Goal: Task Accomplishment & Management: Complete application form

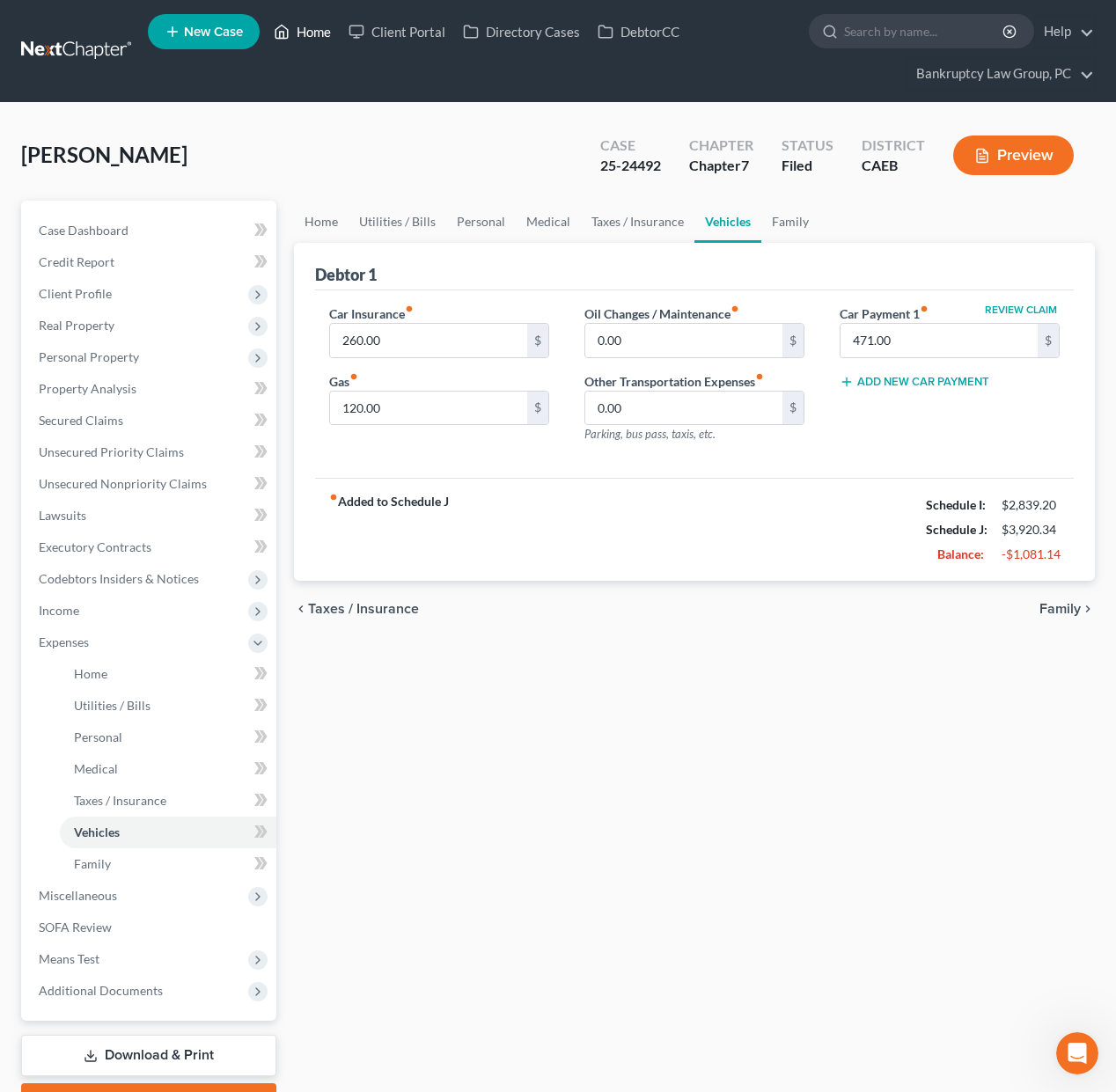
drag, startPoint x: 313, startPoint y: 34, endPoint x: 323, endPoint y: 54, distance: 22.4
click at [313, 35] on link "Home" at bounding box center [303, 32] width 75 height 32
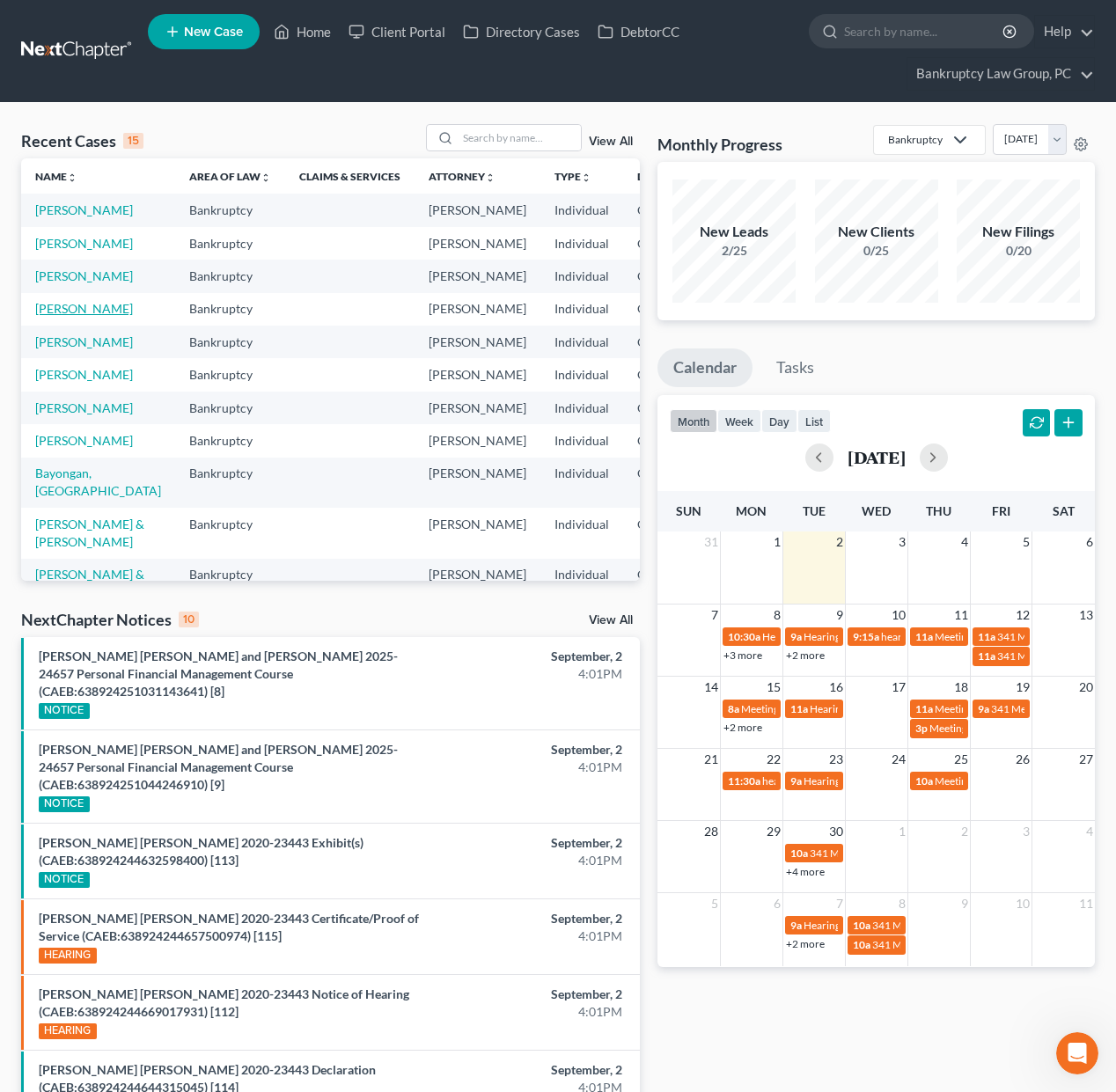
click at [67, 316] on link "[PERSON_NAME]" at bounding box center [85, 308] width 98 height 15
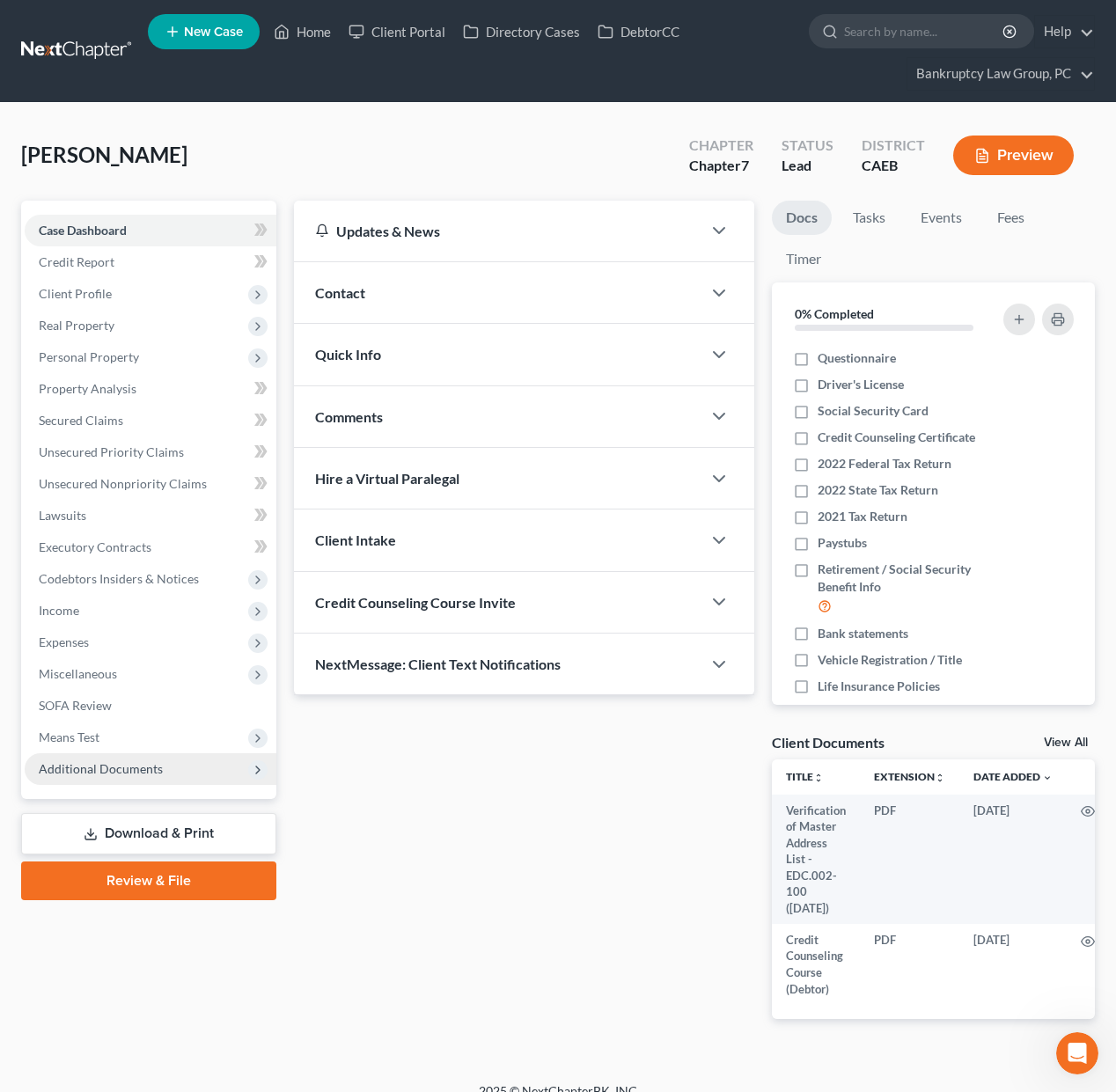
click at [139, 768] on span "Additional Documents" at bounding box center [101, 768] width 124 height 15
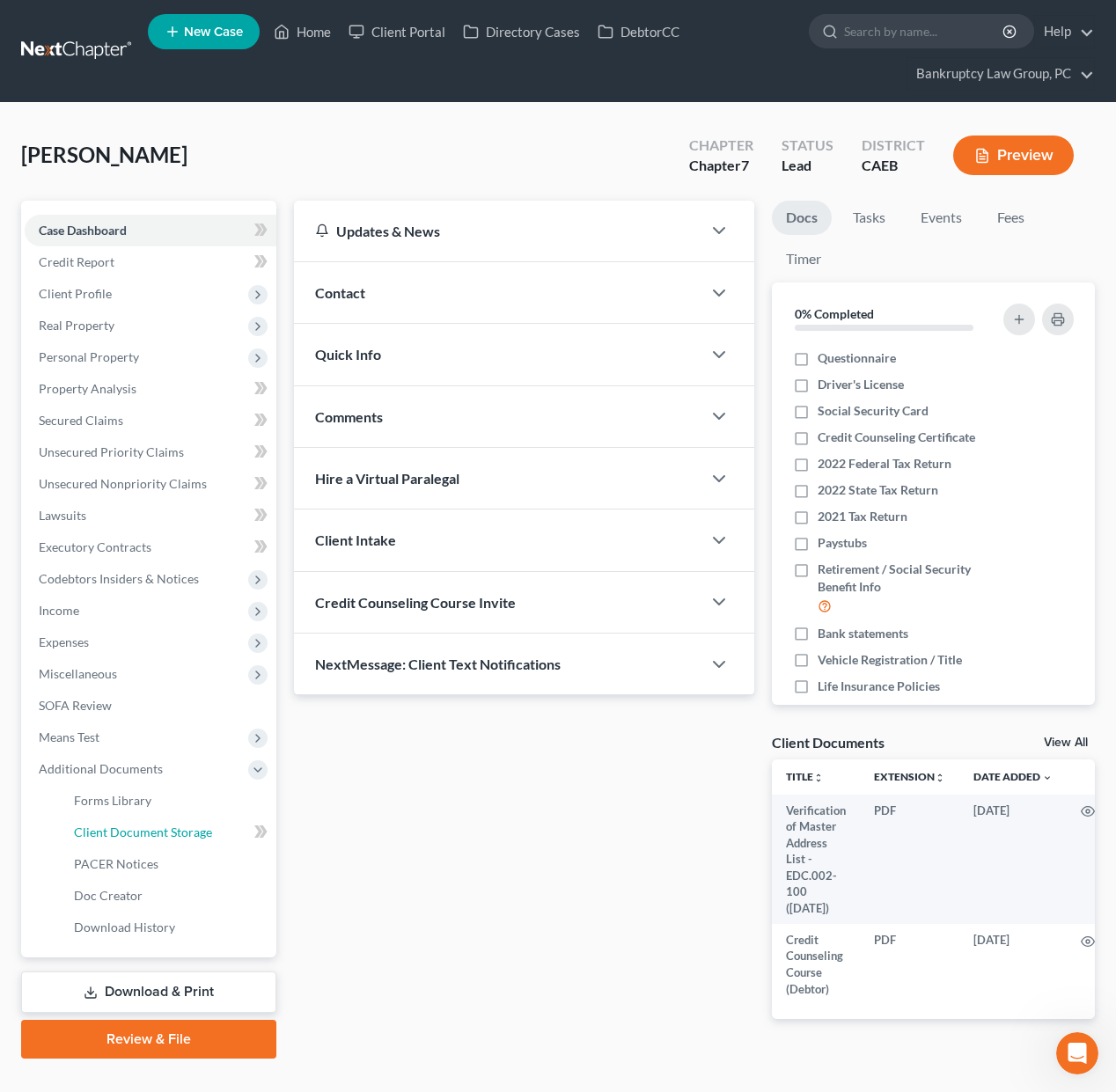
click at [135, 830] on span "Client Document Storage" at bounding box center [142, 832] width 138 height 15
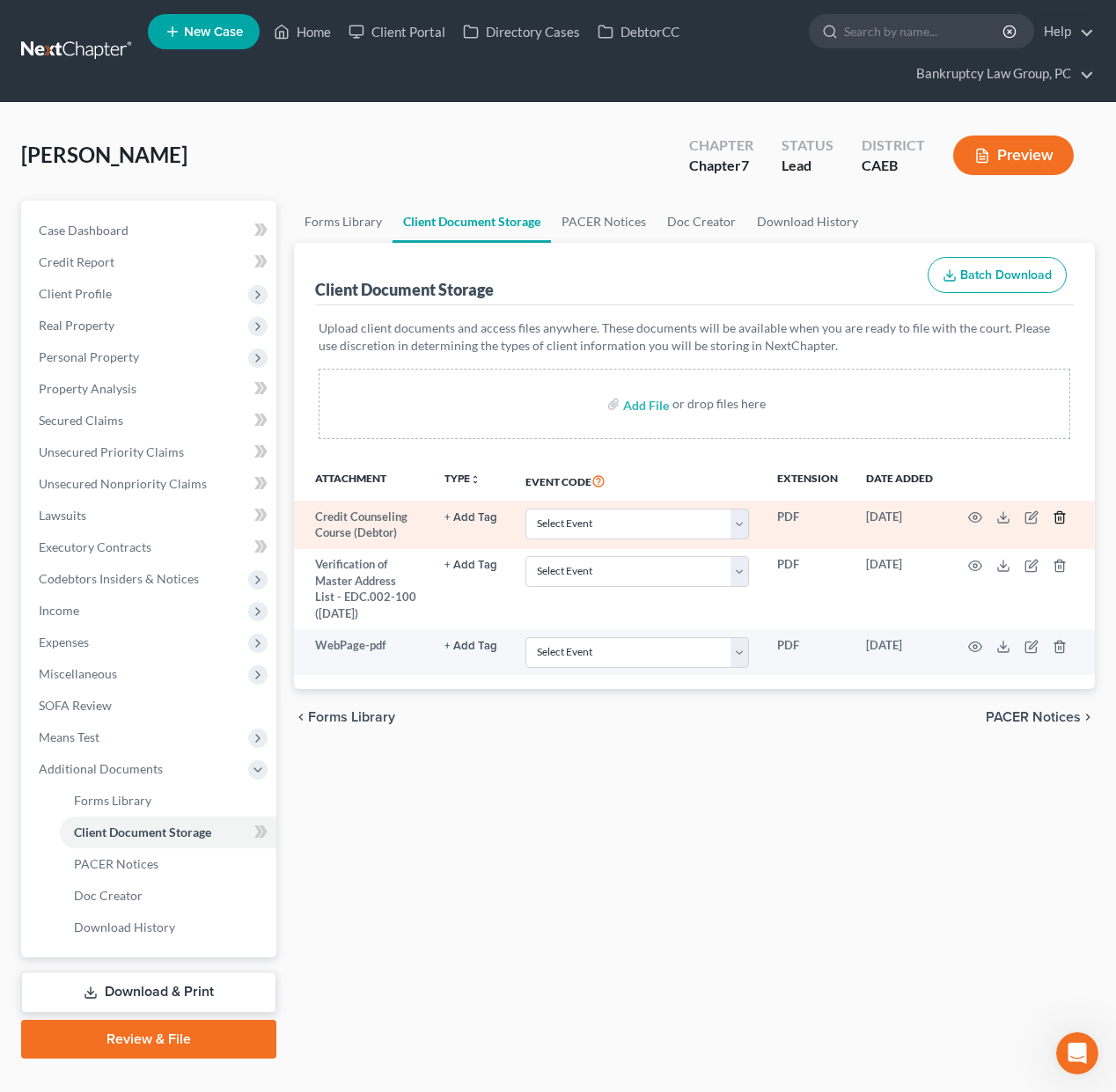
click at [1061, 514] on icon "button" at bounding box center [1060, 518] width 14 height 14
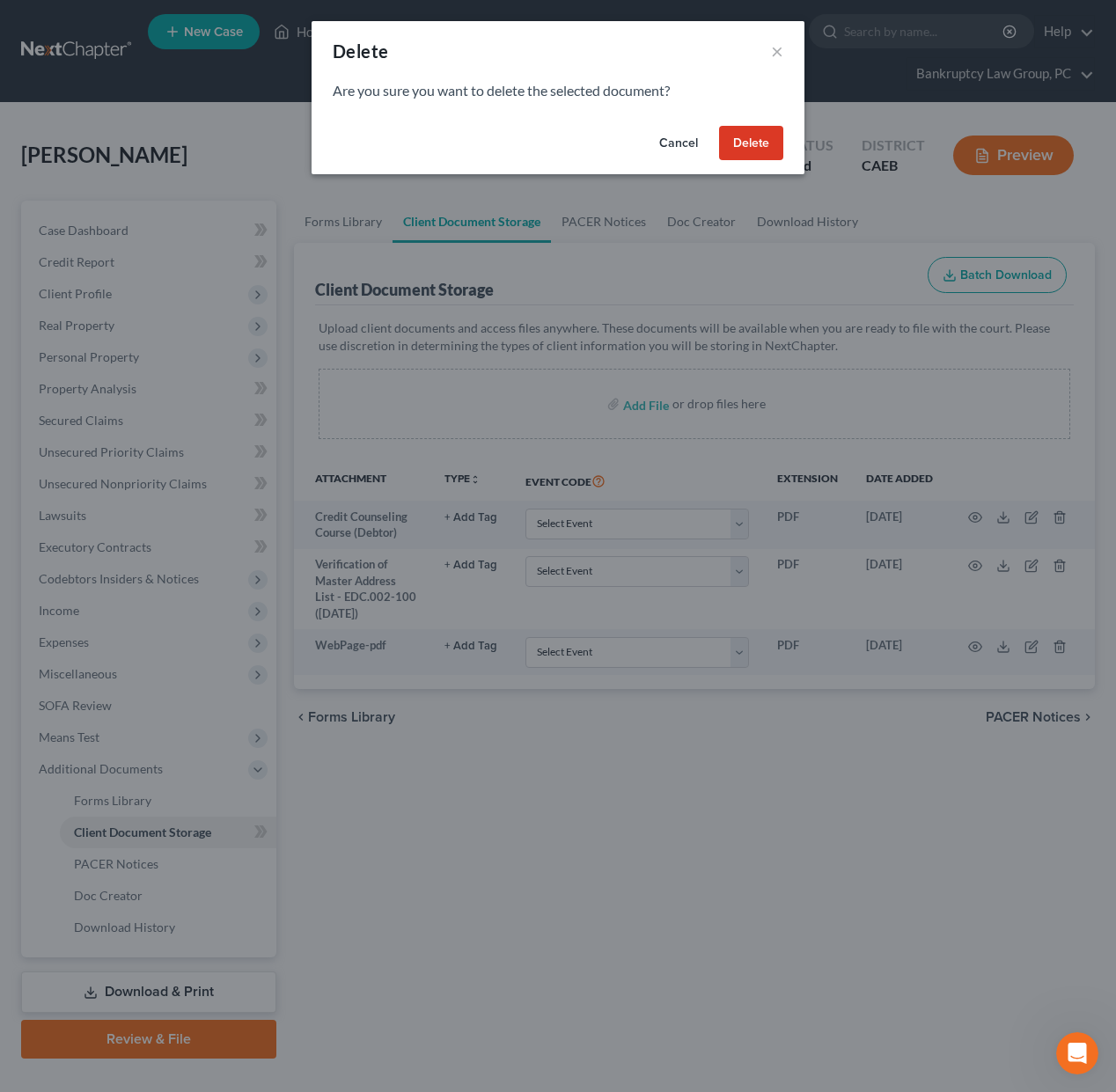
click at [758, 150] on button "Delete" at bounding box center [751, 143] width 64 height 36
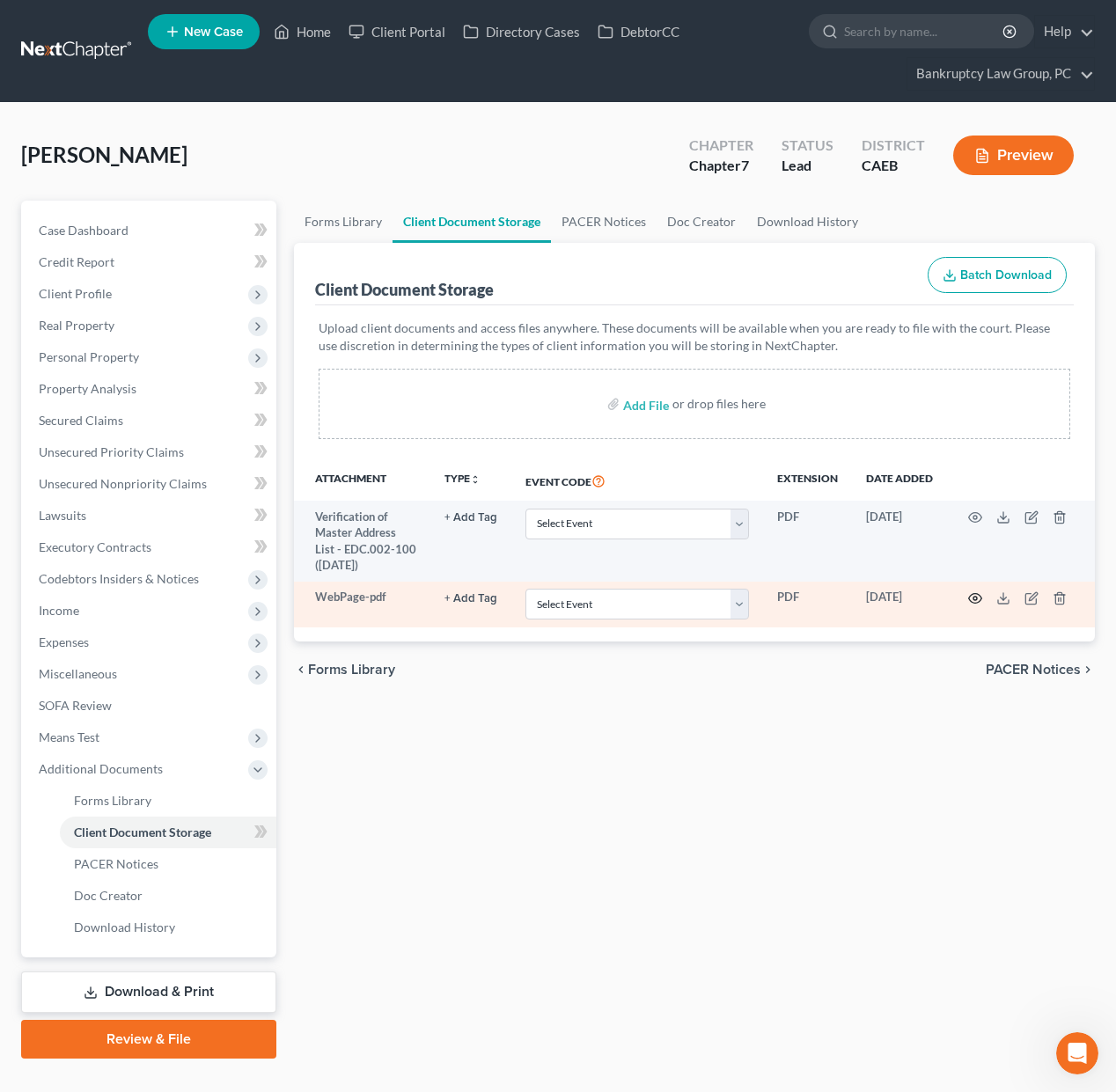
click at [980, 597] on icon "button" at bounding box center [975, 598] width 14 height 14
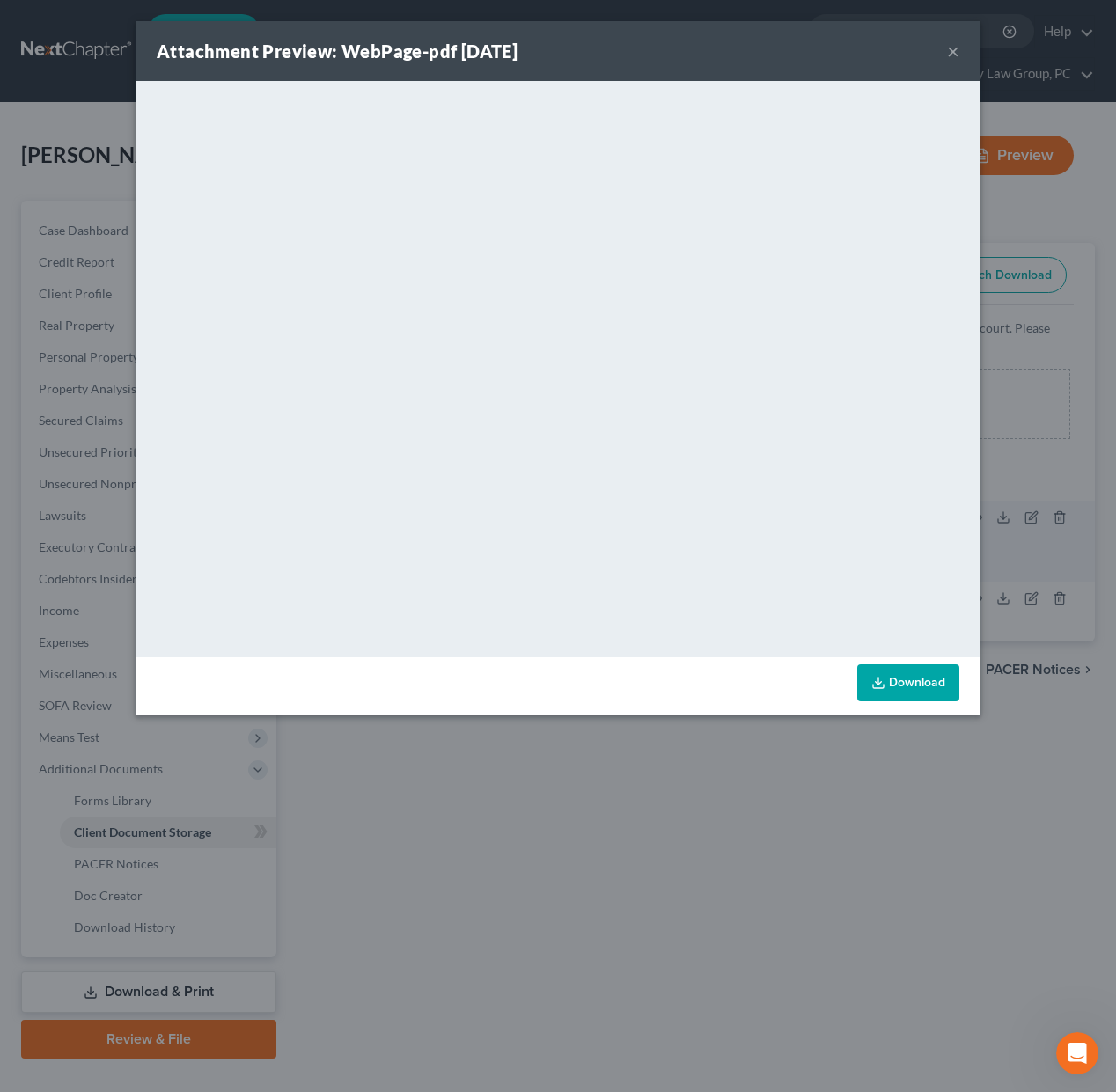
drag, startPoint x: 953, startPoint y: 53, endPoint x: 1030, endPoint y: 108, distance: 94.6
click at [959, 61] on div "Attachment Preview: WebPage-pdf [DATE] ×" at bounding box center [557, 51] width 845 height 60
click at [958, 57] on button "×" at bounding box center [953, 51] width 12 height 21
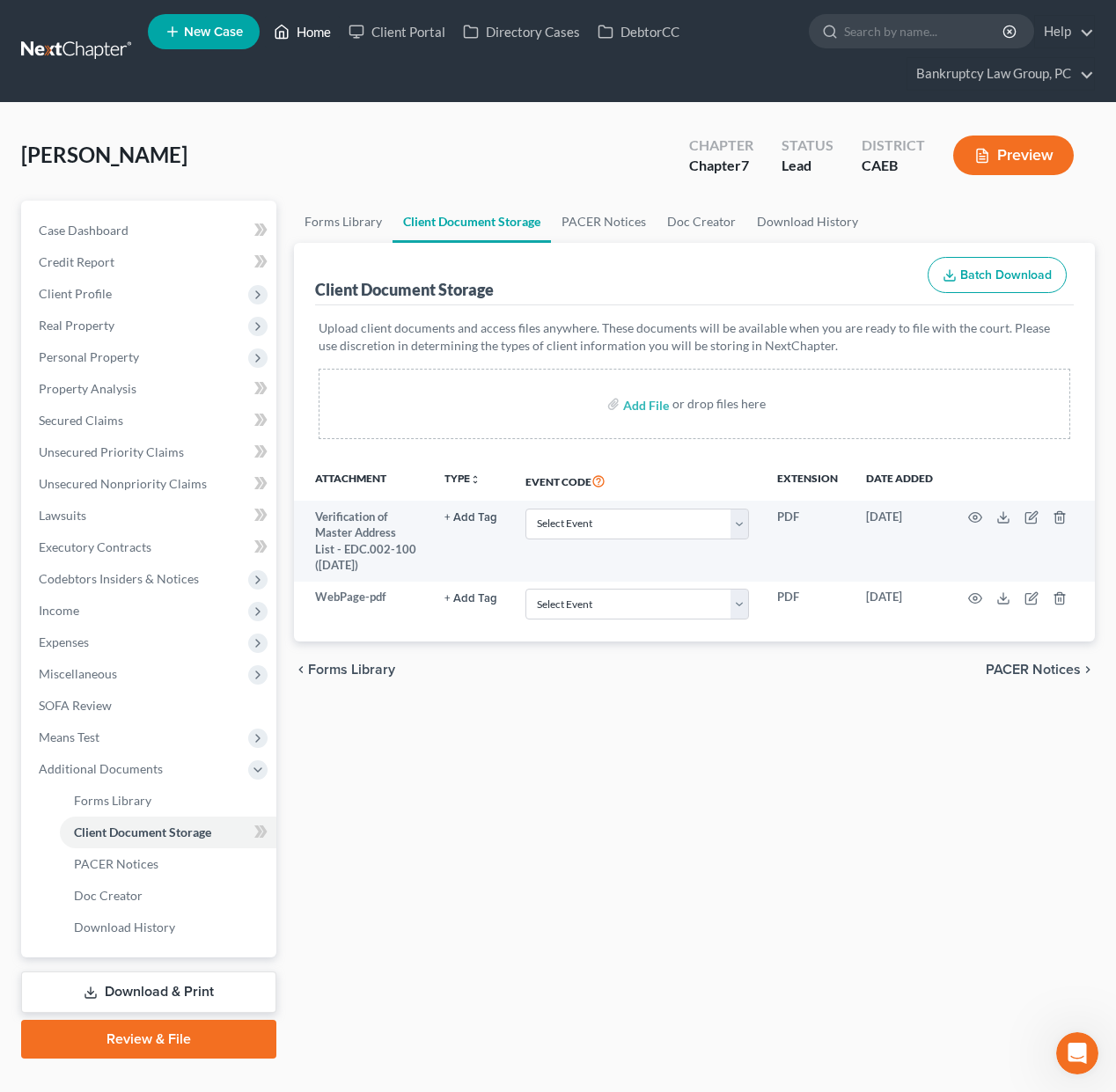
click at [298, 34] on link "Home" at bounding box center [303, 32] width 75 height 32
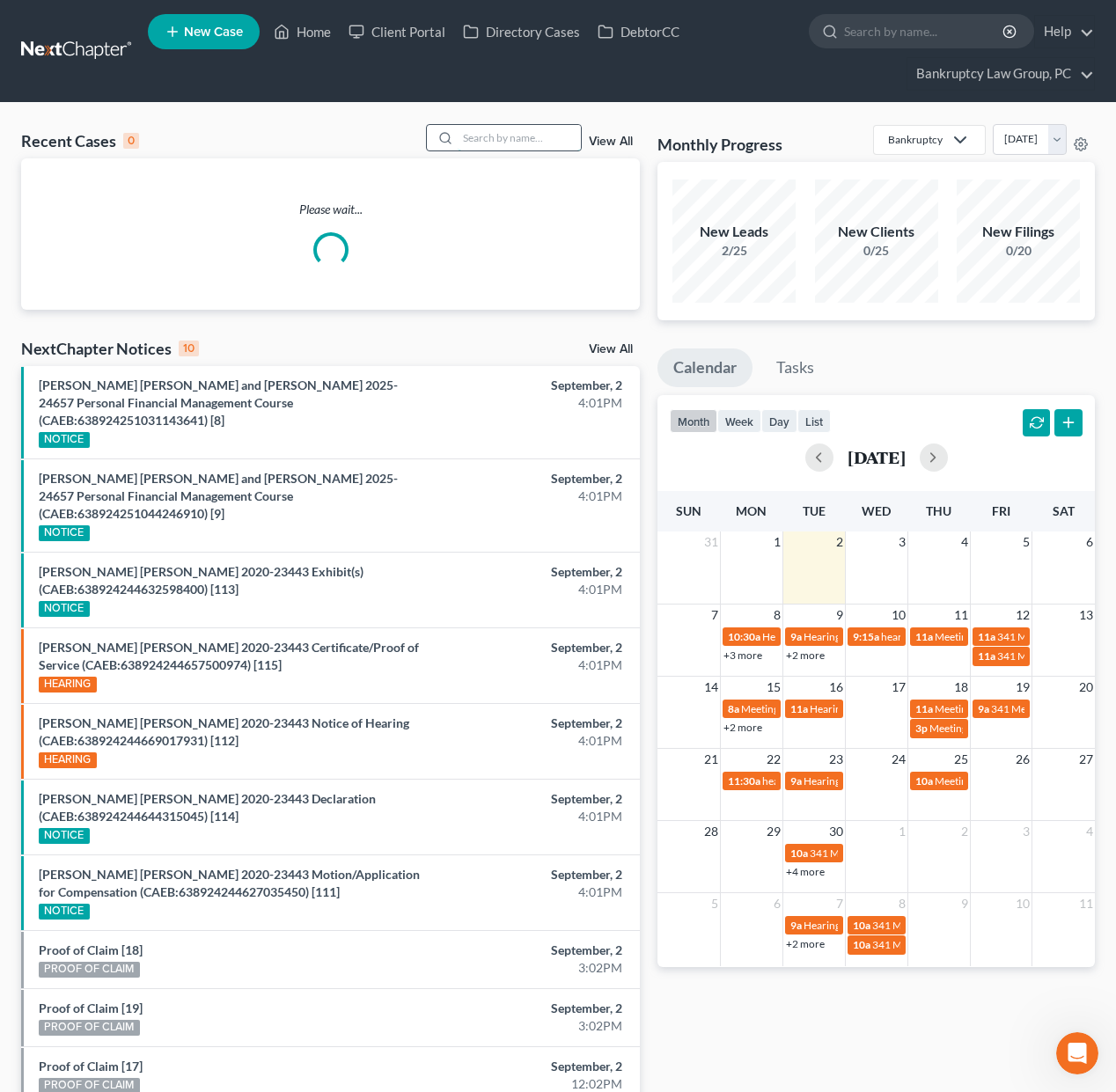
click at [508, 136] on input "search" at bounding box center [519, 137] width 123 height 26
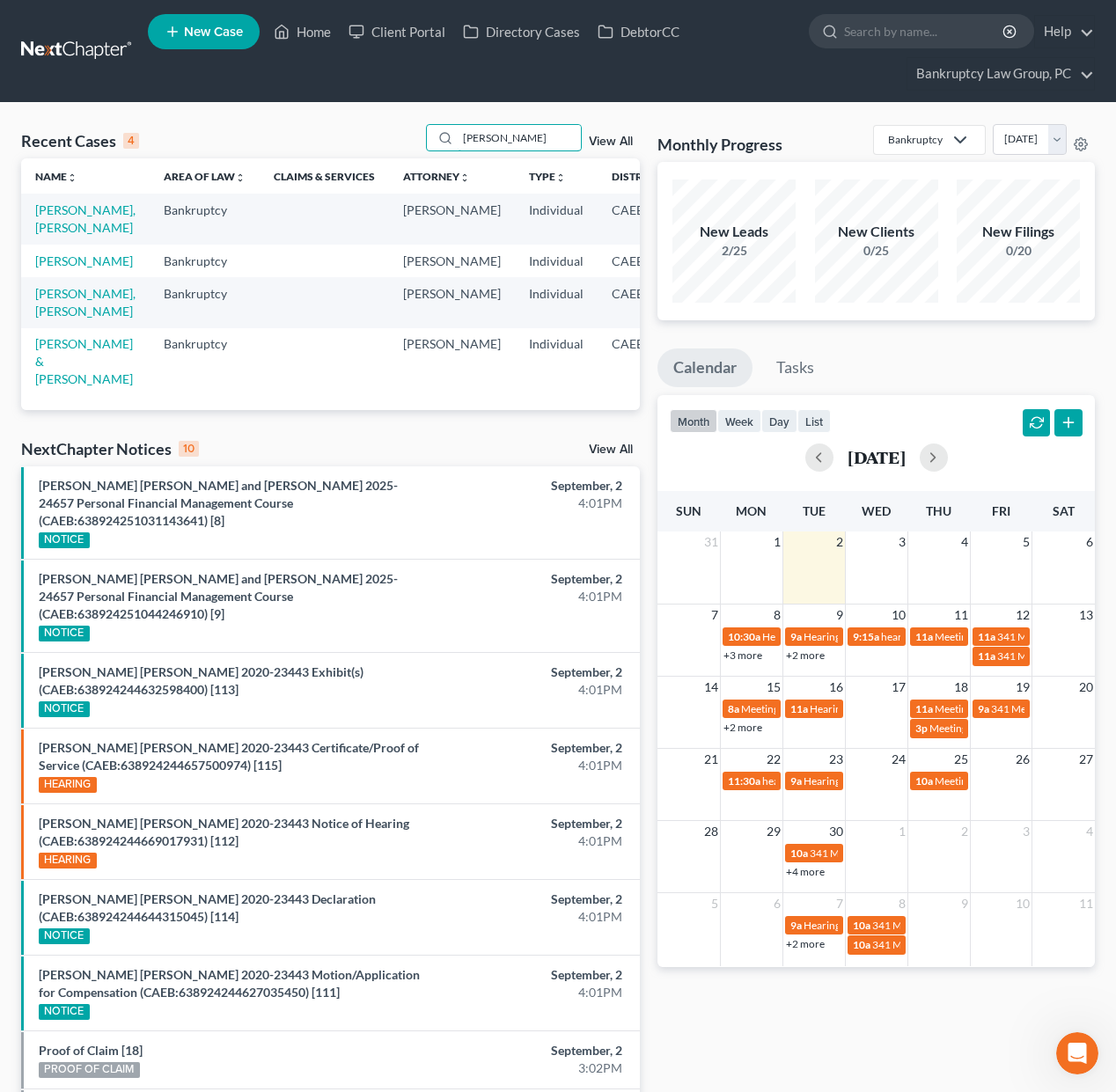
type input "[PERSON_NAME]"
click at [208, 36] on span "New Case" at bounding box center [214, 32] width 59 height 13
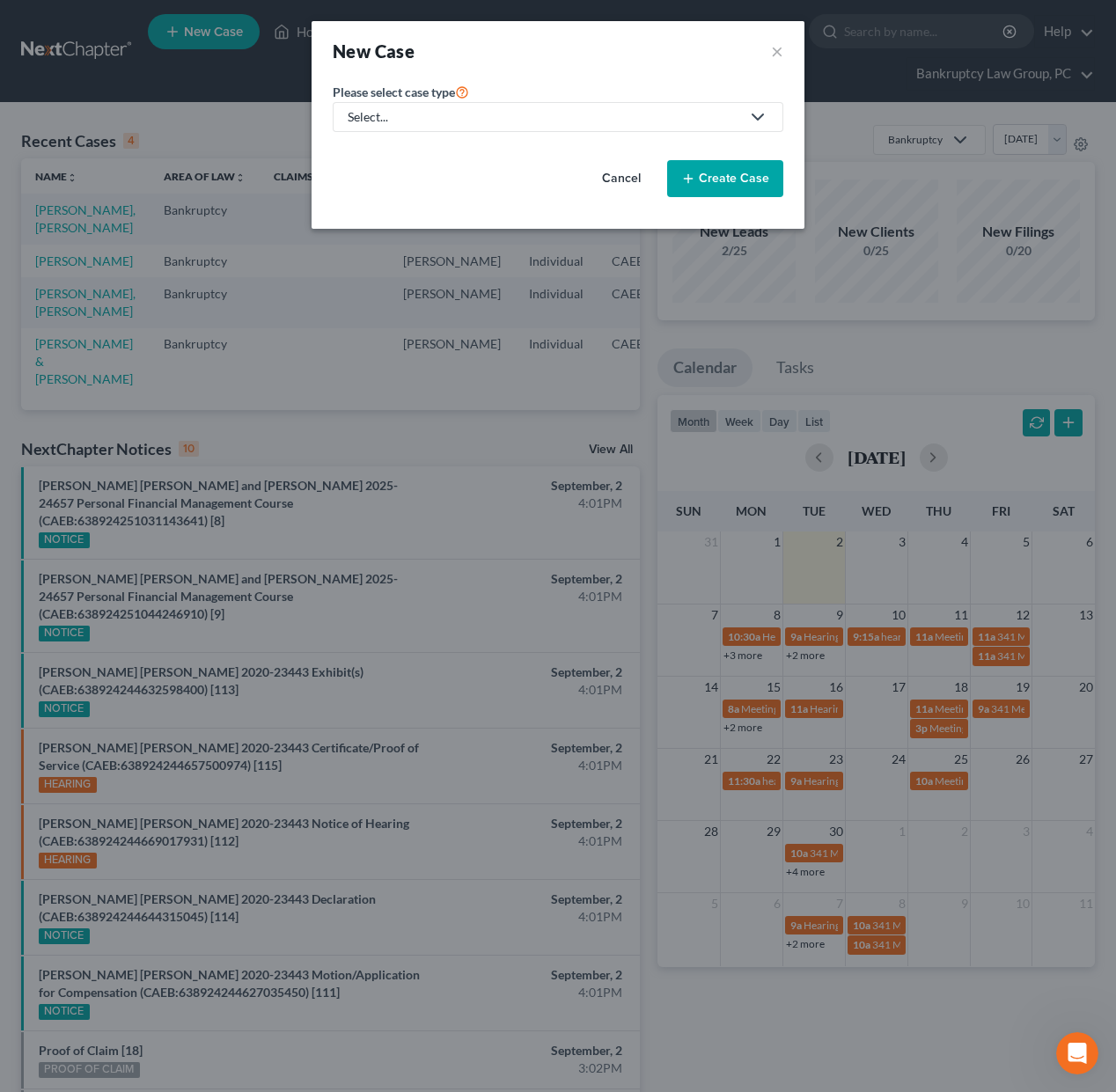
click at [475, 120] on div "Select..." at bounding box center [544, 117] width 392 height 18
click at [408, 148] on div "Bankruptcy" at bounding box center [381, 152] width 63 height 18
select select "8"
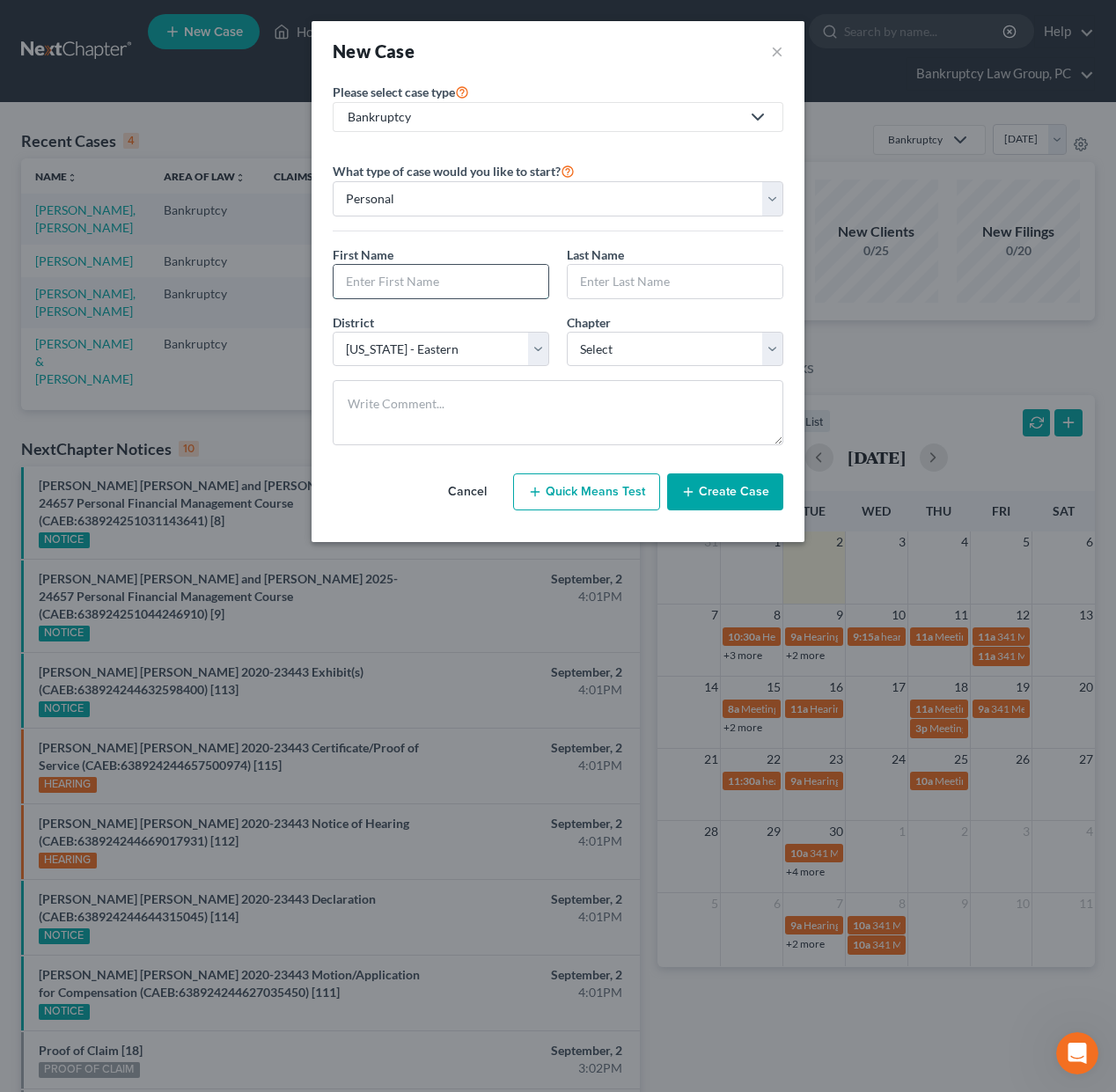
click at [508, 289] on input "text" at bounding box center [441, 282] width 214 height 34
type input "[PERSON_NAME]"
click at [654, 352] on select "Select 7 11 12 13" at bounding box center [675, 350] width 216 height 36
select select "0"
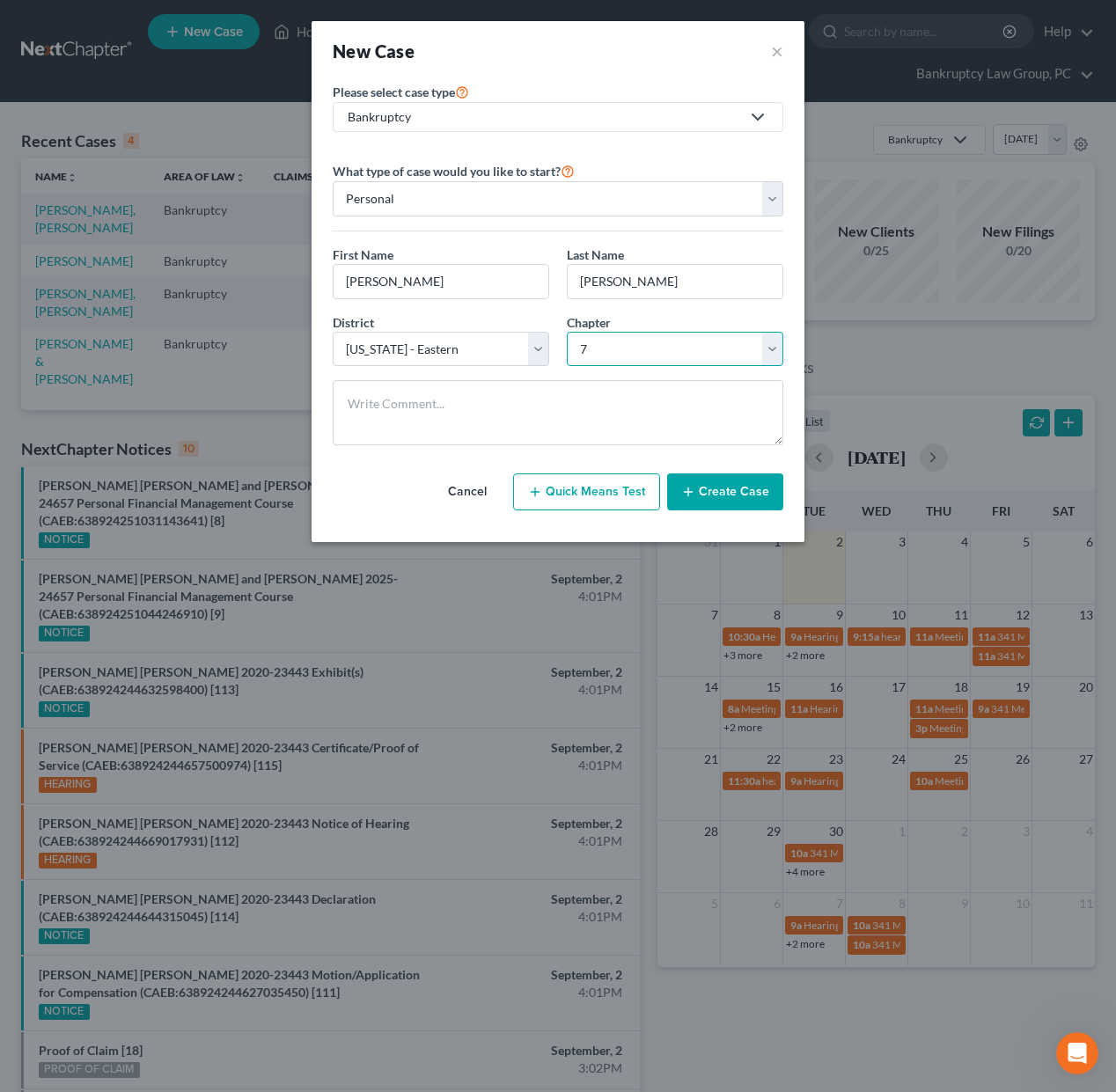
click at [567, 332] on select "Select 7 11 12 13" at bounding box center [675, 350] width 216 height 36
click at [727, 482] on button "Create Case" at bounding box center [725, 492] width 117 height 37
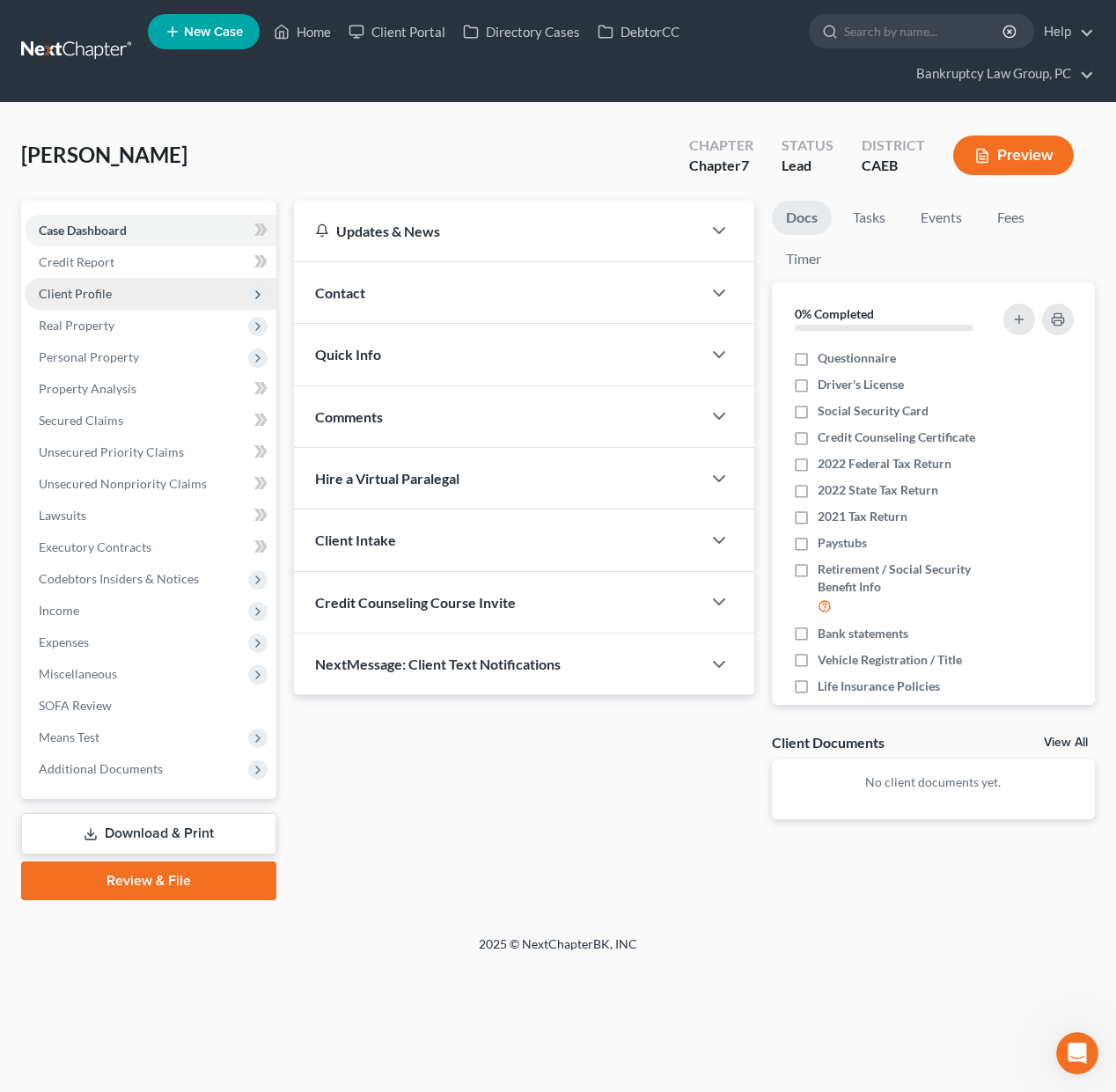
click at [81, 286] on span "Client Profile" at bounding box center [76, 293] width 73 height 15
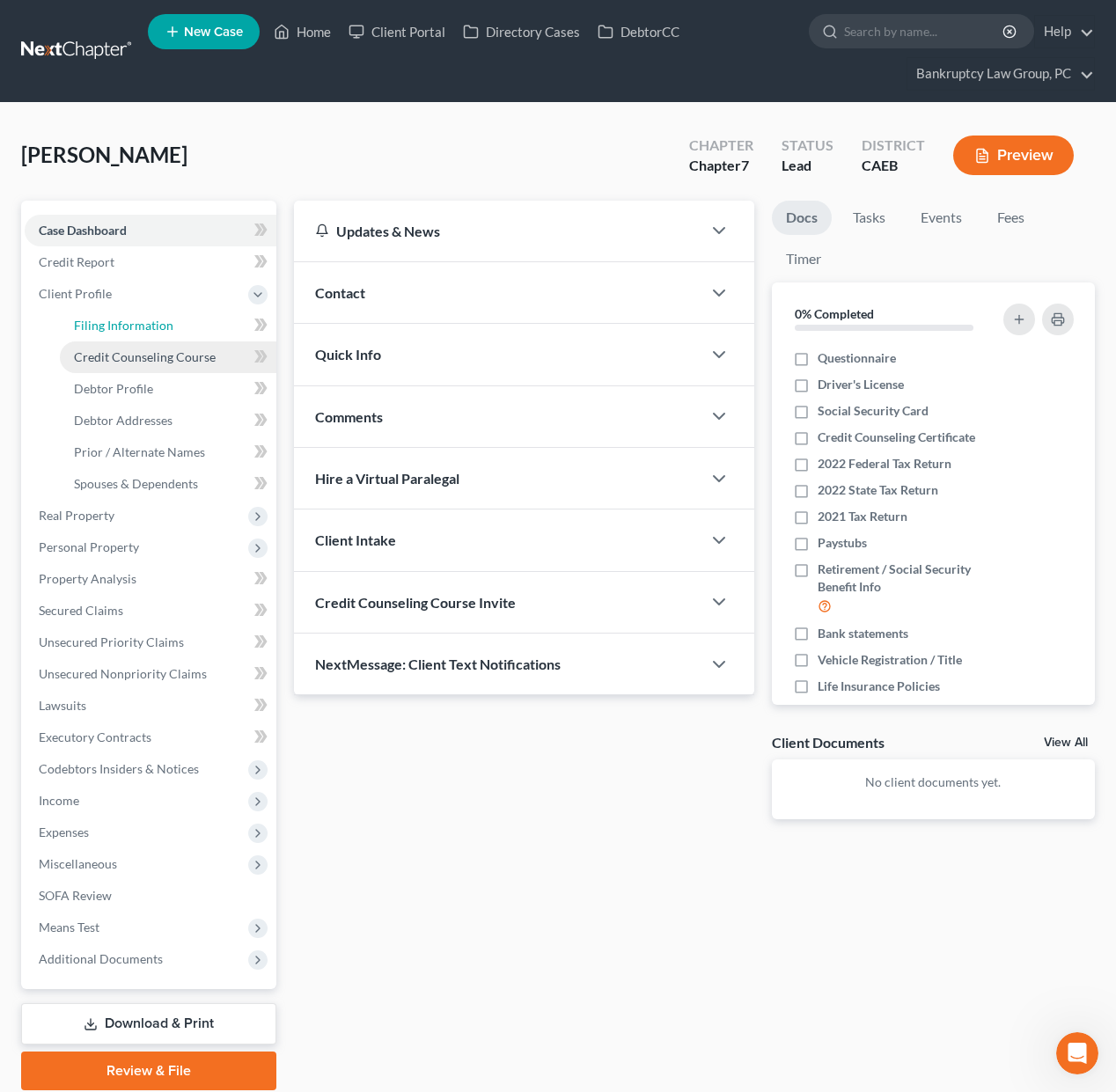
drag, startPoint x: 93, startPoint y: 324, endPoint x: 222, endPoint y: 365, distance: 135.4
click at [93, 324] on span "Filing Information" at bounding box center [124, 325] width 100 height 15
select select "1"
select select "0"
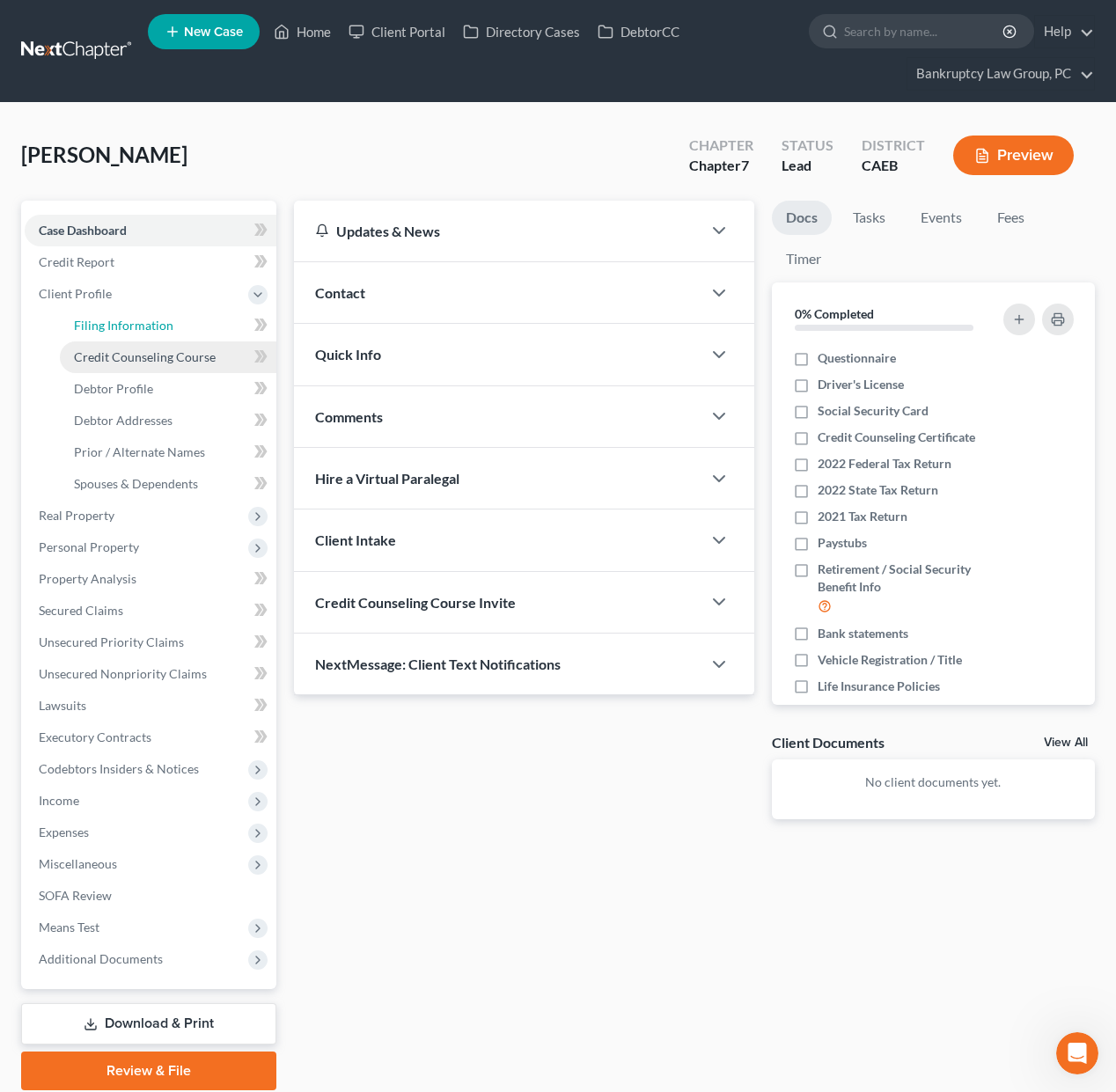
select select "8"
select select "4"
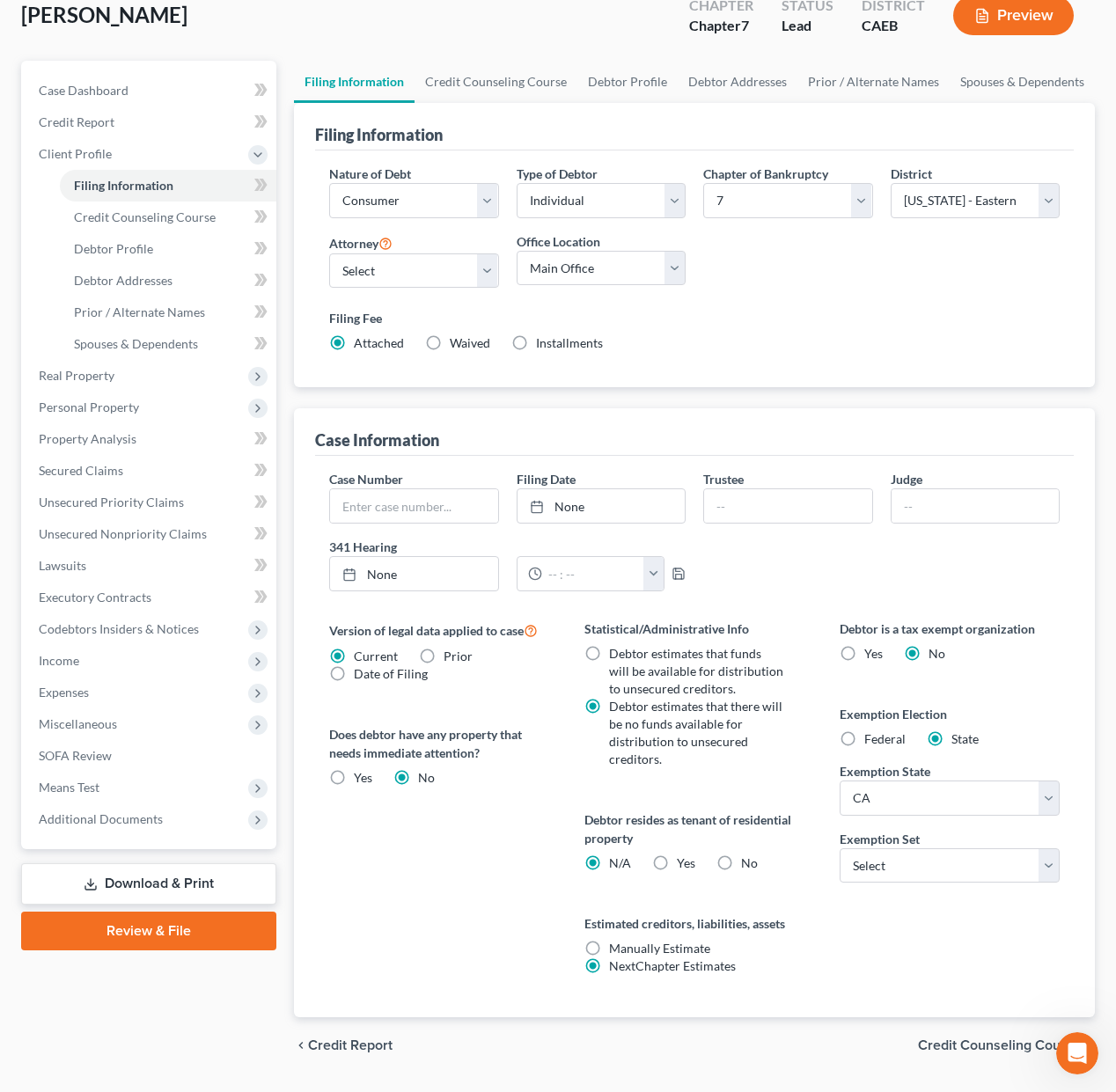
scroll to position [188, 0]
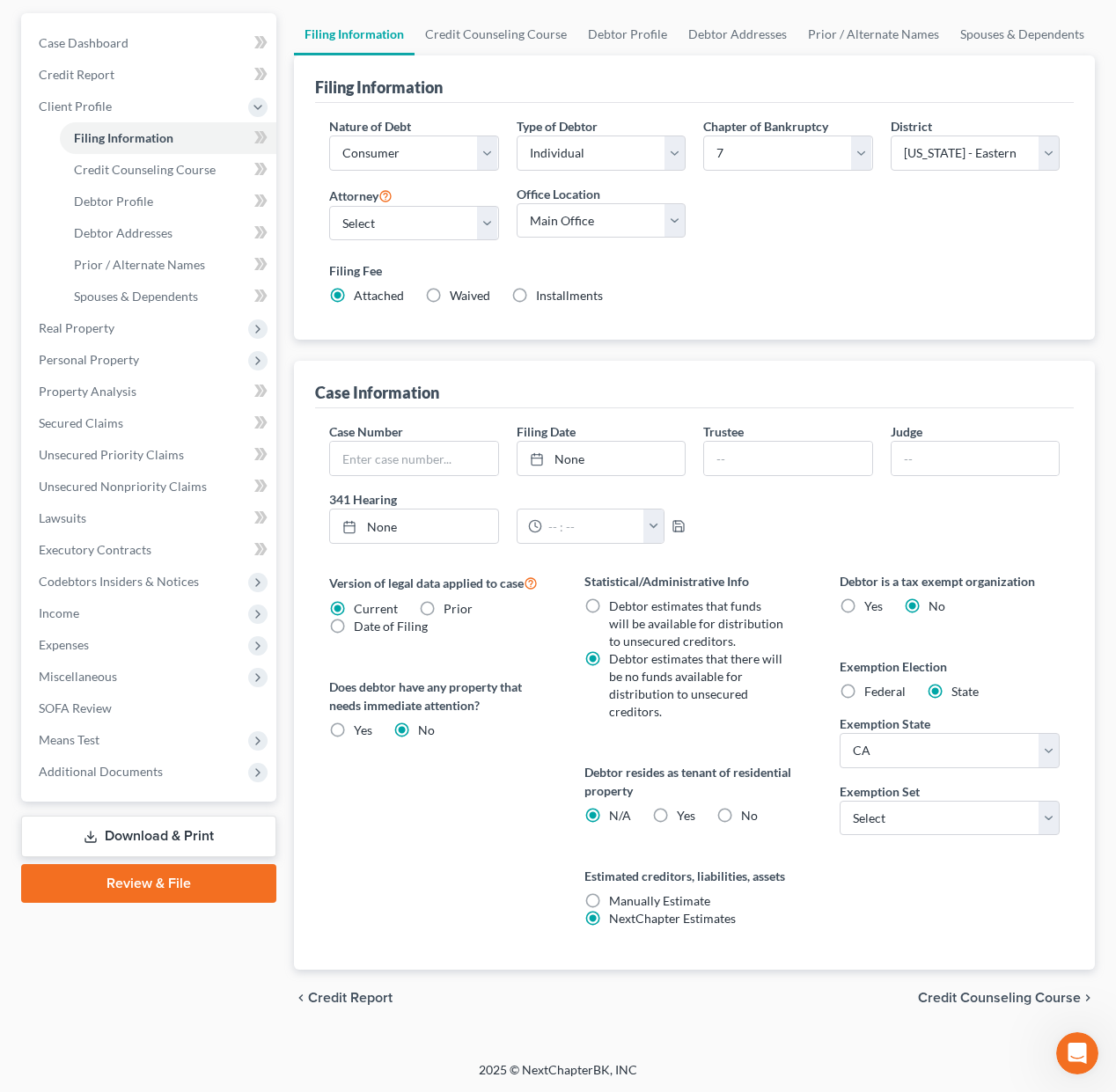
click at [741, 813] on label "No" at bounding box center [749, 816] width 17 height 18
click at [748, 813] on input "No" at bounding box center [754, 813] width 12 height 12
radio input "true"
radio input "false"
click at [967, 814] on select "Select 703 704" at bounding box center [949, 819] width 220 height 36
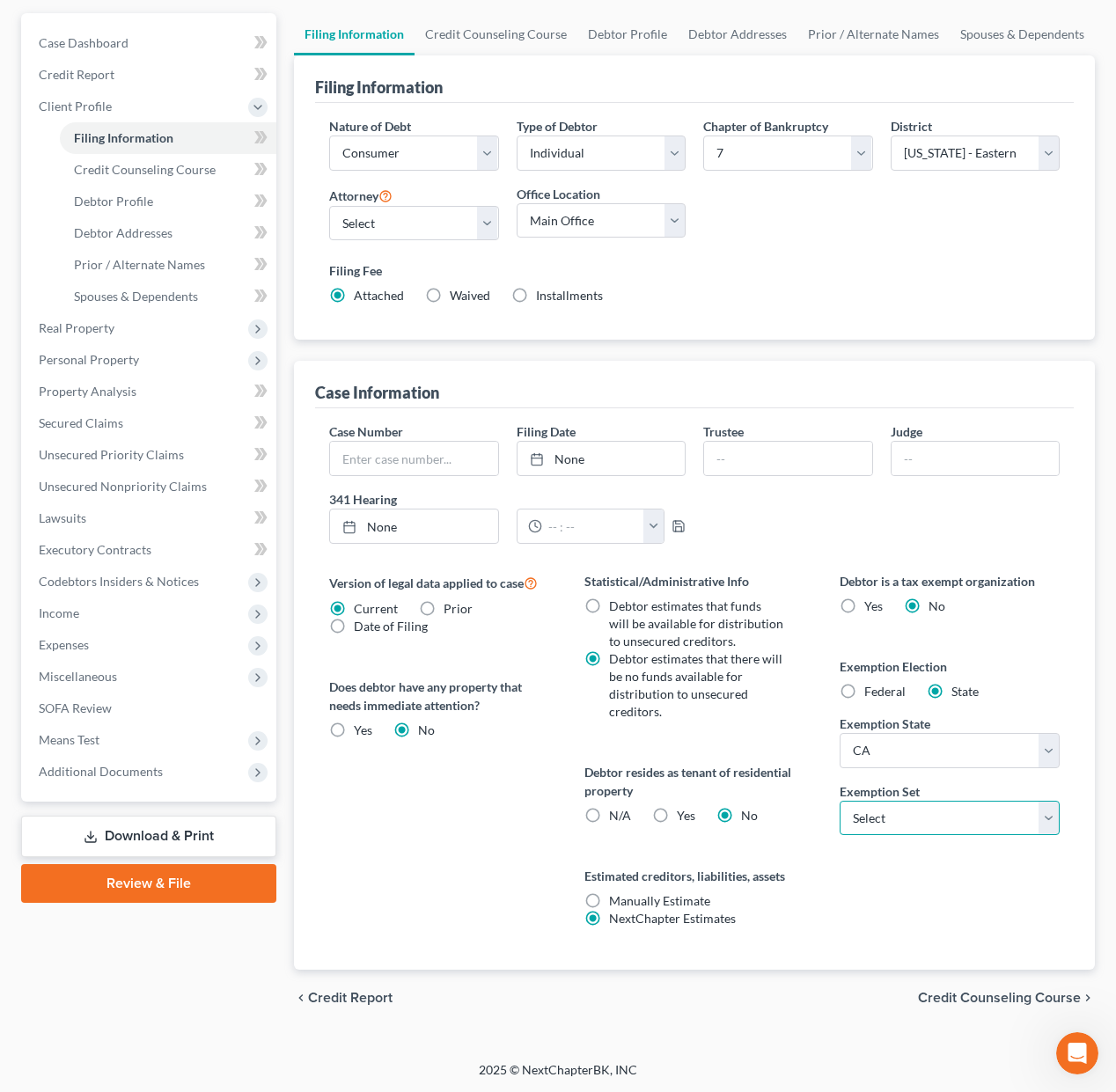
select select "1"
click at [839, 801] on select "Select 703 704" at bounding box center [949, 819] width 220 height 36
click at [983, 995] on span "Credit Counseling Course" at bounding box center [999, 998] width 163 height 14
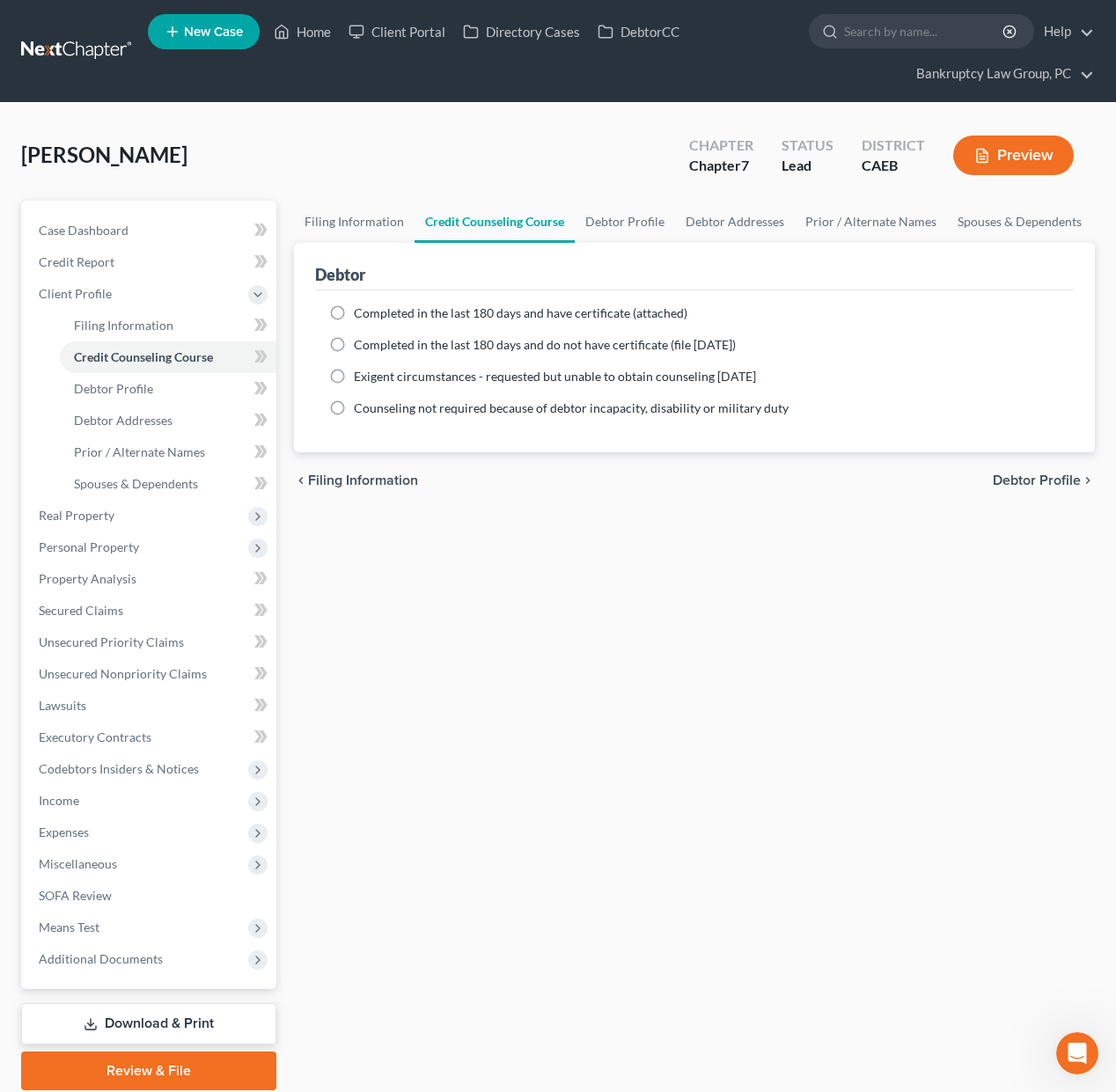
click at [1023, 484] on span "Debtor Profile" at bounding box center [1036, 481] width 88 height 14
select select "0"
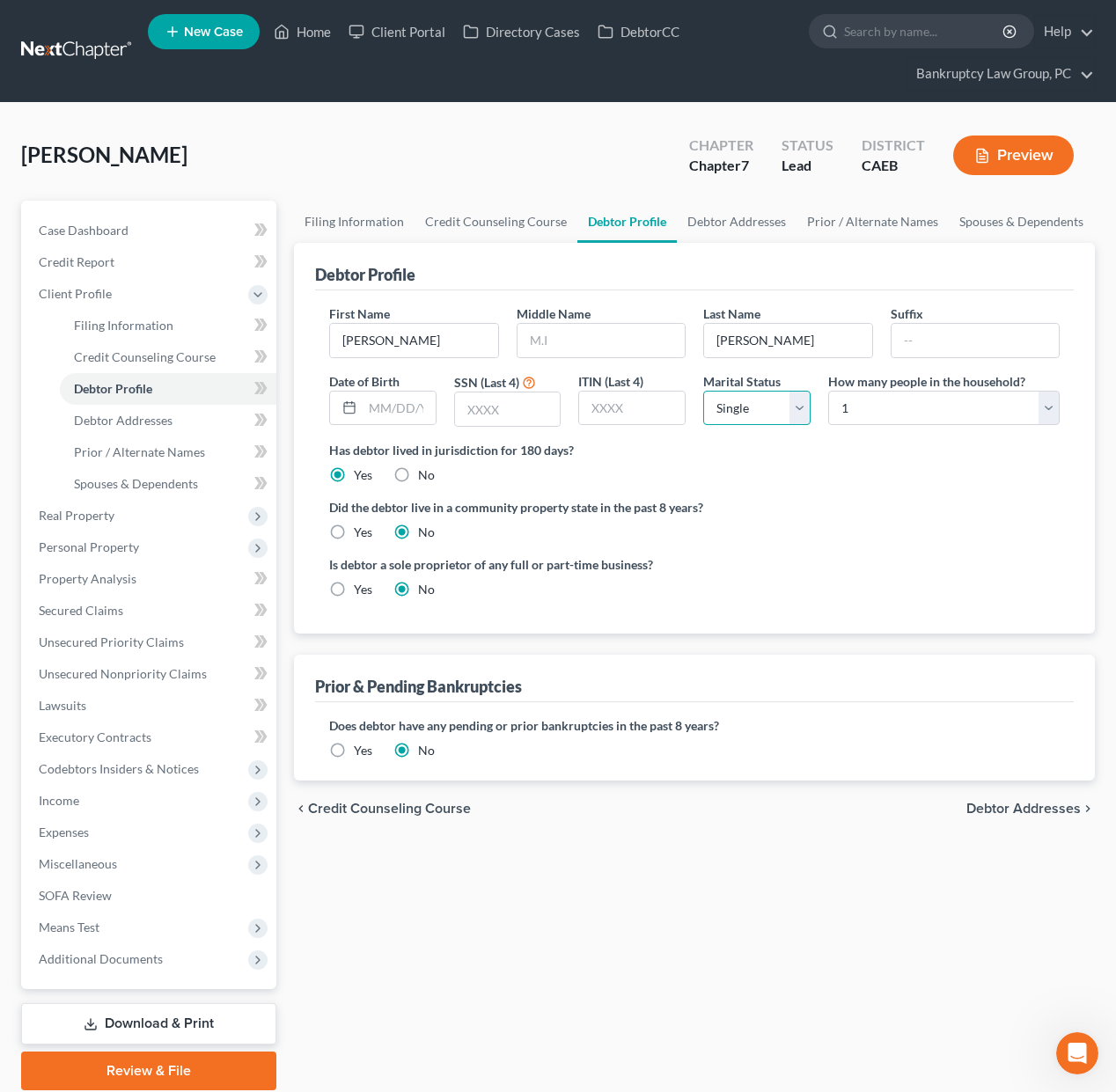
click at [760, 411] on select "Select Single Married Separated Divorced Widowed" at bounding box center [756, 408] width 108 height 36
select select "1"
click at [703, 391] on select "Select Single Married Separated Divorced Widowed" at bounding box center [756, 408] width 108 height 36
click at [937, 410] on select "Select 1 2 3 4 5 6 7 8 9 10 11 12 13 14 15 16 17 18 19 20" at bounding box center [943, 408] width 231 height 36
select select "1"
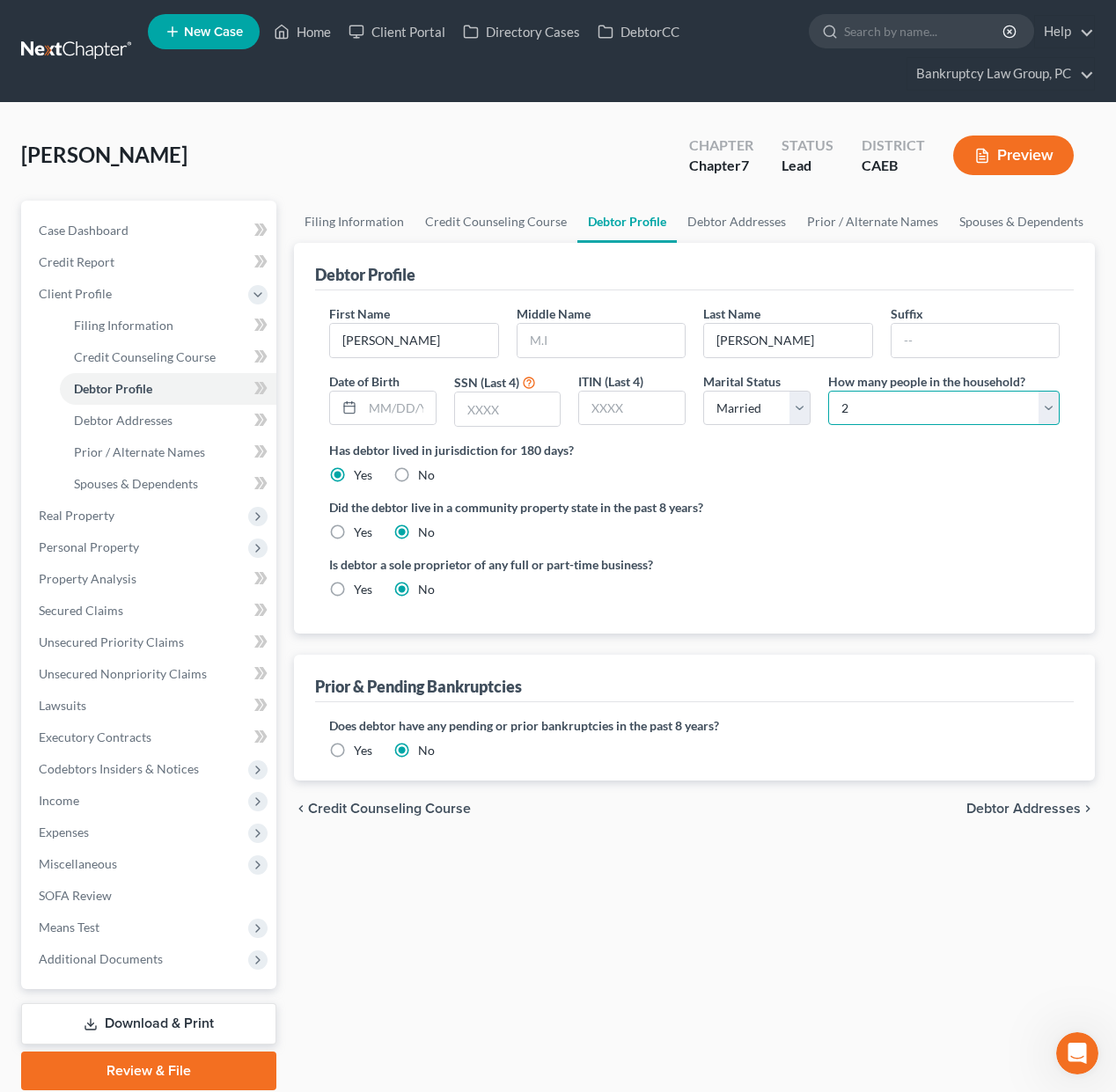
click at [828, 391] on select "Select 1 2 3 4 5 6 7 8 9 10 11 12 13 14 15 16 17 18 19 20" at bounding box center [943, 408] width 231 height 36
drag, startPoint x: 341, startPoint y: 530, endPoint x: 364, endPoint y: 547, distance: 28.6
click at [354, 530] on label "Yes" at bounding box center [363, 532] width 19 height 18
click at [360, 530] on input "Yes" at bounding box center [366, 529] width 12 height 12
radio input "true"
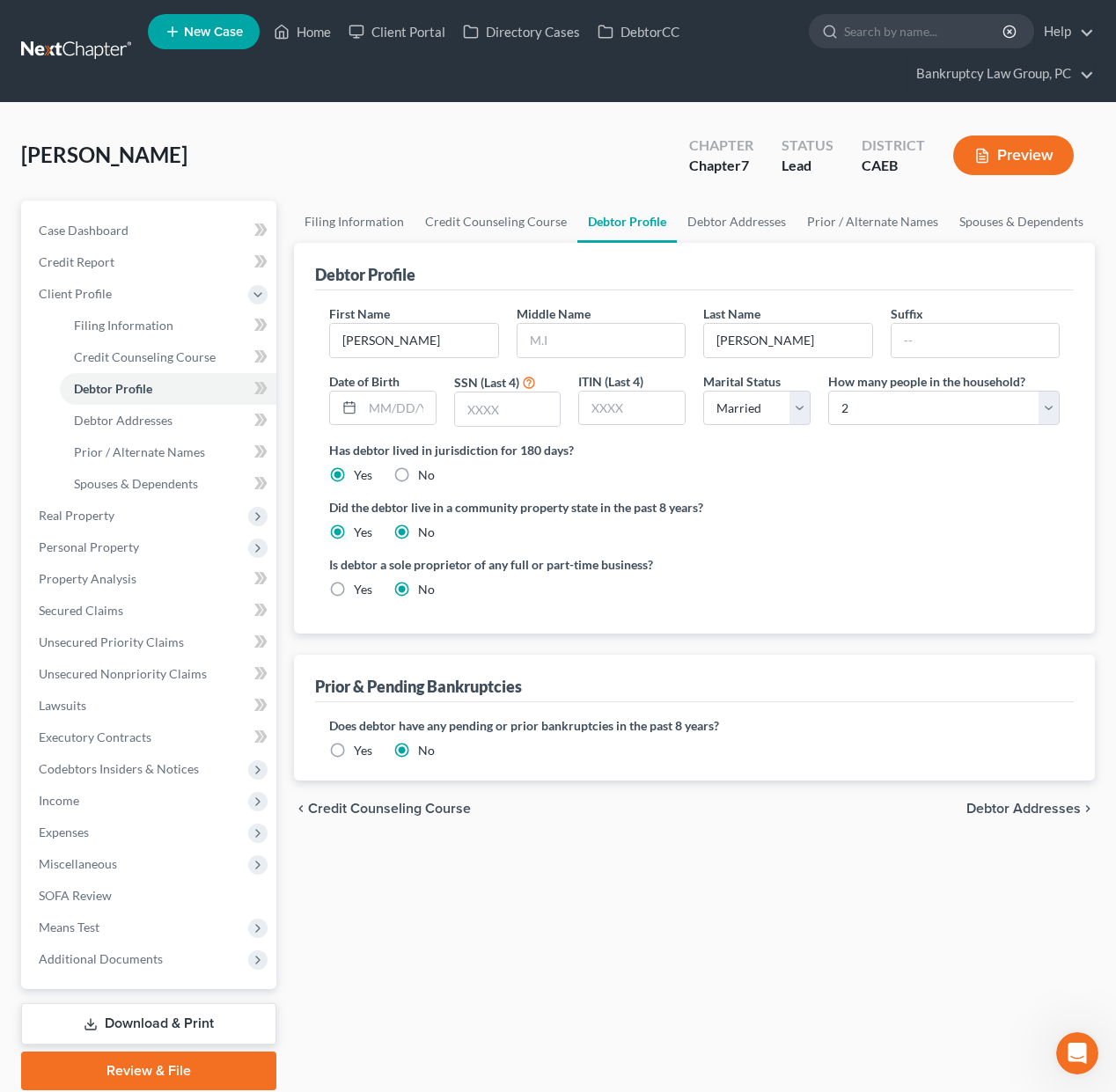
radio input "false"
click at [1027, 803] on span "Debtor Addresses" at bounding box center [1023, 809] width 115 height 14
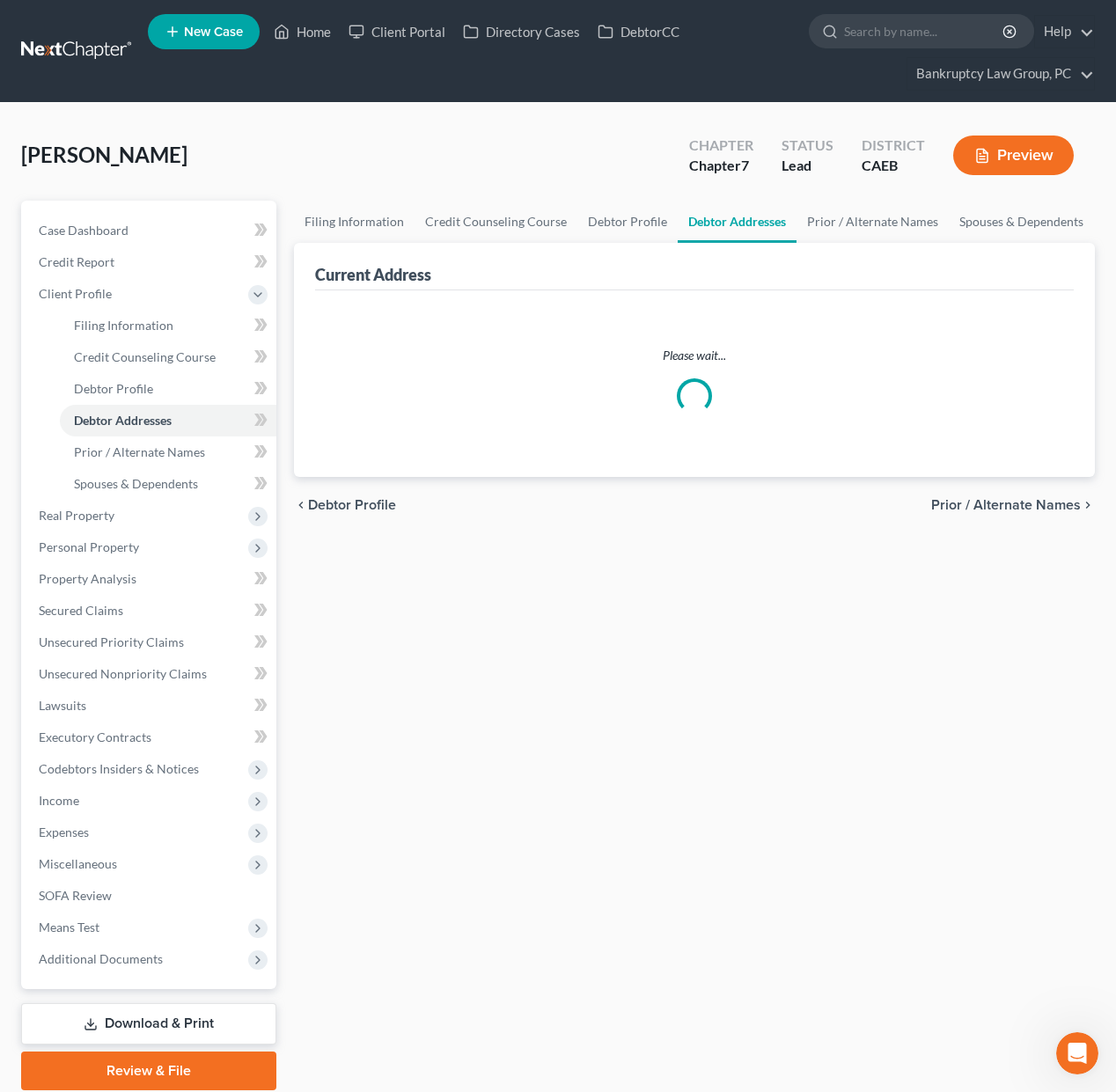
select select "0"
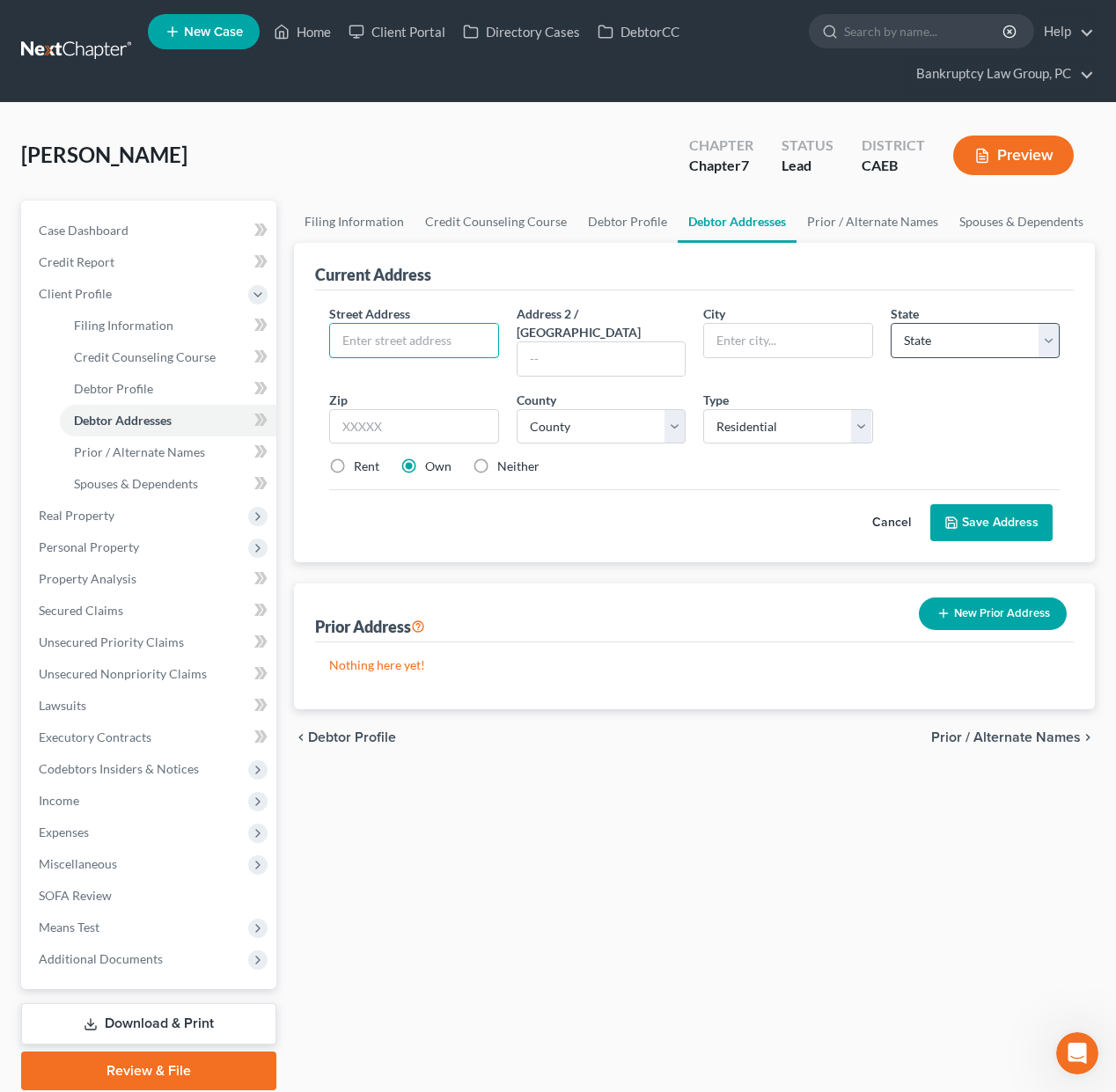
drag, startPoint x: 396, startPoint y: 344, endPoint x: 900, endPoint y: 333, distance: 504.1
click at [396, 344] on input "text" at bounding box center [414, 341] width 168 height 34
type input "2025 Silvercrest Dr"
type input "94534"
type input "[GEOGRAPHIC_DATA]"
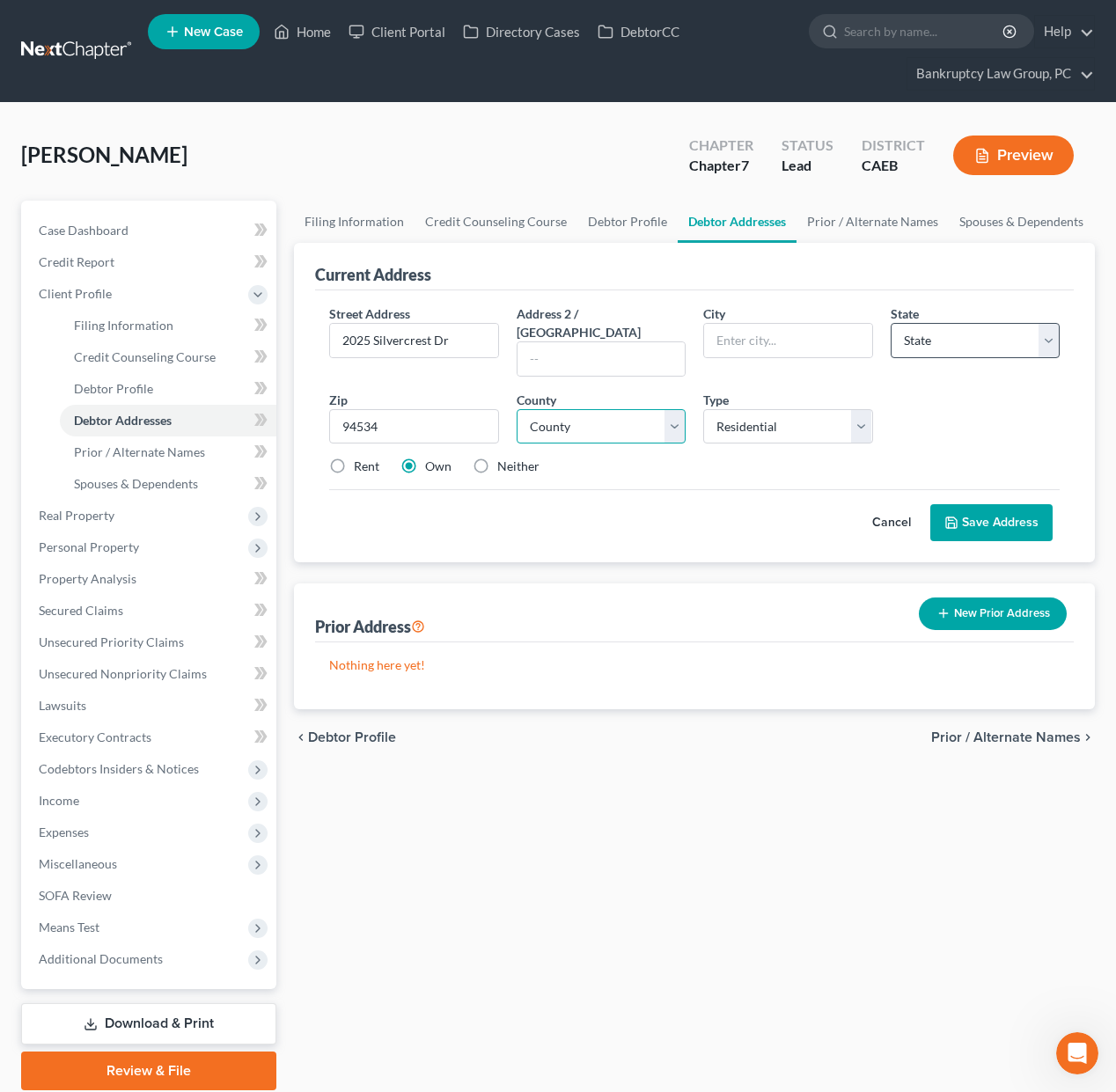
select select "4"
click at [543, 409] on select "County" at bounding box center [601, 427] width 170 height 36
select select "47"
click at [516, 409] on select "County [GEOGRAPHIC_DATA] [GEOGRAPHIC_DATA] [GEOGRAPHIC_DATA] [GEOGRAPHIC_DATA] …" at bounding box center [601, 427] width 170 height 36
click at [1000, 505] on button "Save Address" at bounding box center [991, 523] width 122 height 37
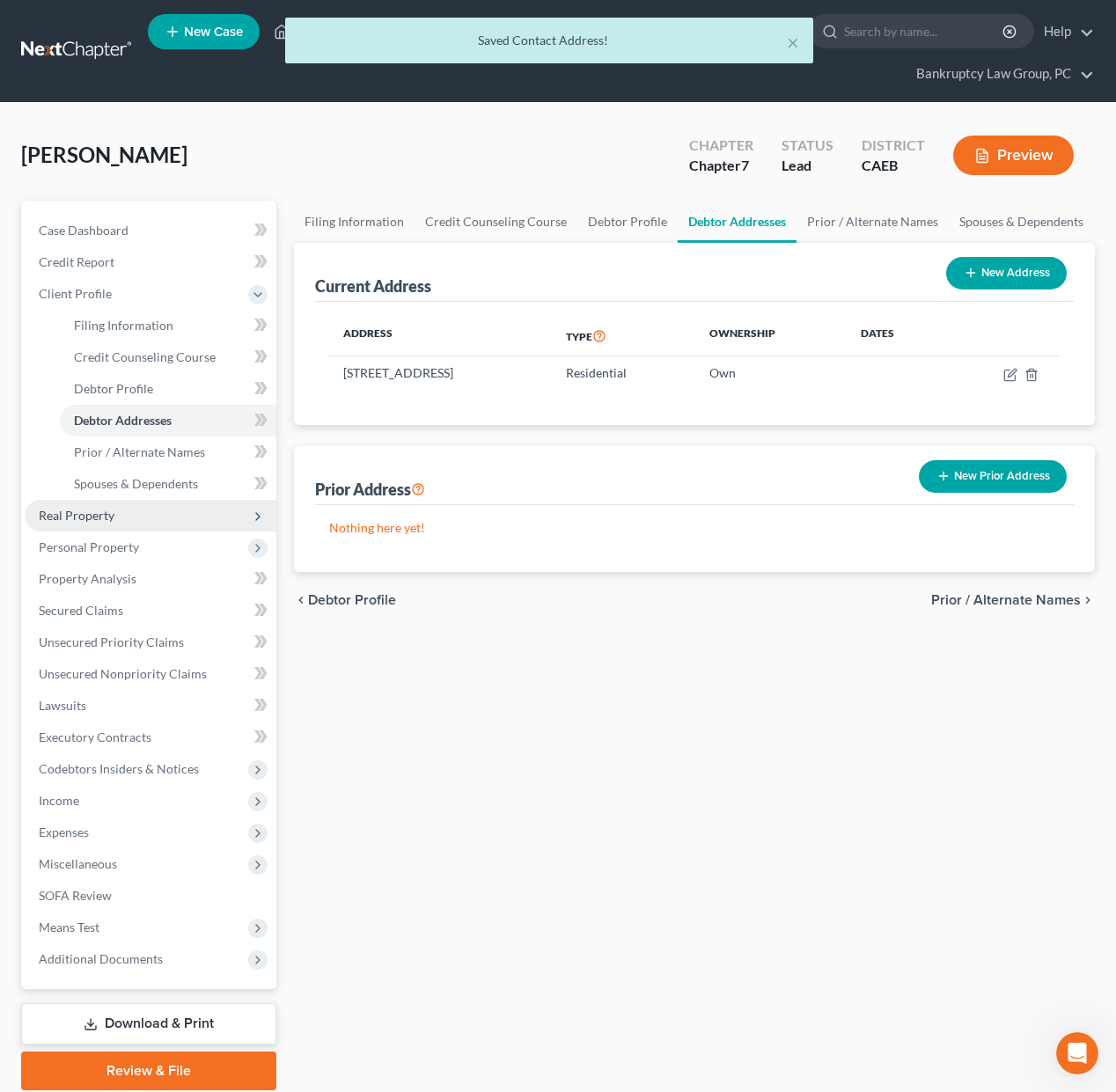
click at [107, 522] on span "Real Property" at bounding box center [150, 516] width 252 height 32
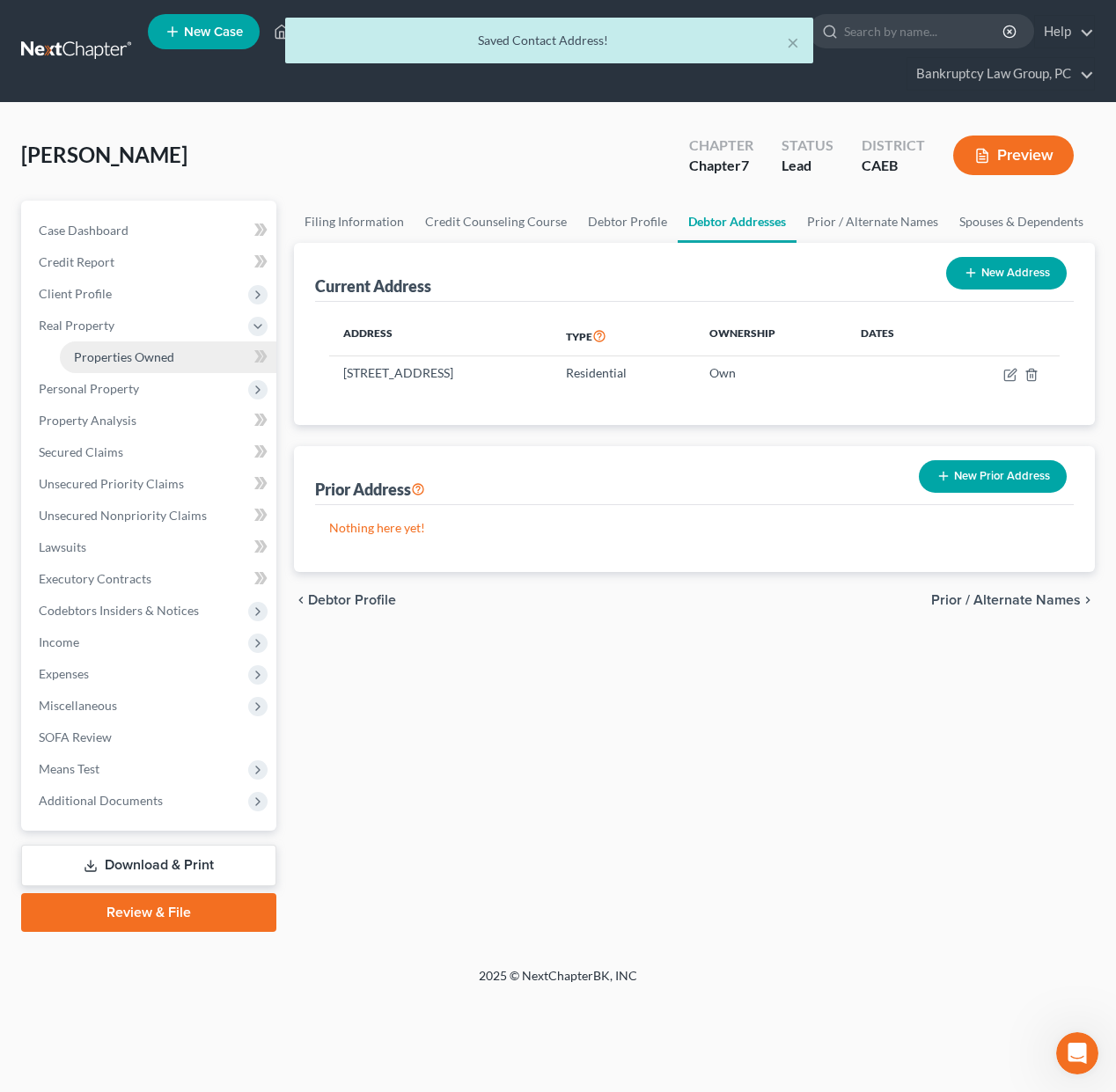
click at [119, 360] on span "Properties Owned" at bounding box center [124, 357] width 101 height 15
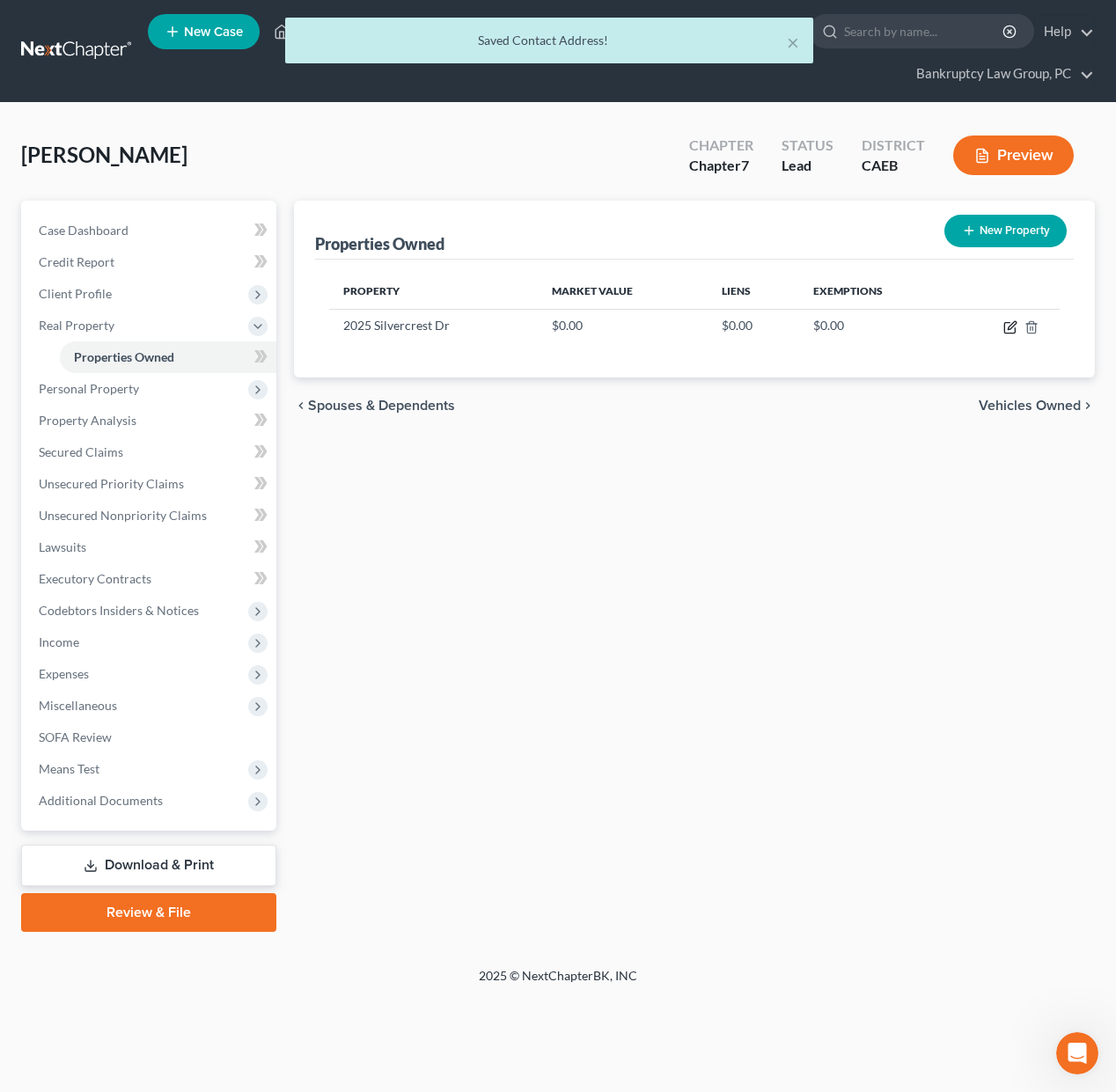
drag, startPoint x: 1007, startPoint y: 325, endPoint x: 1072, endPoint y: 309, distance: 66.9
click at [1007, 325] on icon "button" at bounding box center [1010, 328] width 14 height 14
select select "4"
select select "47"
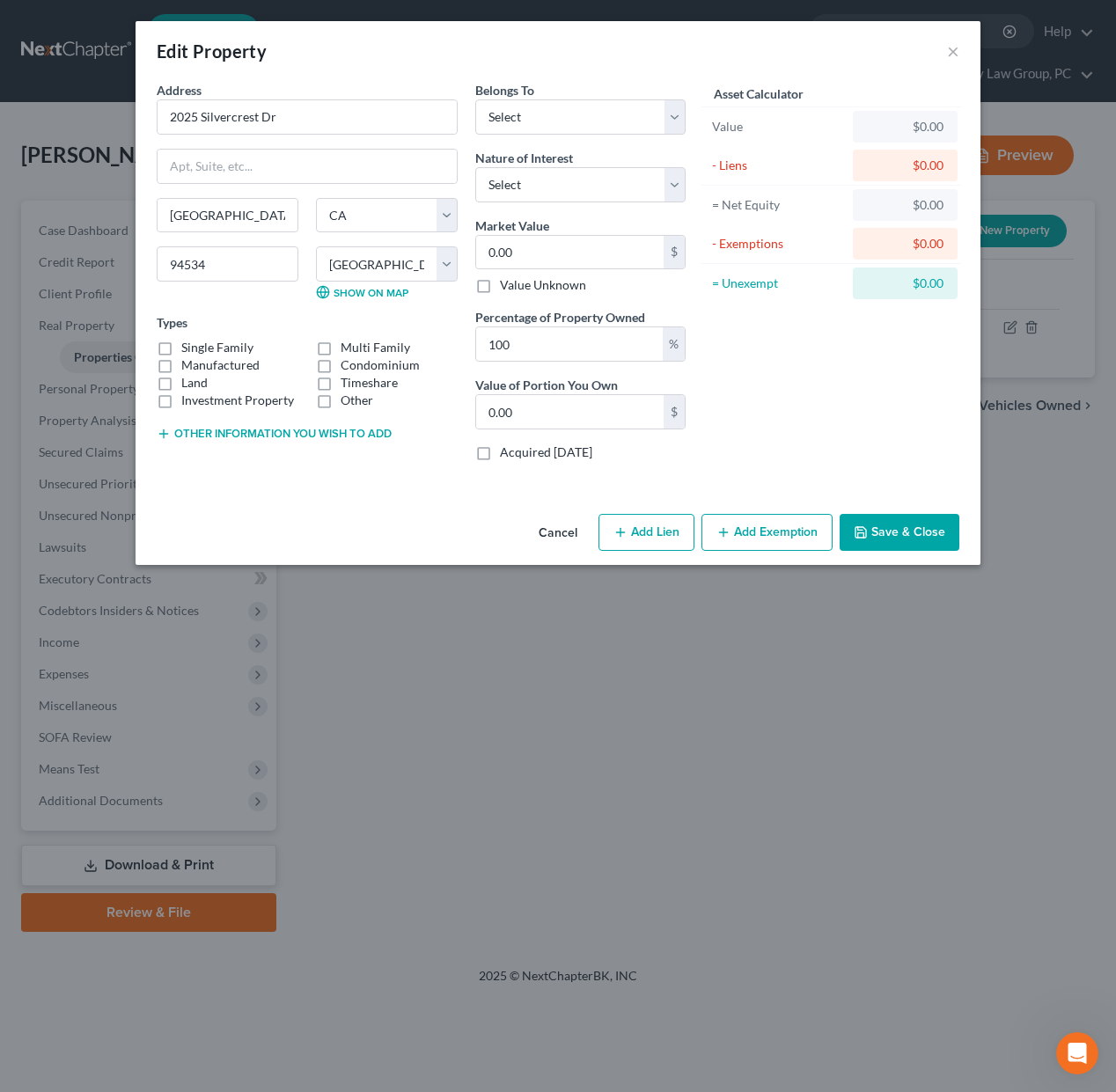
click at [651, 531] on button "Add Lien" at bounding box center [646, 532] width 96 height 37
select select "0"
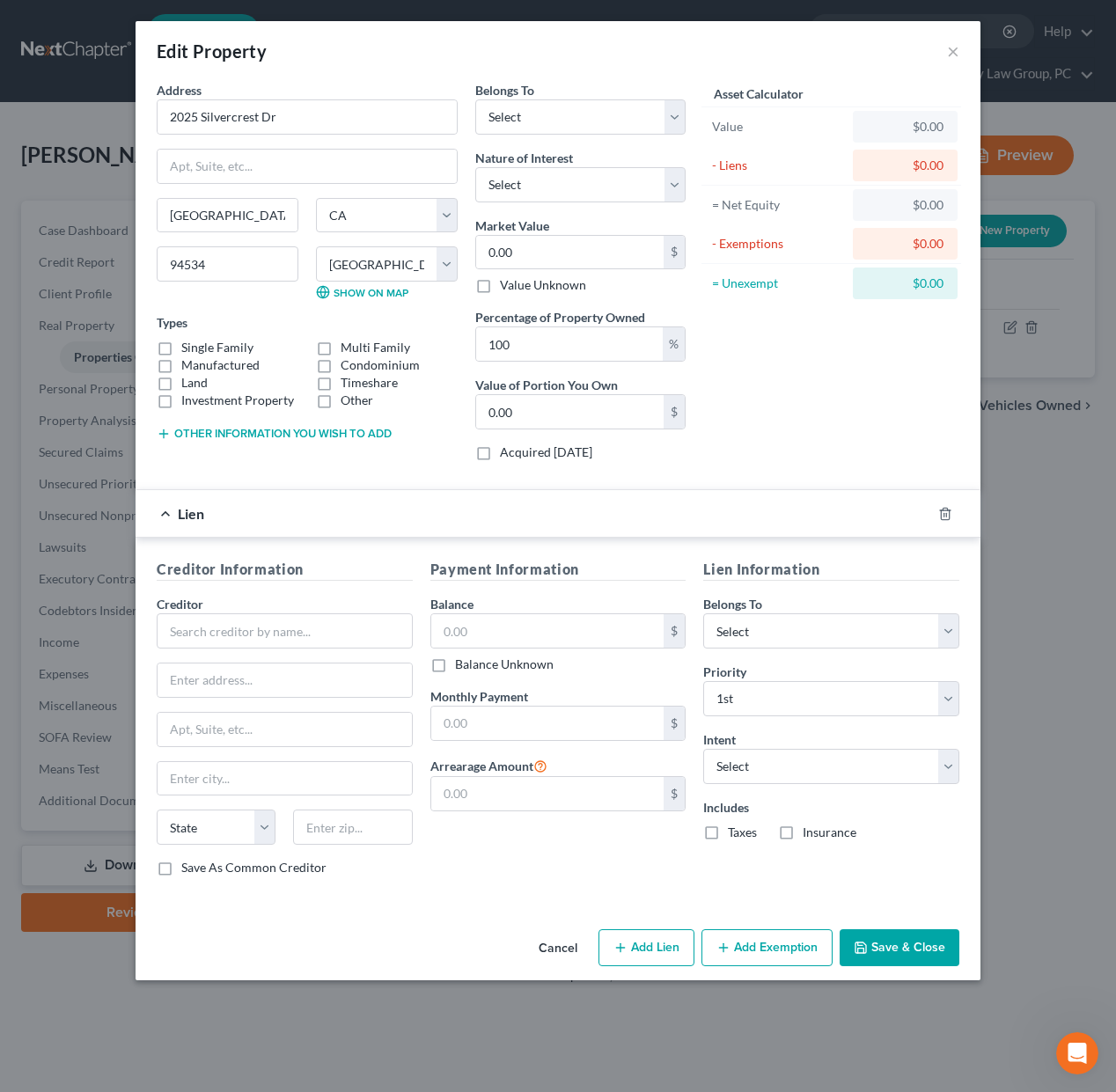
click at [331, 611] on div "Creditor *" at bounding box center [285, 621] width 256 height 53
click at [328, 626] on input "text" at bounding box center [285, 631] width 256 height 36
type input "MTG"
click at [486, 626] on input "text" at bounding box center [548, 631] width 233 height 34
type input "380,000"
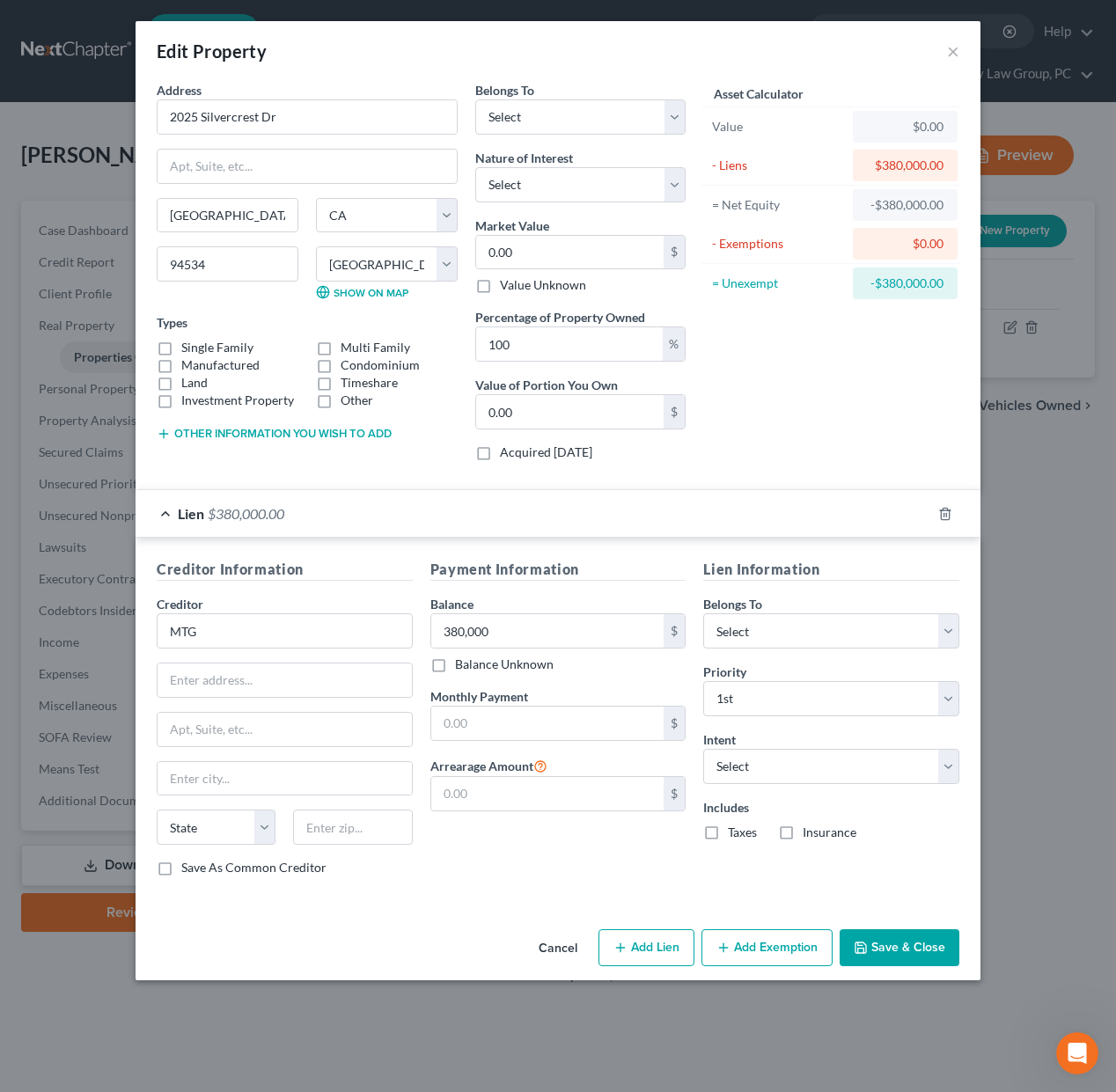
click at [182, 348] on label "Single Family" at bounding box center [217, 348] width 72 height 18
click at [189, 348] on input "Single Family" at bounding box center [194, 344] width 12 height 12
checkbox input "true"
click at [734, 772] on select "Select Surrender Redeem Reaffirm Avoid Other" at bounding box center [831, 766] width 256 height 36
select select "2"
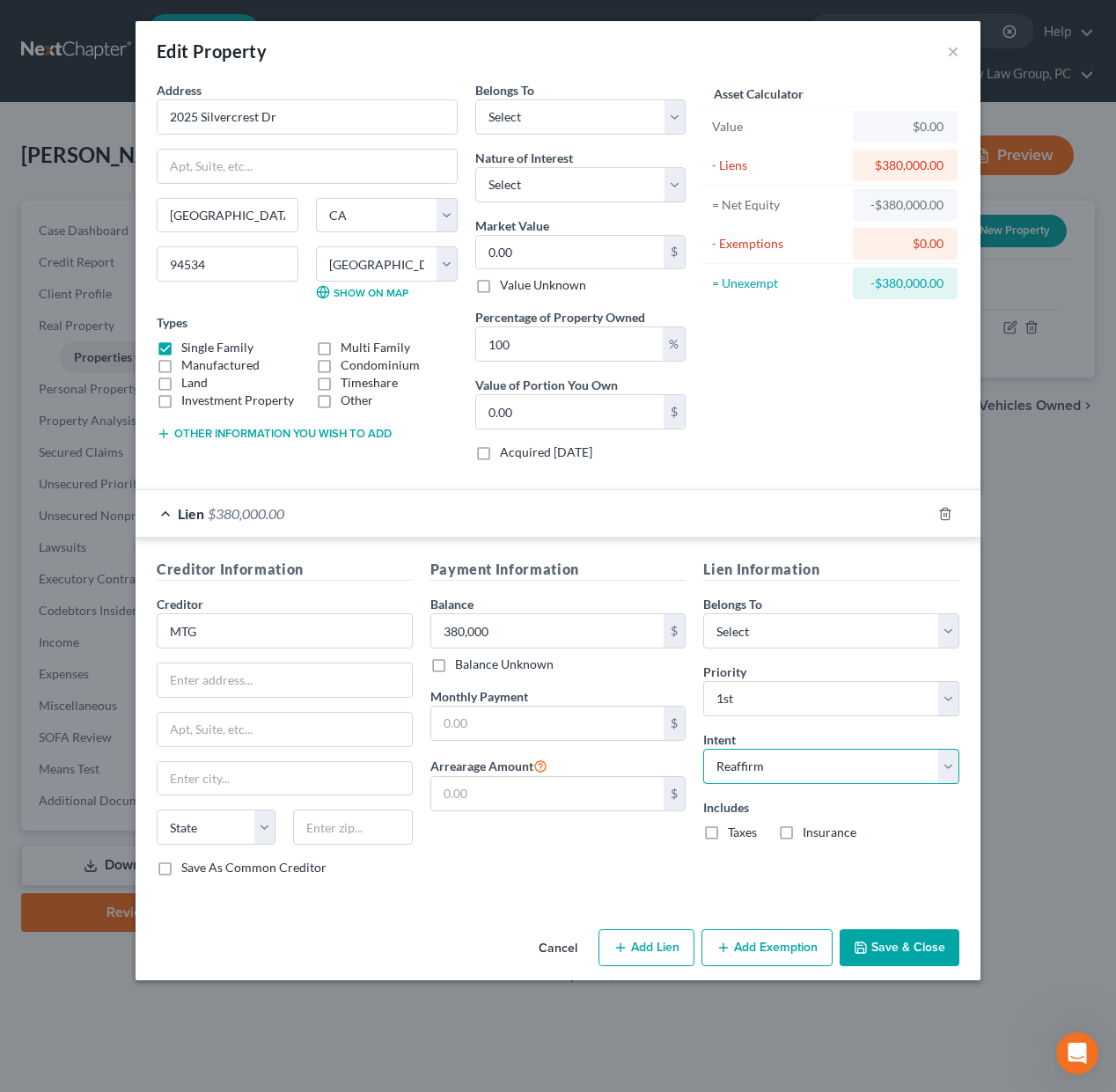
click at [703, 748] on select "Select Surrender Redeem Reaffirm Avoid Other" at bounding box center [831, 766] width 256 height 36
click at [497, 728] on input "text" at bounding box center [548, 724] width 233 height 34
type input "2,032.87"
click at [894, 944] on button "Save & Close" at bounding box center [899, 948] width 119 height 37
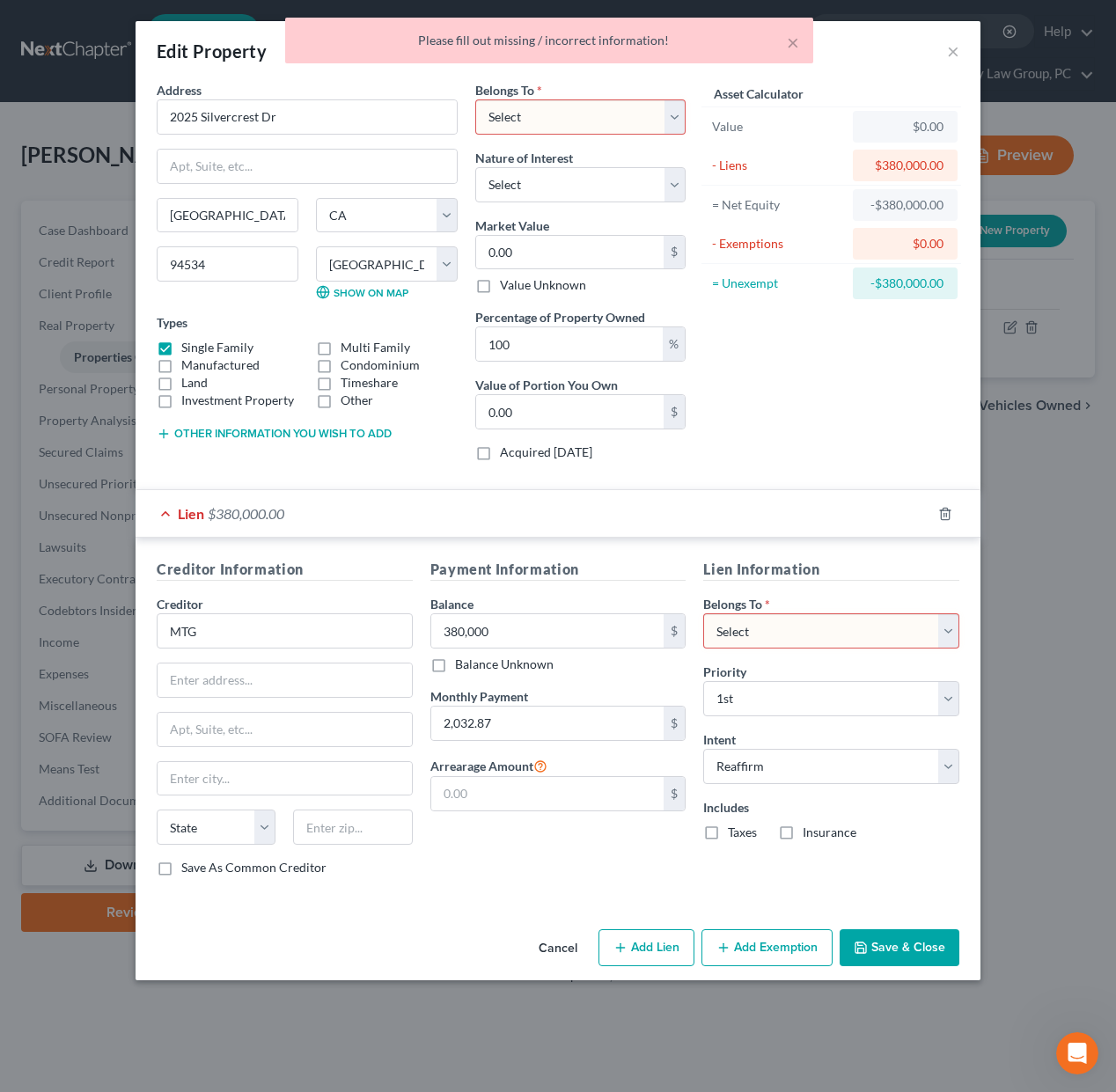
click at [633, 125] on select "Select Debtor 1 Only Debtor 2 Only Debtor 1 And Debtor 2 Only At Least One Of T…" at bounding box center [580, 117] width 210 height 36
click at [475, 100] on select "Select Debtor 1 Only Debtor 2 Only Debtor 1 And Debtor 2 Only At Least One Of T…" at bounding box center [580, 117] width 210 height 36
click at [627, 118] on select "Select Debtor 1 Only Debtor 2 Only Debtor 1 And Debtor 2 Only At Least One Of T…" at bounding box center [580, 117] width 210 height 36
select select "3"
click at [475, 100] on select "Select Debtor 1 Only Debtor 2 Only Debtor 1 And Debtor 2 Only At Least One Of T…" at bounding box center [580, 117] width 210 height 36
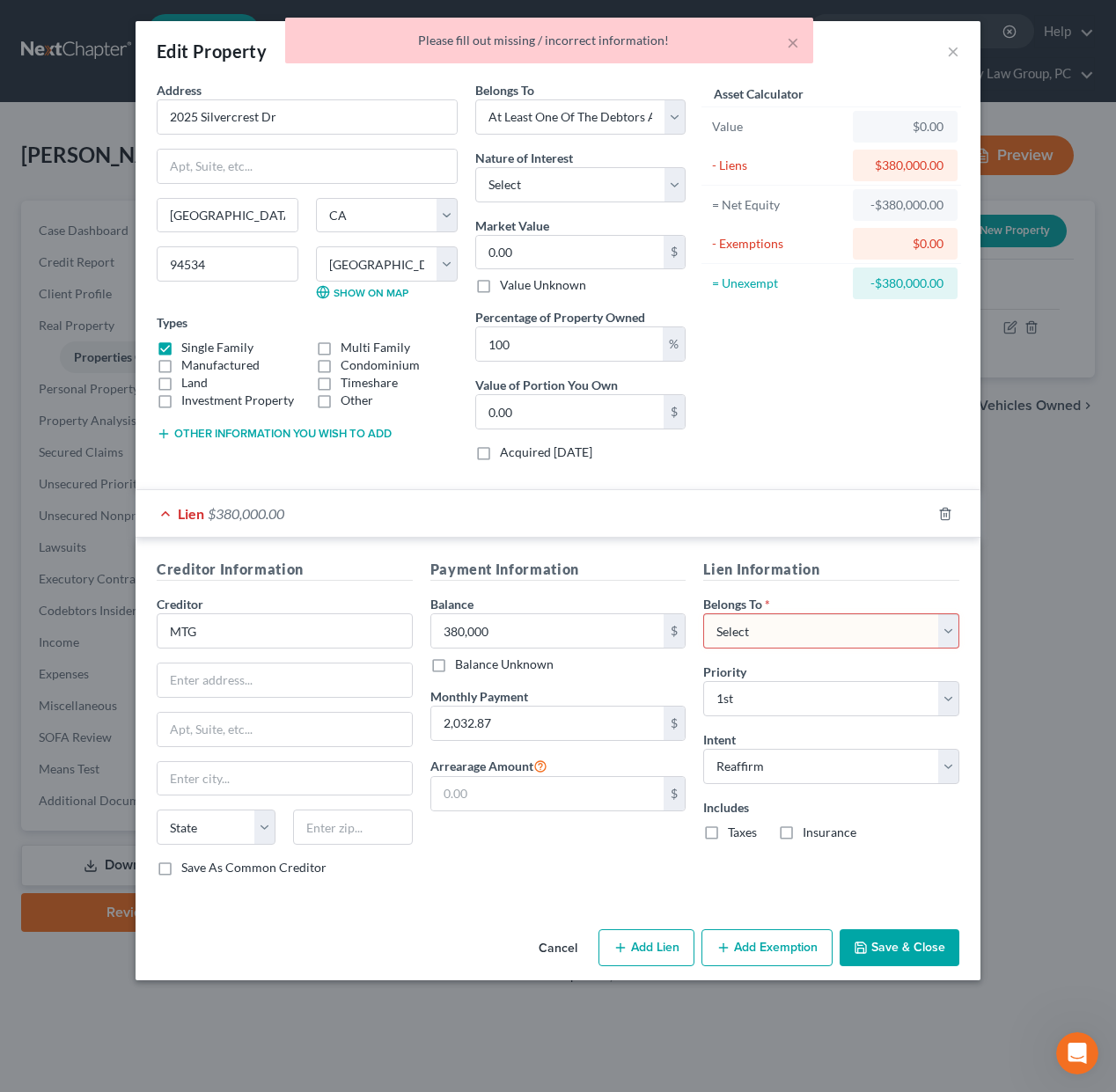
click at [798, 613] on select "Select Debtor 1 Only Debtor 2 Only Debtor 1 And Debtor 2 Only At Least One Of T…" at bounding box center [831, 631] width 256 height 36
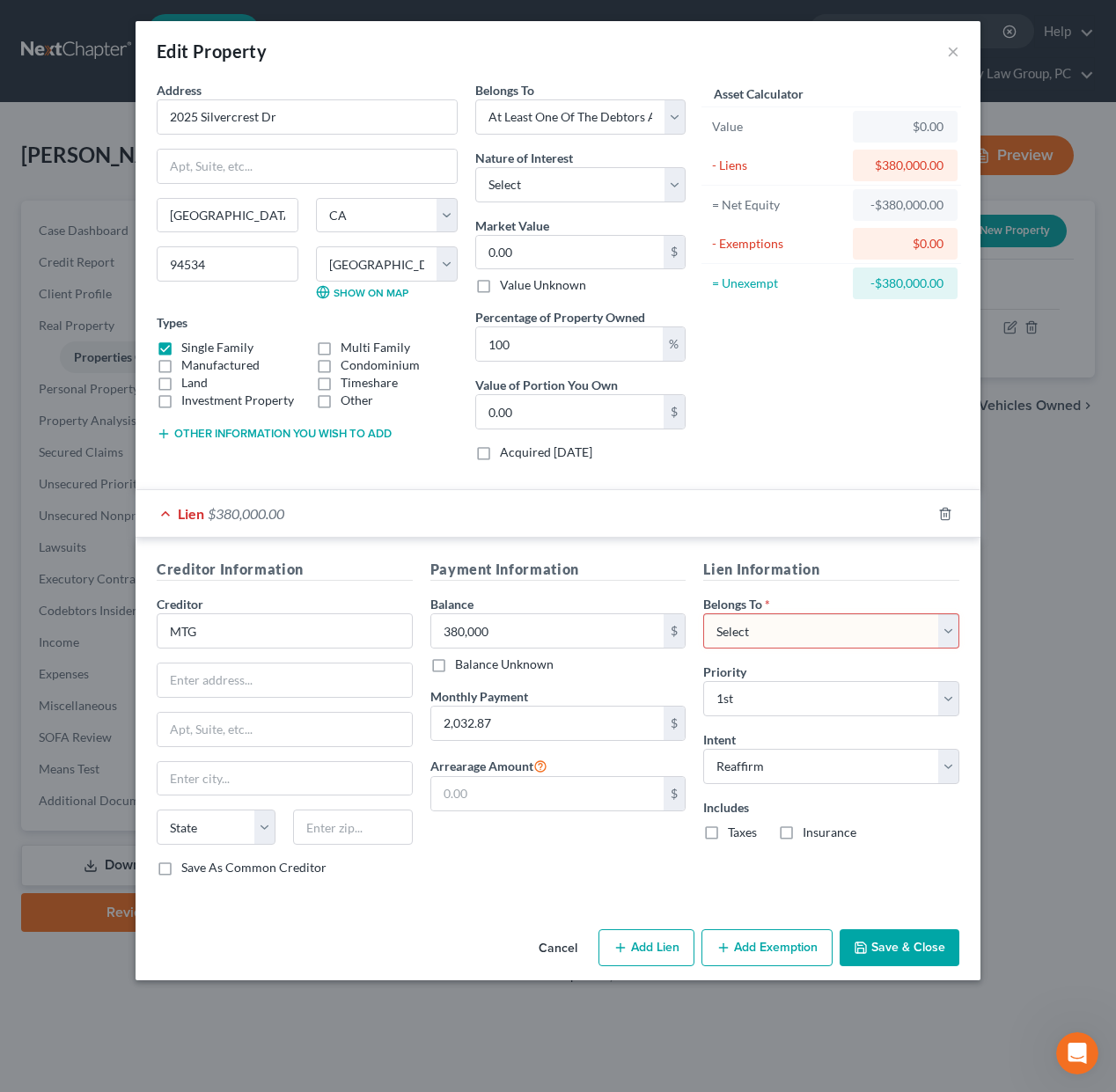
select select "3"
click at [703, 613] on select "Select Debtor 1 Only Debtor 2 Only Debtor 1 And Debtor 2 Only At Least One Of T…" at bounding box center [831, 631] width 256 height 36
click at [890, 947] on button "Save & Close" at bounding box center [899, 948] width 119 height 37
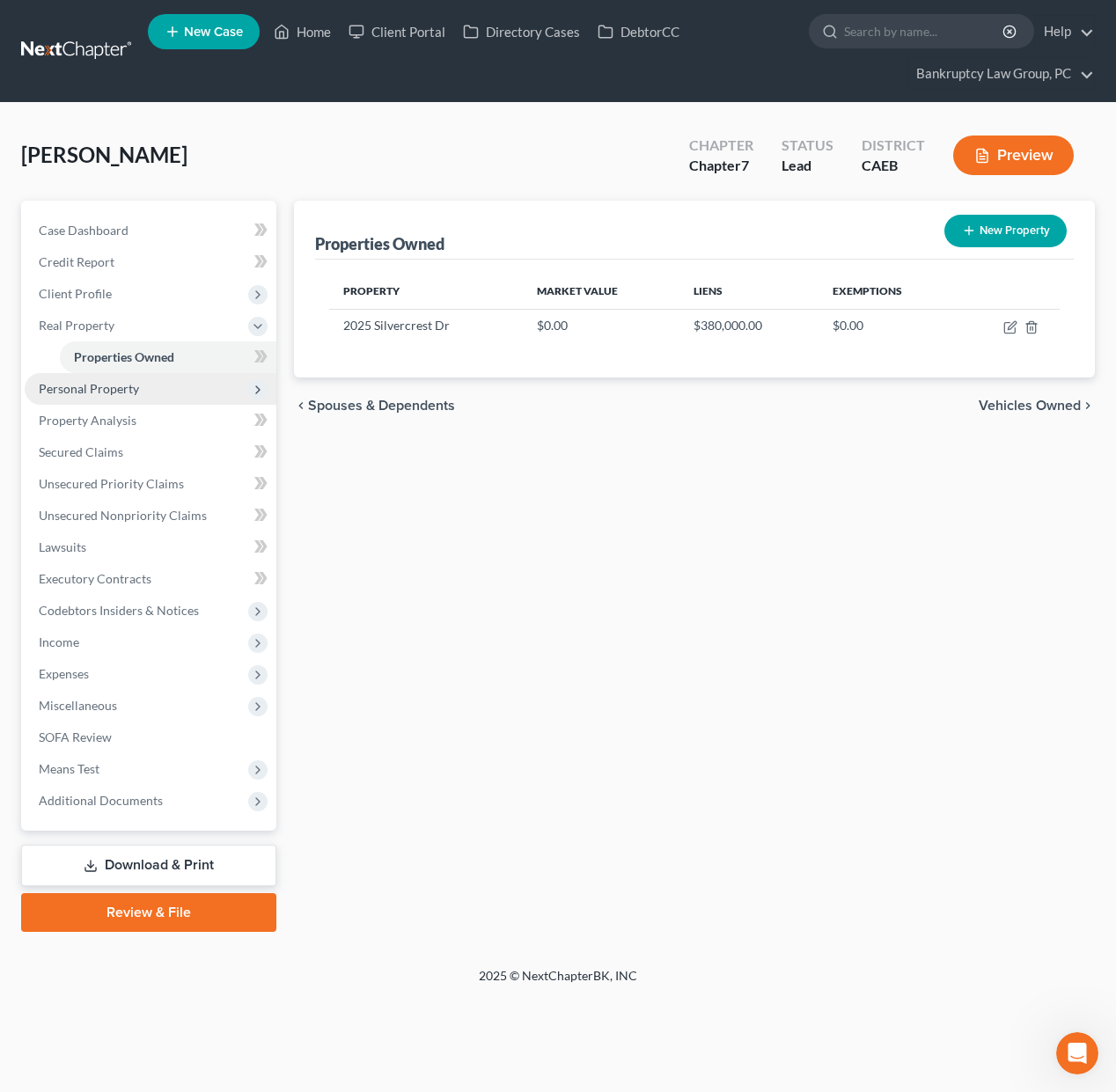
click at [85, 392] on span "Personal Property" at bounding box center [89, 388] width 101 height 15
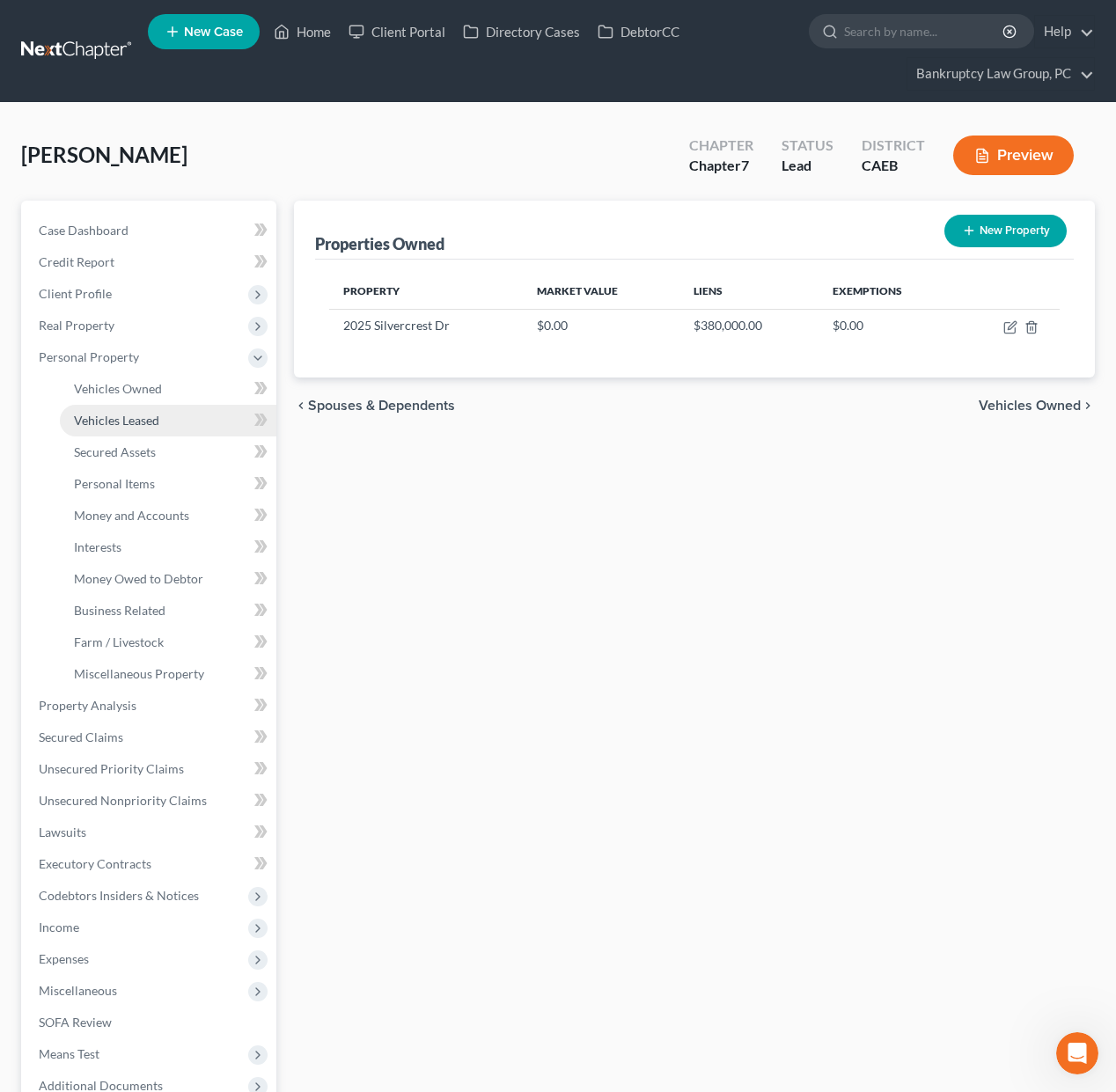
click at [86, 414] on span "Vehicles Leased" at bounding box center [117, 420] width 85 height 15
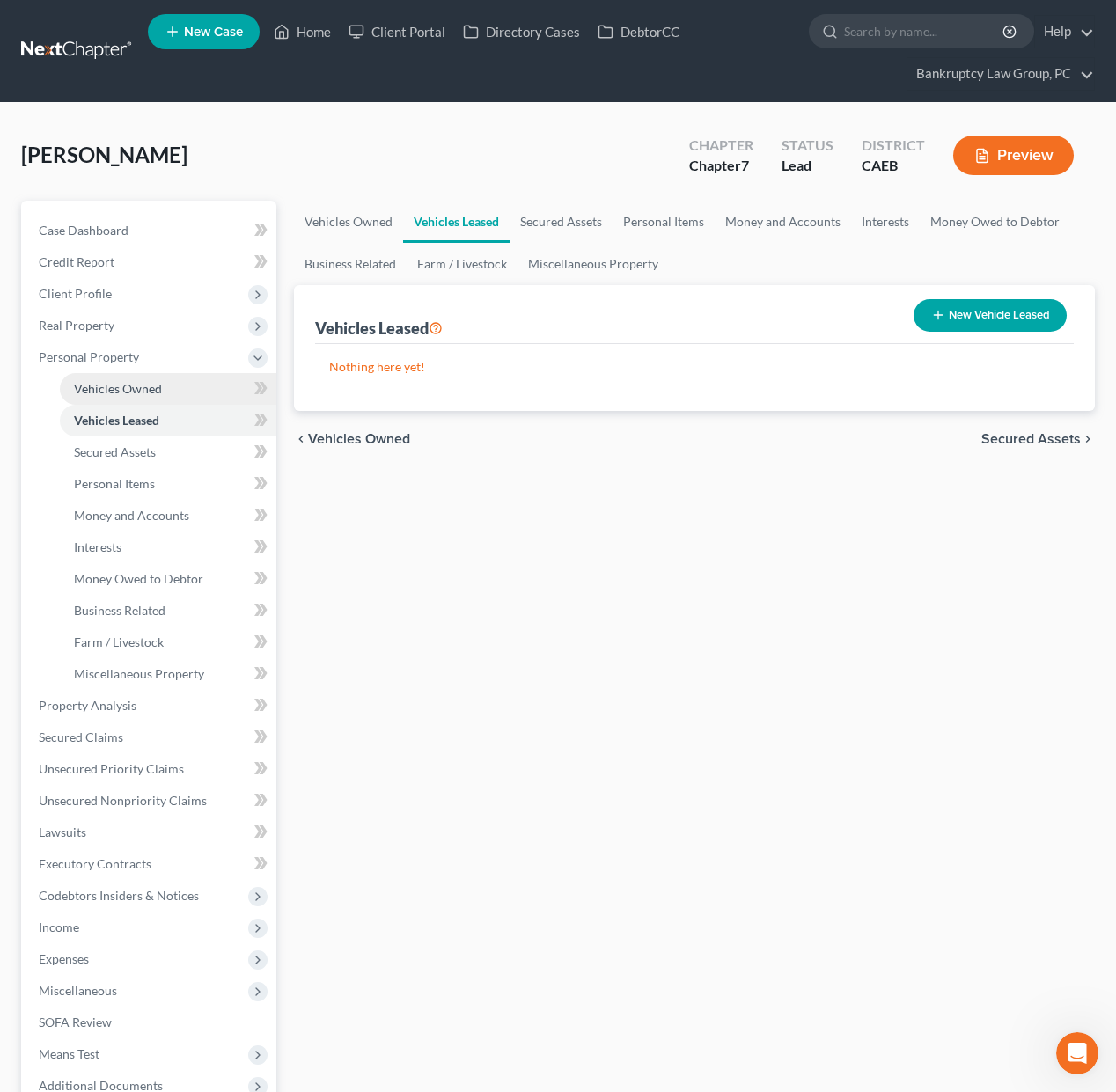
click at [92, 393] on span "Vehicles Owned" at bounding box center [117, 388] width 88 height 15
click at [1018, 309] on button "New Vehicle" at bounding box center [1010, 315] width 114 height 33
select select "0"
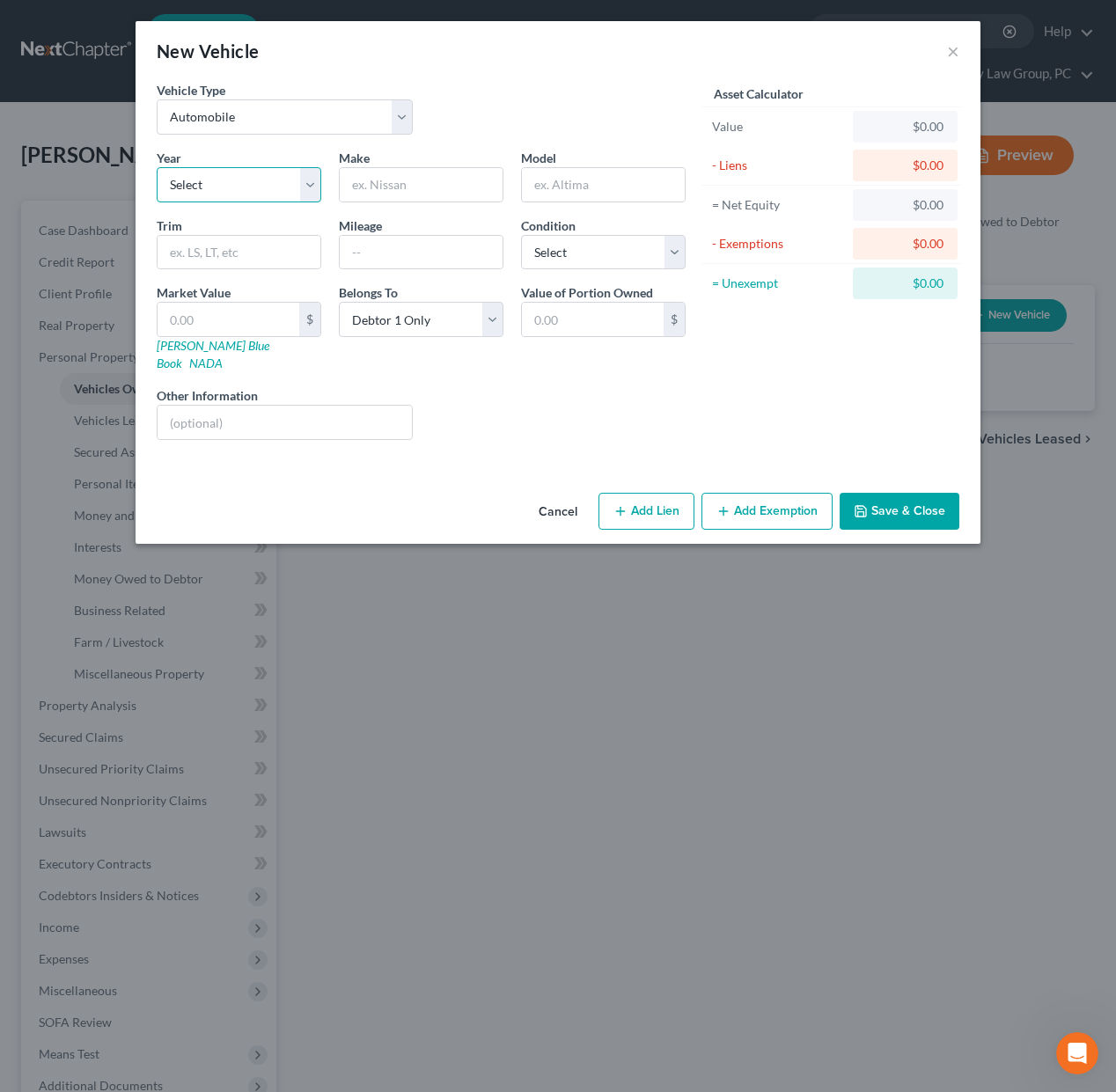
click at [245, 173] on select "Select 2026 2025 2024 2023 2022 2021 2020 2019 2018 2017 2016 2015 2014 2013 20…" at bounding box center [239, 185] width 165 height 36
select select "0"
click at [157, 167] on select "Select 2026 2025 2024 2023 2022 2021 2020 2019 2018 2017 2016 2015 2014 2013 20…" at bounding box center [239, 185] width 165 height 36
click at [422, 186] on input "text" at bounding box center [421, 185] width 163 height 34
type input "VEH 1"
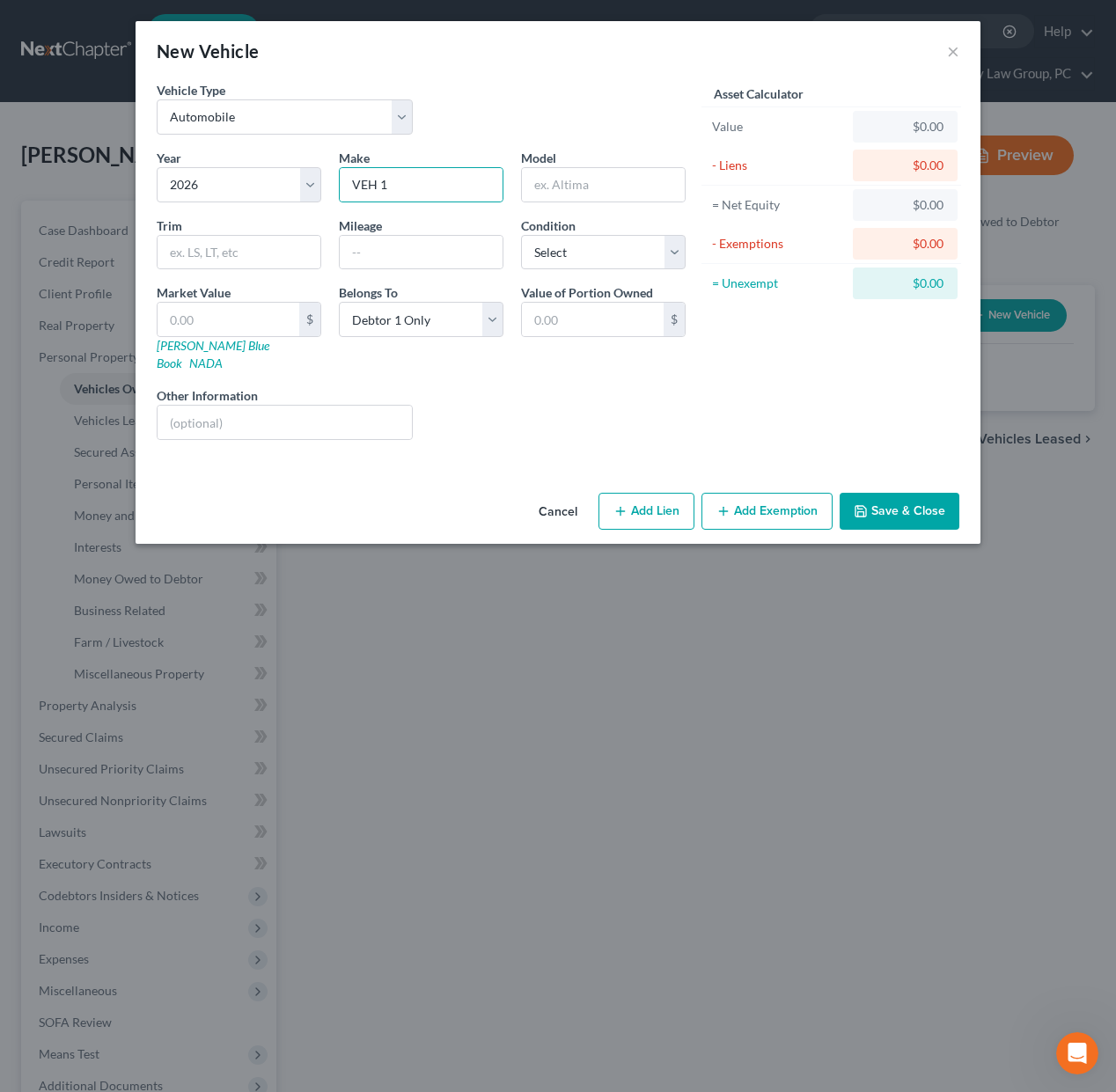
click at [651, 493] on button "Add Lien" at bounding box center [646, 512] width 96 height 37
select select "0"
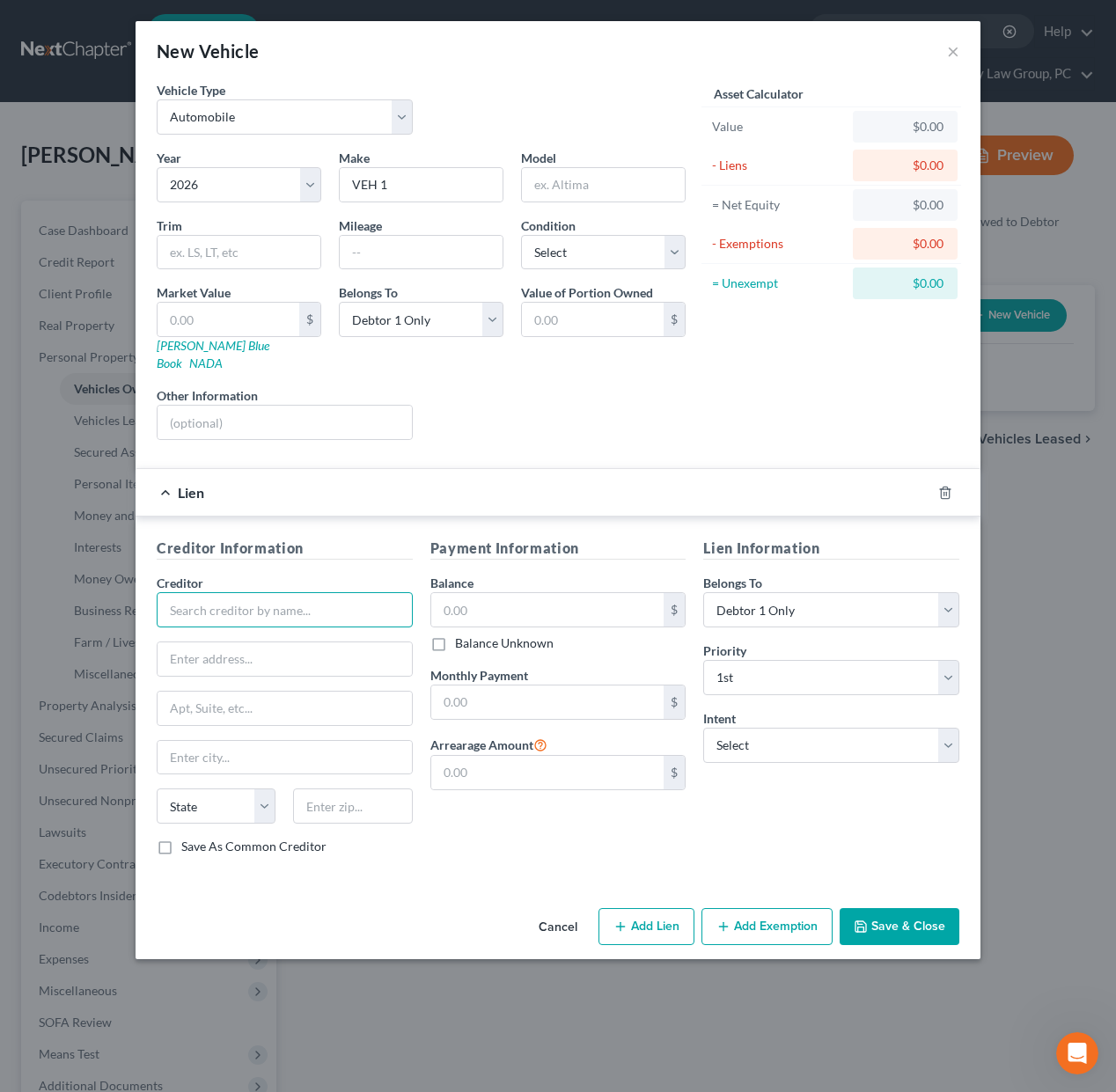
click at [341, 595] on input "text" at bounding box center [285, 610] width 256 height 36
type input "VEH 1 LOAN"
click at [529, 594] on input "text" at bounding box center [548, 610] width 233 height 34
type input "85,000"
click at [530, 687] on input "text" at bounding box center [548, 702] width 233 height 34
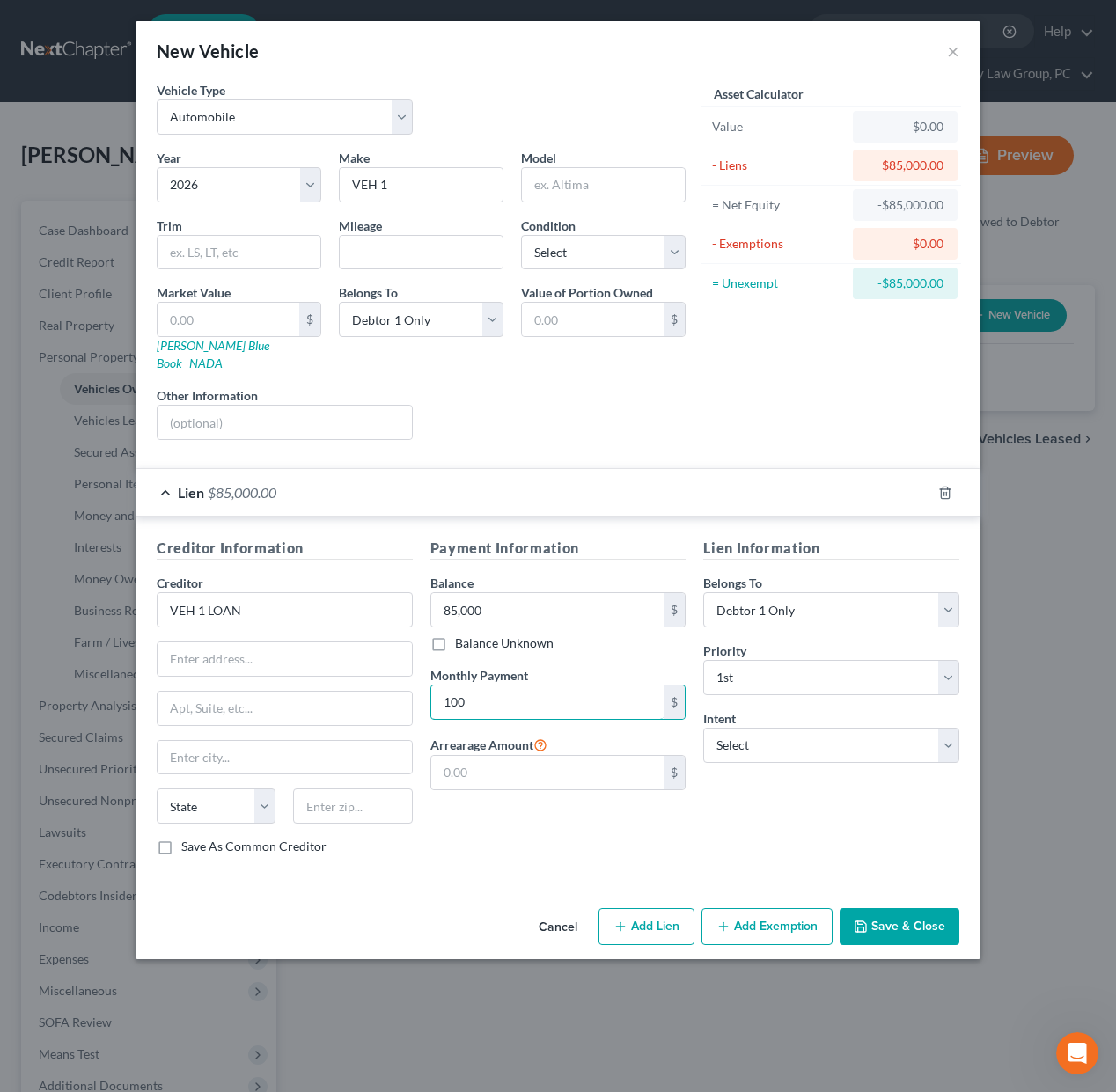
type input "100"
click at [934, 915] on button "Save & Close" at bounding box center [899, 926] width 119 height 37
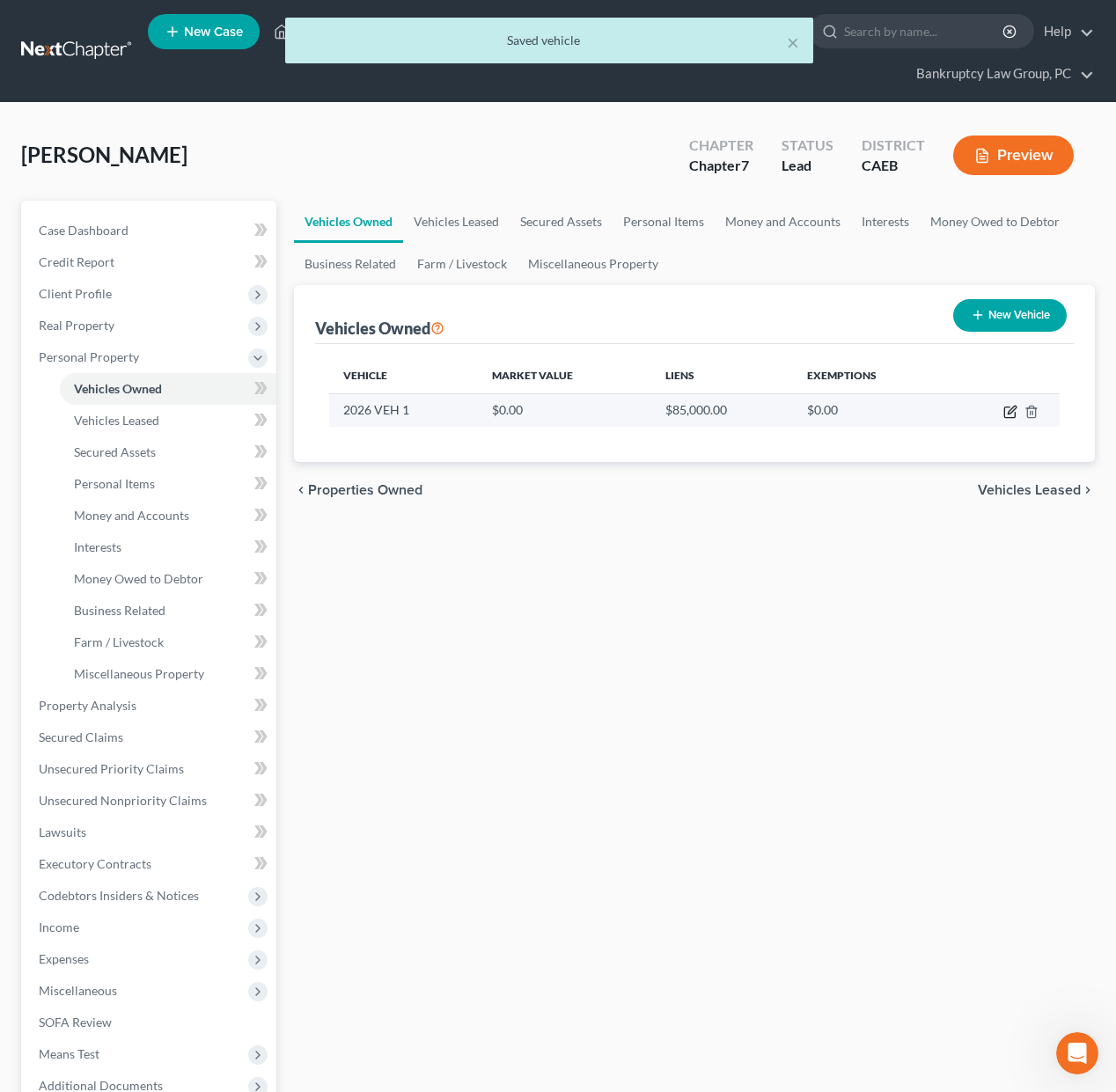
click at [1009, 414] on icon "button" at bounding box center [1011, 409] width 8 height 8
select select "0"
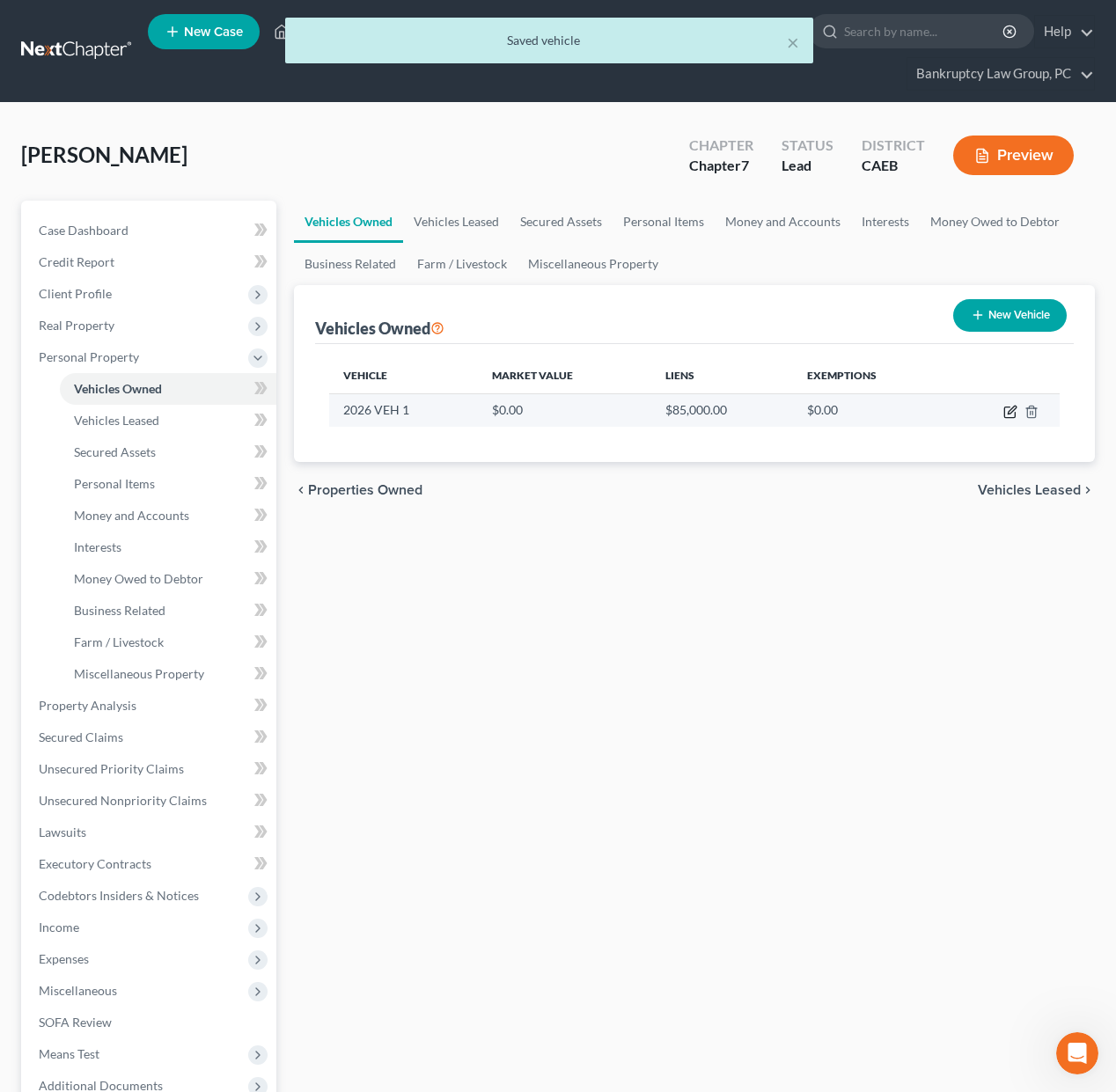
select select "0"
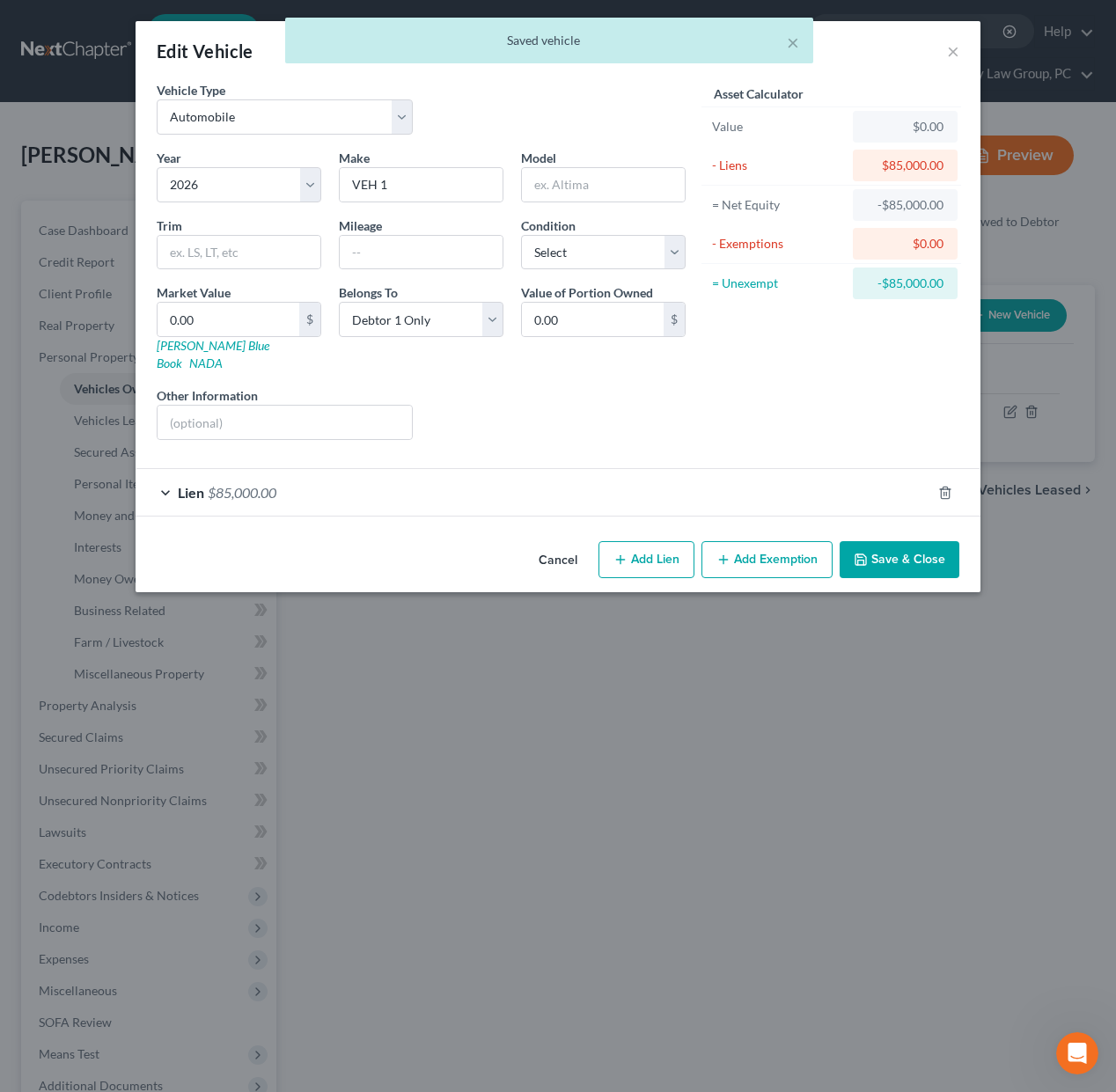
drag, startPoint x: 670, startPoint y: 461, endPoint x: 672, endPoint y: 473, distance: 12.2
click at [671, 469] on div "Lien $85,000.00" at bounding box center [533, 492] width 796 height 46
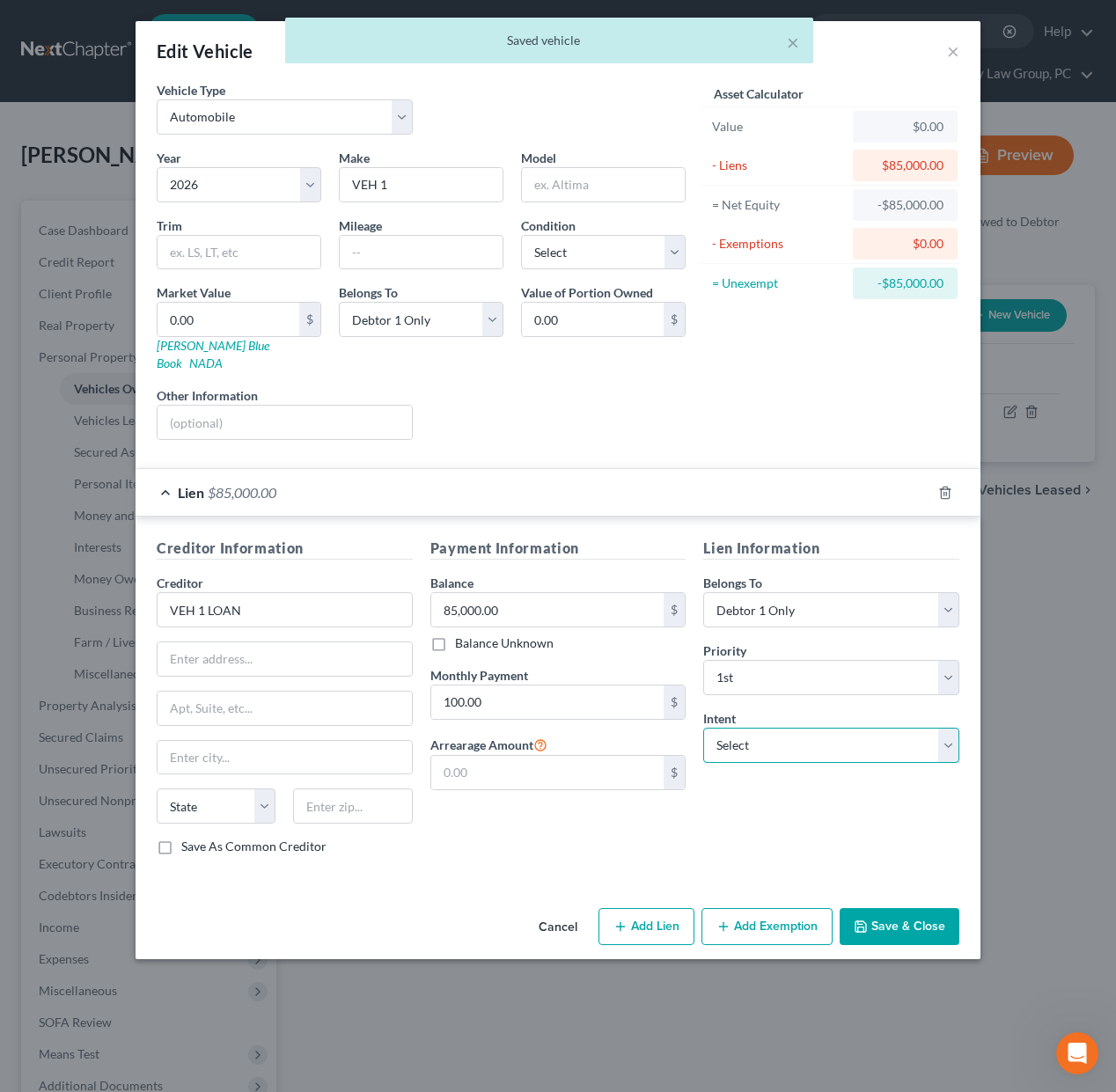
click at [821, 728] on select "Select Surrender Redeem Reaffirm Avoid Other" at bounding box center [831, 746] width 256 height 36
select select "2"
click at [703, 728] on select "Select Surrender Redeem Reaffirm Avoid Other" at bounding box center [831, 746] width 256 height 36
drag, startPoint x: 896, startPoint y: 910, endPoint x: 899, endPoint y: 901, distance: 9.5
click at [896, 910] on button "Save & Close" at bounding box center [899, 926] width 119 height 37
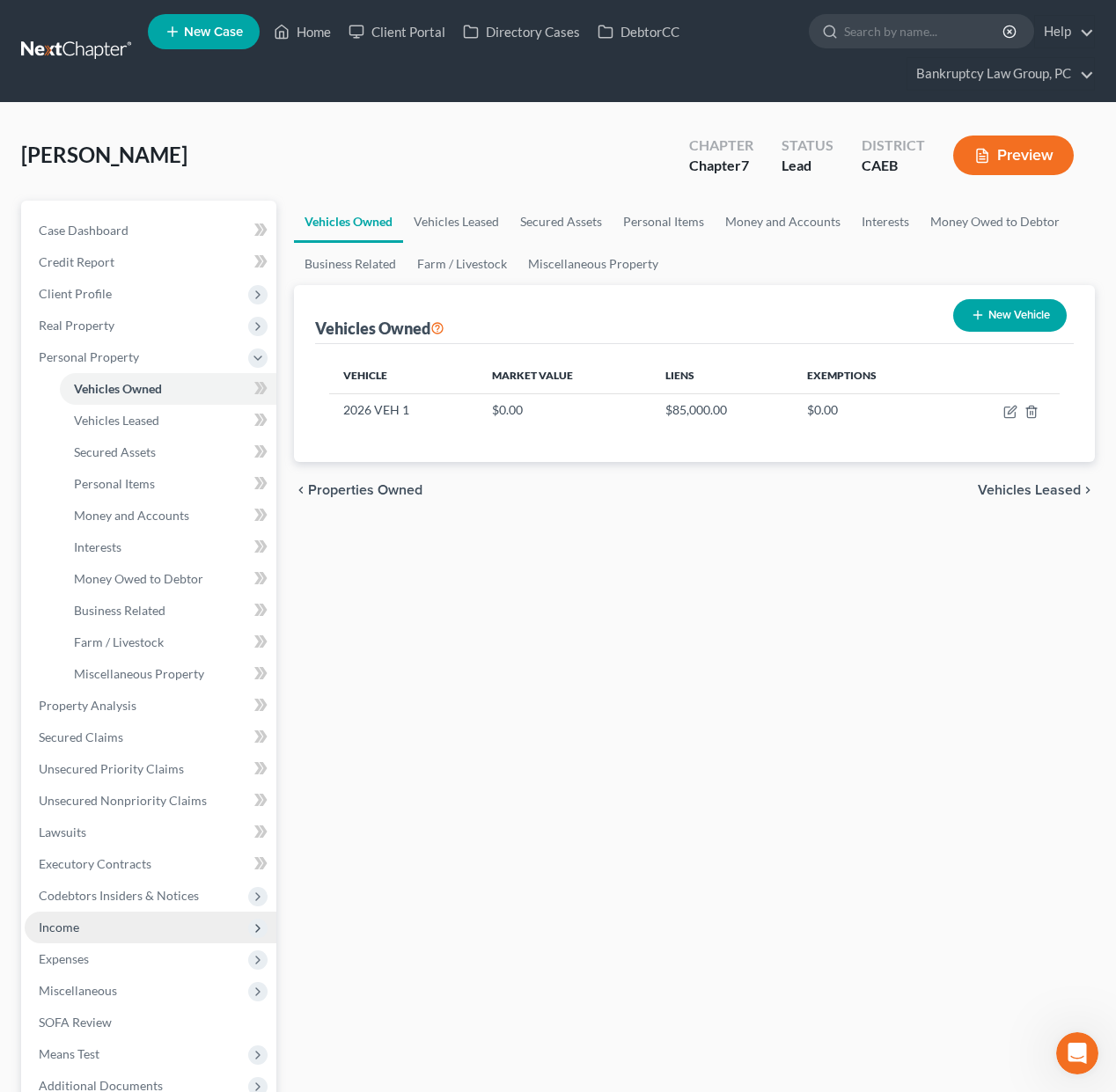
click at [93, 922] on span "Income" at bounding box center [150, 927] width 252 height 32
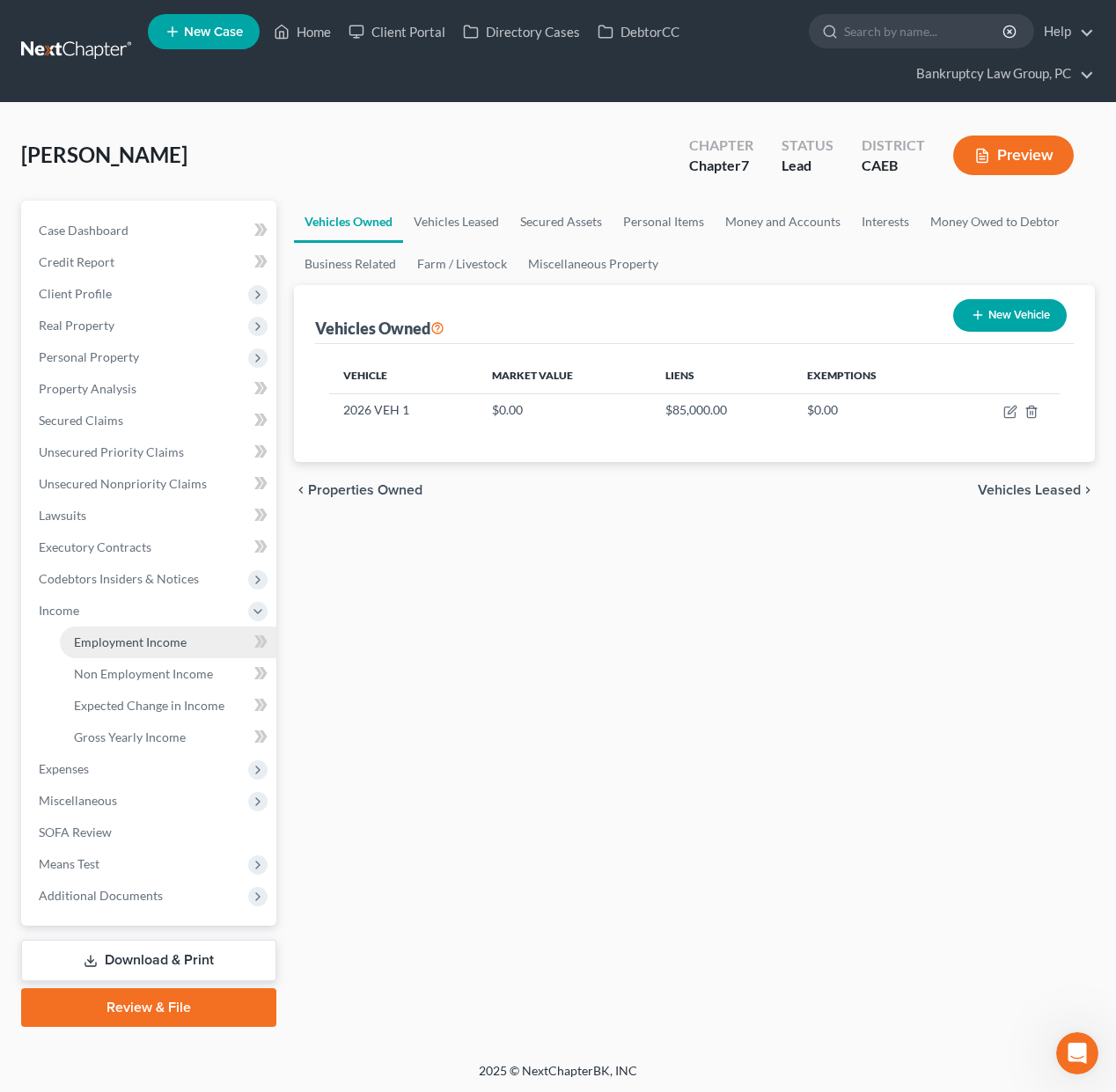
drag, startPoint x: 105, startPoint y: 634, endPoint x: 121, endPoint y: 633, distance: 16.0
click at [105, 635] on span "Employment Income" at bounding box center [130, 642] width 113 height 15
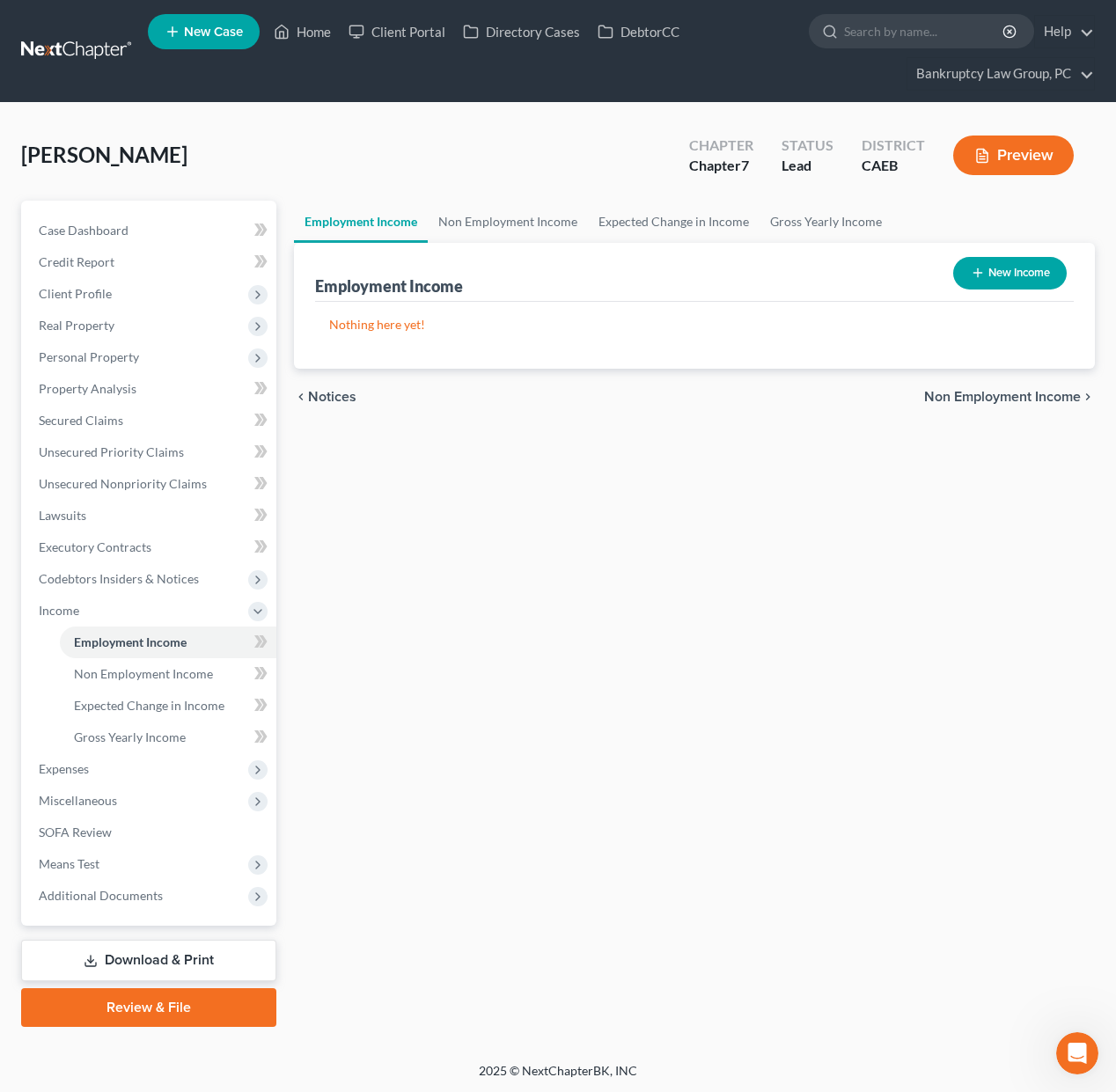
click at [1024, 271] on button "New Income" at bounding box center [1010, 273] width 114 height 33
select select "0"
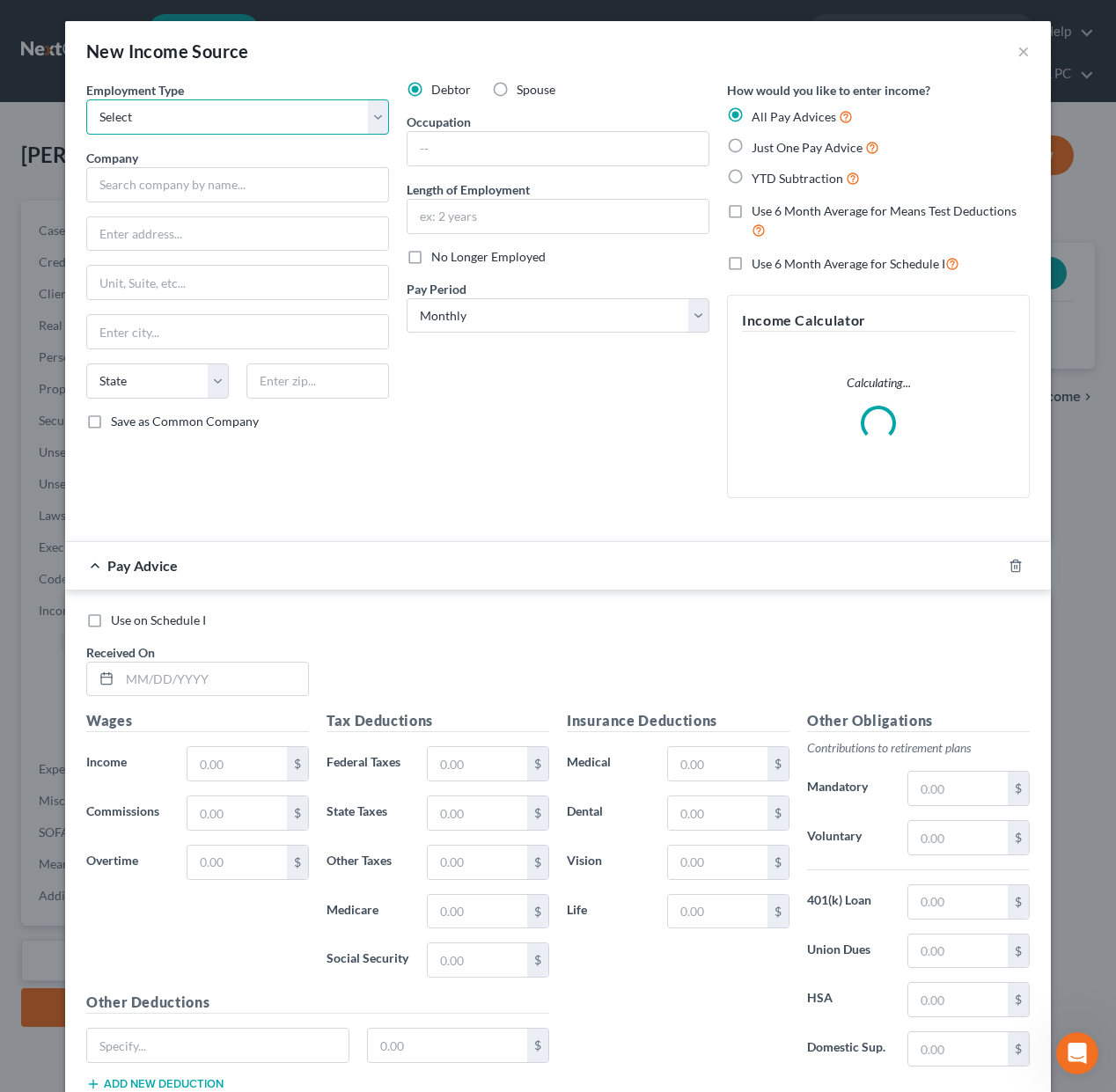
click at [221, 133] on select "Select Full or [DEMOGRAPHIC_DATA] Employment Self Employment" at bounding box center [238, 117] width 303 height 36
select select "0"
click at [86, 100] on select "Select Full or [DEMOGRAPHIC_DATA] Employment Self Employment" at bounding box center [238, 117] width 303 height 36
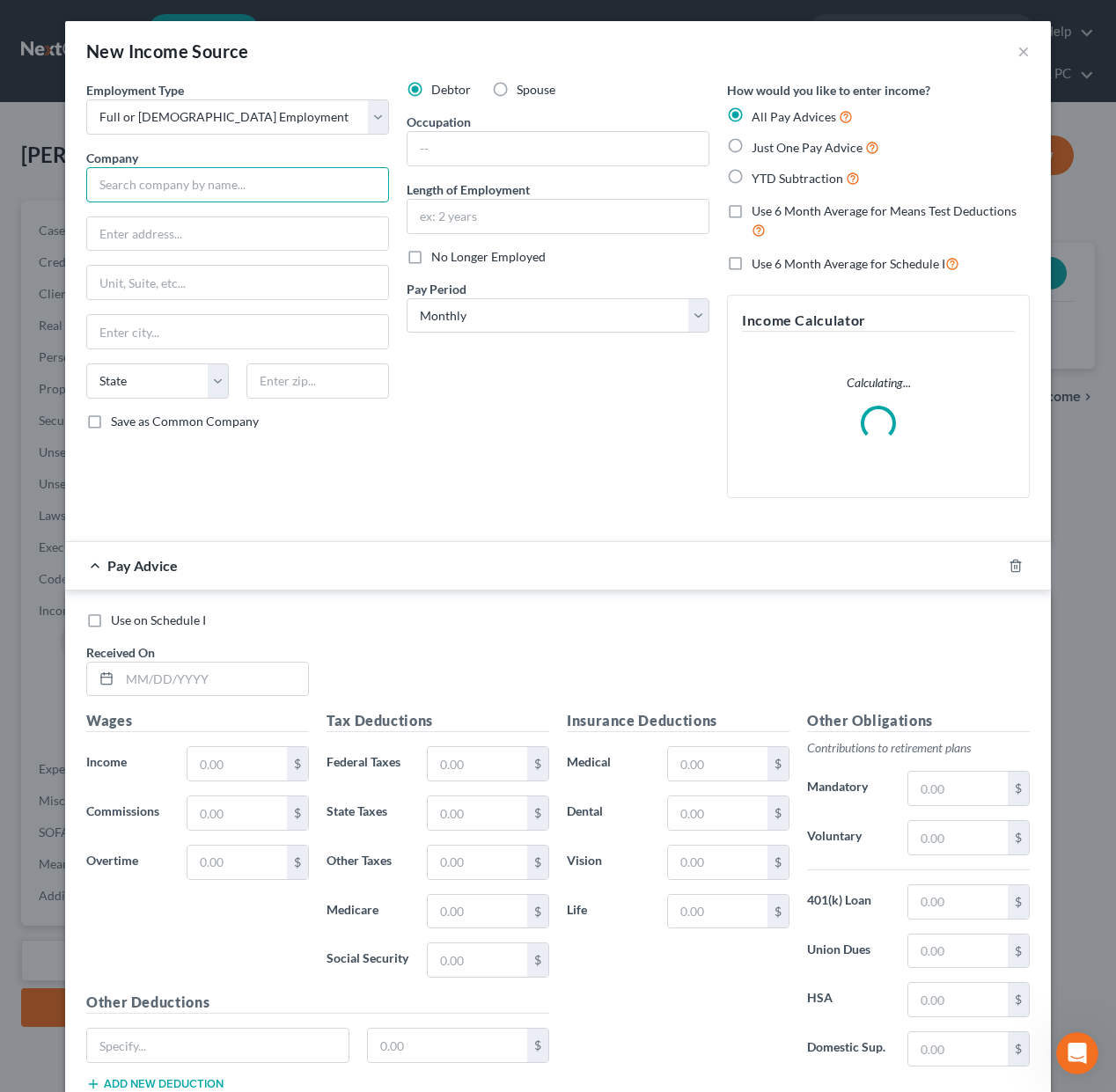
click at [230, 190] on input "text" at bounding box center [238, 185] width 303 height 36
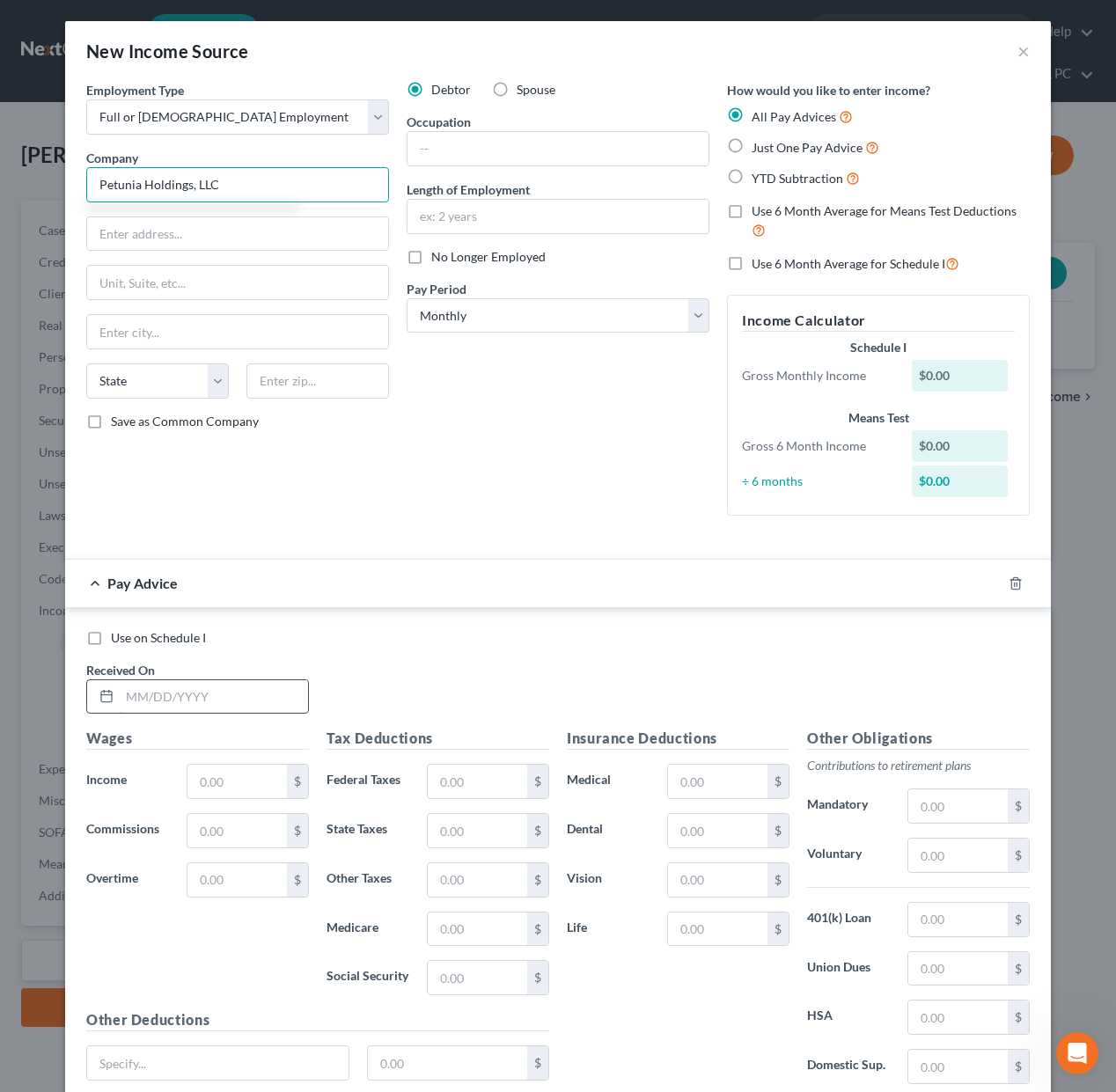
type input "Petunia Holdings, LLC"
drag, startPoint x: 222, startPoint y: 687, endPoint x: 222, endPoint y: 669, distance: 18.0
click at [221, 684] on input "text" at bounding box center [214, 697] width 189 height 34
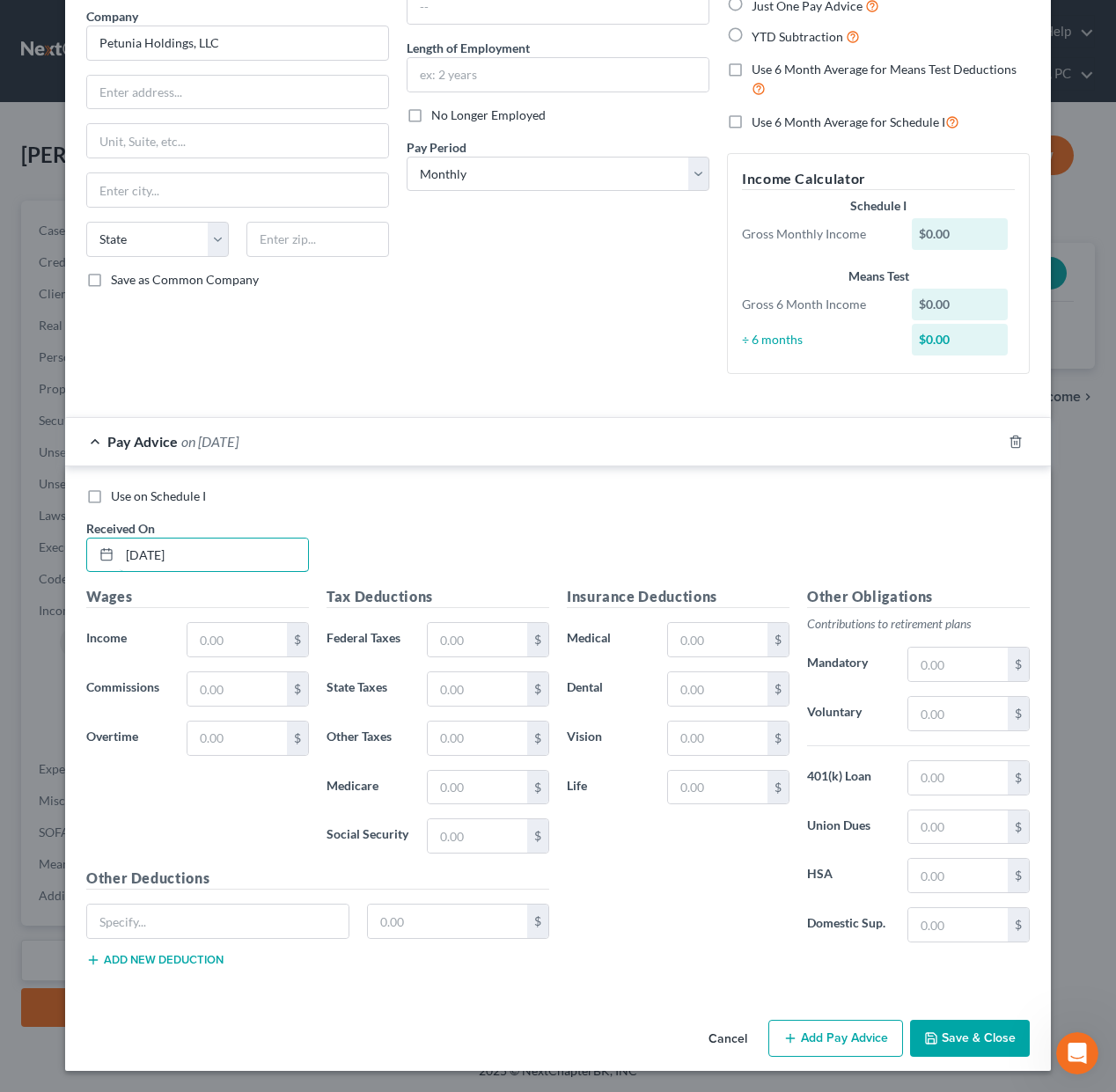
type input "[DATE]"
type input "5,052.02"
type input "1,076.50"
click at [708, 700] on input "text" at bounding box center [718, 689] width 100 height 34
type input "19"
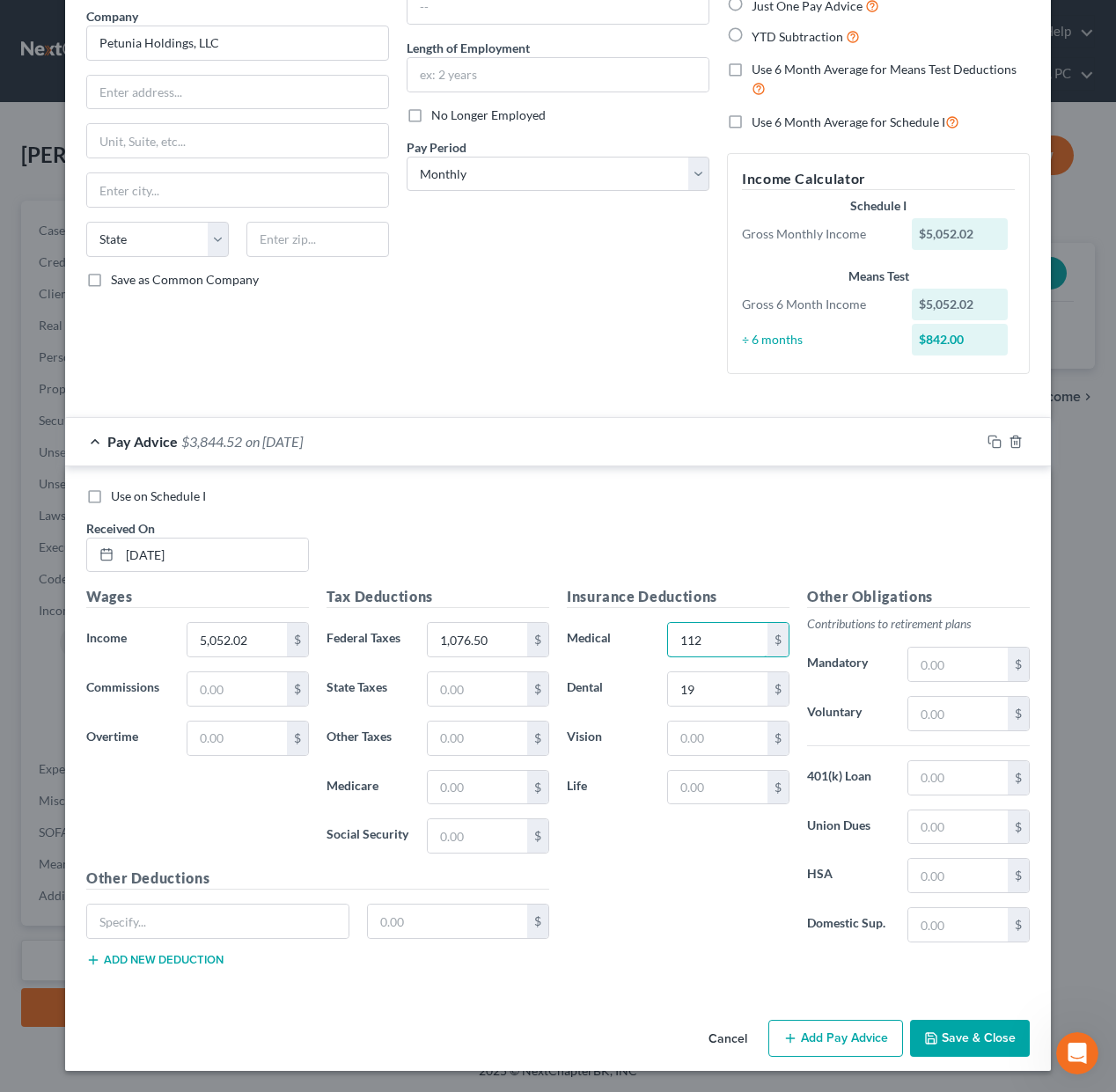
type input "112"
type input "101.05"
click at [990, 438] on icon "button" at bounding box center [994, 441] width 14 height 14
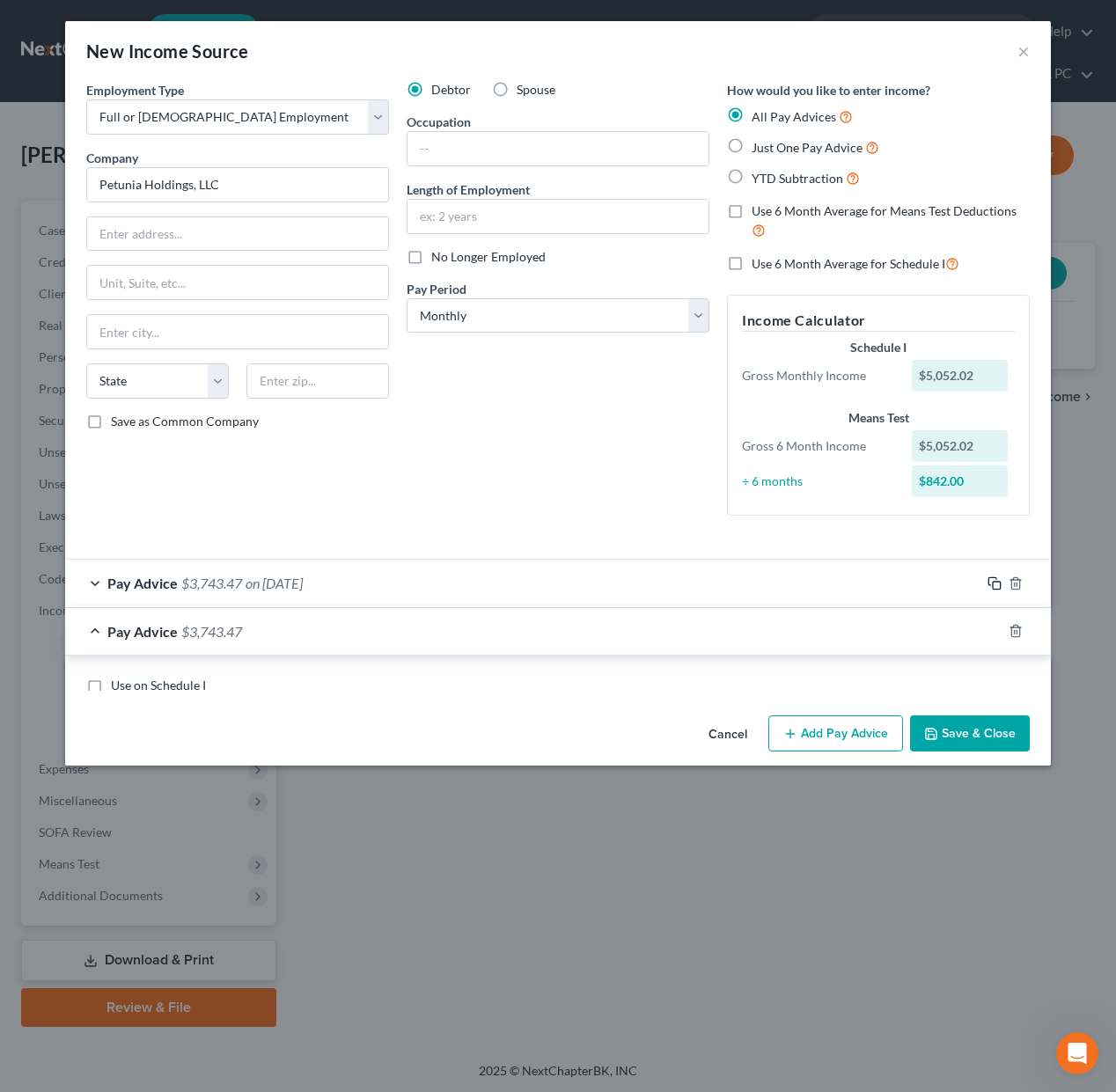
scroll to position [190, 0]
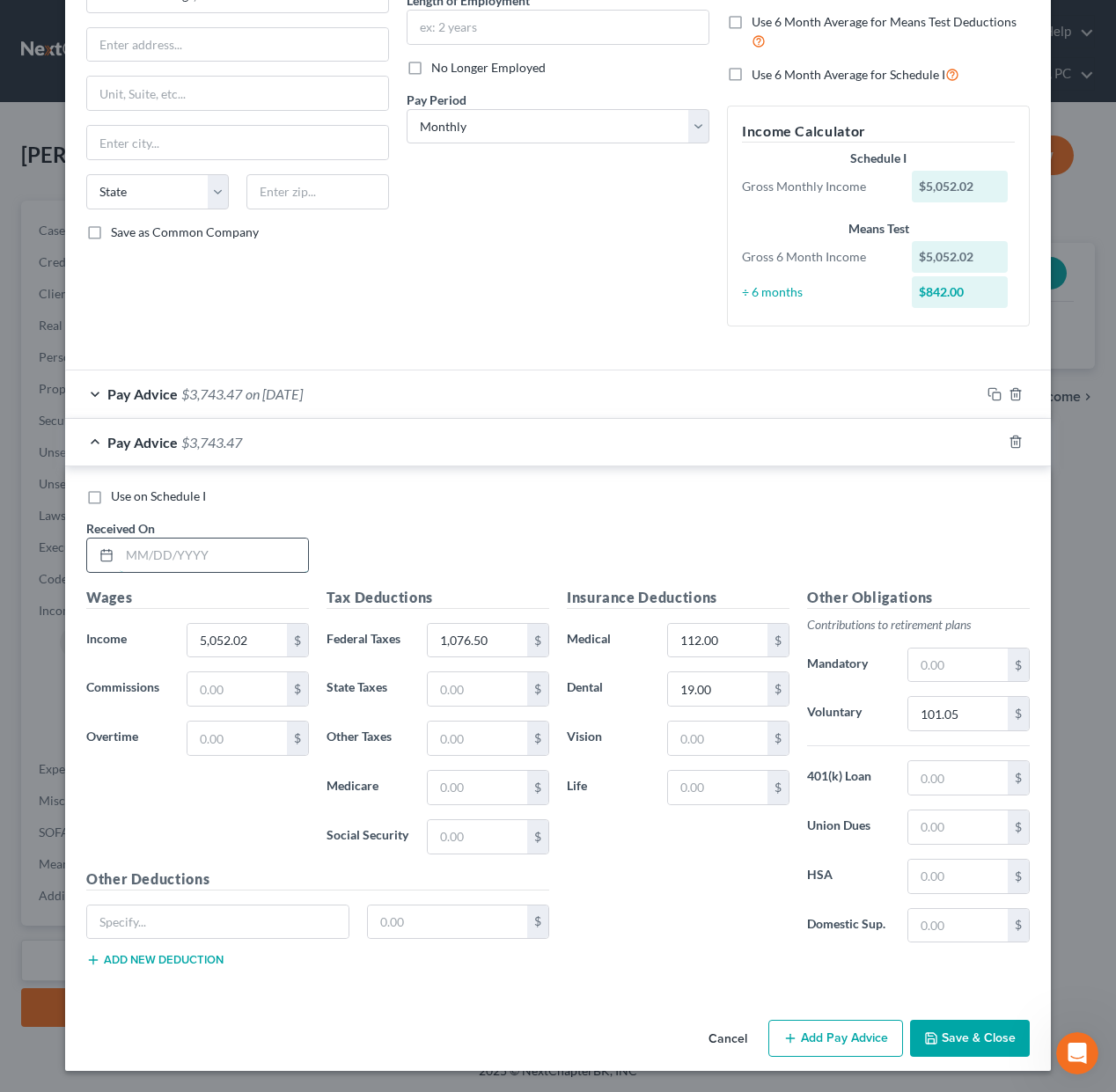
click at [230, 555] on input "text" at bounding box center [214, 555] width 189 height 34
type input "[DATE]"
type input "4,083.32"
type input "797.36"
type input "81.67"
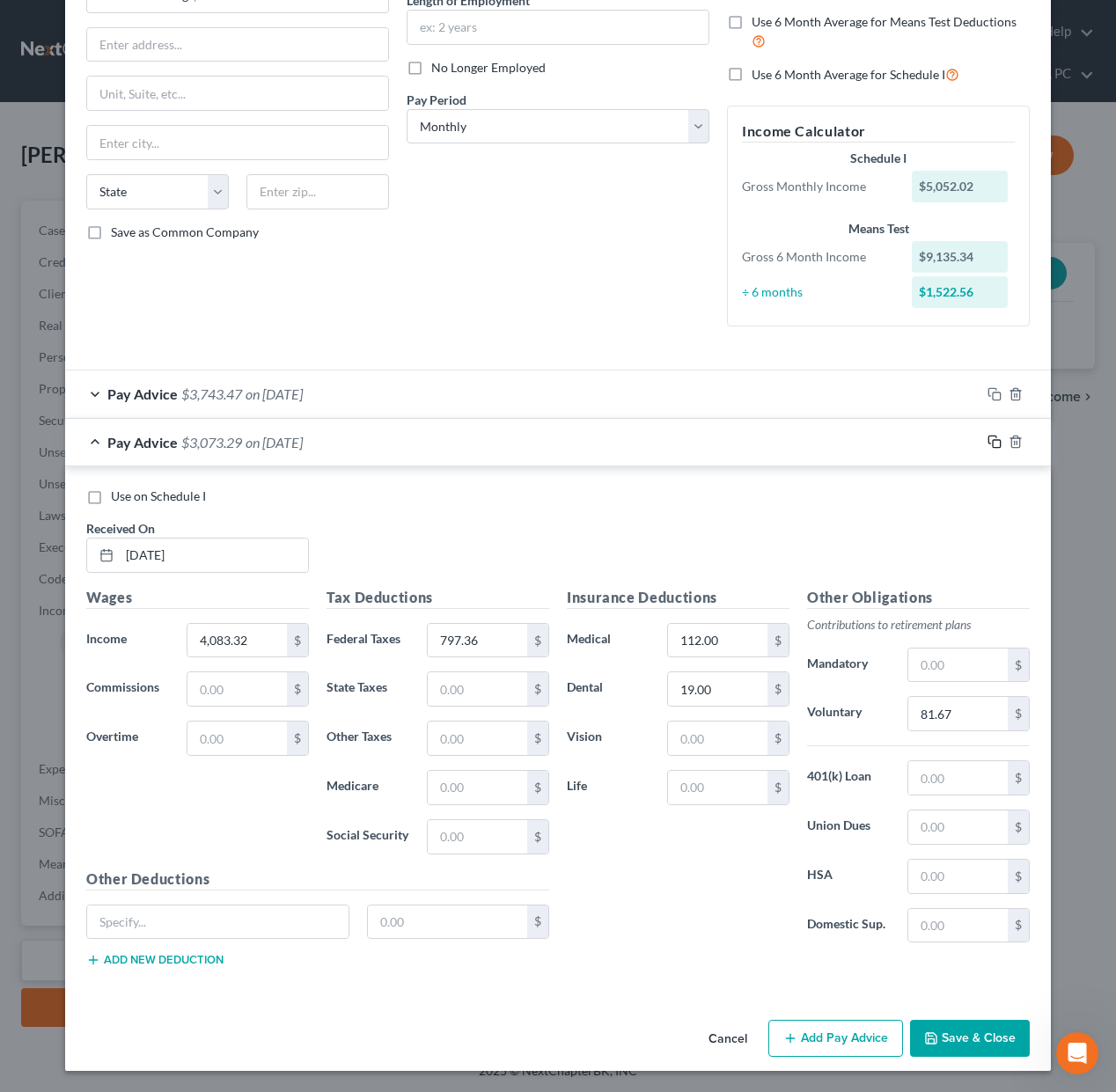
click at [992, 437] on icon "button" at bounding box center [994, 441] width 14 height 14
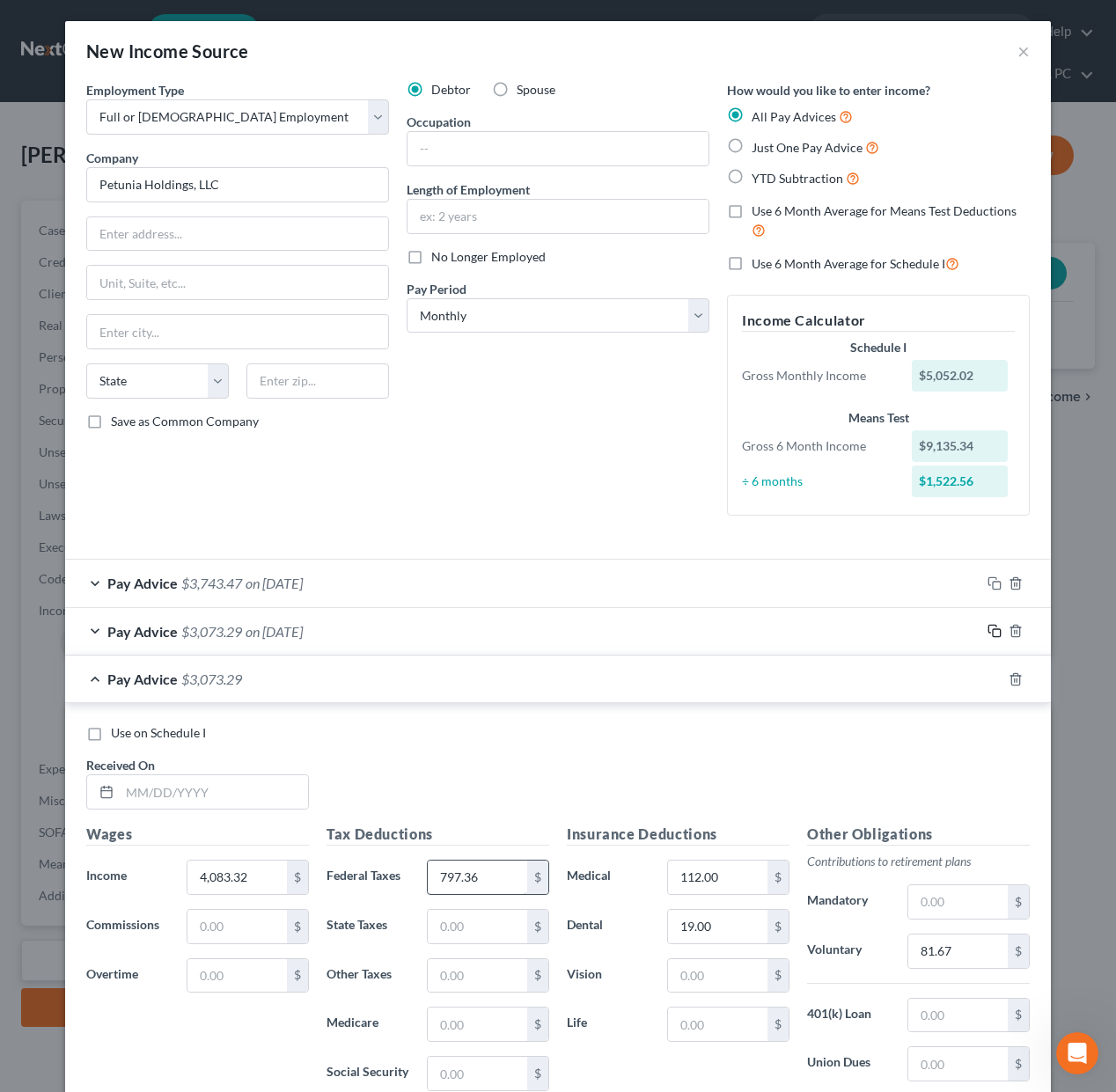
scroll to position [237, 0]
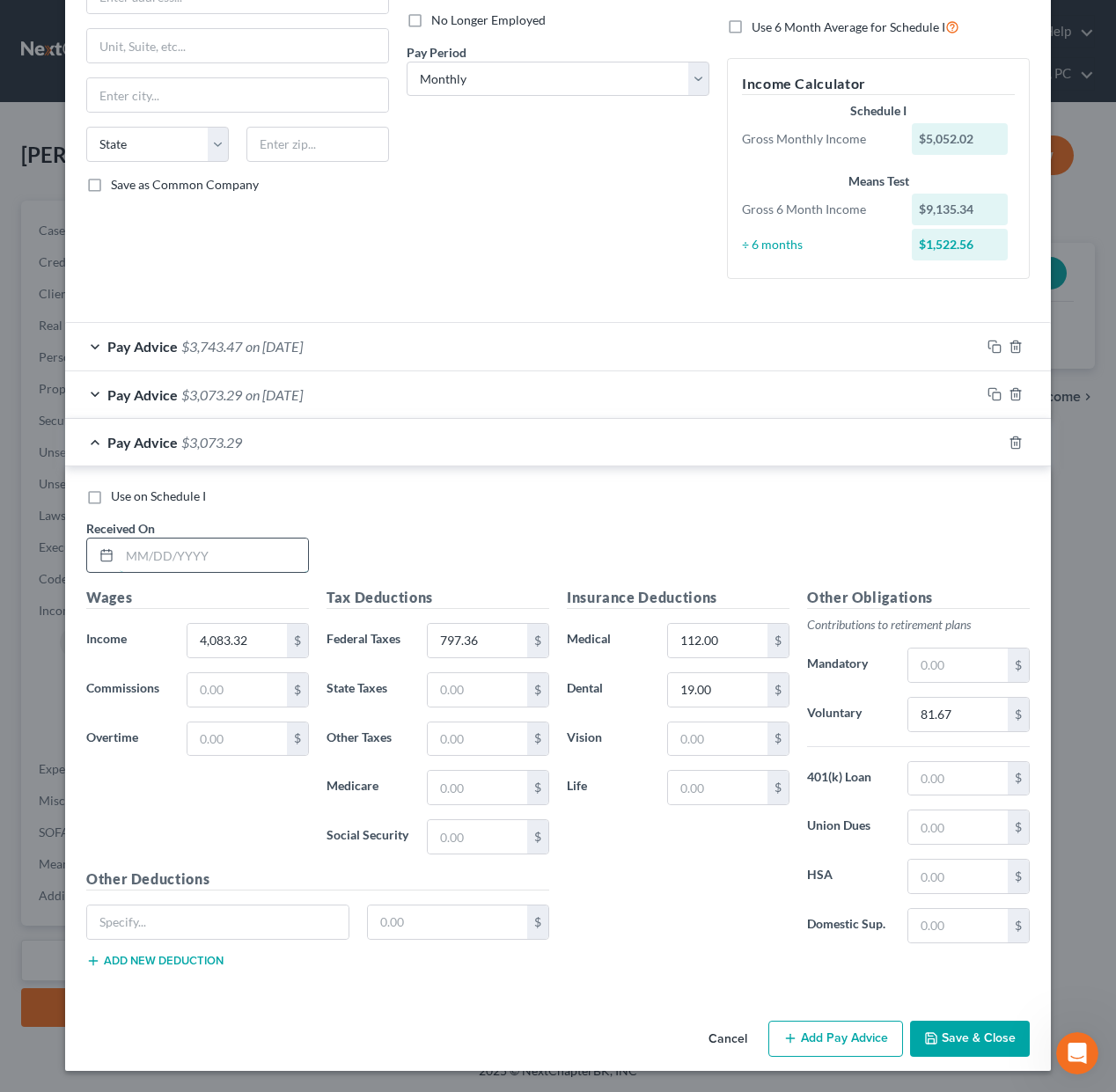
click at [263, 557] on input "text" at bounding box center [214, 555] width 189 height 34
type input "[DATE]"
type input "4,747.94"
type input "977.42"
type input "94.96"
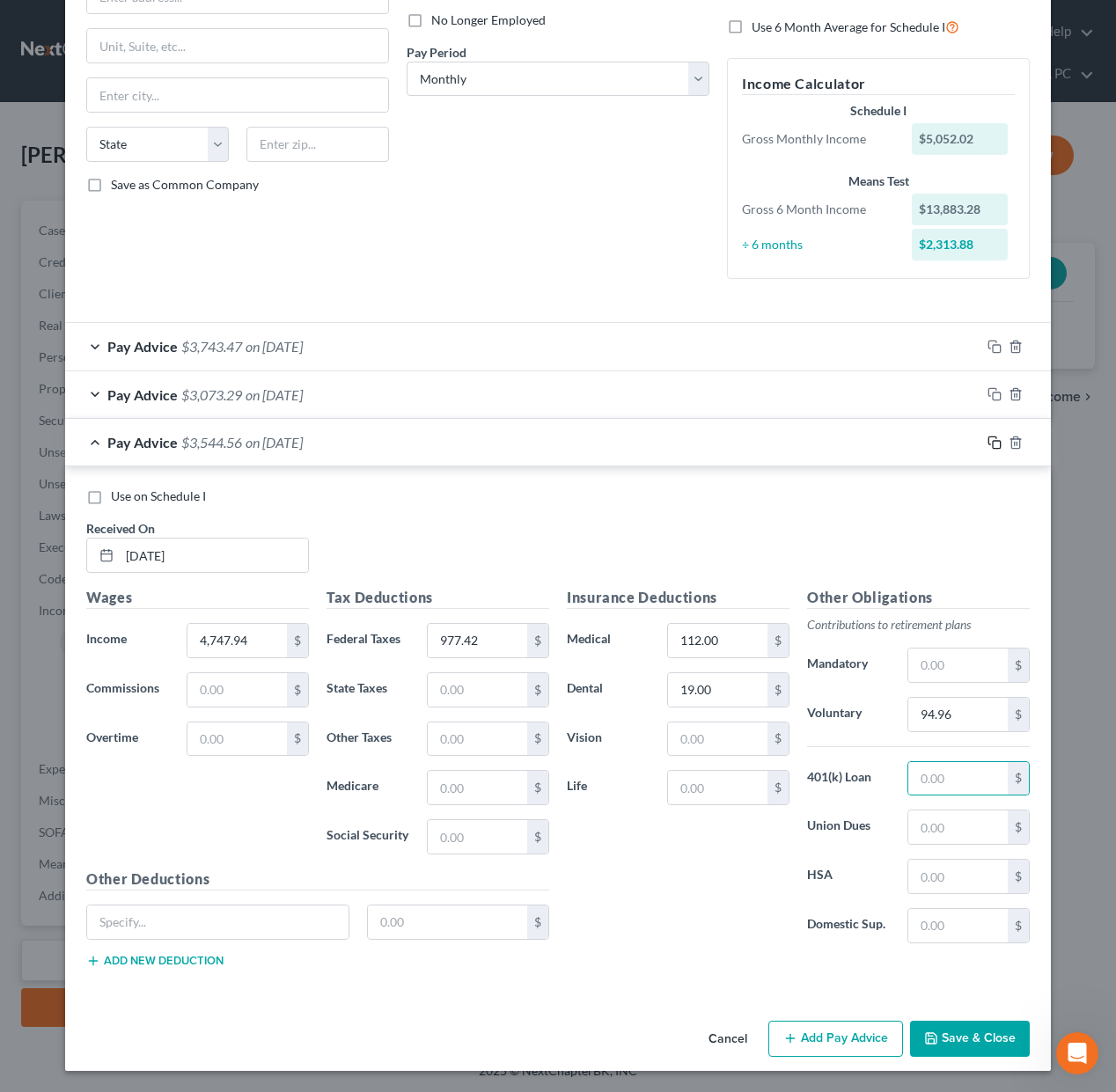
click at [992, 445] on rect "button" at bounding box center [996, 444] width 8 height 8
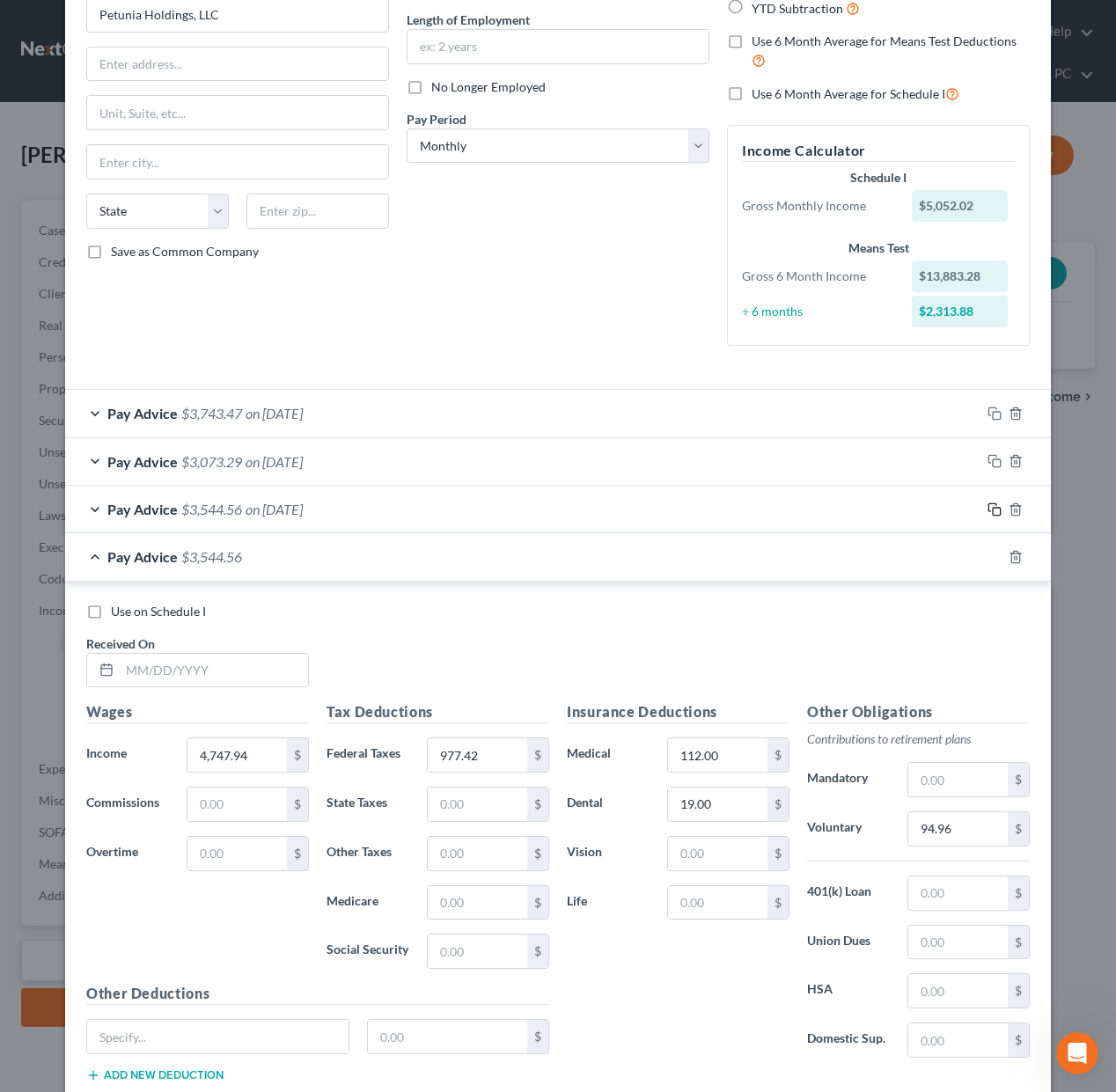
scroll to position [284, 0]
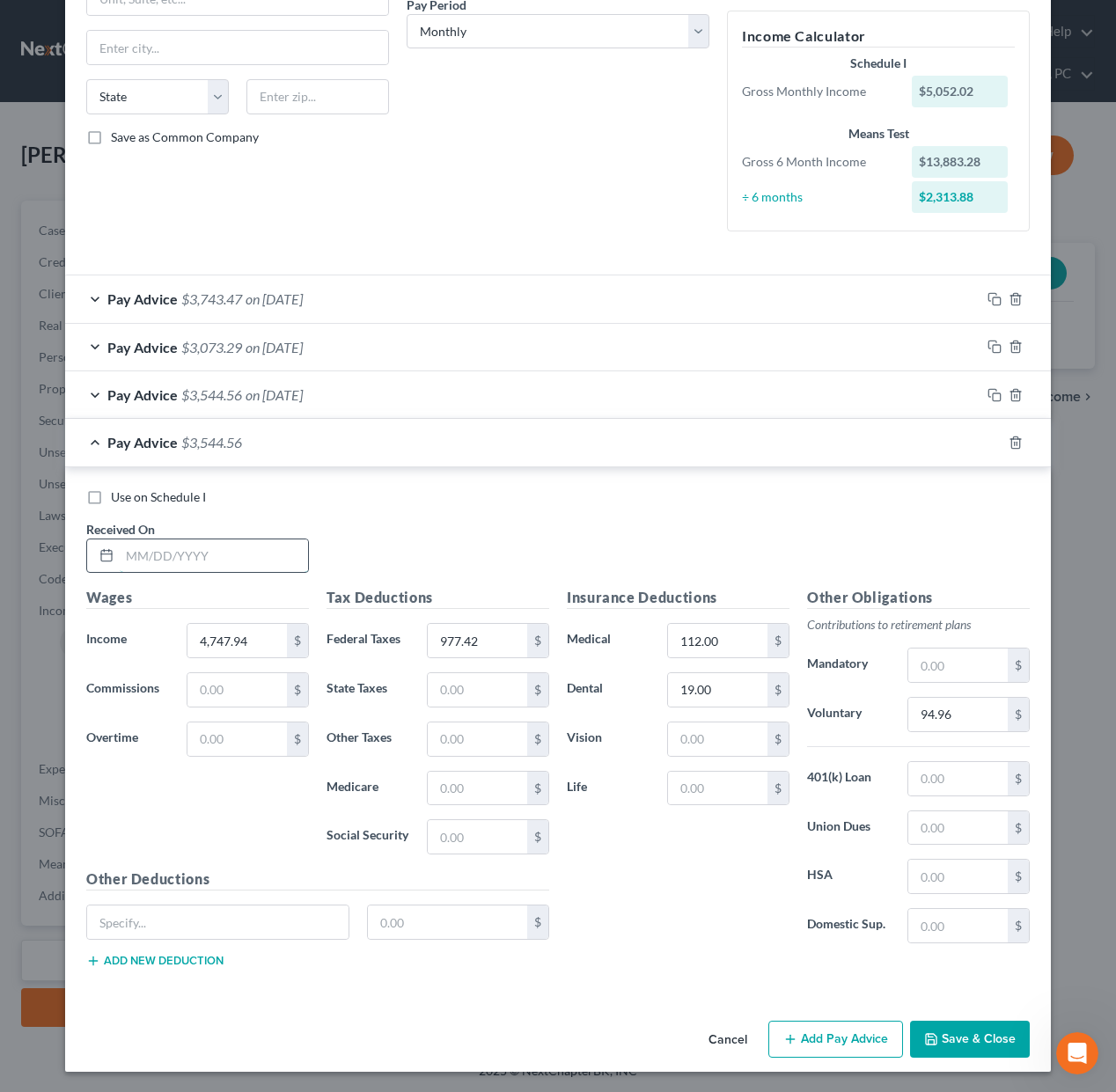
click at [229, 554] on input "text" at bounding box center [214, 556] width 189 height 34
type input "[DATE]"
type input "4,775.61"
type input "985.50"
type input "95.52"
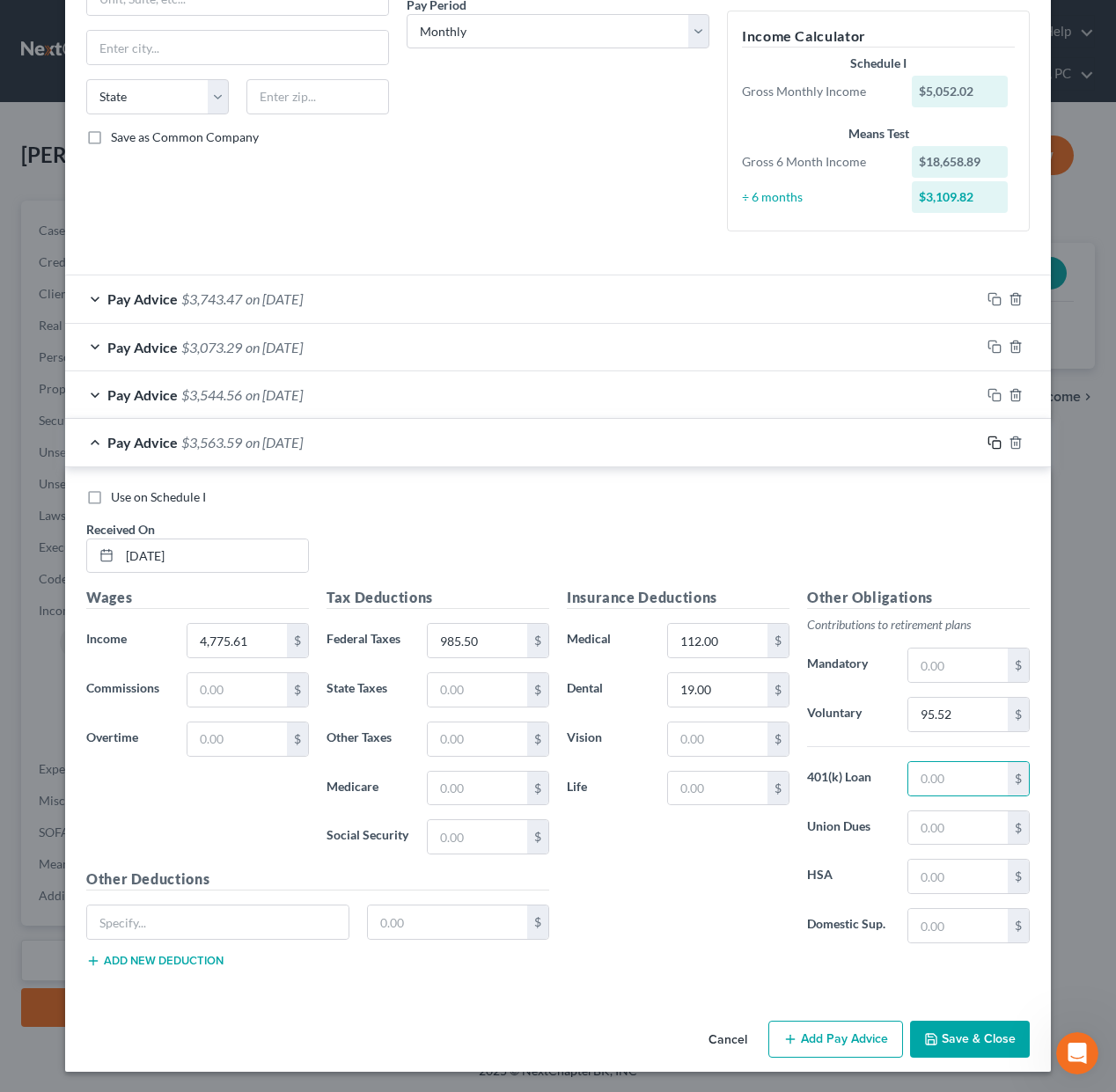
drag, startPoint x: 994, startPoint y: 439, endPoint x: 902, endPoint y: 502, distance: 111.5
click at [994, 439] on icon "button" at bounding box center [994, 442] width 14 height 14
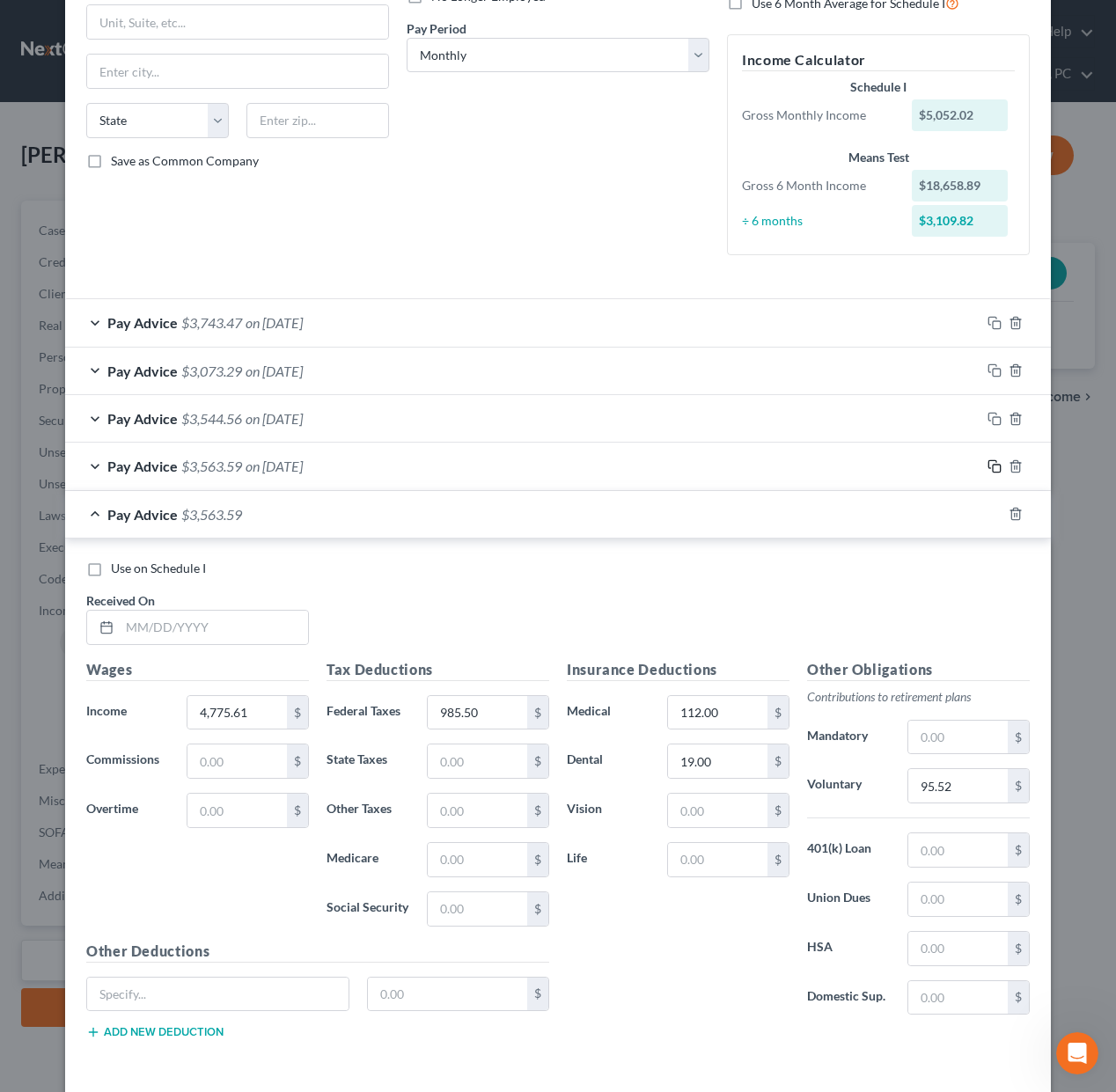
scroll to position [333, 0]
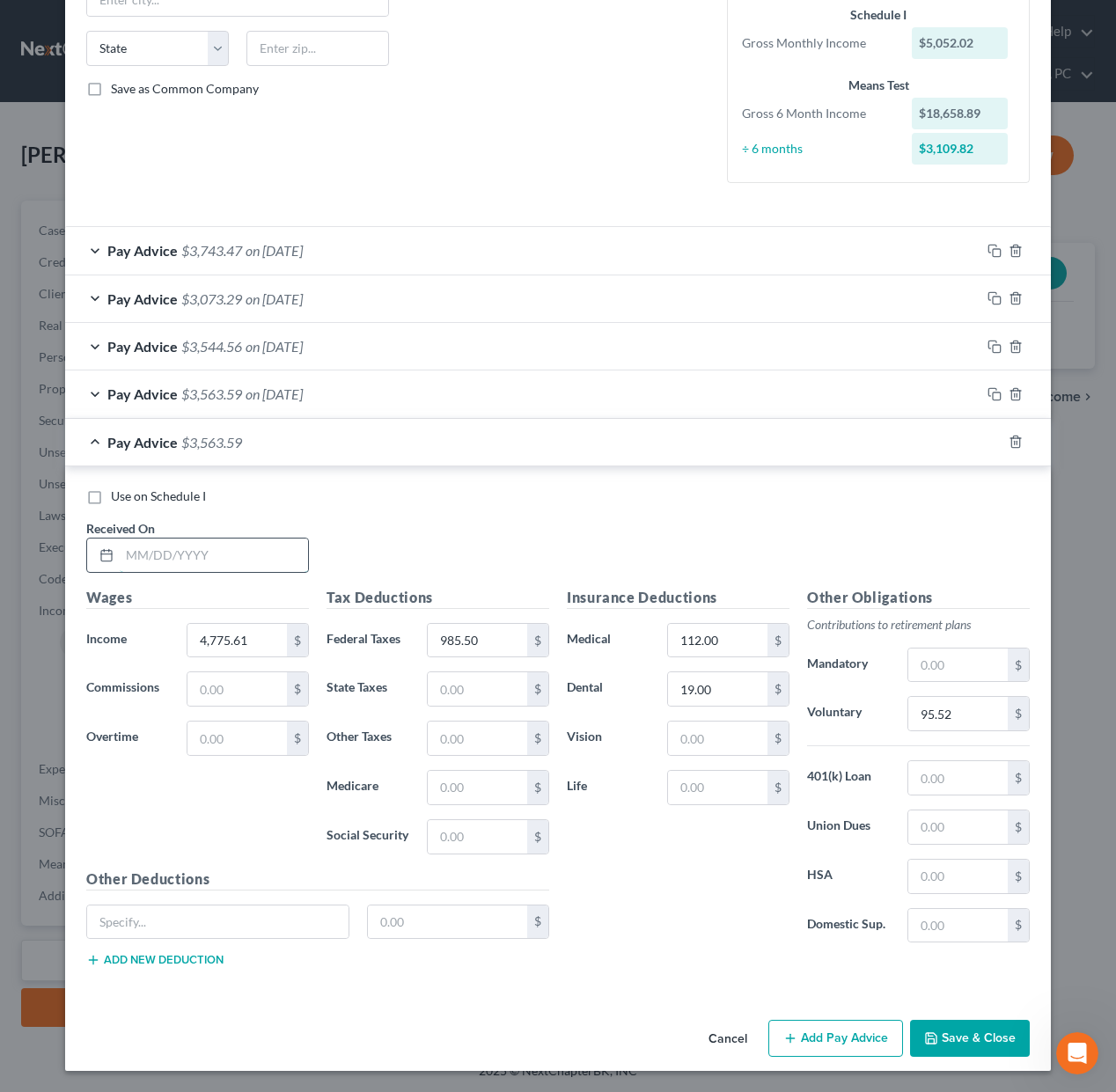
drag, startPoint x: 205, startPoint y: 554, endPoint x: 266, endPoint y: 557, distance: 61.1
click at [205, 554] on input "text" at bounding box center [214, 555] width 189 height 34
type input "[DATE]"
type input "4,036.37"
type input "784.66"
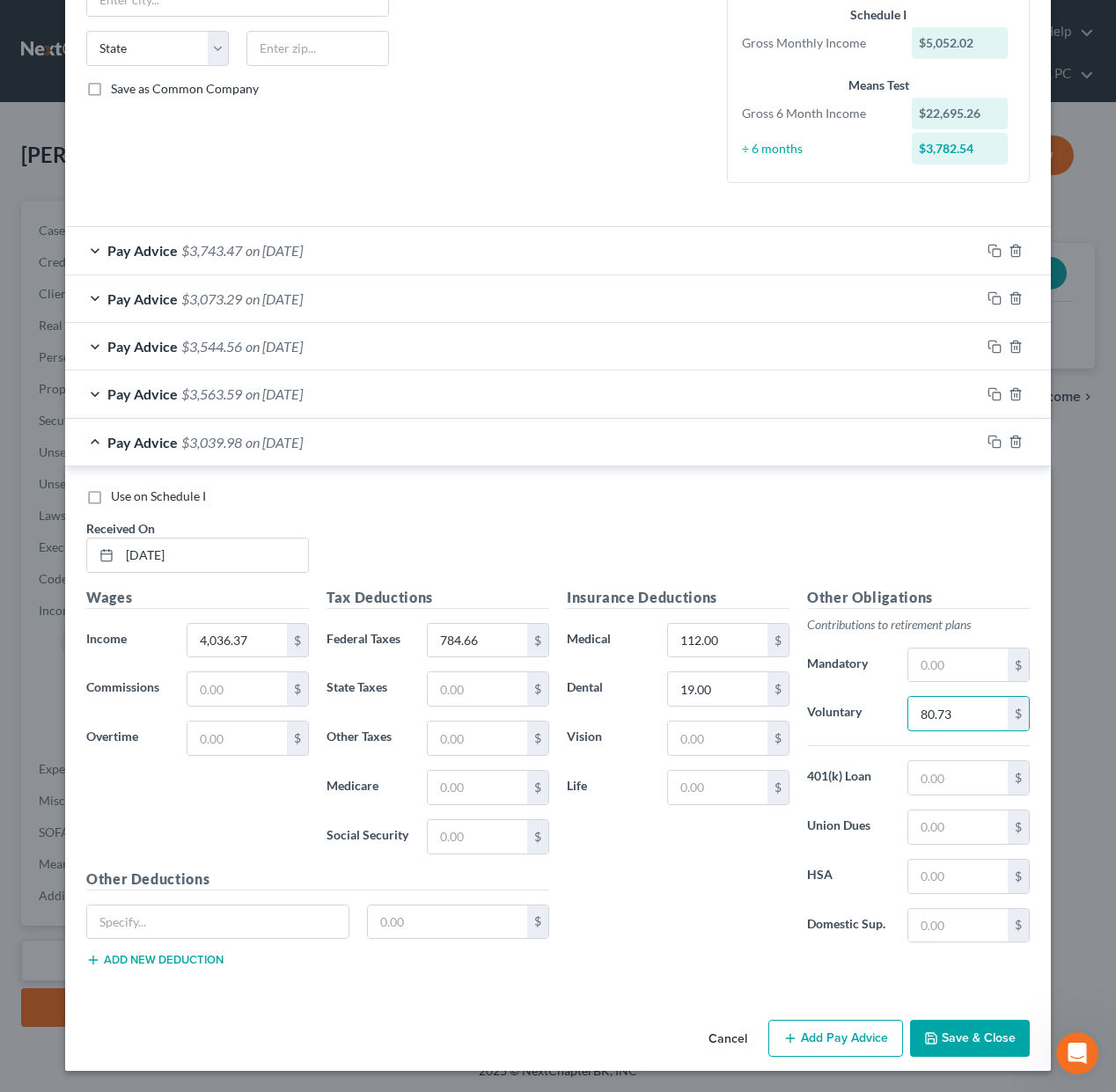
type input "80.73"
click at [996, 441] on icon "button" at bounding box center [994, 441] width 14 height 14
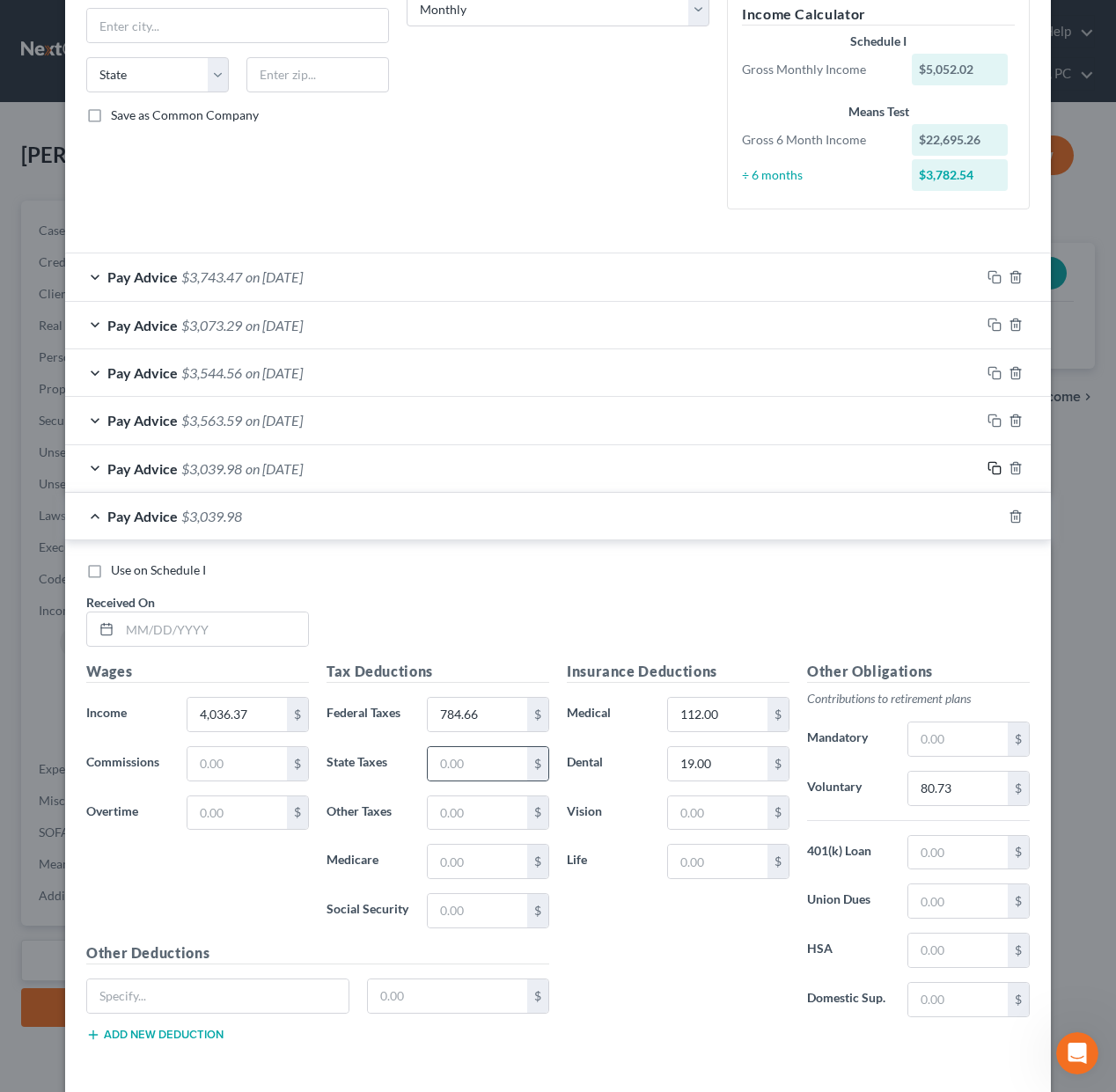
scroll to position [380, 0]
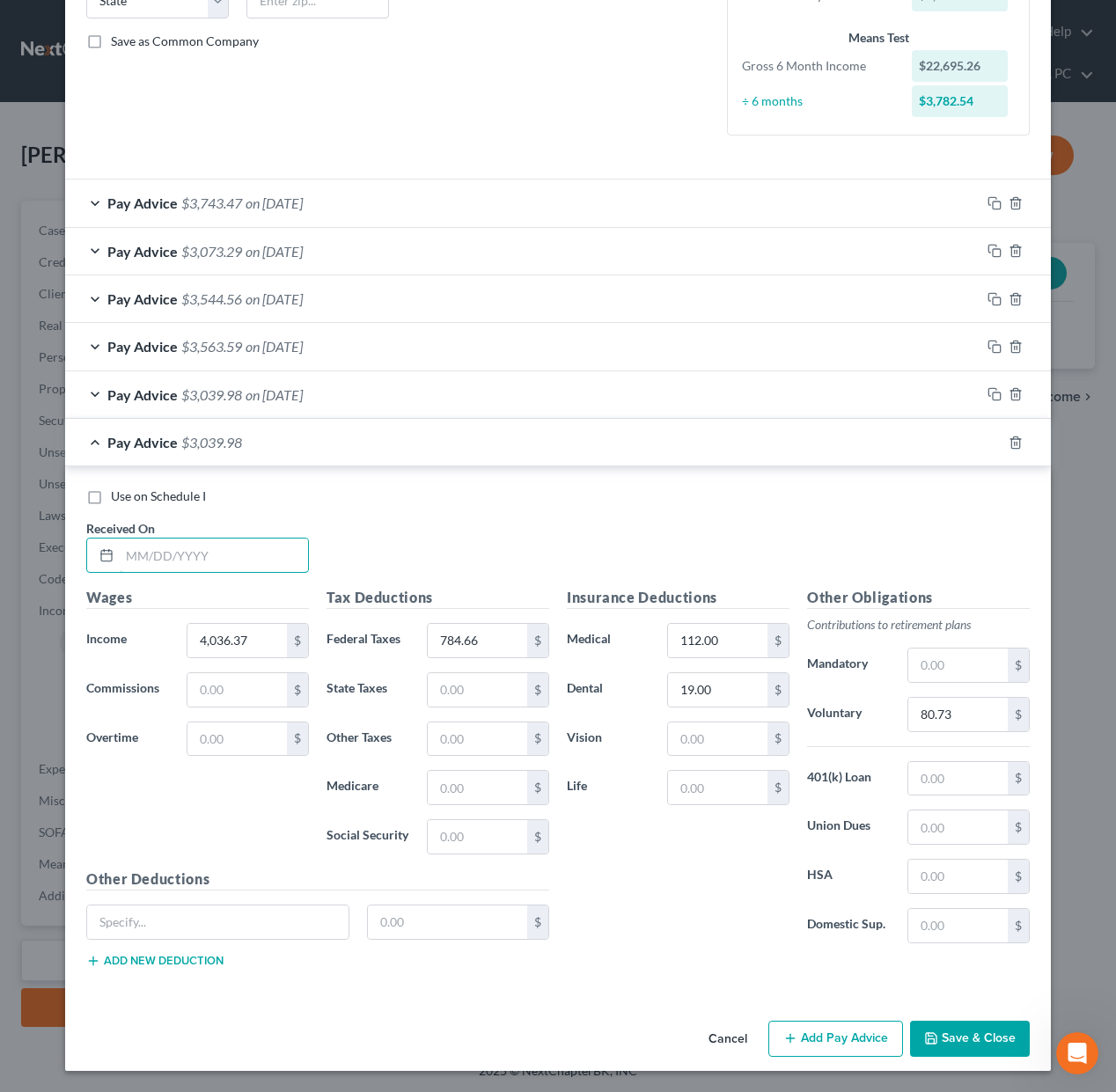
drag, startPoint x: 239, startPoint y: 553, endPoint x: 911, endPoint y: 503, distance: 673.9
click at [240, 553] on input "text" at bounding box center [214, 555] width 189 height 34
type input "[DATE]"
type input "2,827.50"
type input "505.39"
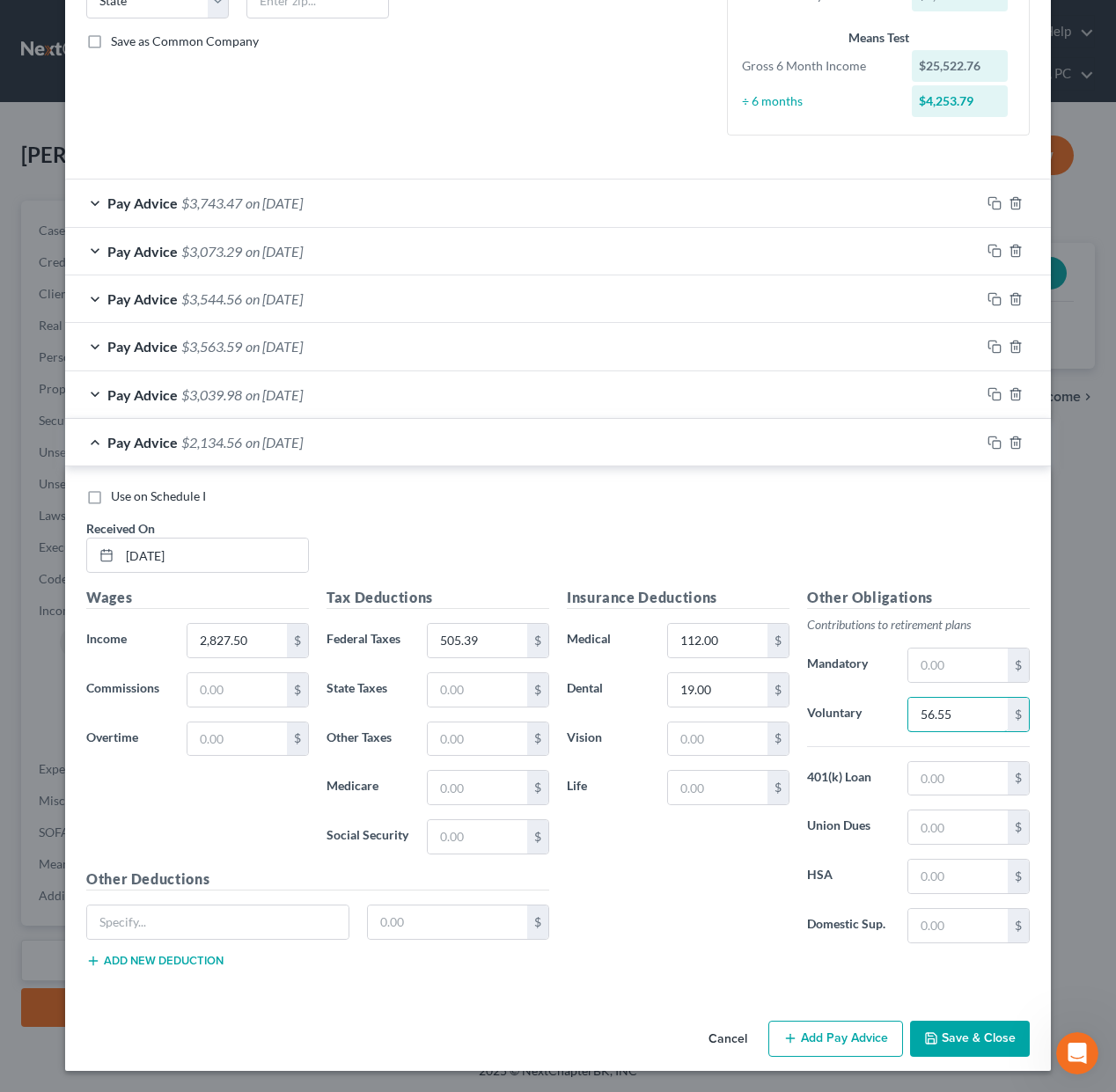
type input "56.55"
type input "0"
click at [996, 392] on icon "button" at bounding box center [994, 394] width 14 height 14
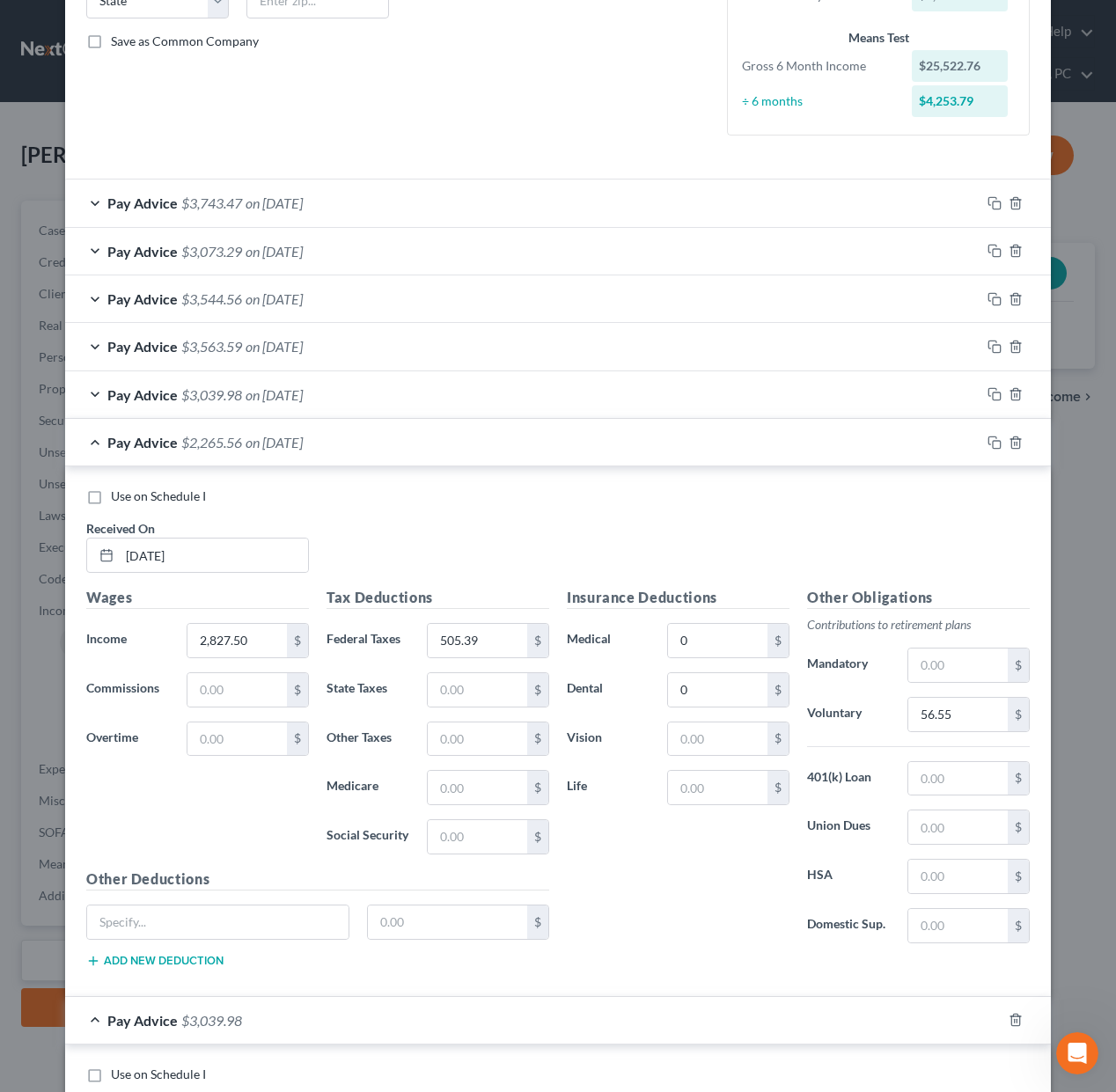
click at [384, 448] on div "Pay Advice $2,265.56 on [DATE]" at bounding box center [522, 442] width 915 height 46
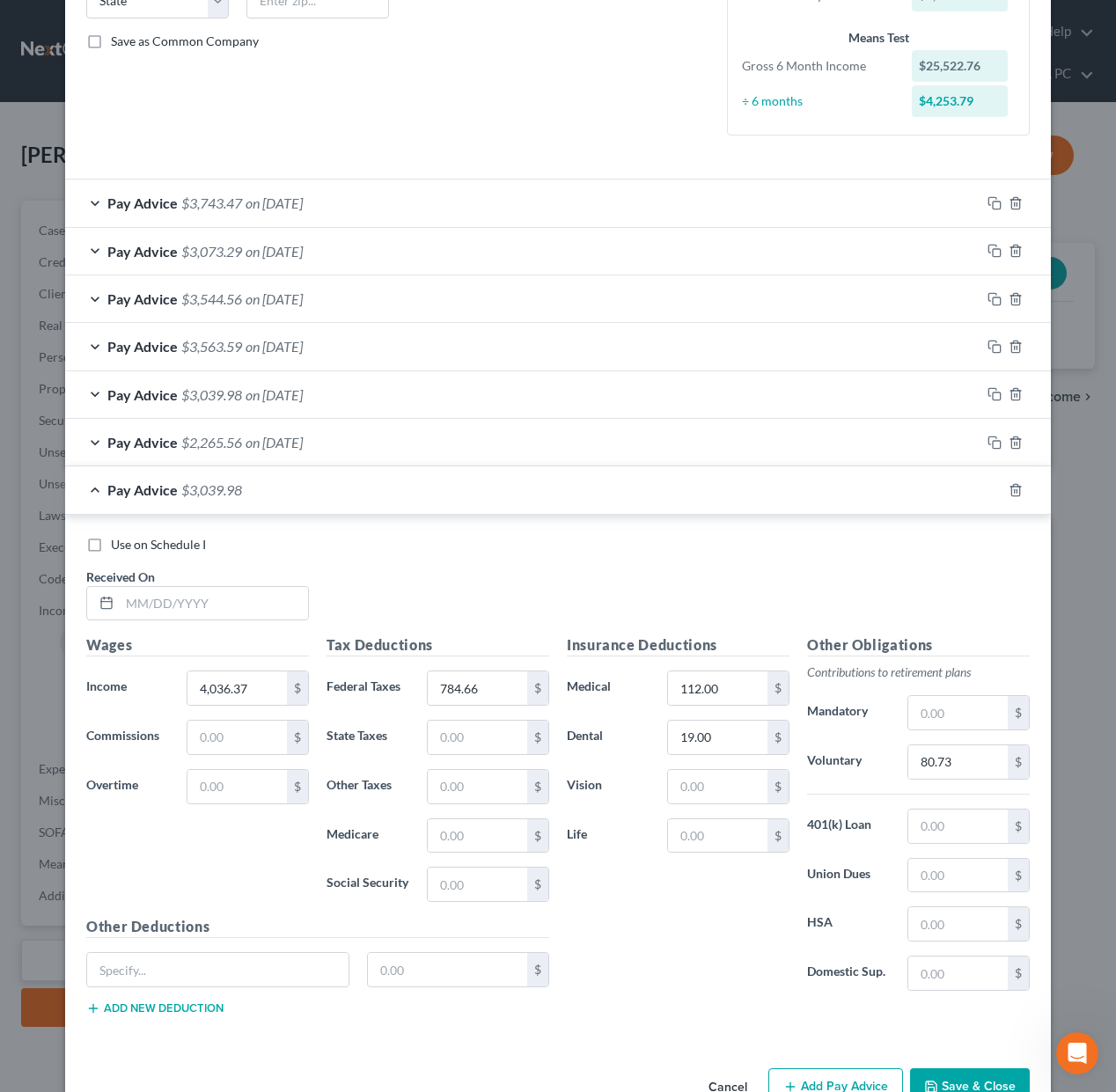
scroll to position [428, 0]
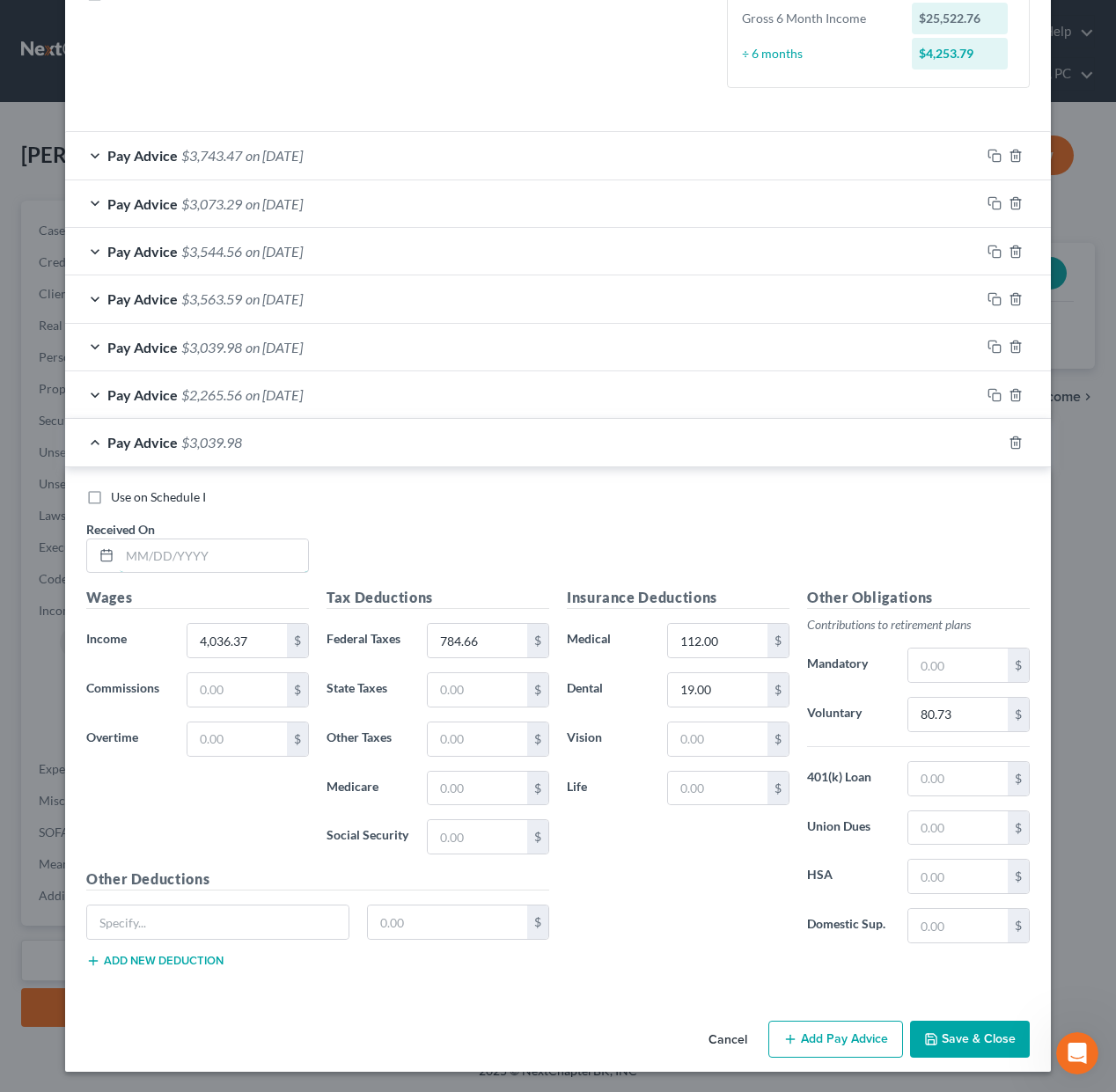
drag, startPoint x: 257, startPoint y: 561, endPoint x: 503, endPoint y: 551, distance: 246.2
click at [258, 561] on input "text" at bounding box center [214, 556] width 189 height 34
type input "[DATE]"
type input "4,737.22"
type input "974.29"
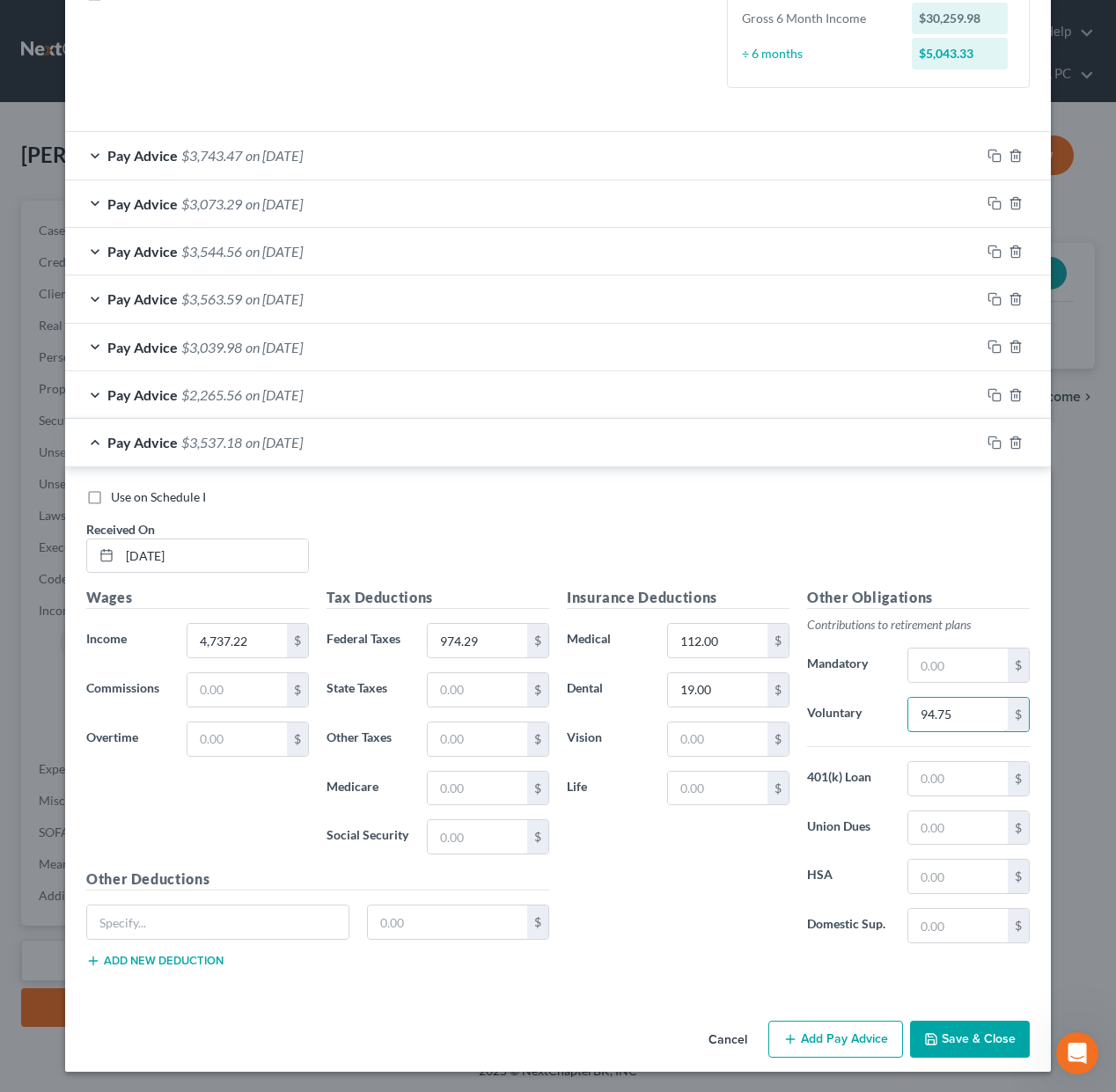
type input "94.75"
drag, startPoint x: 995, startPoint y: 440, endPoint x: 921, endPoint y: 500, distance: 95.3
click at [995, 441] on rect "button" at bounding box center [996, 444] width 8 height 8
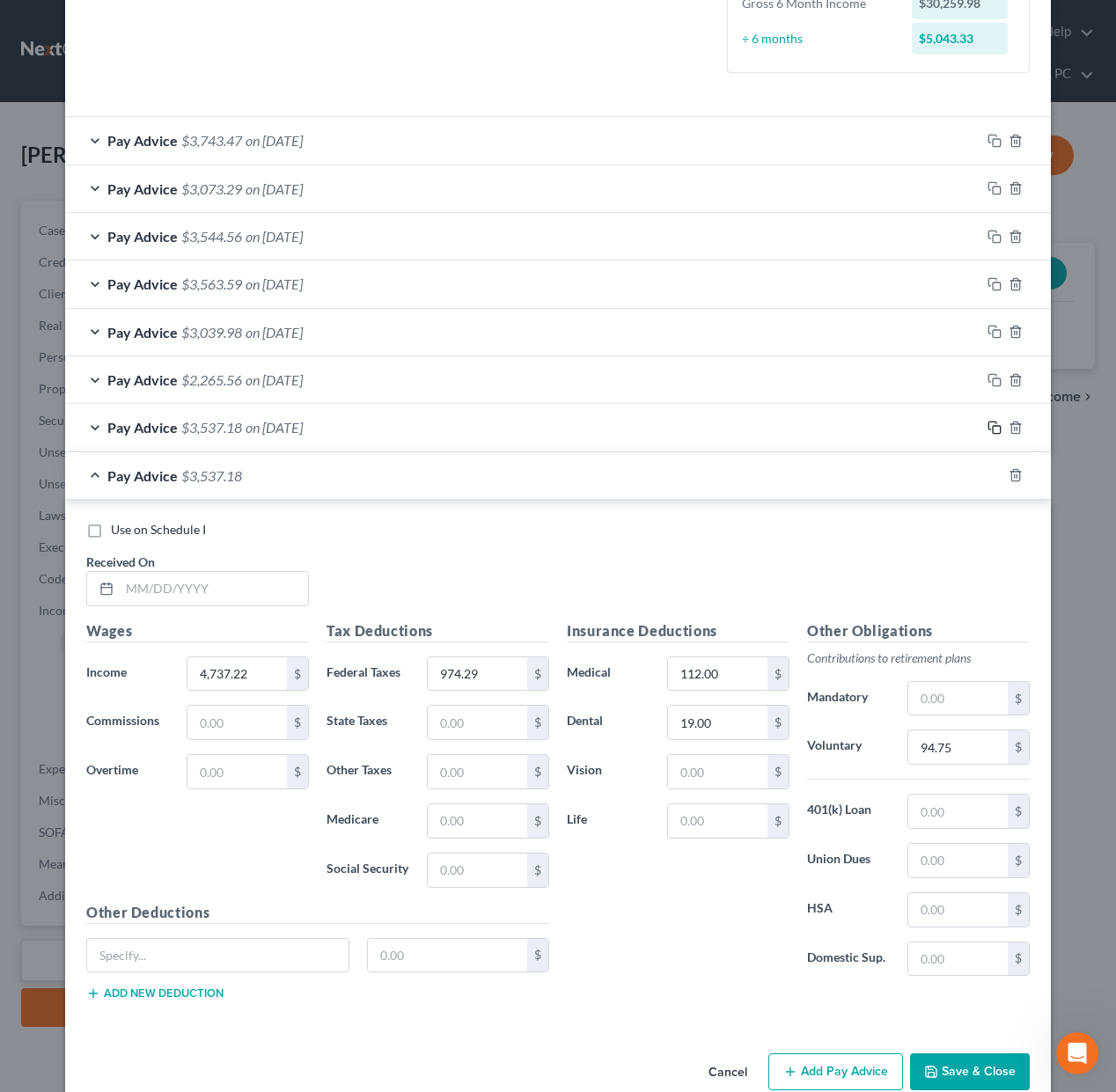
scroll to position [476, 0]
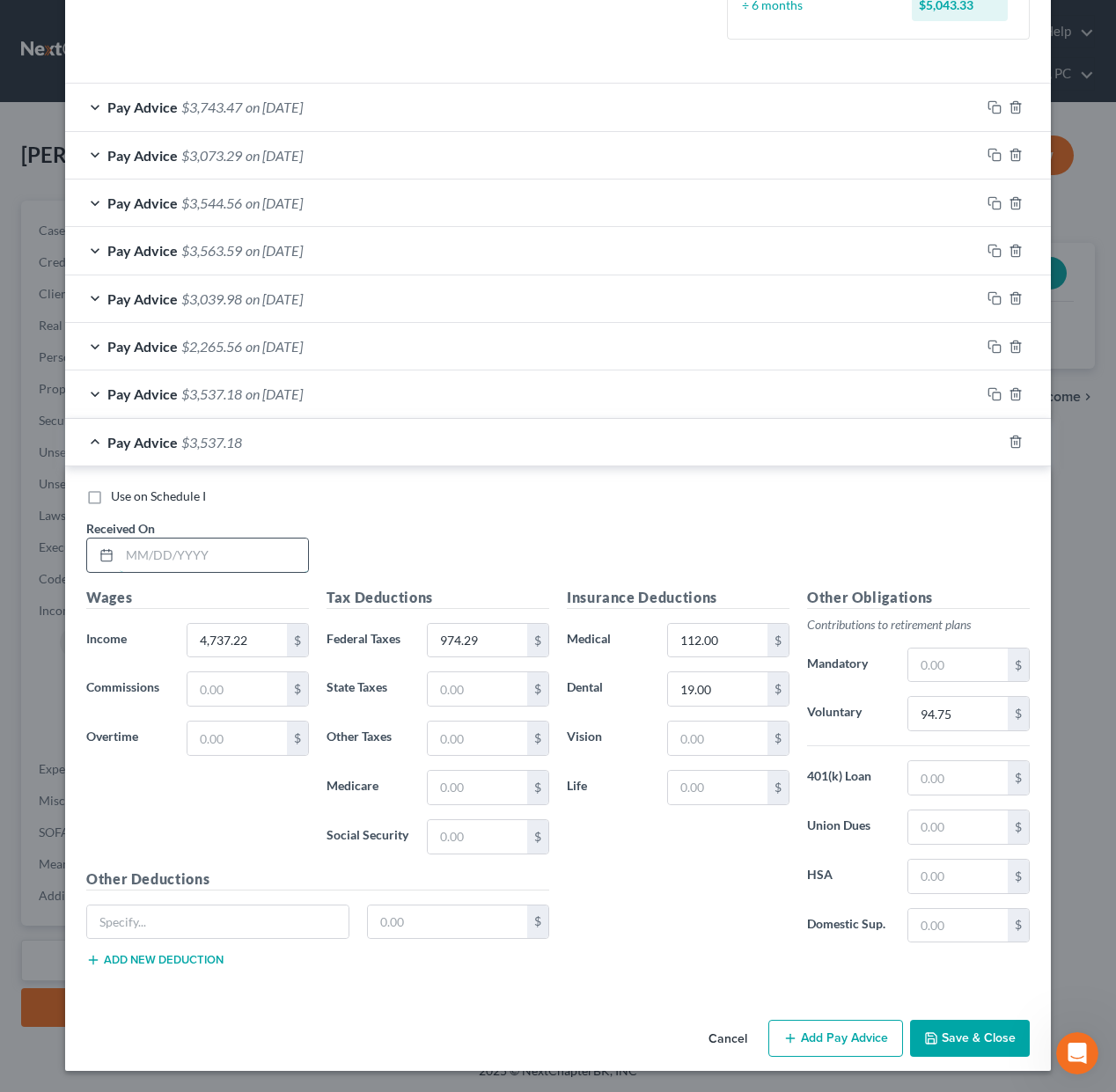
click at [224, 560] on input "text" at bounding box center [214, 555] width 189 height 34
type input "[DATE]"
type input "5,534.73"
type input "1,264.79"
type input "110.70"
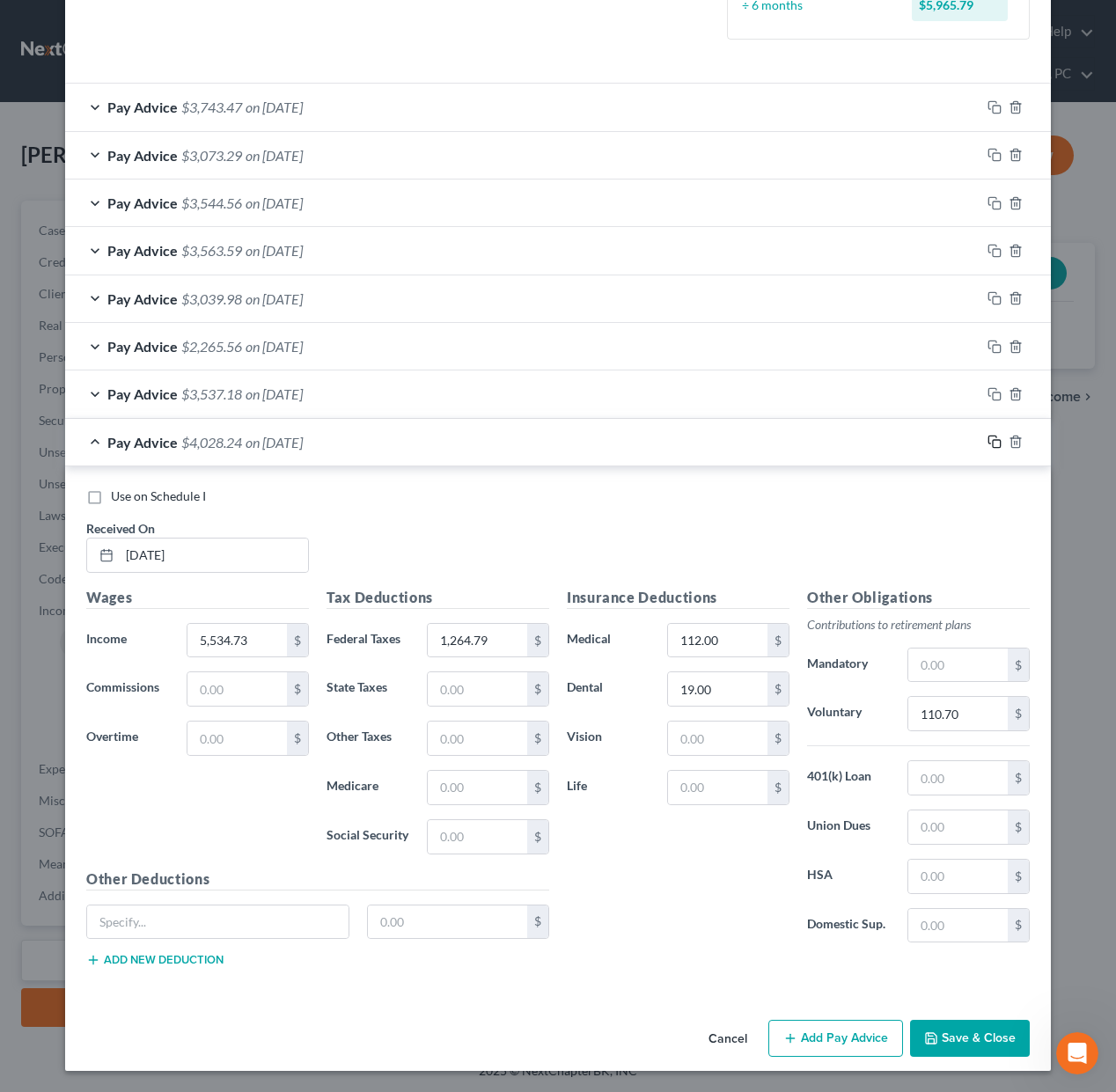
click at [997, 442] on icon "button" at bounding box center [994, 441] width 14 height 14
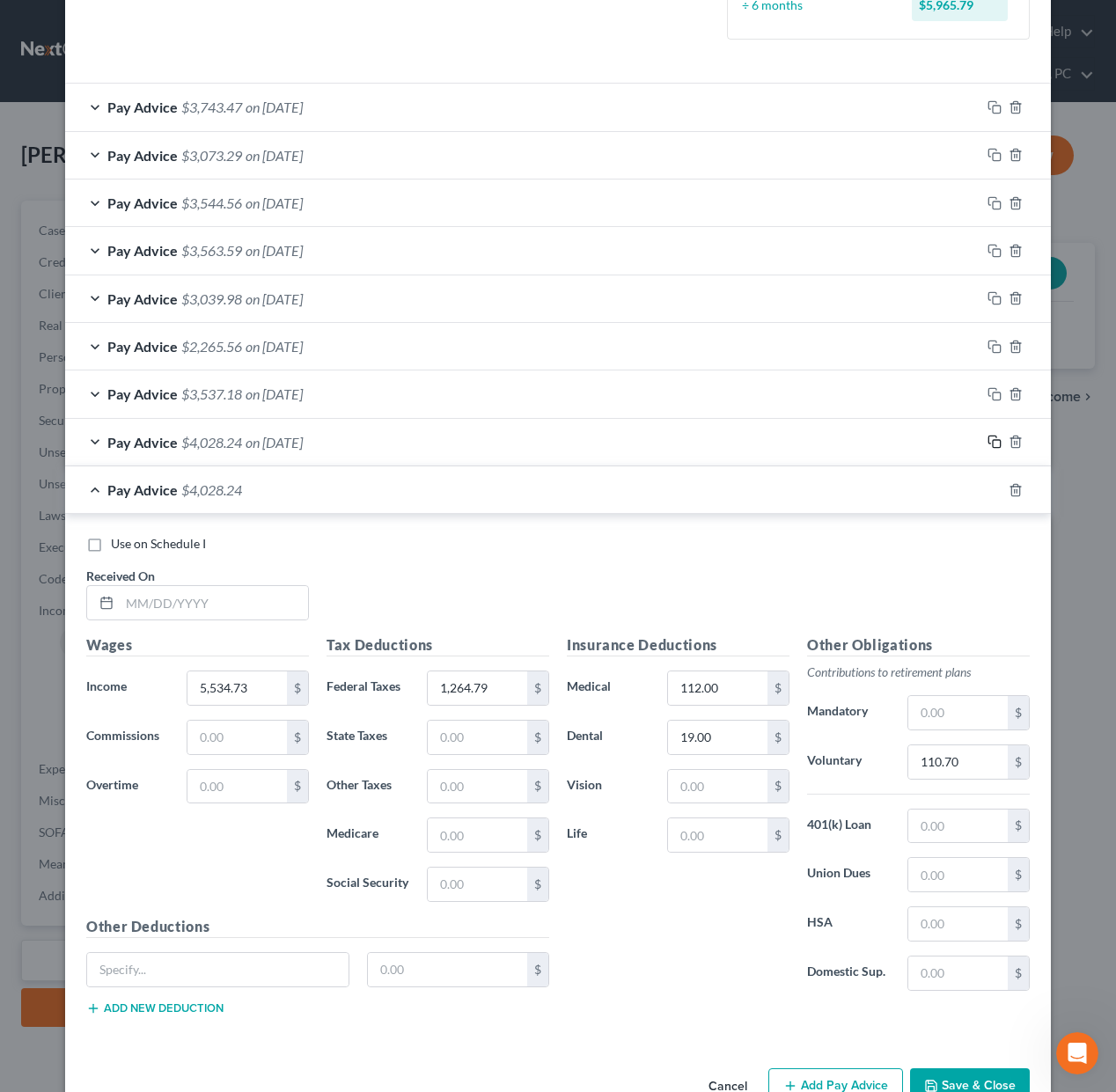
scroll to position [523, 0]
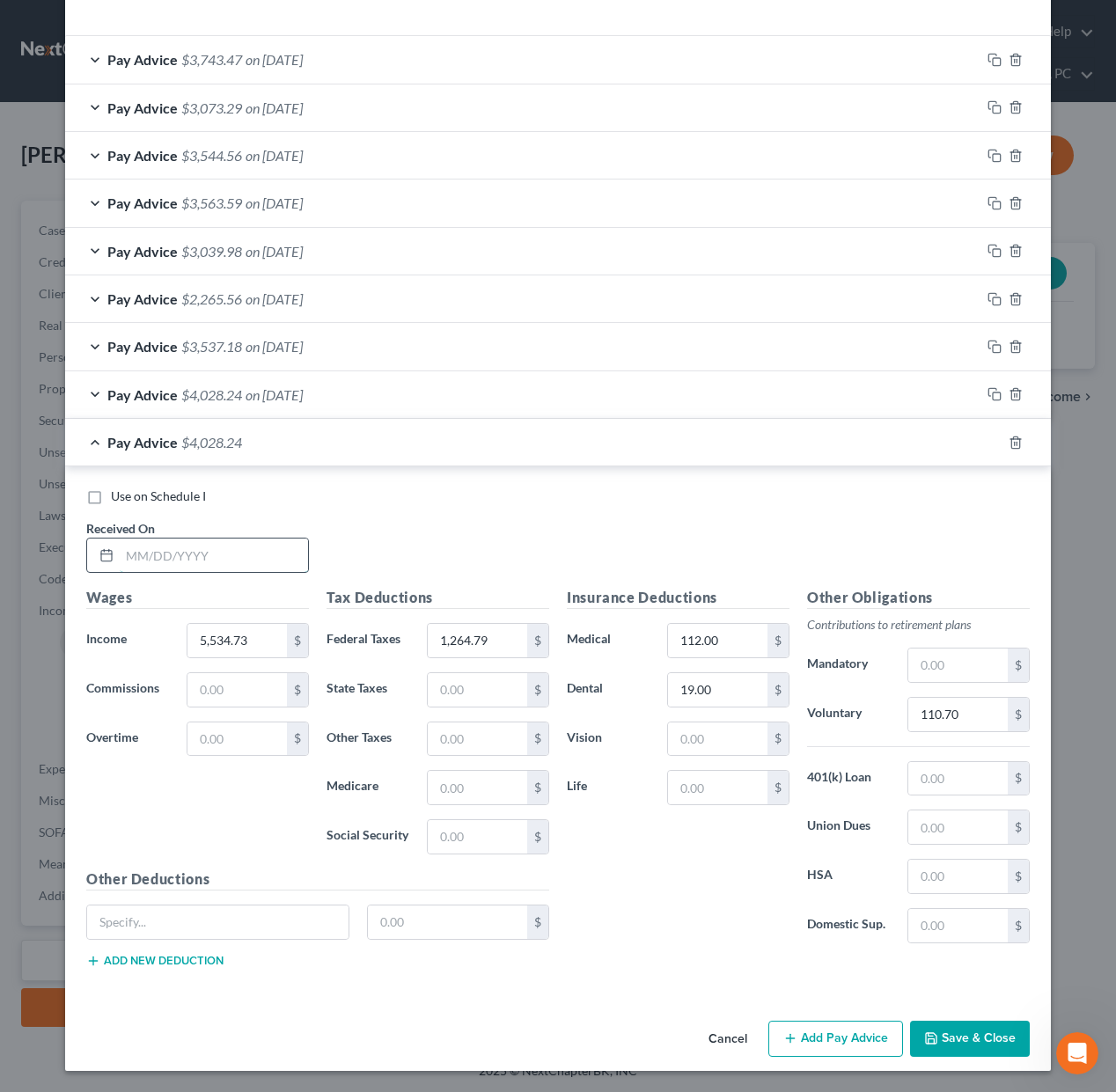
click at [239, 560] on input "text" at bounding box center [214, 555] width 189 height 34
type input "[DATE]"
type input "4,490.46"
type input "907.52"
type input "89.81"
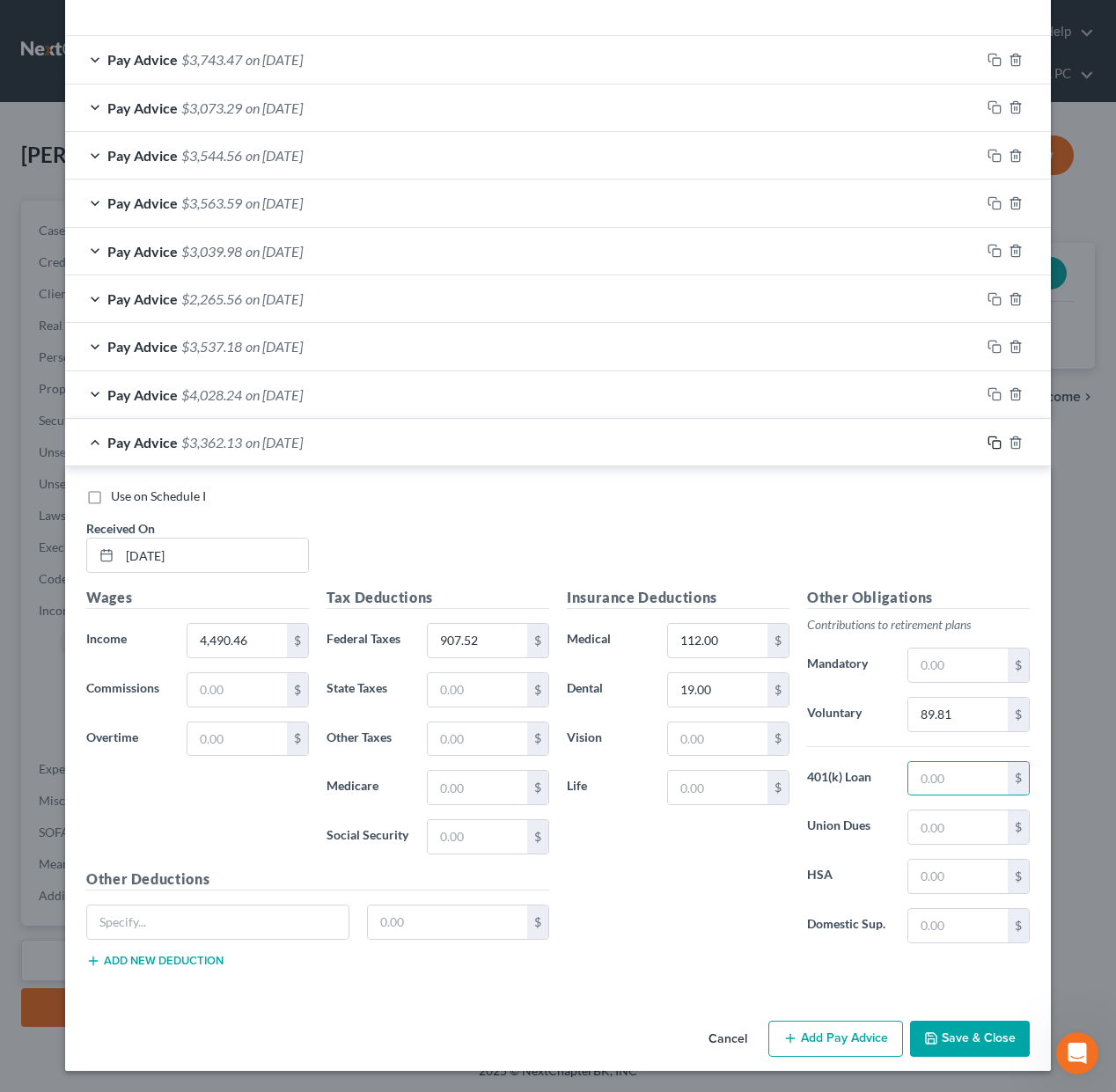
drag, startPoint x: 997, startPoint y: 441, endPoint x: 911, endPoint y: 490, distance: 99.0
click at [997, 441] on icon "button" at bounding box center [994, 442] width 14 height 14
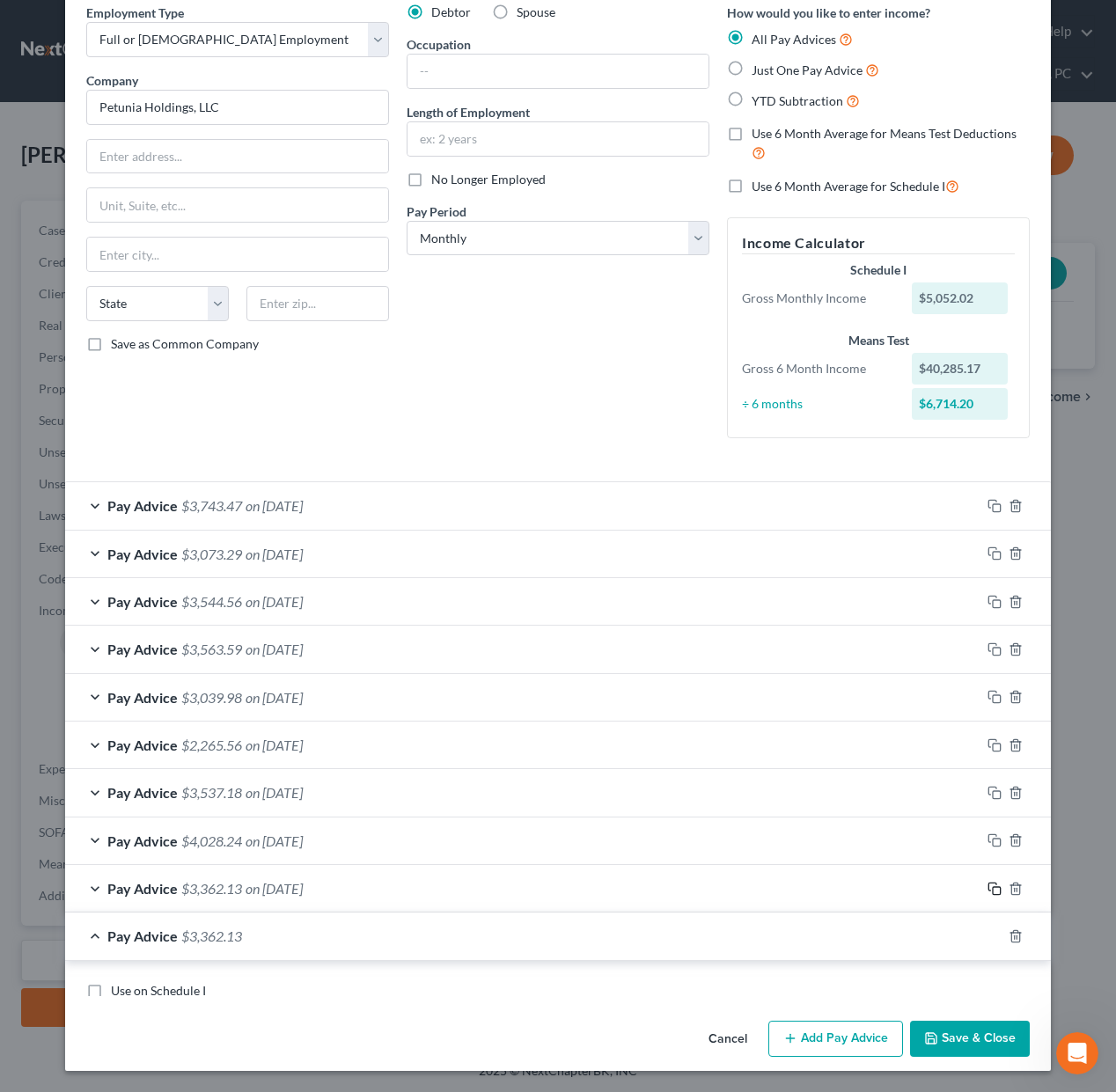
scroll to position [571, 0]
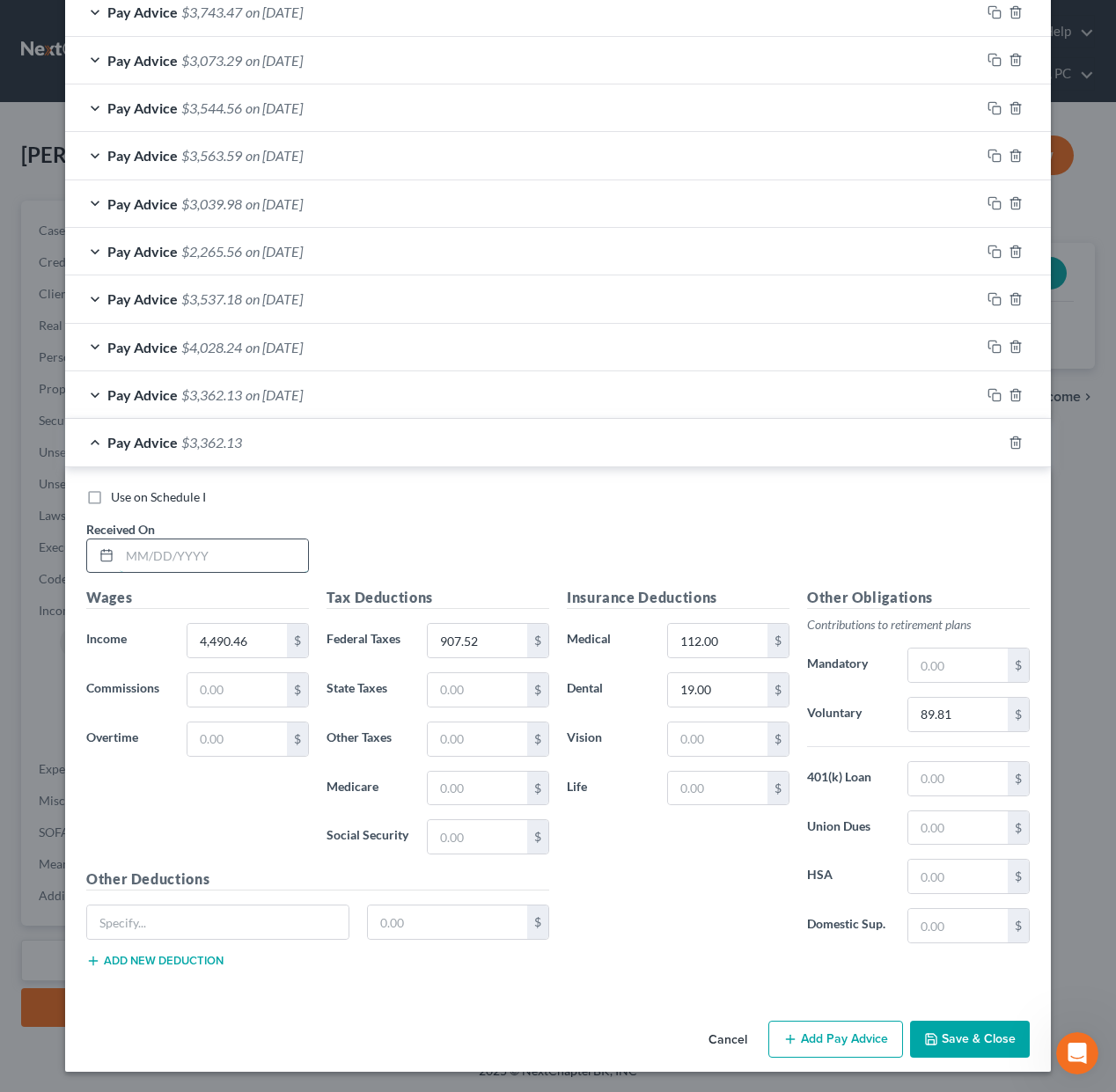
drag, startPoint x: 214, startPoint y: 562, endPoint x: 222, endPoint y: 564, distance: 8.2
click at [214, 562] on input "text" at bounding box center [214, 556] width 189 height 34
type input "[DATE]"
type input "4,441.37"
type input "894.22"
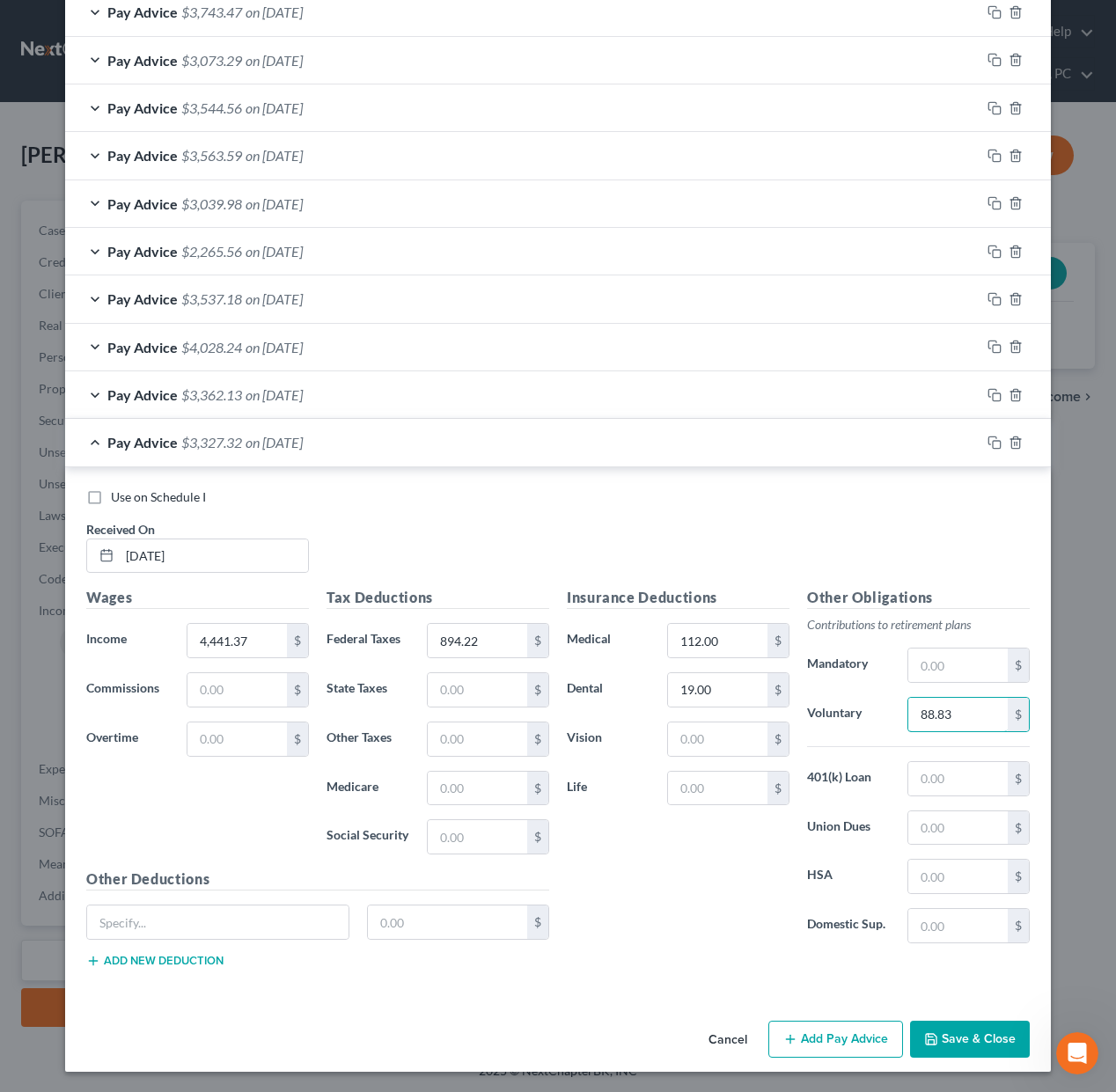
type input "88.83"
drag, startPoint x: 995, startPoint y: 441, endPoint x: 948, endPoint y: 472, distance: 56.3
click at [995, 441] on icon "button" at bounding box center [994, 442] width 14 height 14
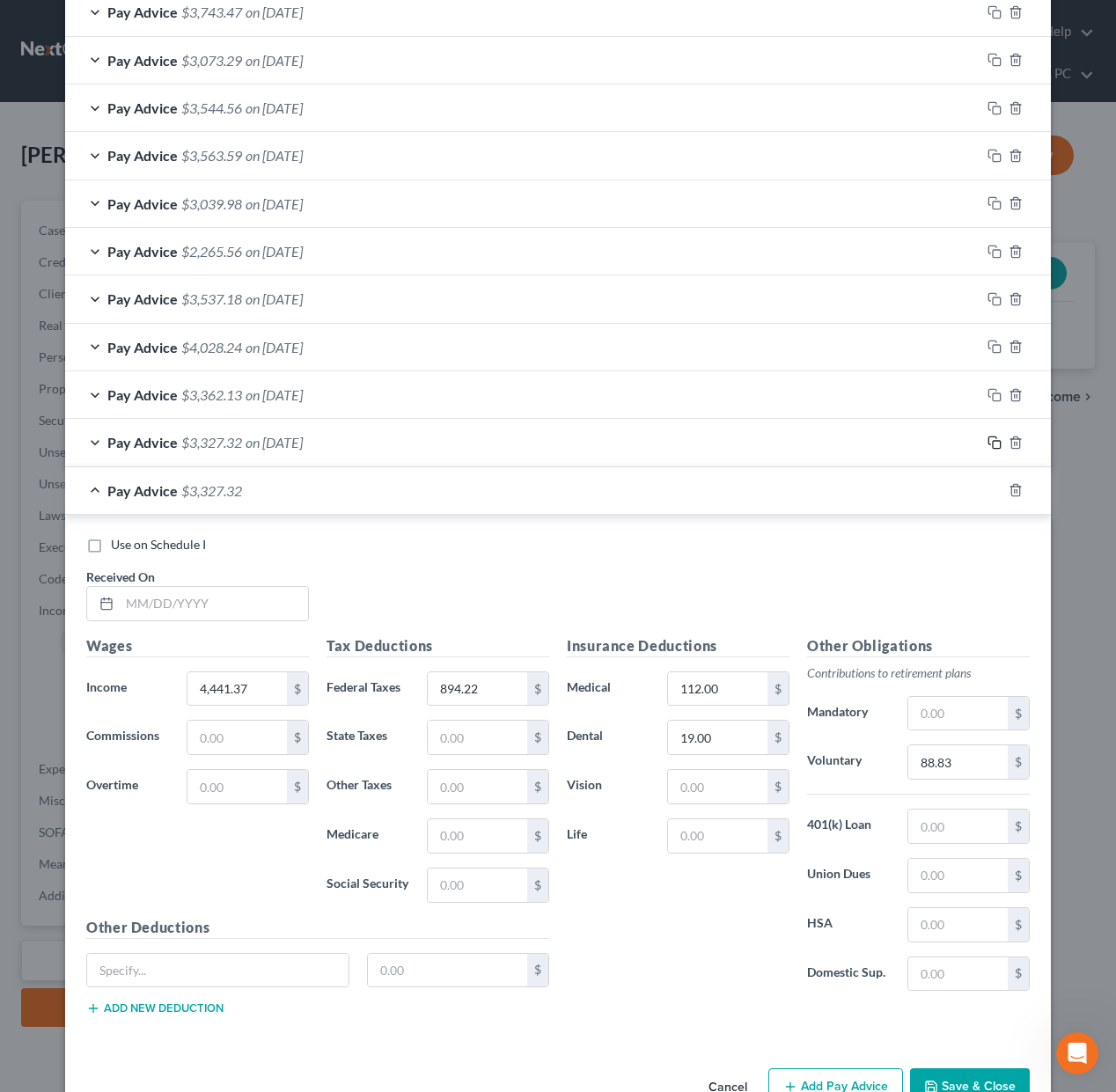
scroll to position [619, 0]
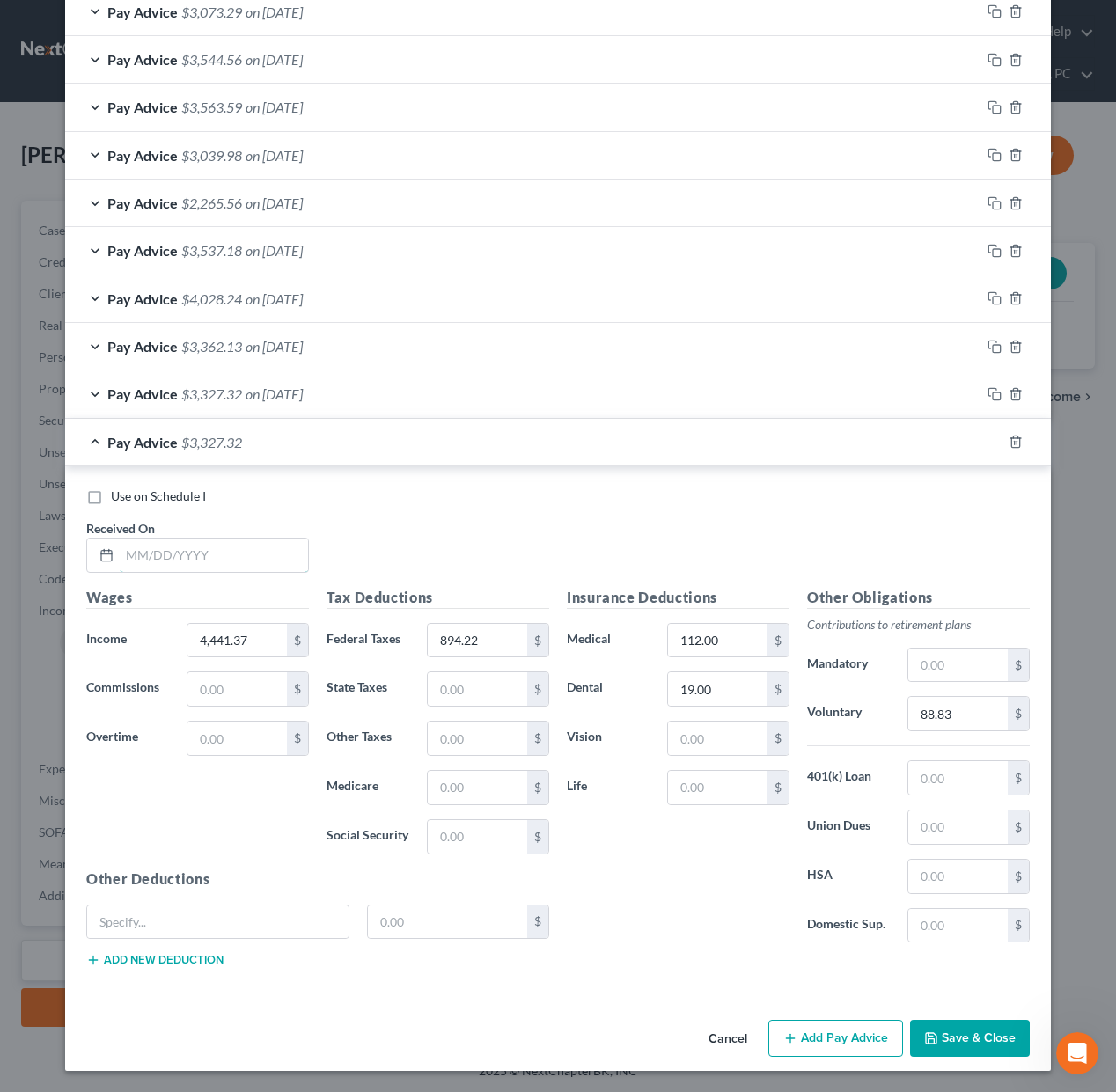
drag, startPoint x: 239, startPoint y: 553, endPoint x: 996, endPoint y: 558, distance: 757.0
click at [239, 553] on input "text" at bounding box center [214, 555] width 189 height 34
type input "[DATE]"
type input "3,436.06"
type input "623.83"
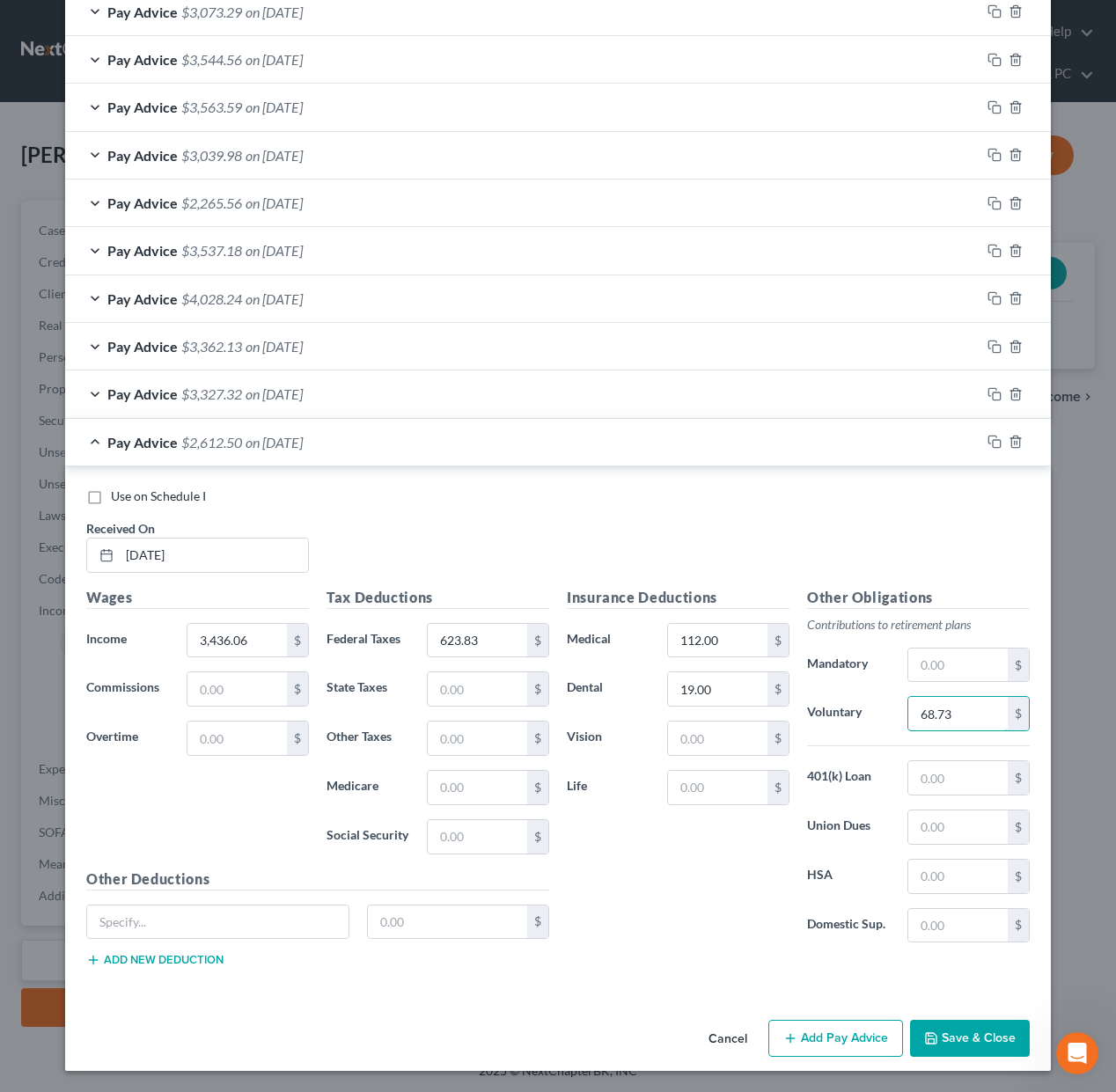
type input "68.73"
click at [995, 441] on icon "button" at bounding box center [994, 441] width 14 height 14
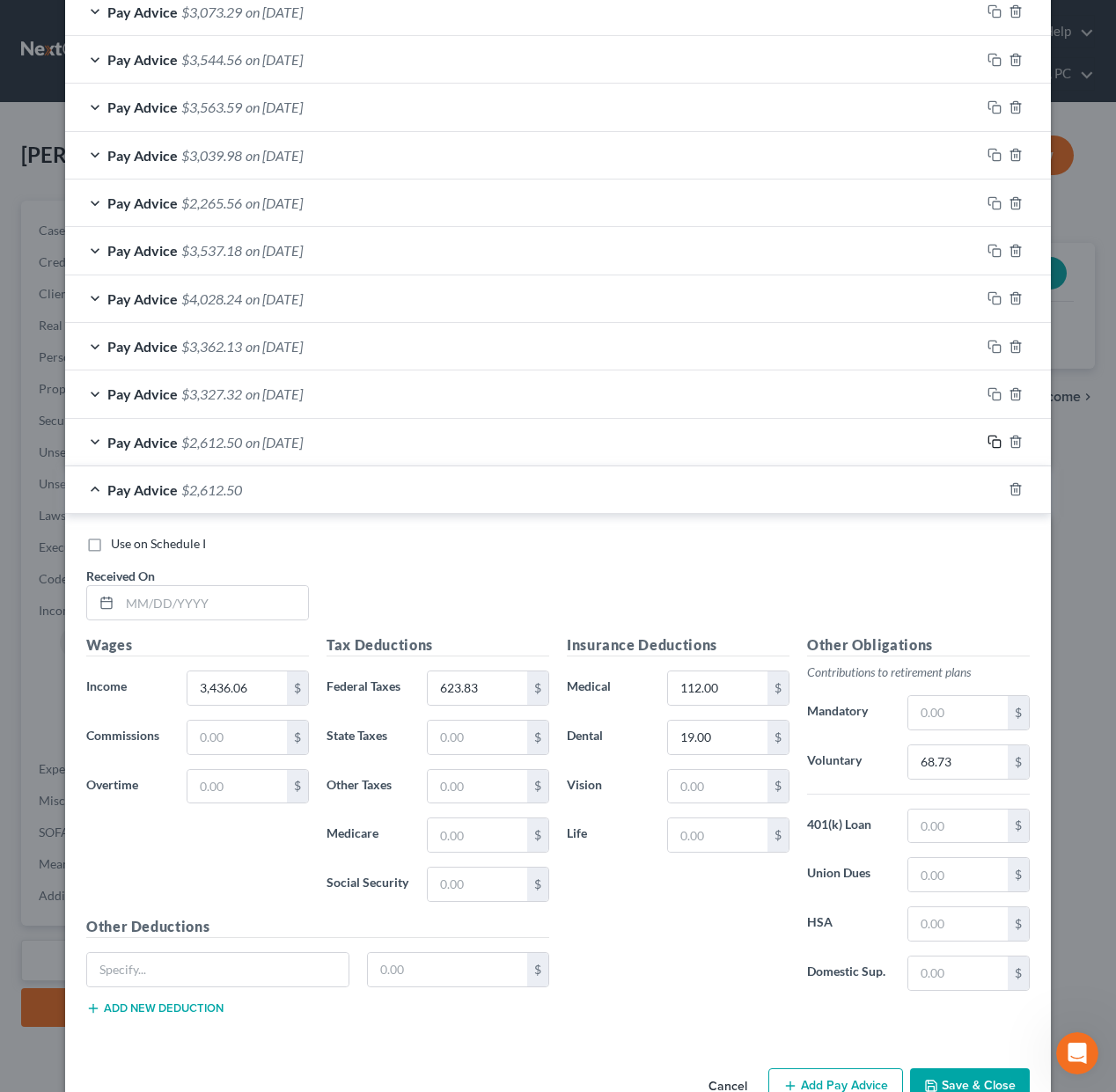
scroll to position [667, 0]
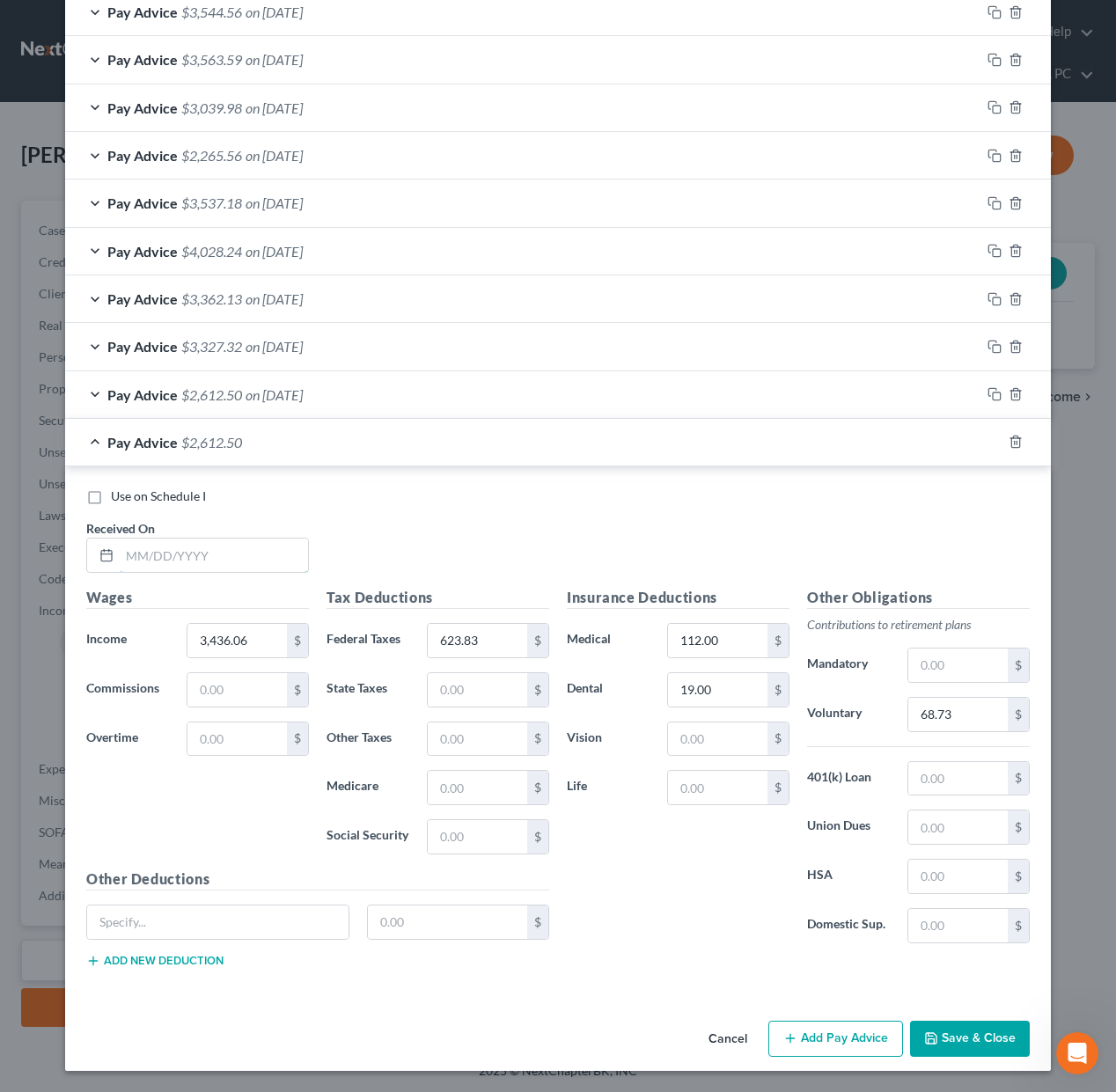
drag, startPoint x: 285, startPoint y: 554, endPoint x: 677, endPoint y: 550, distance: 392.0
click at [286, 554] on input "text" at bounding box center [214, 555] width 189 height 34
type input "[DATE]"
type input "4,025.03"
type input "781.59"
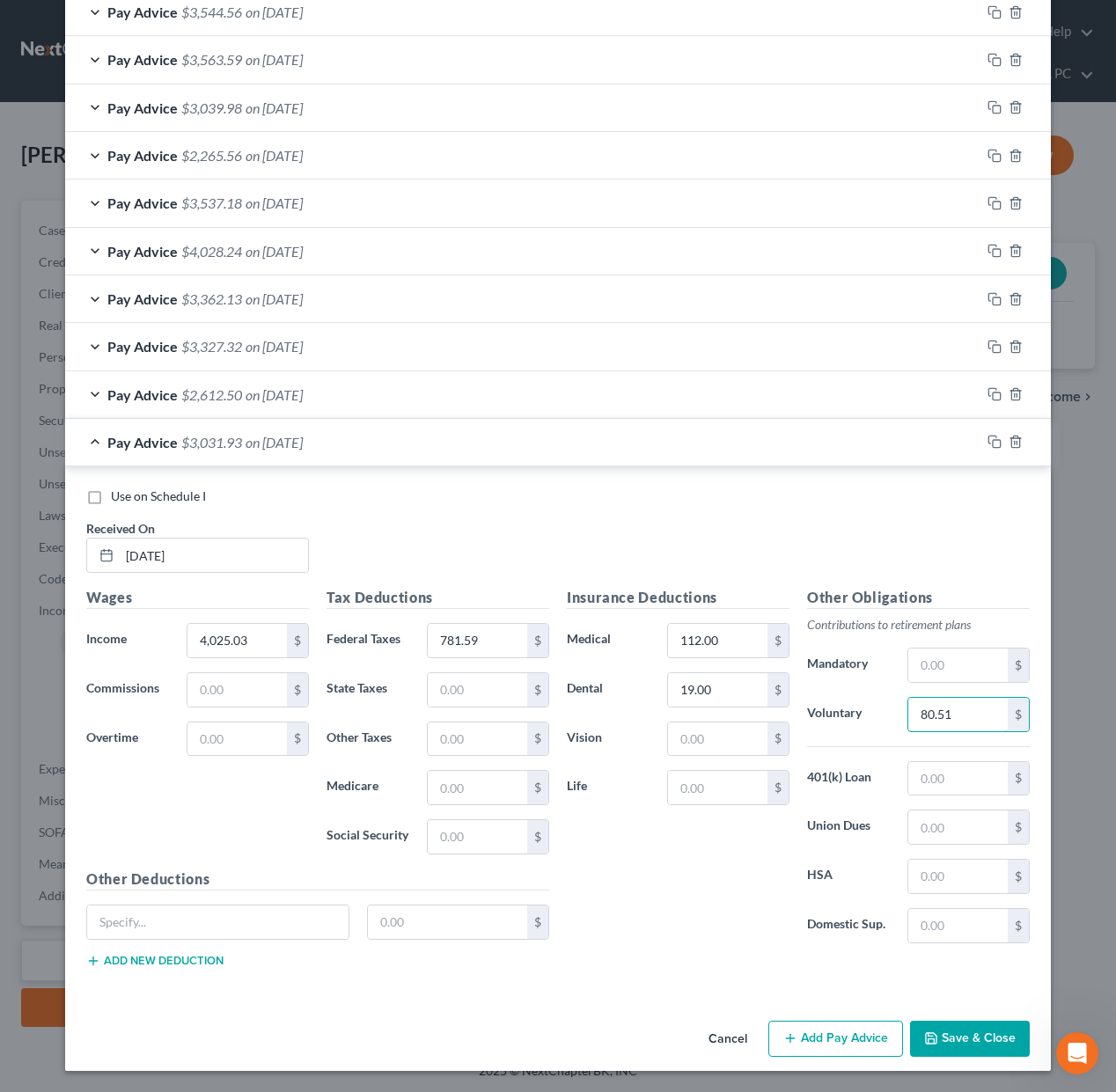
type input "80.51"
drag, startPoint x: 949, startPoint y: 1042, endPoint x: 935, endPoint y: 1023, distance: 23.6
click at [949, 1042] on button "Save & Close" at bounding box center [969, 1039] width 119 height 37
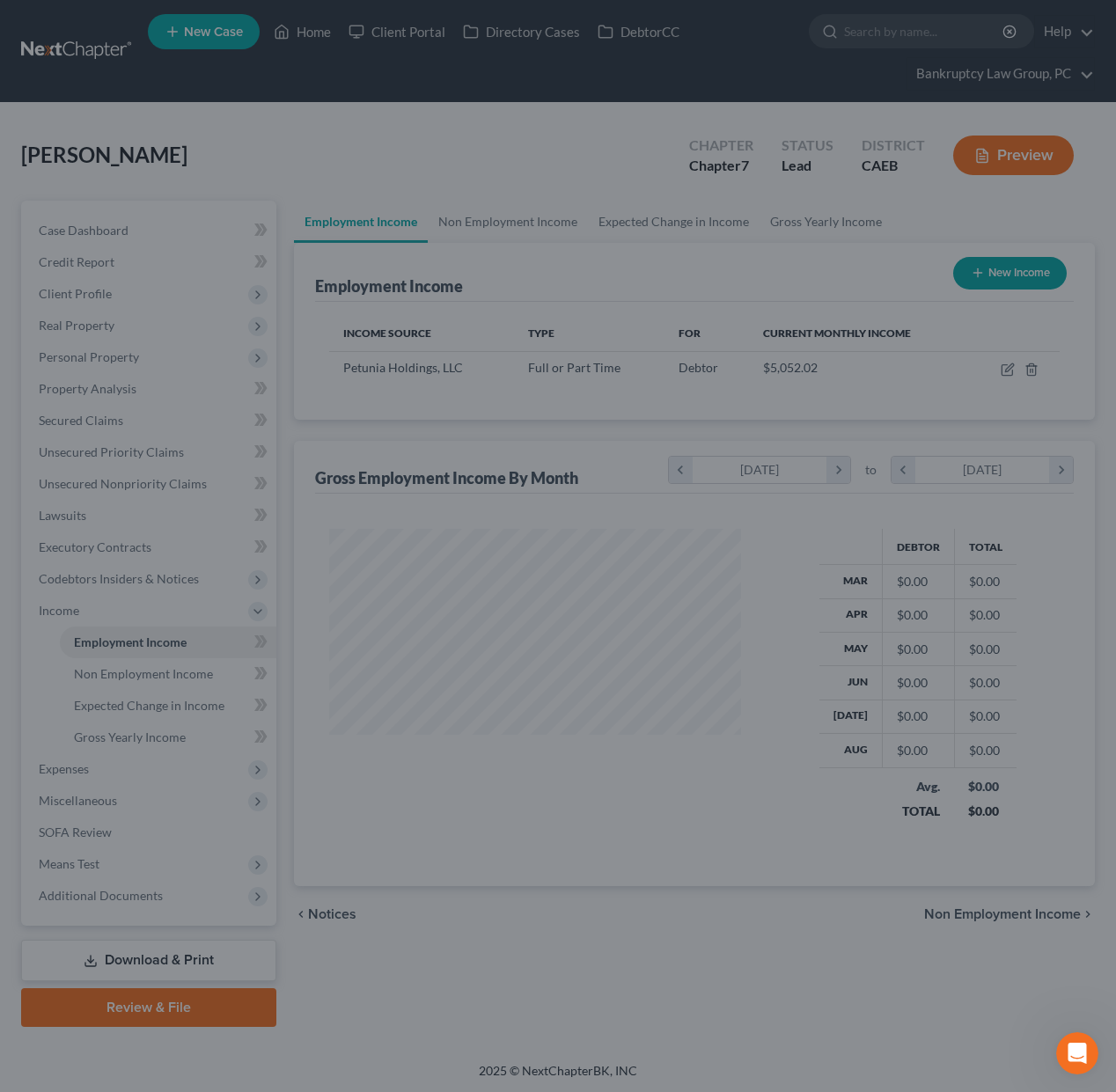
scroll to position [315, 446]
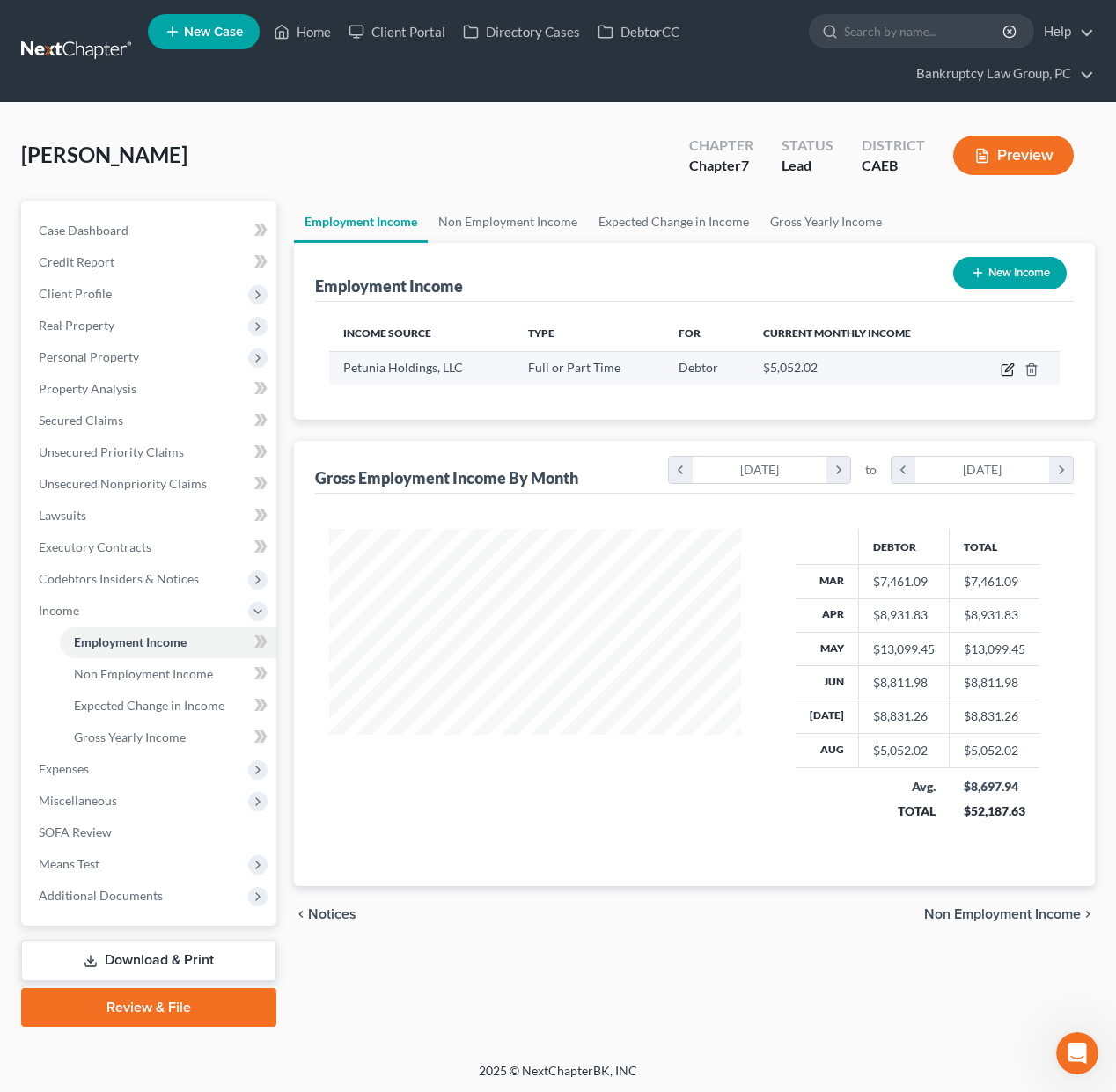
click at [1008, 369] on icon "button" at bounding box center [1008, 367] width 8 height 8
select select "0"
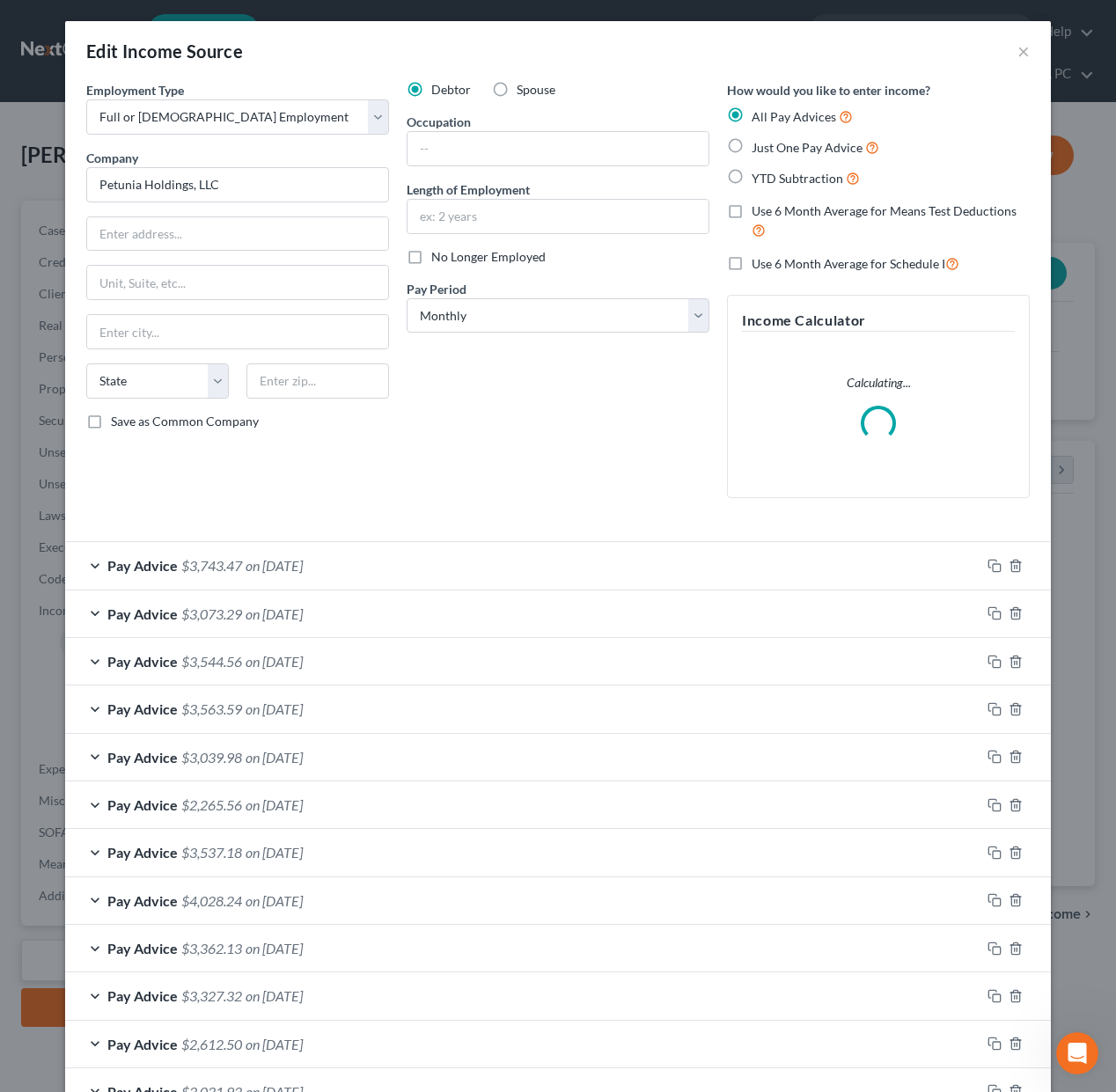
scroll to position [120, 0]
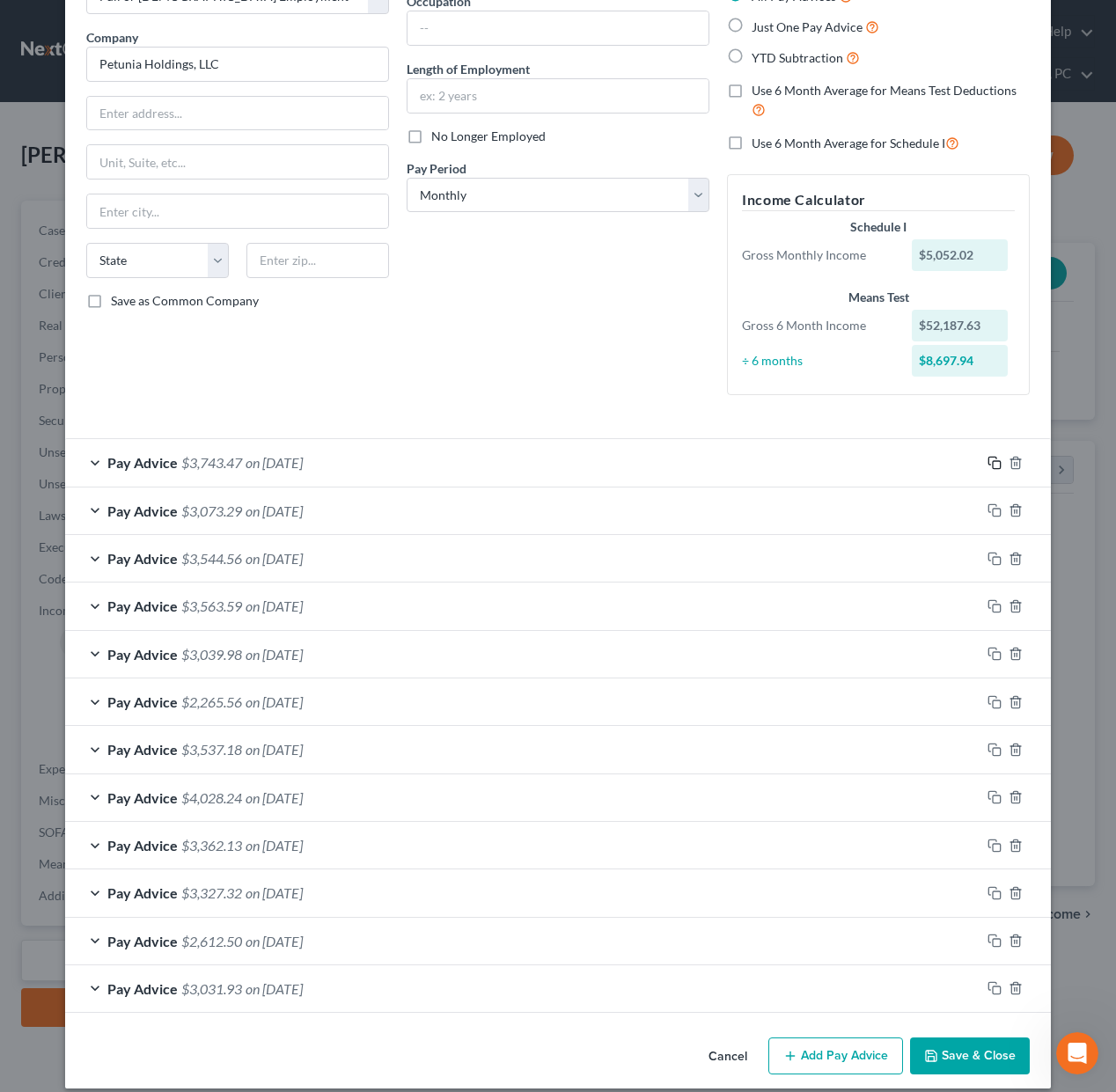
click at [994, 464] on icon "button" at bounding box center [994, 463] width 14 height 14
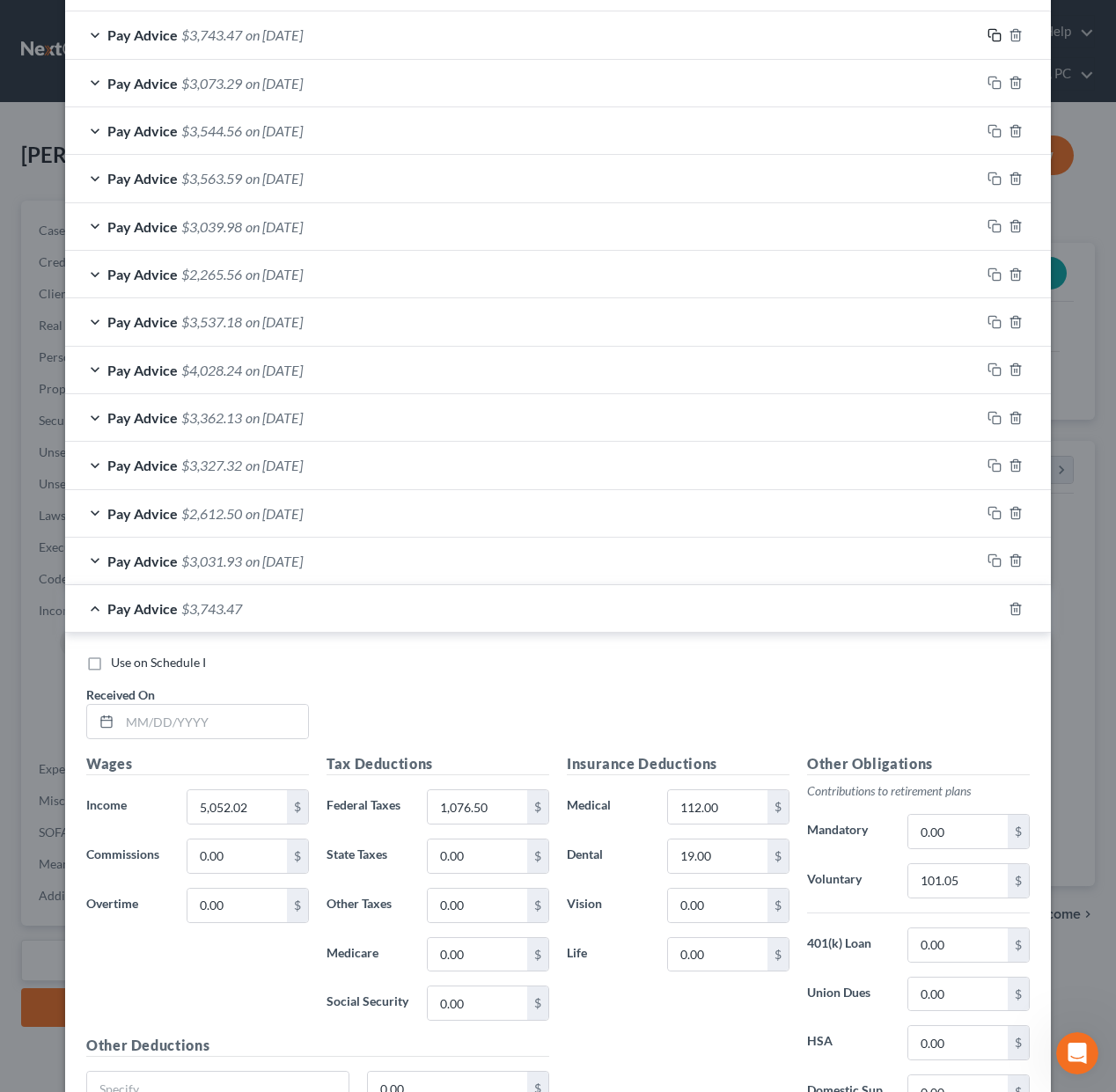
scroll to position [715, 0]
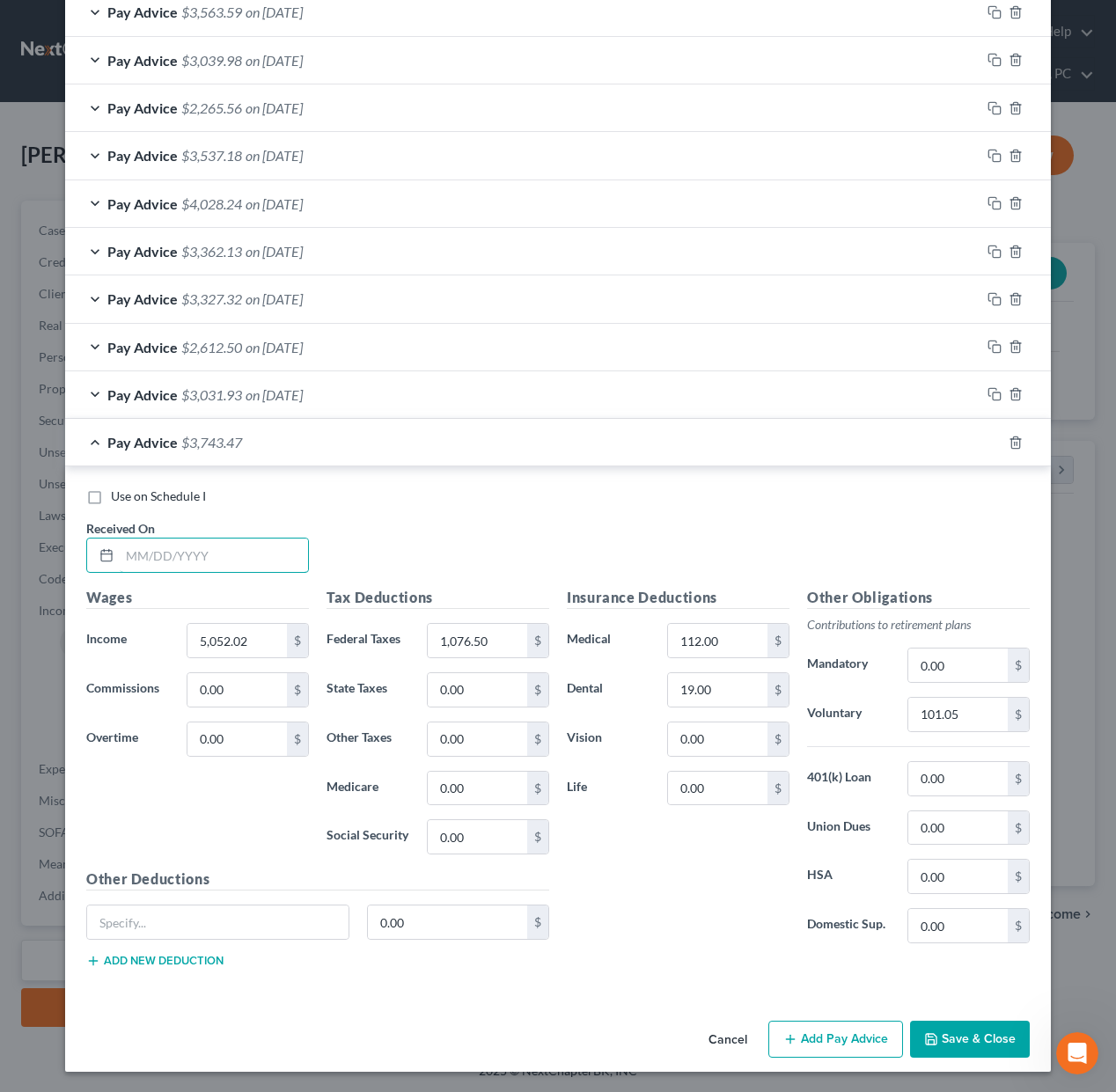
drag, startPoint x: 259, startPoint y: 546, endPoint x: 662, endPoint y: 478, distance: 408.7
click at [263, 546] on input "text" at bounding box center [214, 555] width 189 height 34
type input "[DATE]"
drag, startPoint x: 332, startPoint y: 441, endPoint x: 351, endPoint y: 448, distance: 20.2
click at [303, 441] on span "on [DATE]" at bounding box center [274, 441] width 57 height 17
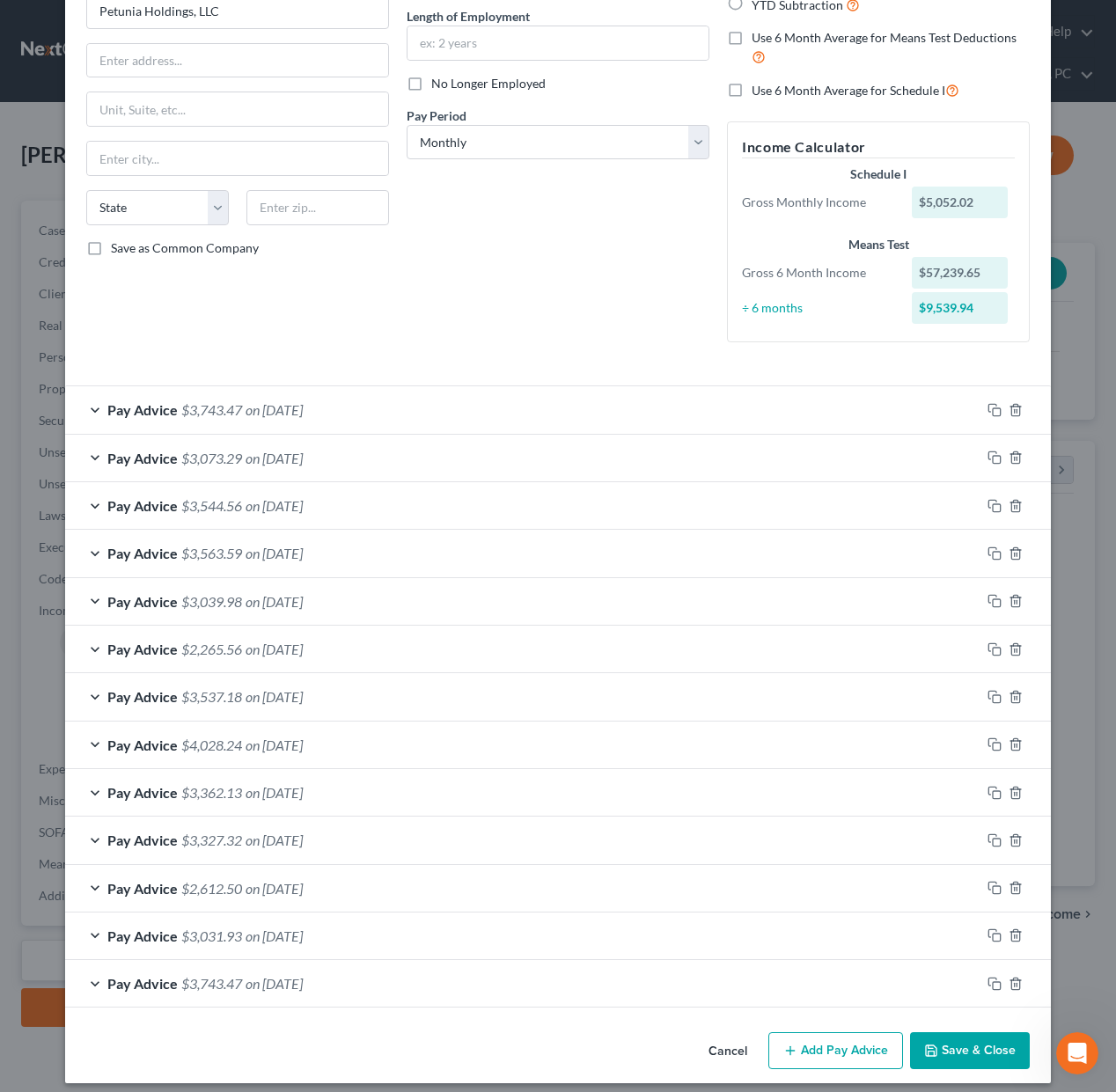
scroll to position [0, 0]
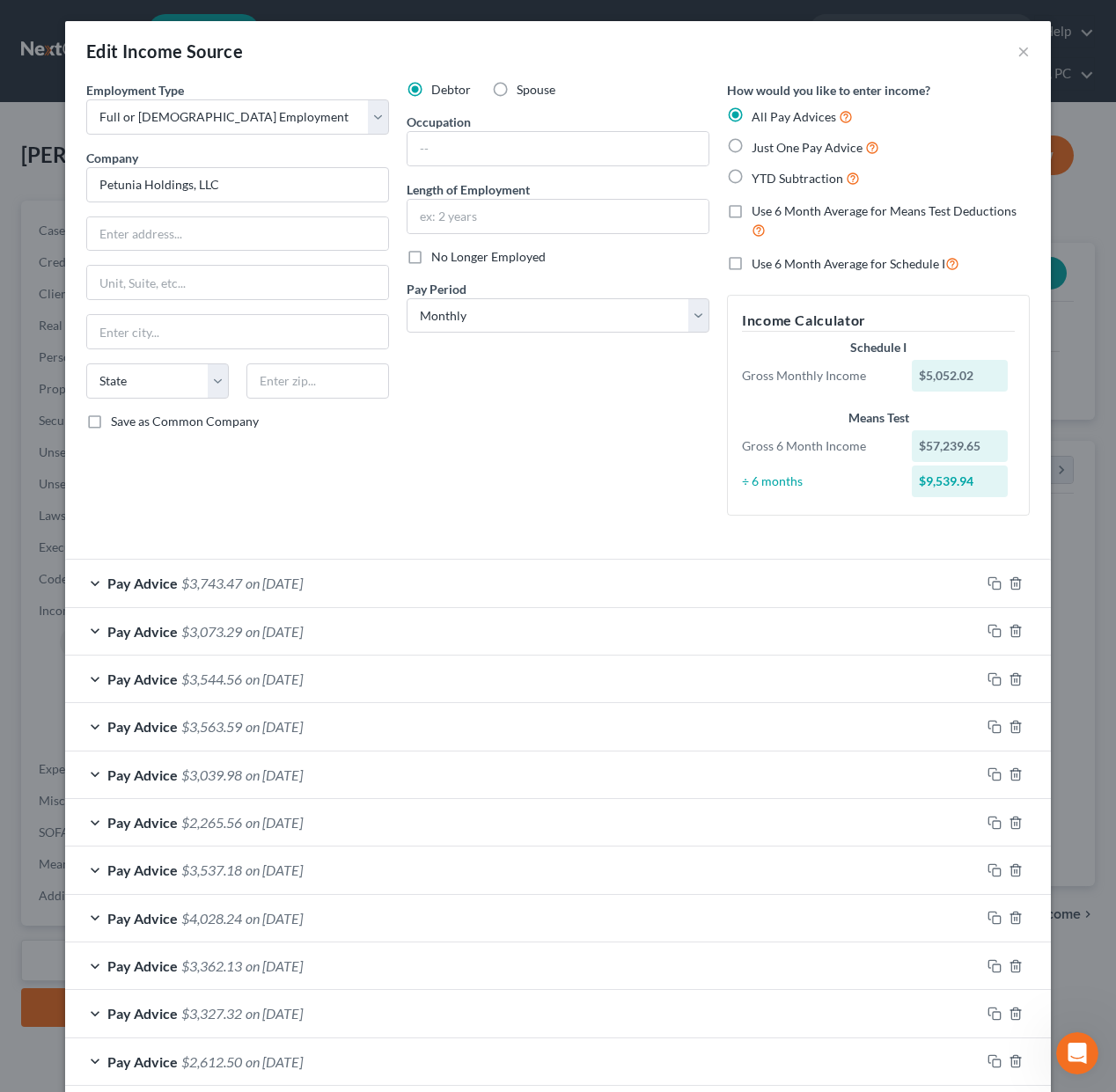
click at [751, 213] on label "Use 6 Month Average for Means Test Deductions" at bounding box center [890, 221] width 278 height 38
click at [758, 213] on input "Use 6 Month Average for Means Test Deductions" at bounding box center [764, 207] width 12 height 12
checkbox input "true"
click at [683, 312] on select "Select Monthly Twice Monthly Every Other Week Weekly" at bounding box center [558, 316] width 303 height 36
select select "2"
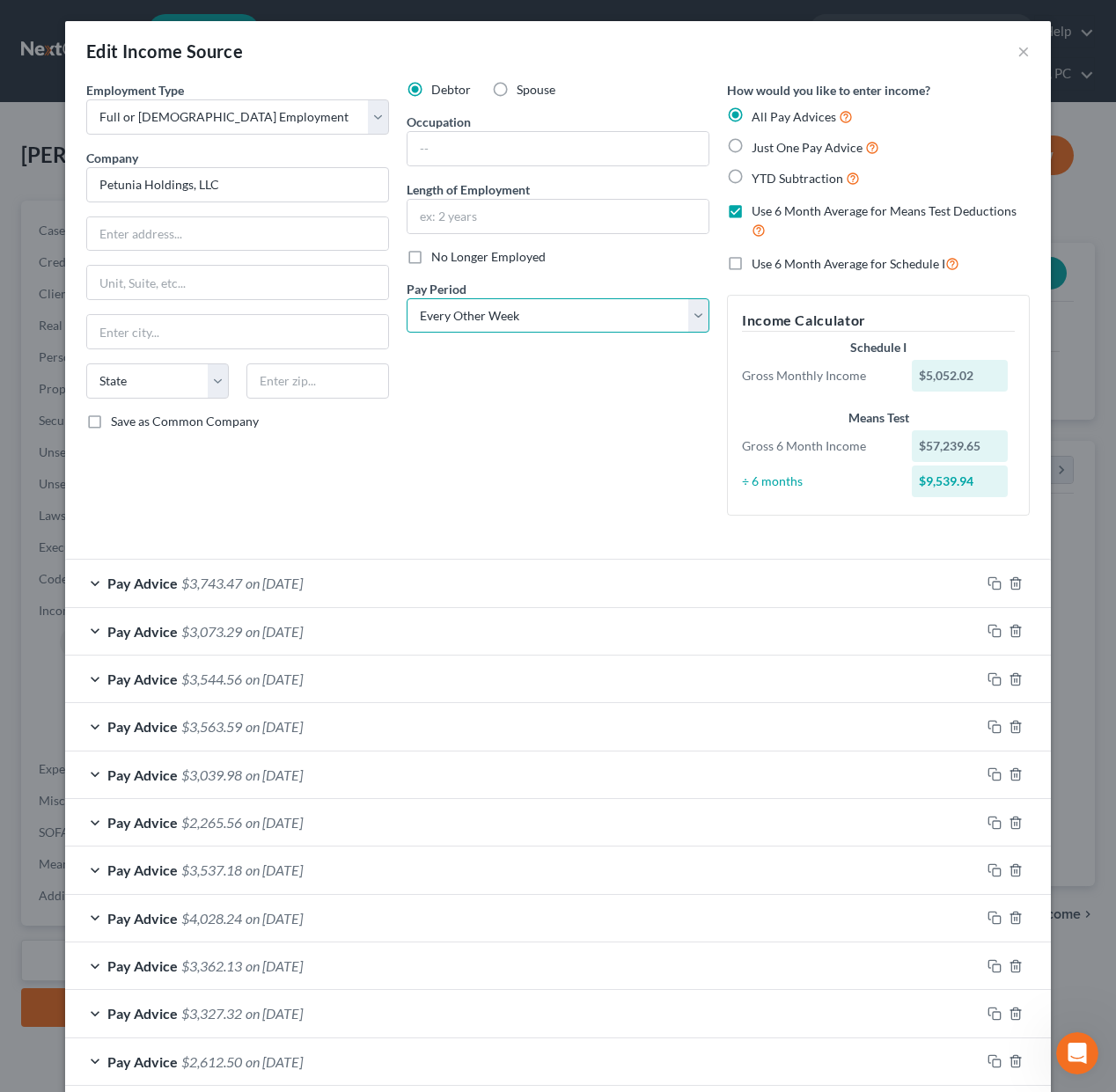
click at [407, 298] on select "Select Monthly Twice Monthly Every Other Week Weekly" at bounding box center [558, 316] width 303 height 36
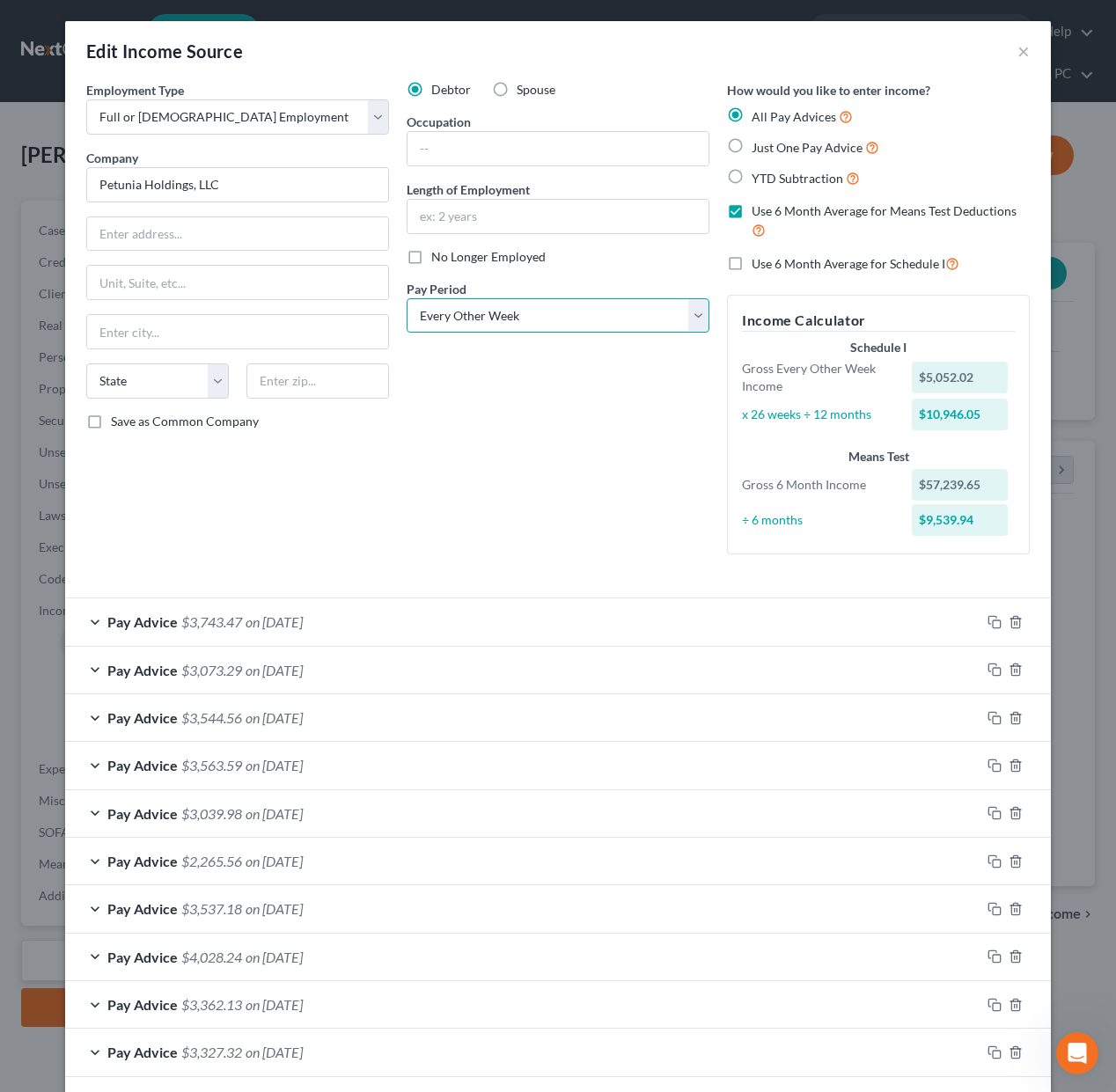
scroll to position [224, 0]
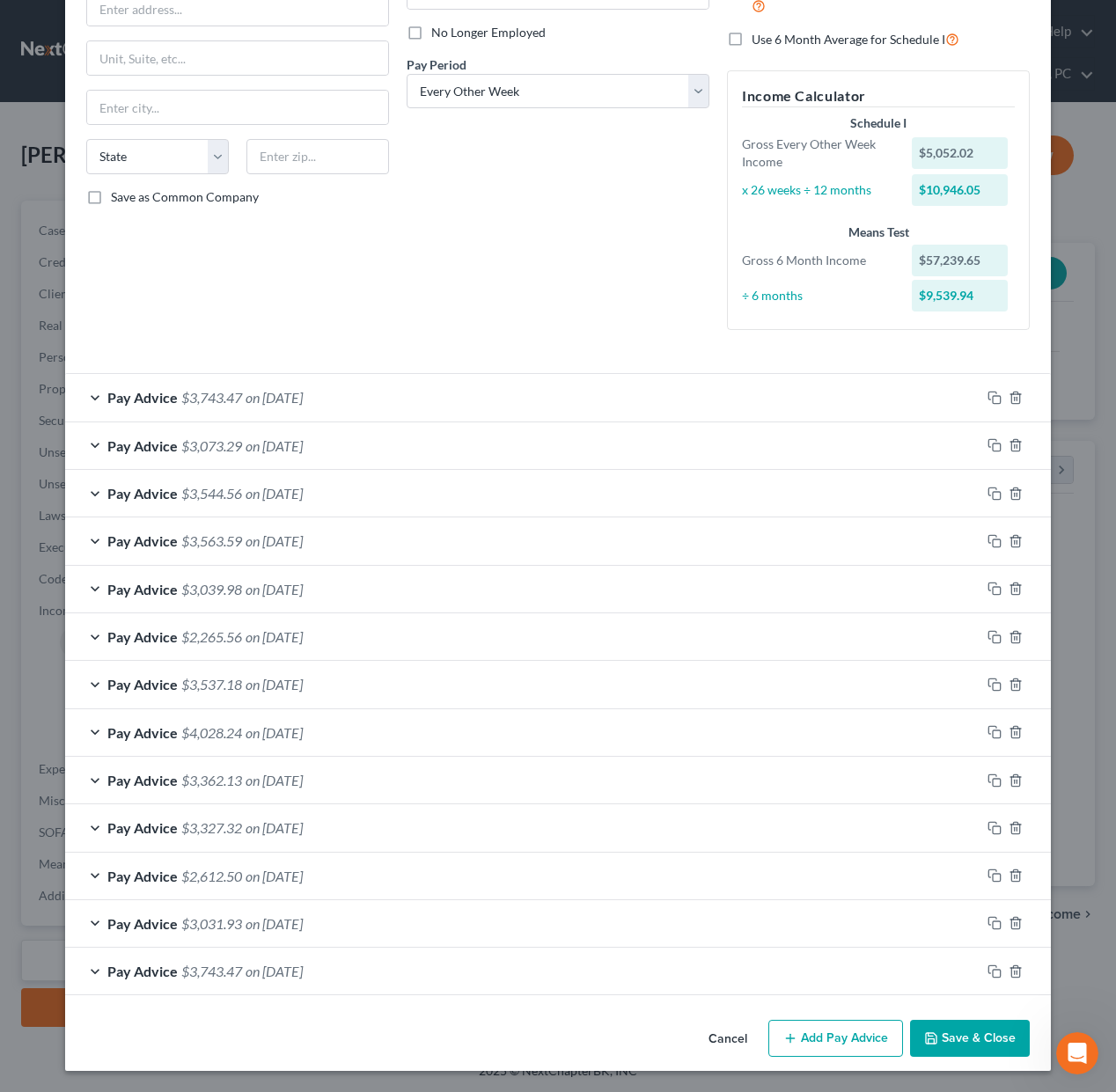
click at [1001, 1039] on button "Save & Close" at bounding box center [969, 1039] width 119 height 37
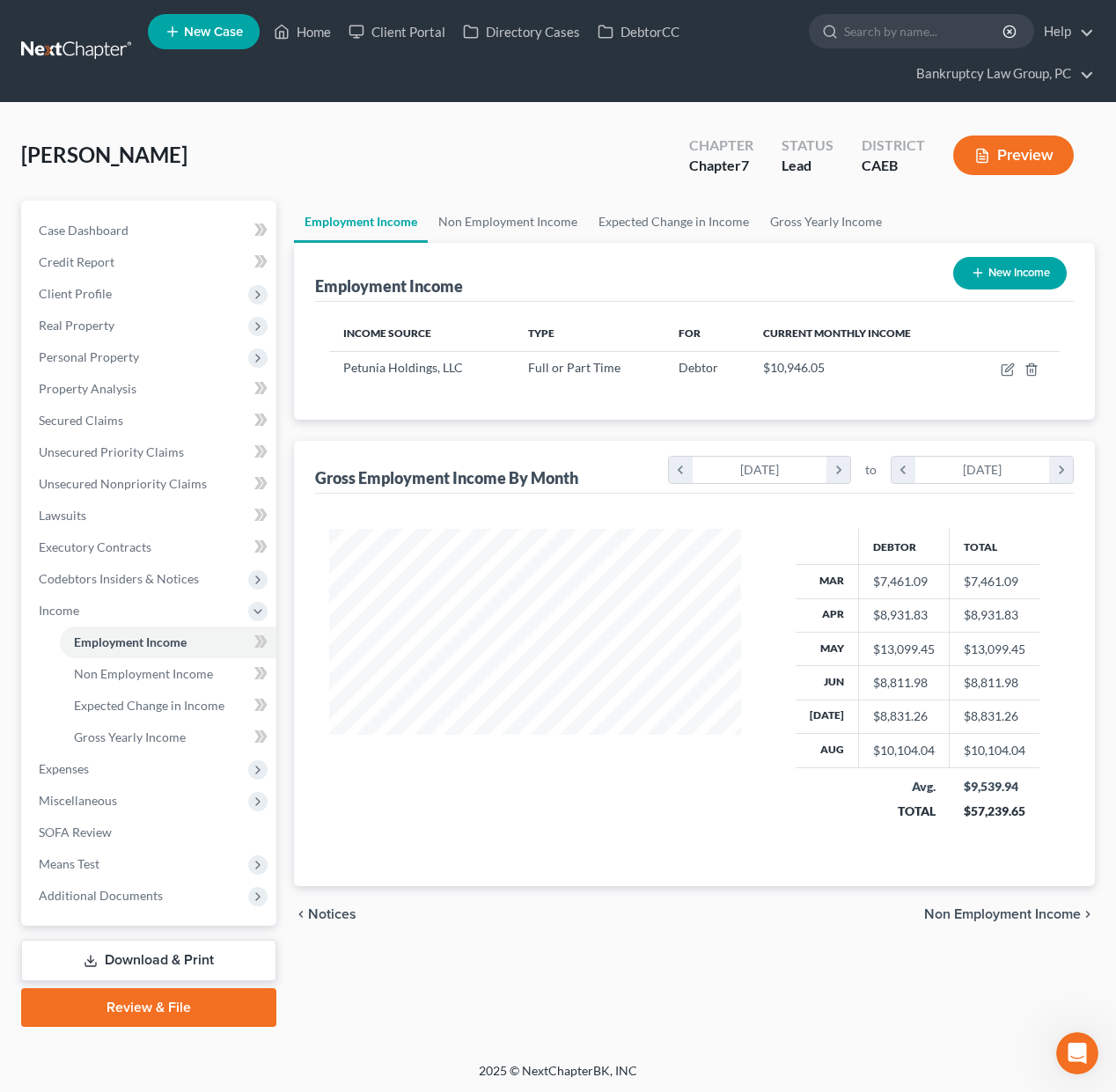
click at [975, 270] on icon "button" at bounding box center [978, 273] width 14 height 14
select select "0"
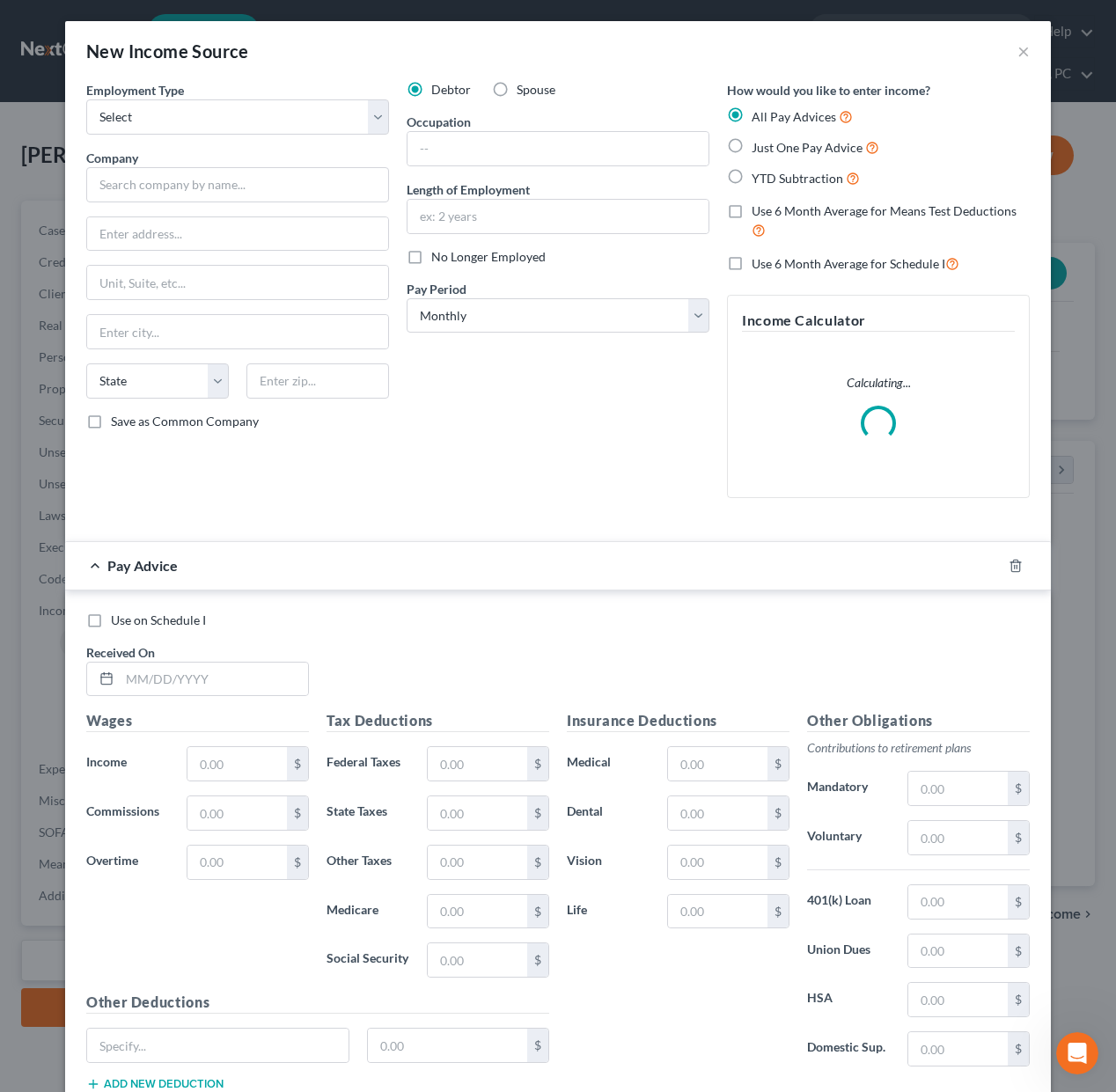
click at [516, 86] on label "Spouse" at bounding box center [536, 90] width 39 height 18
click at [523, 86] on input "Spouse" at bounding box center [529, 86] width 12 height 12
radio input "true"
click at [346, 109] on select "Select Full or [DEMOGRAPHIC_DATA] Employment Self Employment" at bounding box center [238, 117] width 303 height 36
select select "0"
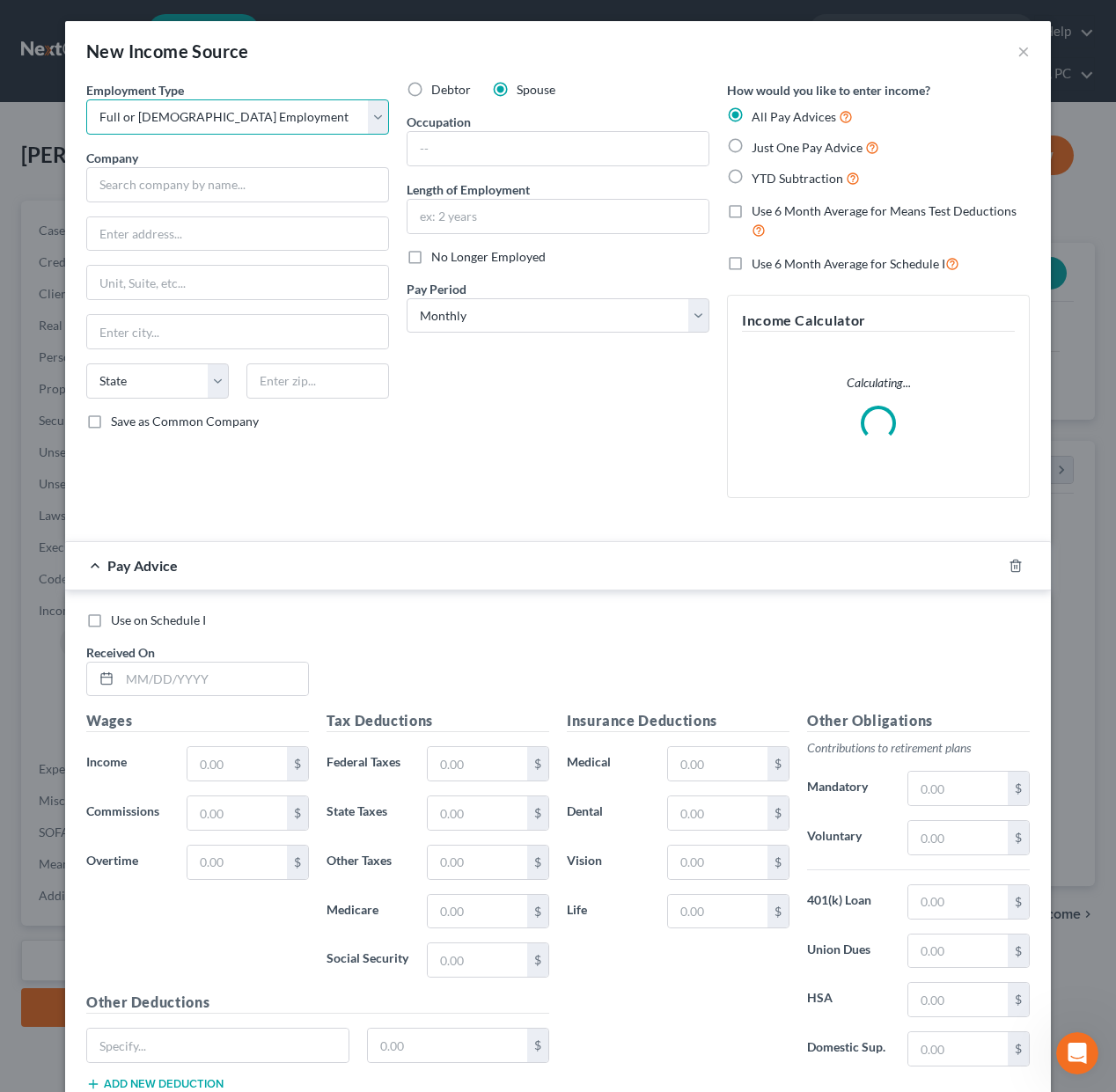
click at [86, 100] on select "Select Full or [DEMOGRAPHIC_DATA] Employment Self Employment" at bounding box center [238, 117] width 303 height 36
click at [319, 187] on input "text" at bounding box center [238, 185] width 303 height 36
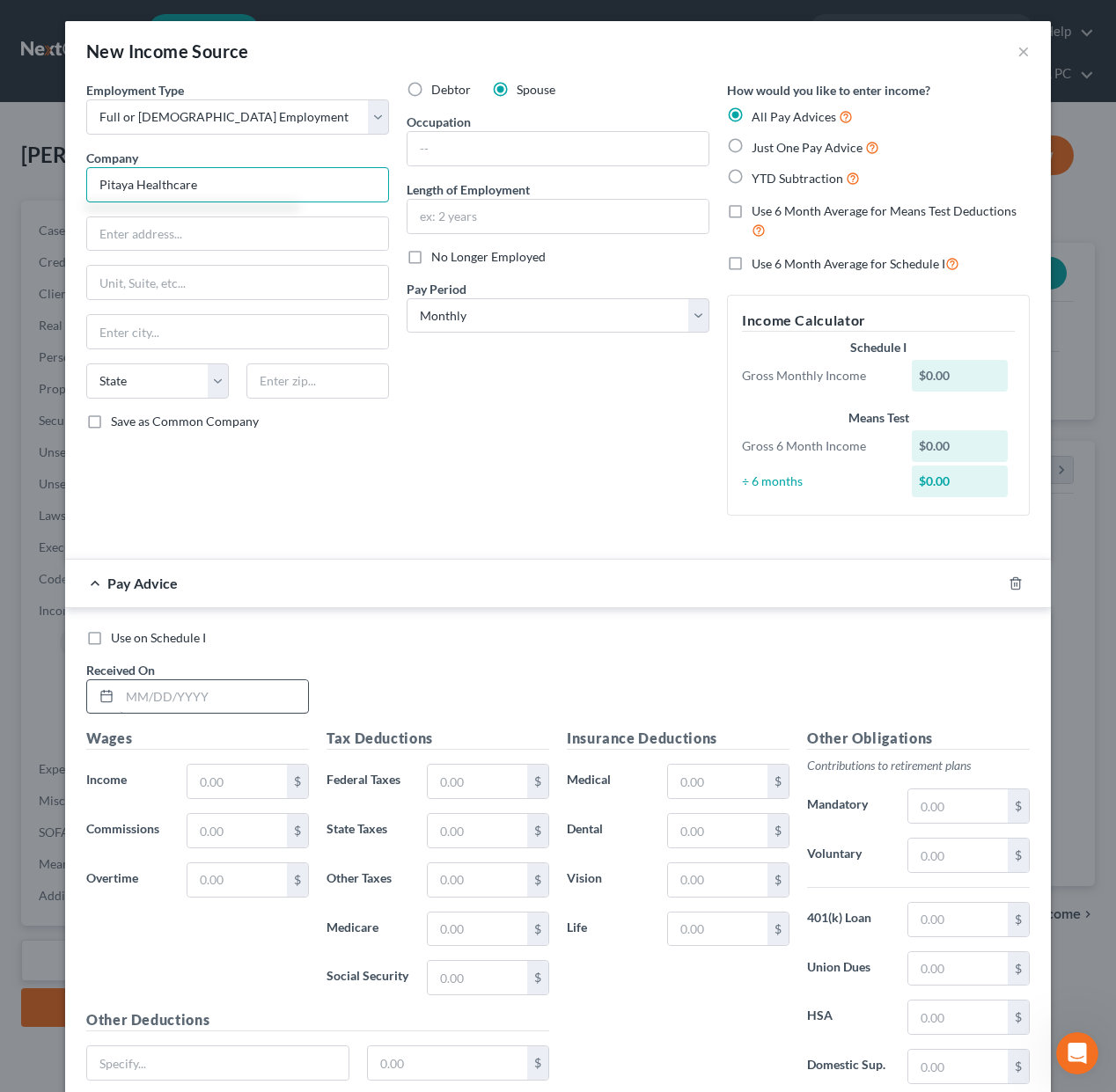
type input "Pitaya Healthcare"
click at [243, 692] on input "text" at bounding box center [214, 697] width 189 height 34
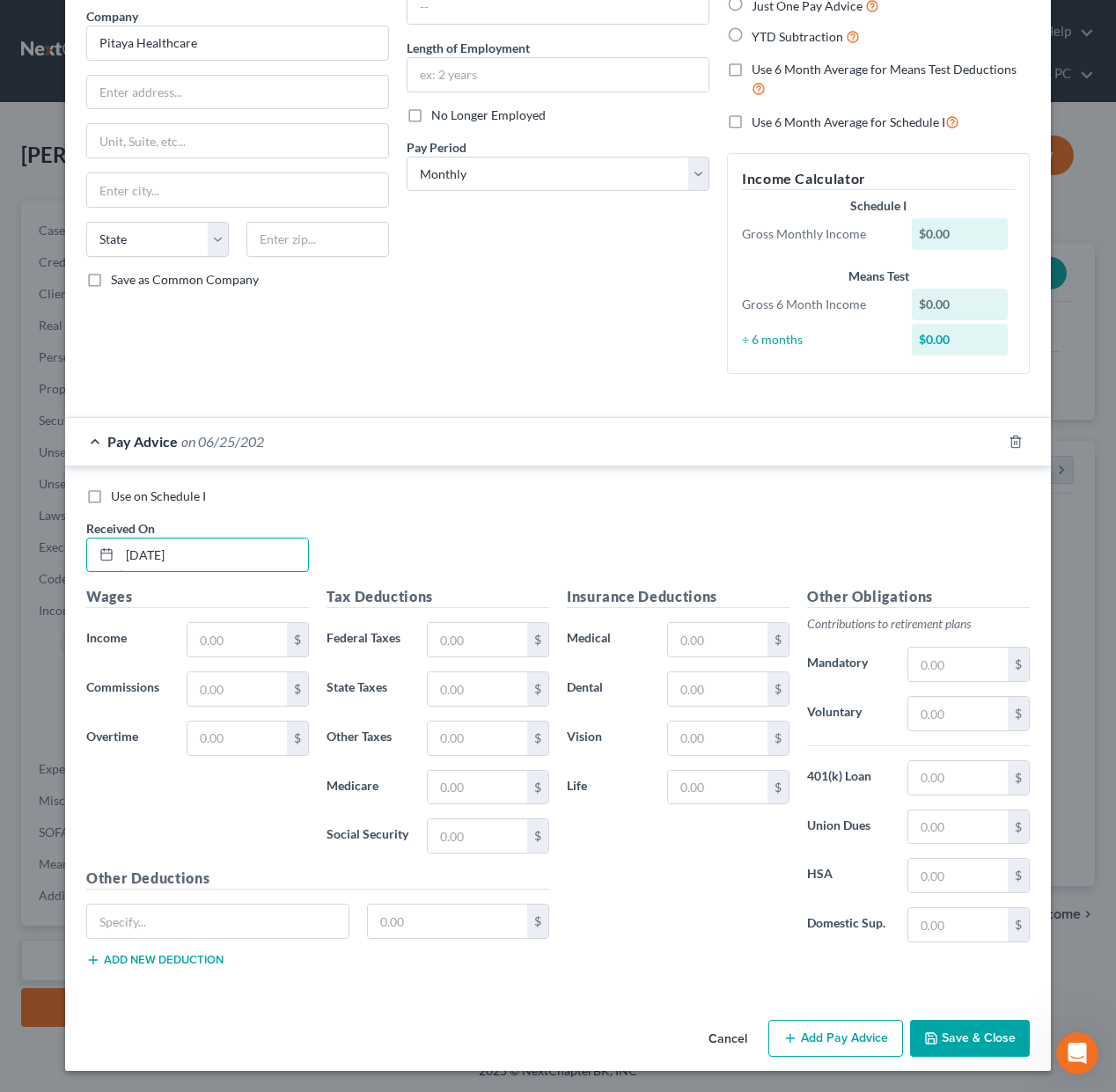
type input "[DATE]"
type input "1,377"
type input "217.52"
drag, startPoint x: 956, startPoint y: 506, endPoint x: 990, endPoint y: 475, distance: 46.0
click at [958, 504] on div "Use on Schedule I Received On * [DATE]" at bounding box center [558, 538] width 961 height 100
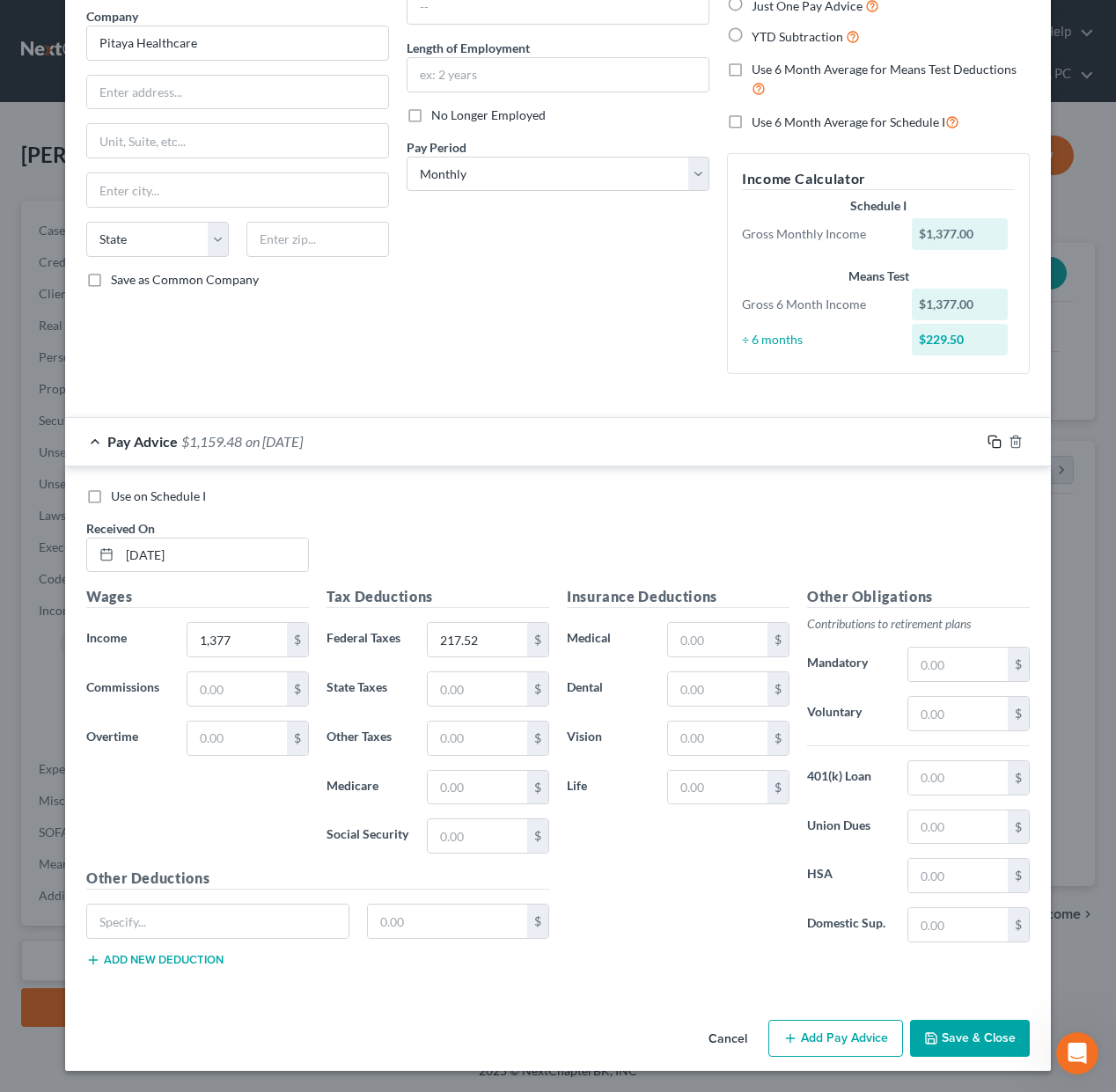
click at [993, 441] on icon "button" at bounding box center [994, 441] width 14 height 14
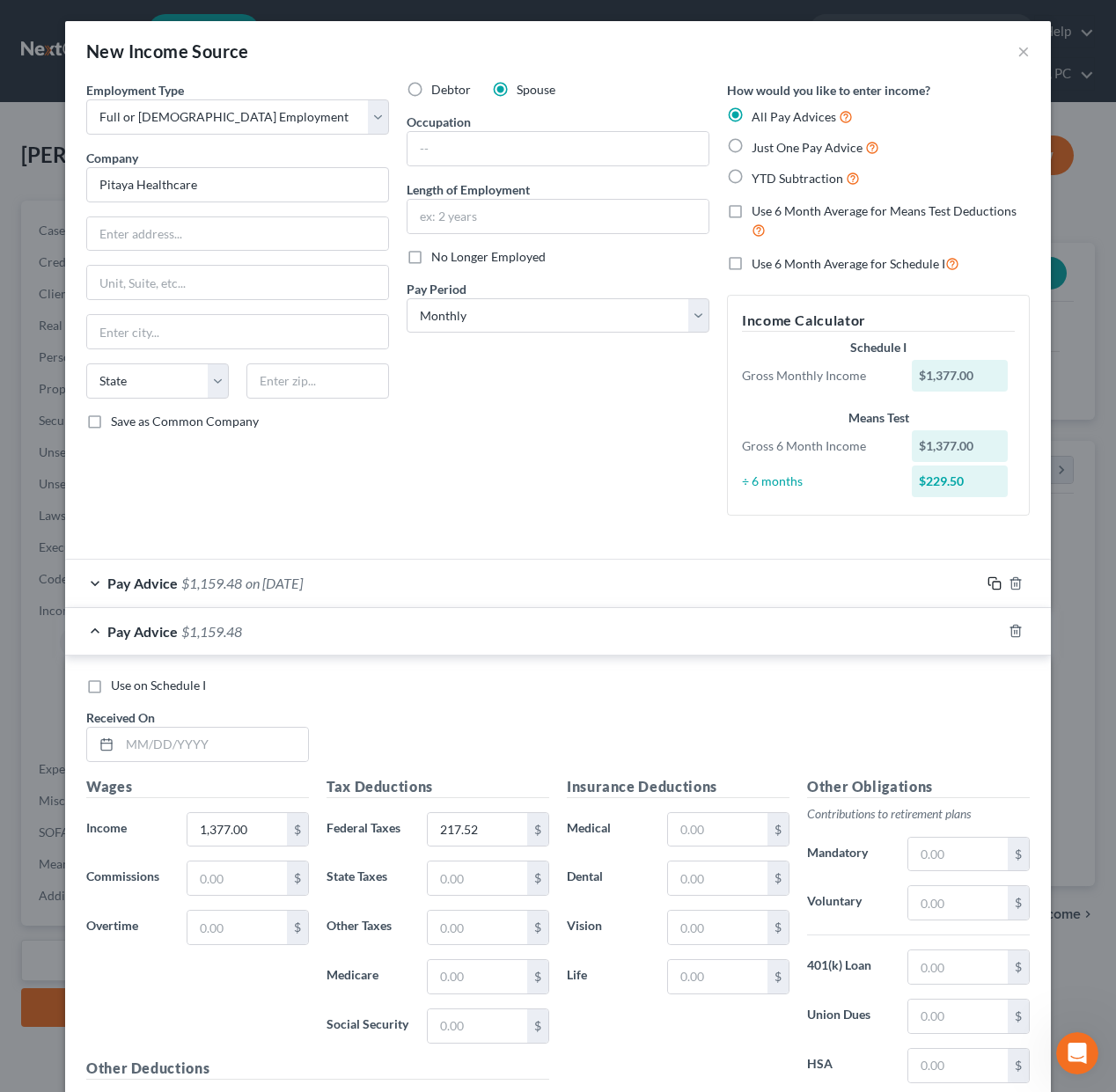
scroll to position [190, 0]
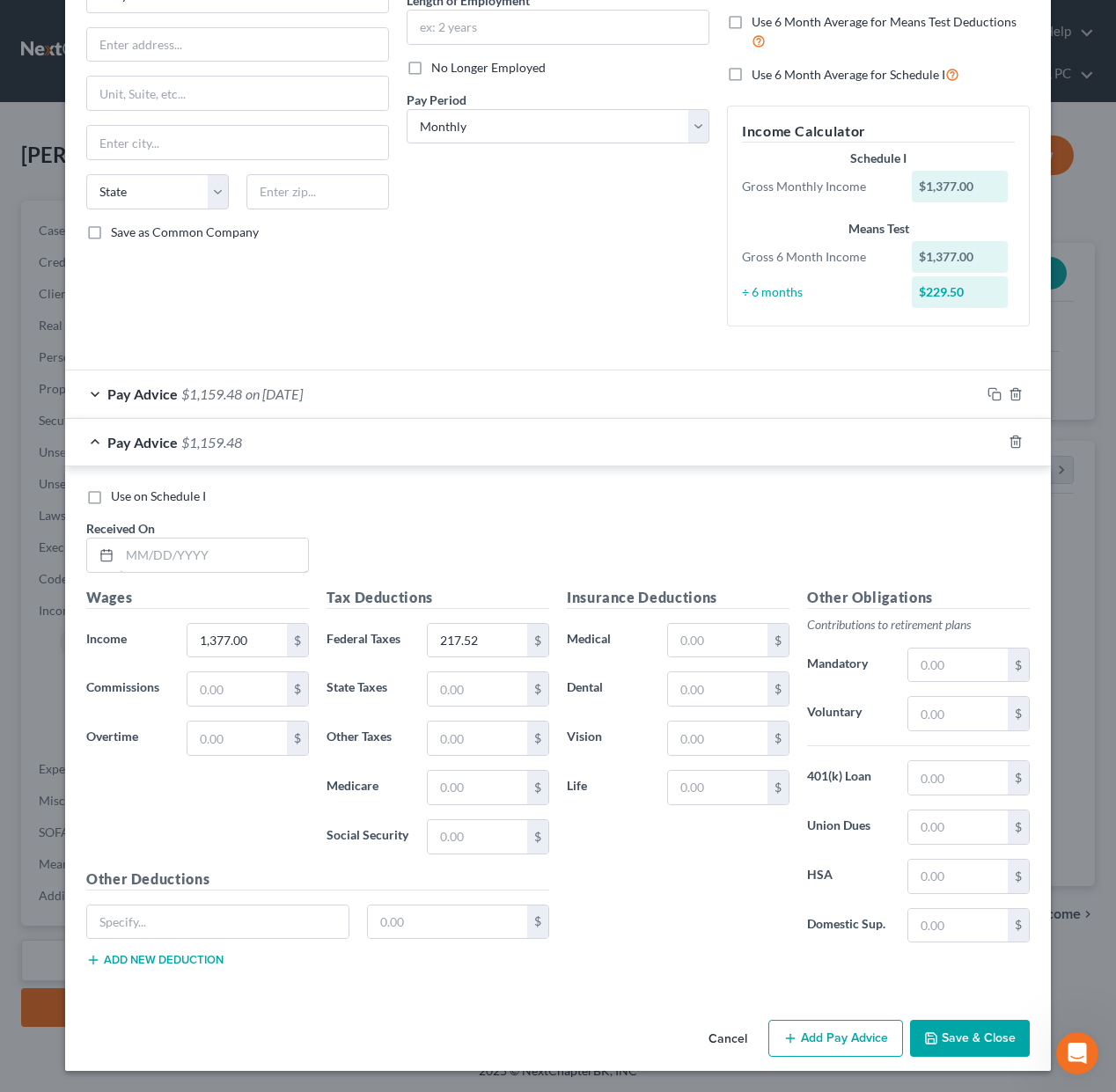
drag, startPoint x: 266, startPoint y: 549, endPoint x: 382, endPoint y: 542, distance: 116.2
click at [266, 549] on input "text" at bounding box center [214, 555] width 189 height 34
type input "[DATE]"
type input "1,587.60"
type input "266.07"
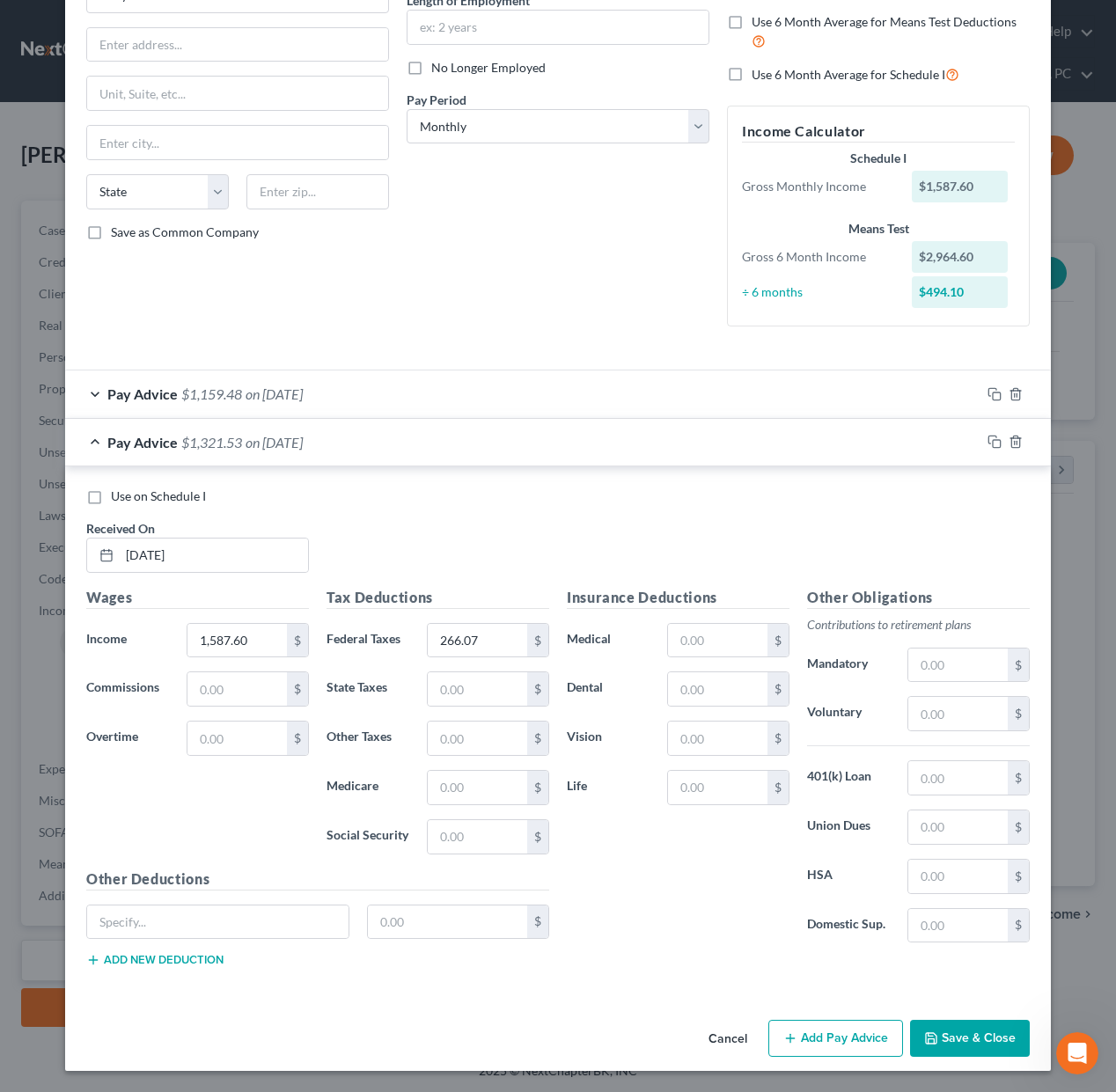
drag, startPoint x: 869, startPoint y: 558, endPoint x: 972, endPoint y: 466, distance: 138.1
click at [891, 541] on div "Use on Schedule I Received On * [DATE]" at bounding box center [558, 538] width 961 height 100
drag, startPoint x: 990, startPoint y: 437, endPoint x: 973, endPoint y: 449, distance: 20.8
click at [990, 437] on icon "button" at bounding box center [994, 441] width 14 height 14
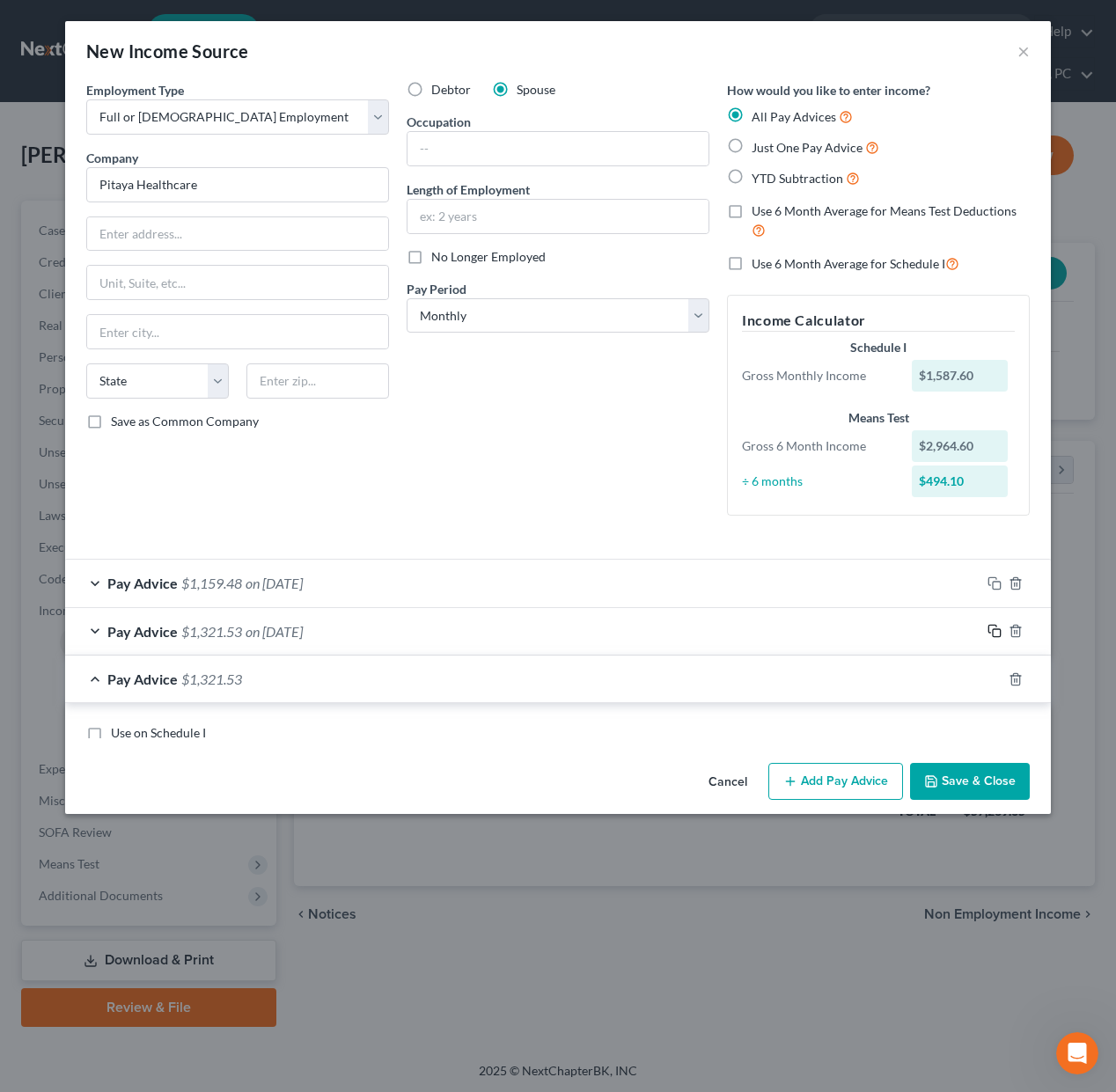
scroll to position [237, 0]
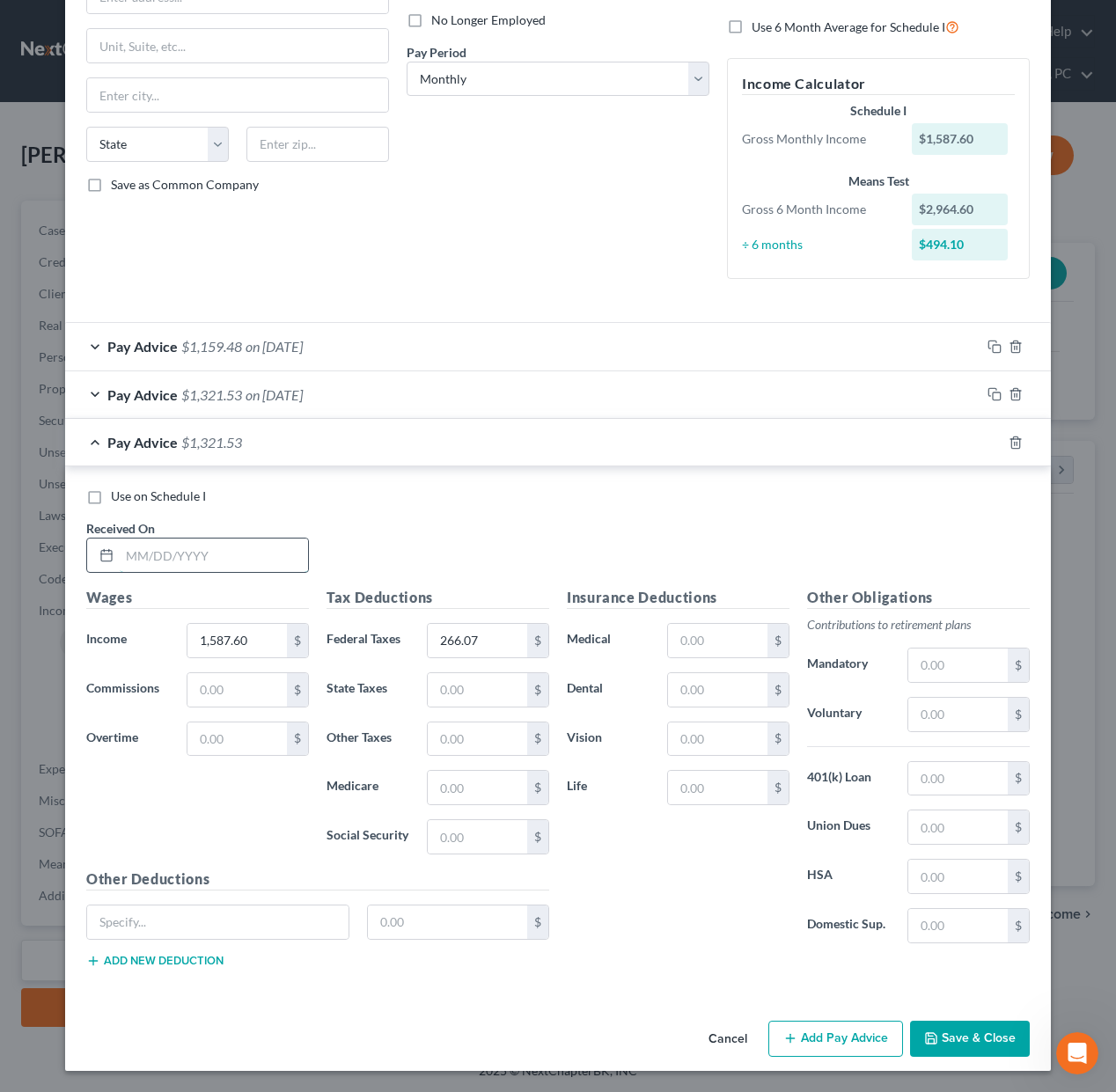
click at [267, 550] on input "text" at bounding box center [214, 555] width 189 height 34
type input "[DATE]"
type input "1,895.40"
type input "337.01"
click at [947, 525] on div "Use on Schedule I Received On * [DATE]" at bounding box center [558, 538] width 961 height 100
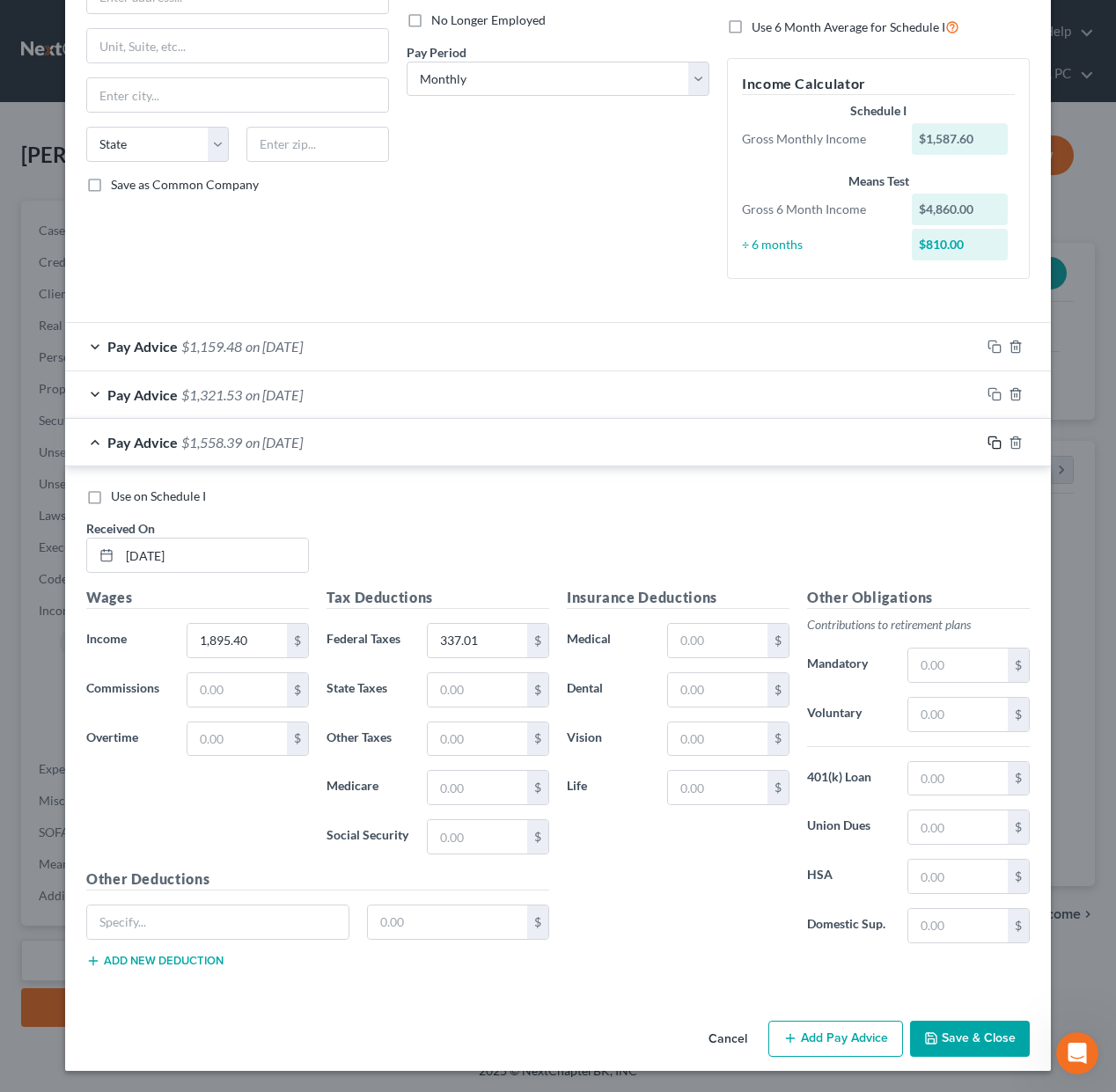
click at [989, 439] on icon "button" at bounding box center [994, 442] width 14 height 14
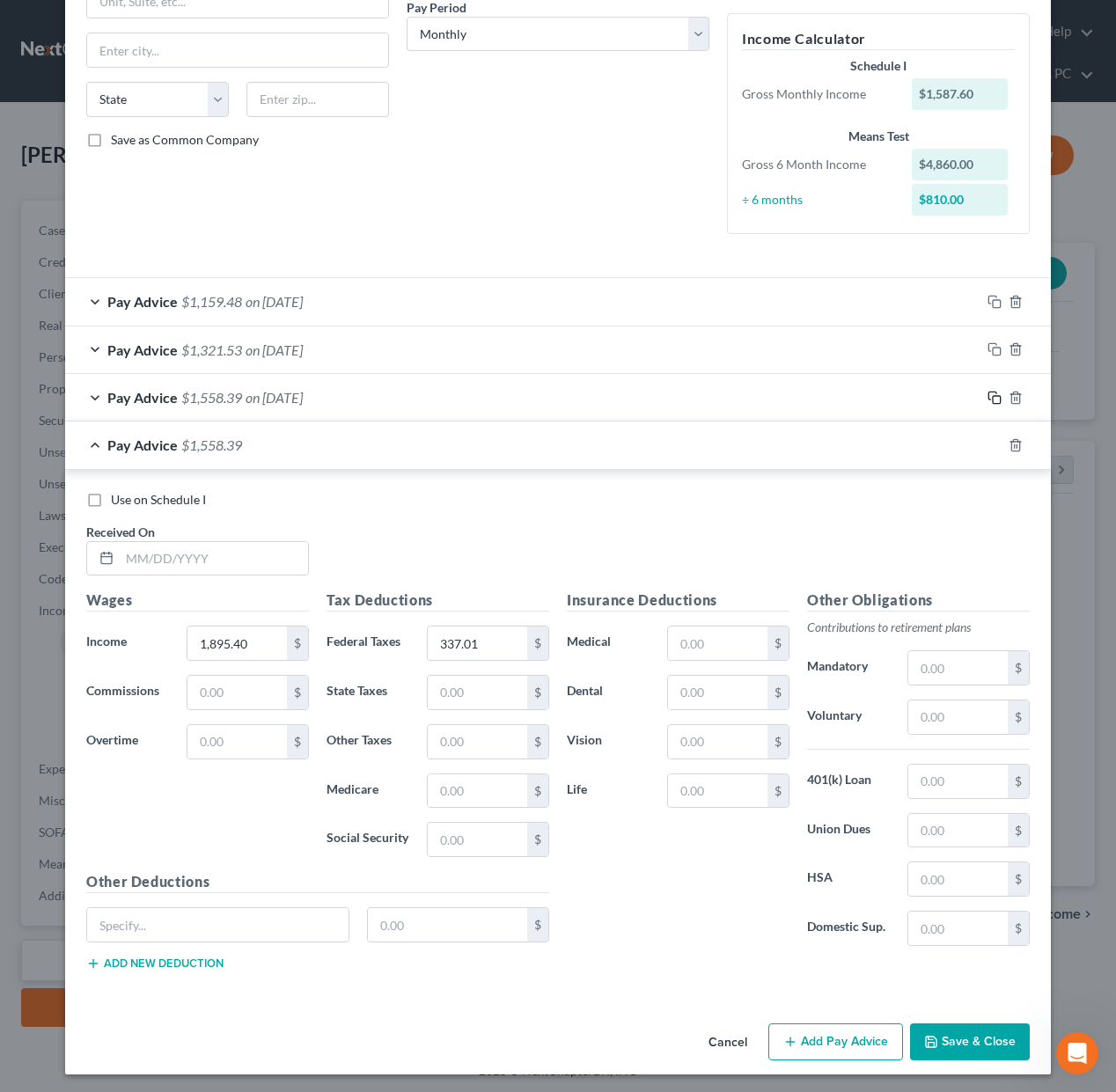
scroll to position [284, 0]
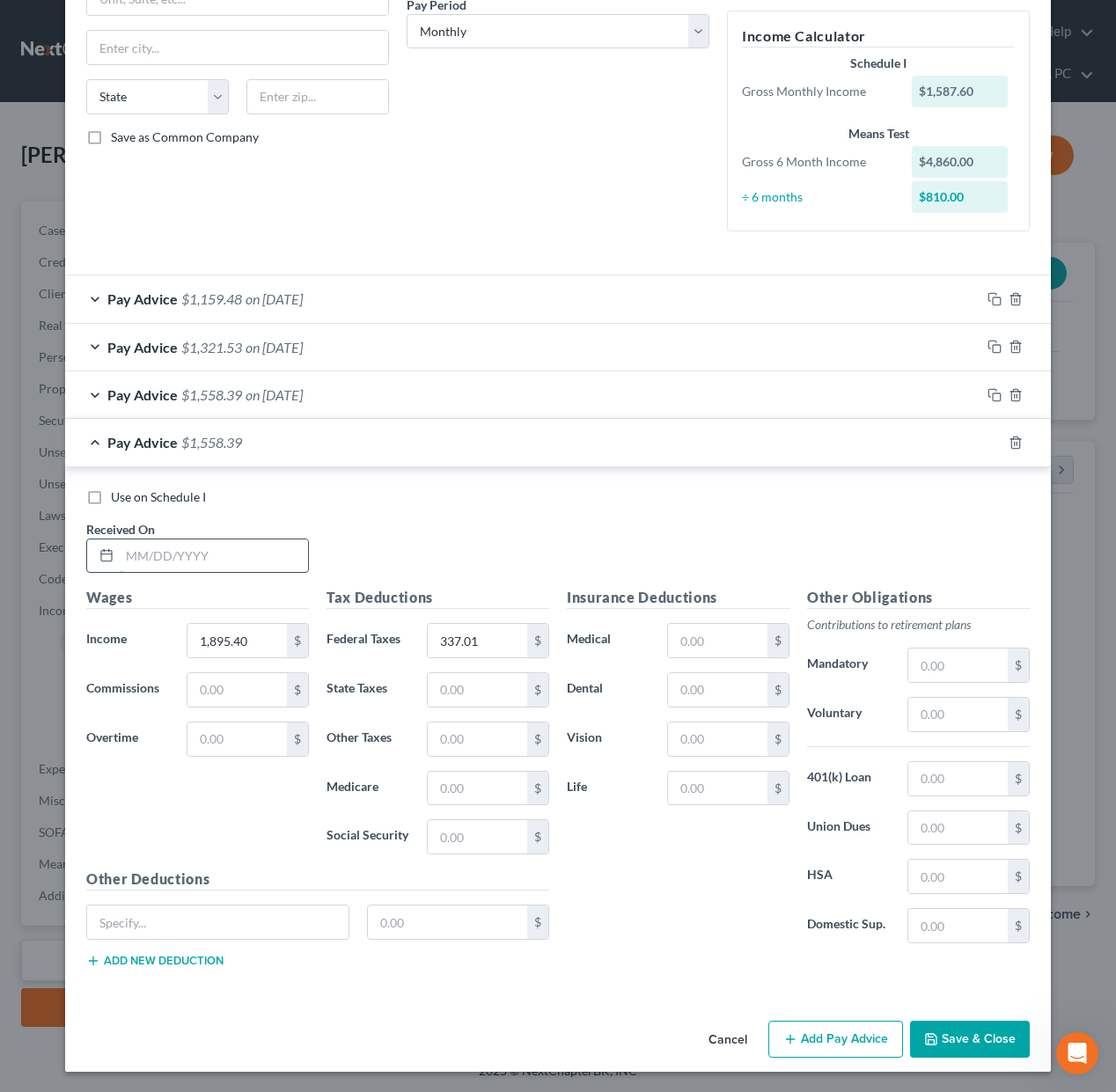
click at [297, 559] on input "text" at bounding box center [214, 556] width 189 height 34
type input "[DATE]"
type input "1,560.60"
type input "259.86"
drag, startPoint x: 551, startPoint y: 530, endPoint x: 335, endPoint y: 449, distance: 230.7
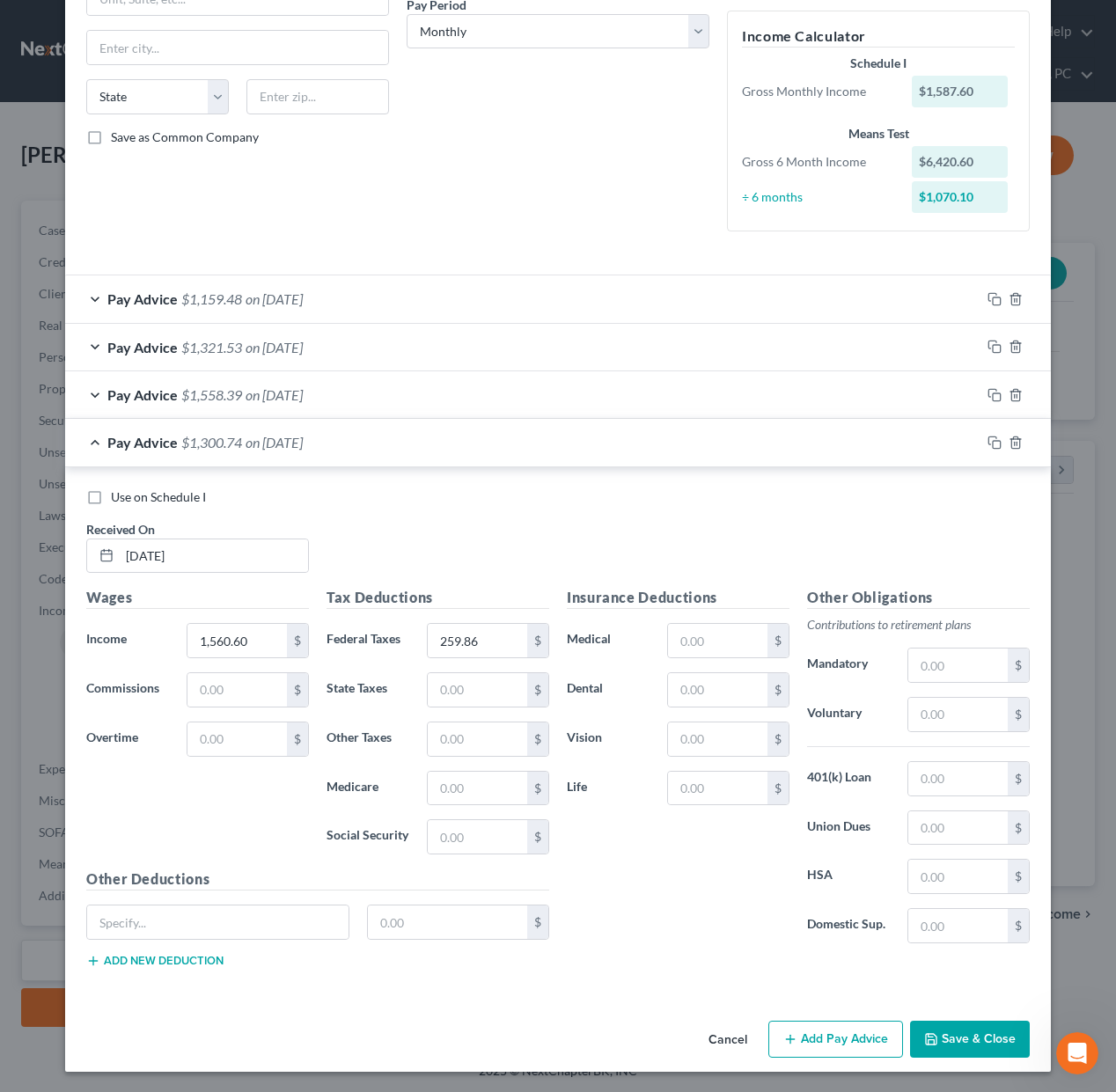
click at [550, 529] on div "Use on Schedule I Received On * [DATE]" at bounding box center [558, 538] width 961 height 100
click at [297, 443] on span "on [DATE]" at bounding box center [274, 441] width 57 height 17
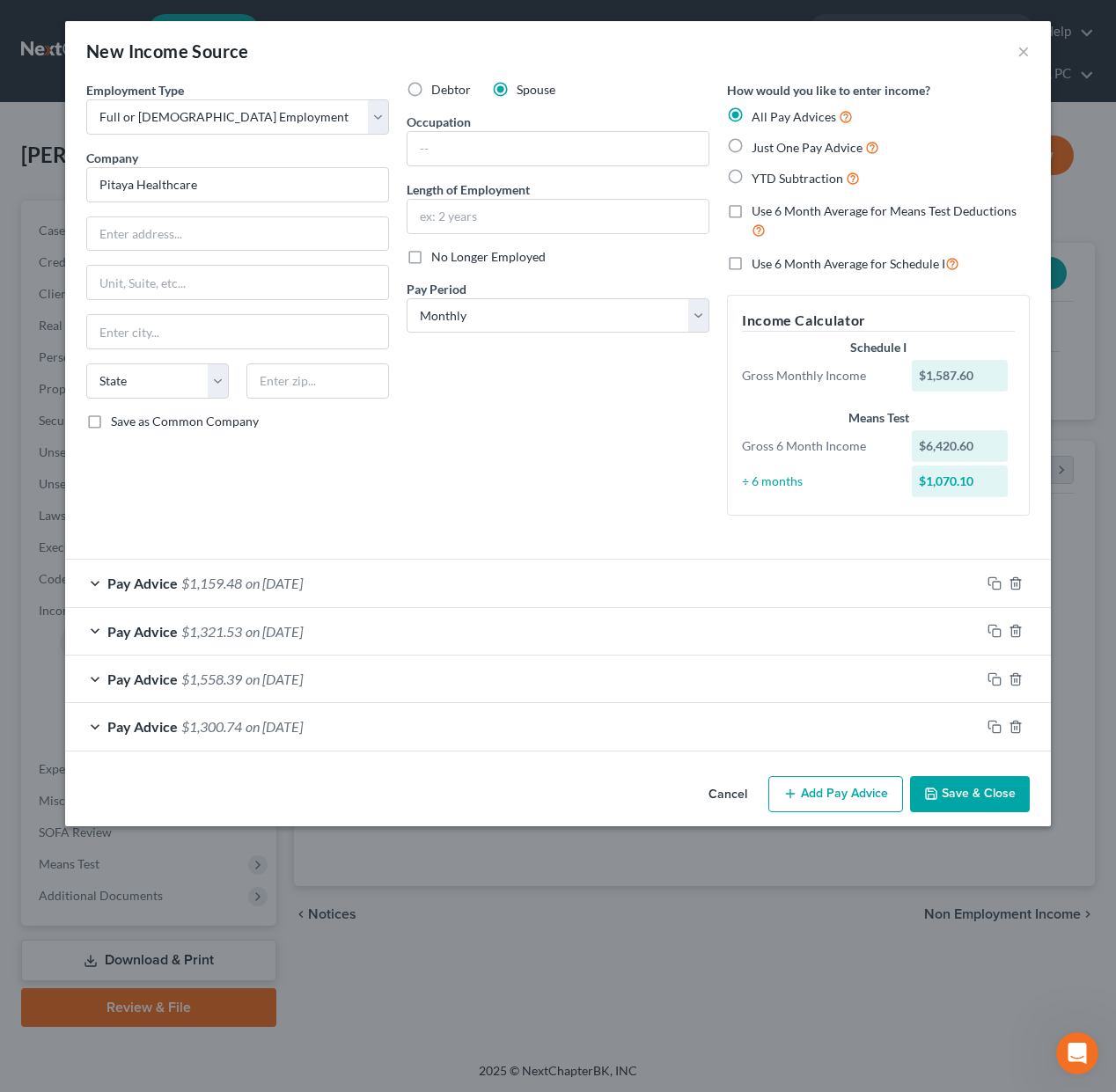
scroll to position [0, 0]
click at [993, 631] on icon "button" at bounding box center [994, 631] width 14 height 14
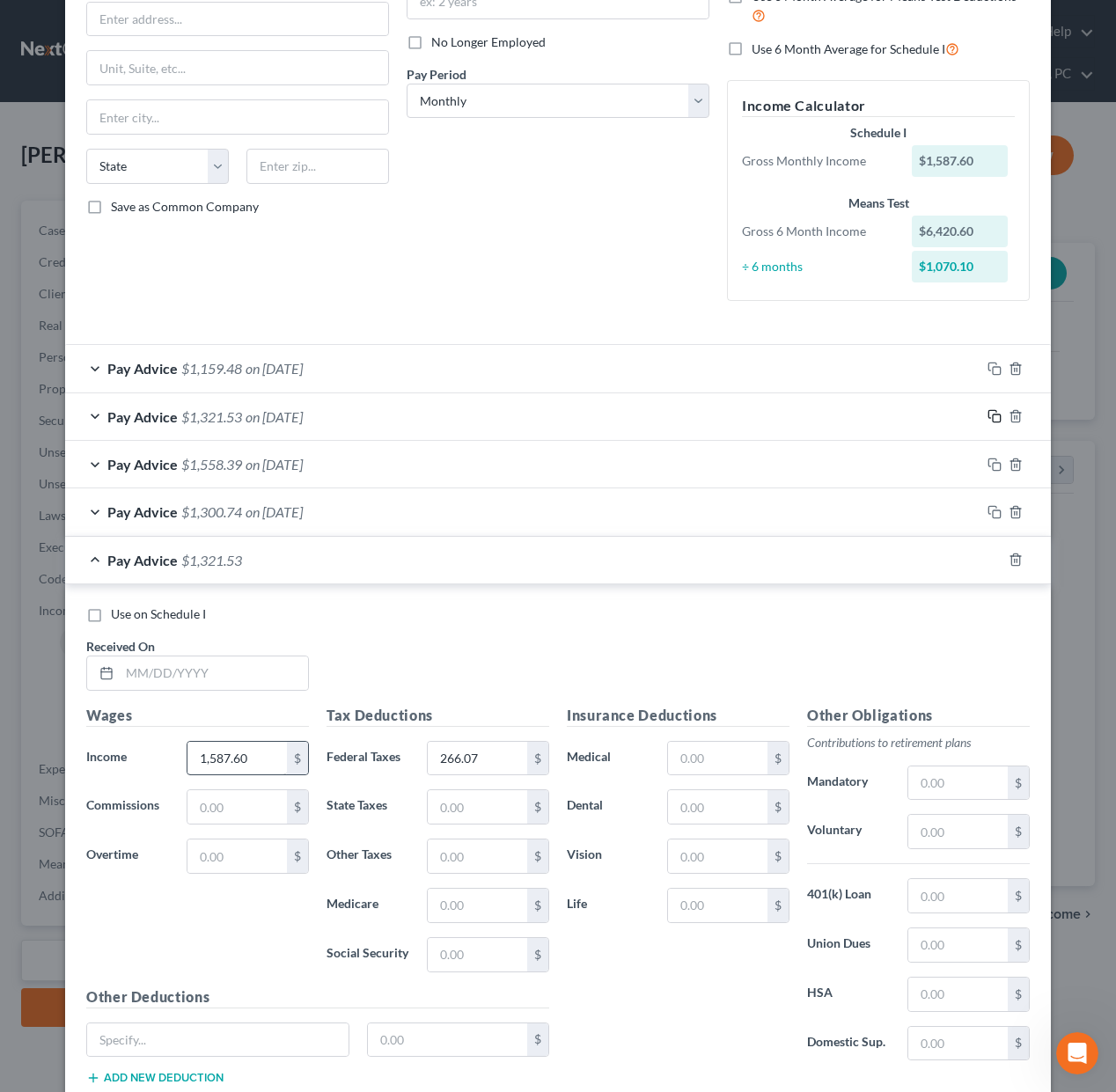
scroll to position [303, 0]
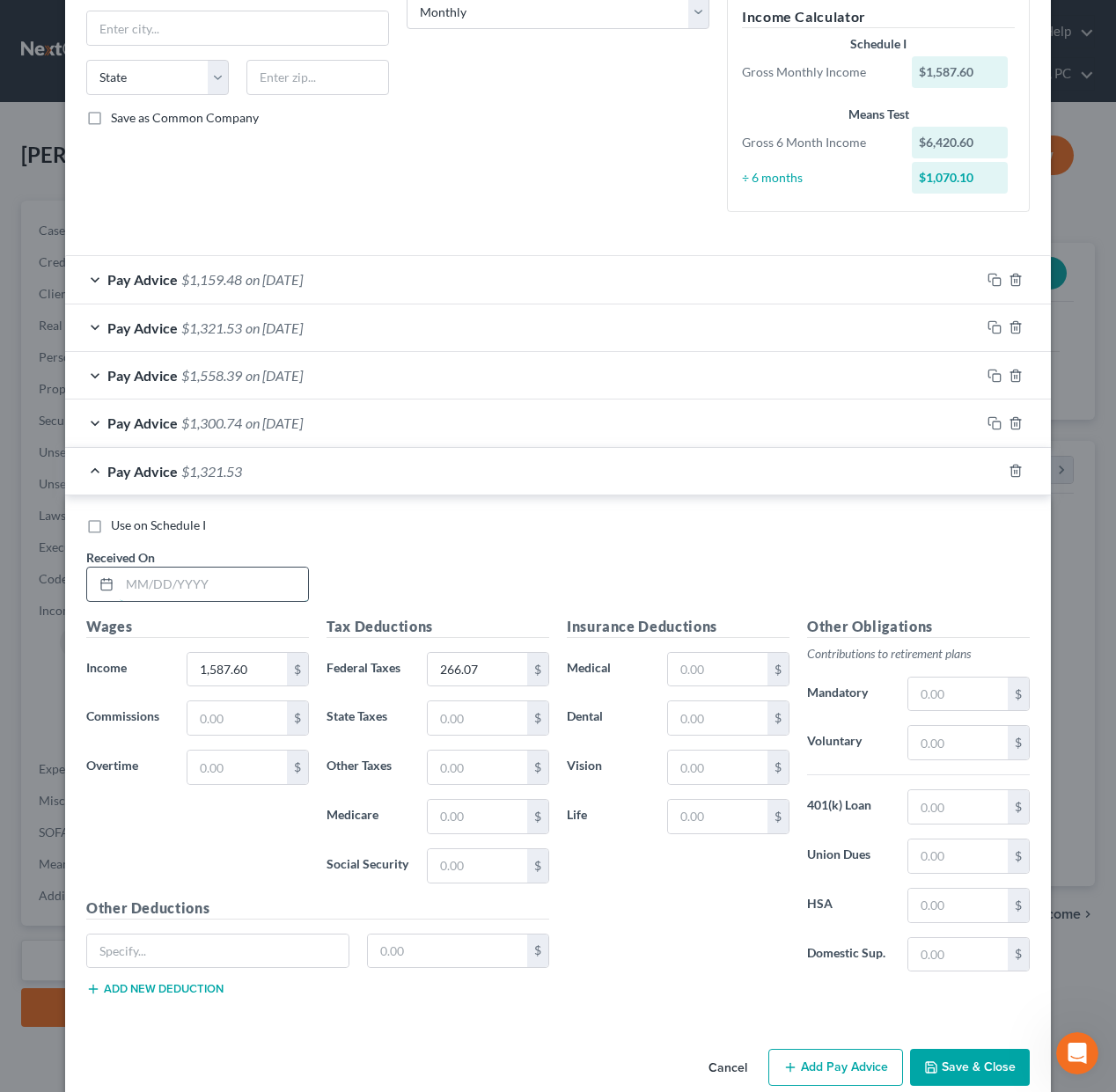
click at [247, 586] on input "text" at bounding box center [214, 585] width 189 height 34
type input "[DATE]"
click at [999, 1065] on button "Save & Close" at bounding box center [969, 1068] width 119 height 37
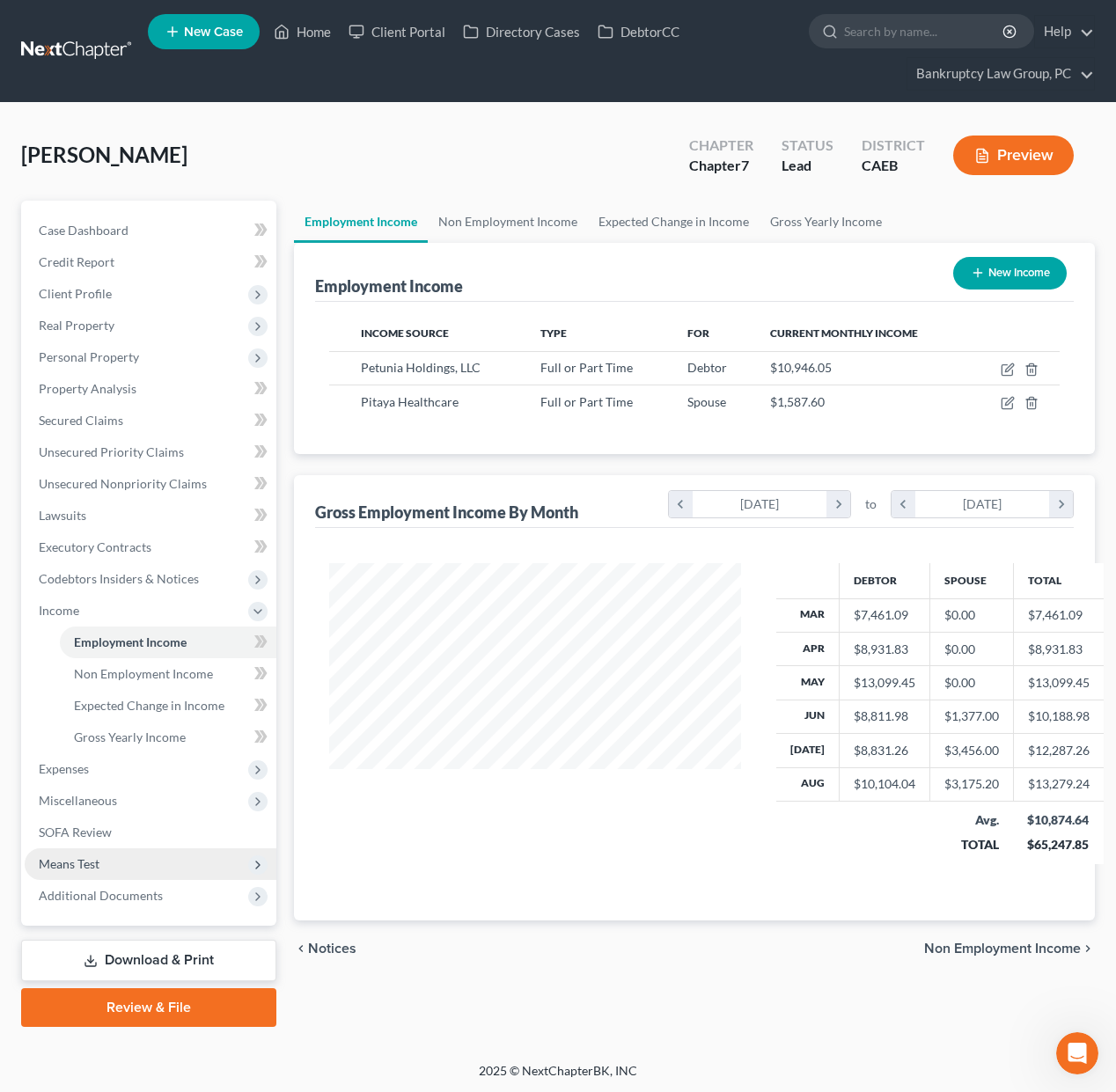
click at [120, 856] on span "Means Test" at bounding box center [150, 864] width 252 height 32
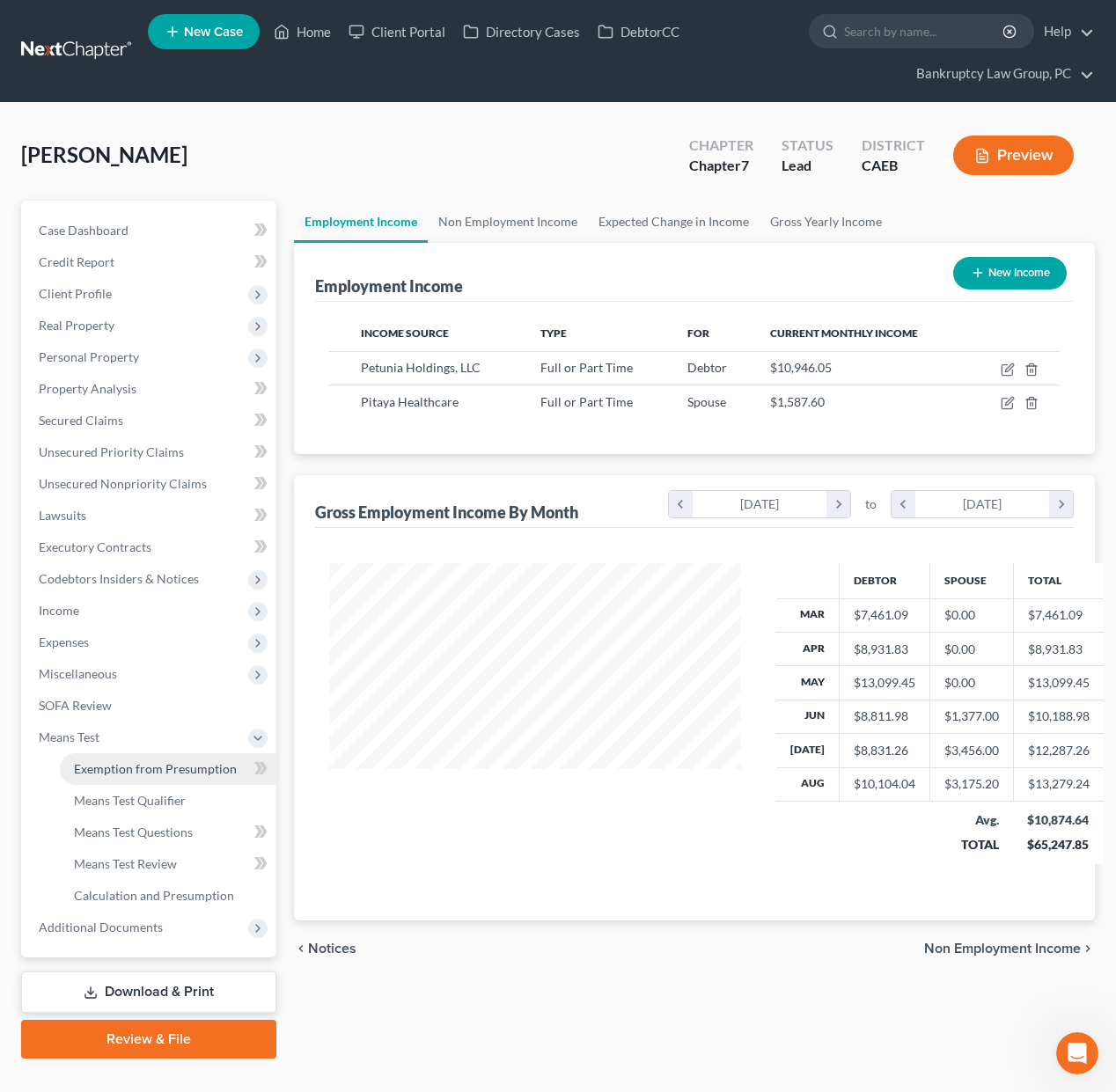
click at [133, 762] on span "Exemption from Presumption" at bounding box center [155, 768] width 163 height 15
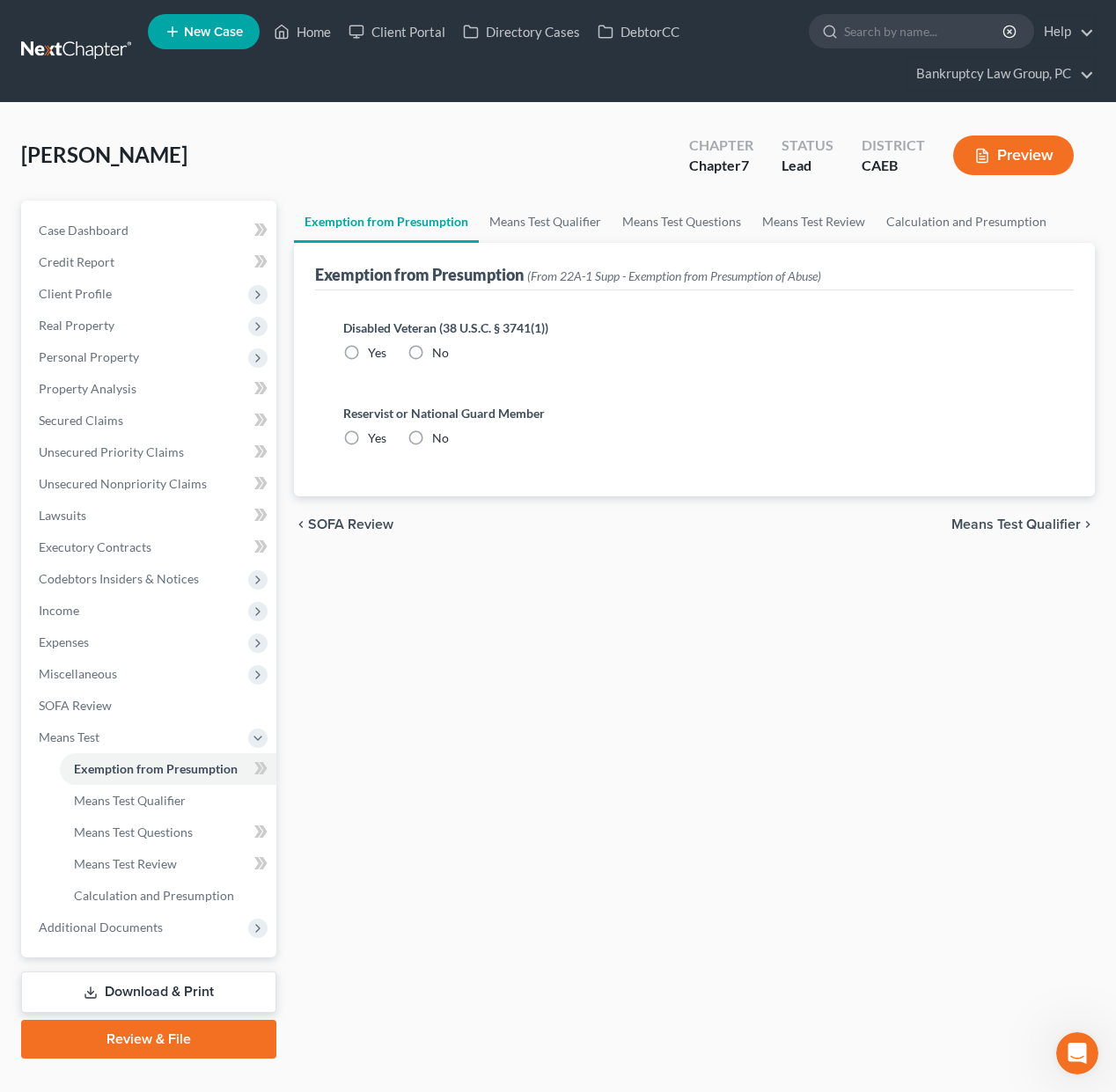
drag, startPoint x: 410, startPoint y: 348, endPoint x: 422, endPoint y: 422, distance: 75.0
click at [433, 351] on label "No" at bounding box center [441, 353] width 17 height 18
click at [439, 351] on input "No" at bounding box center [444, 350] width 12 height 12
radio input "true"
drag, startPoint x: 416, startPoint y: 441, endPoint x: 363, endPoint y: 547, distance: 118.5
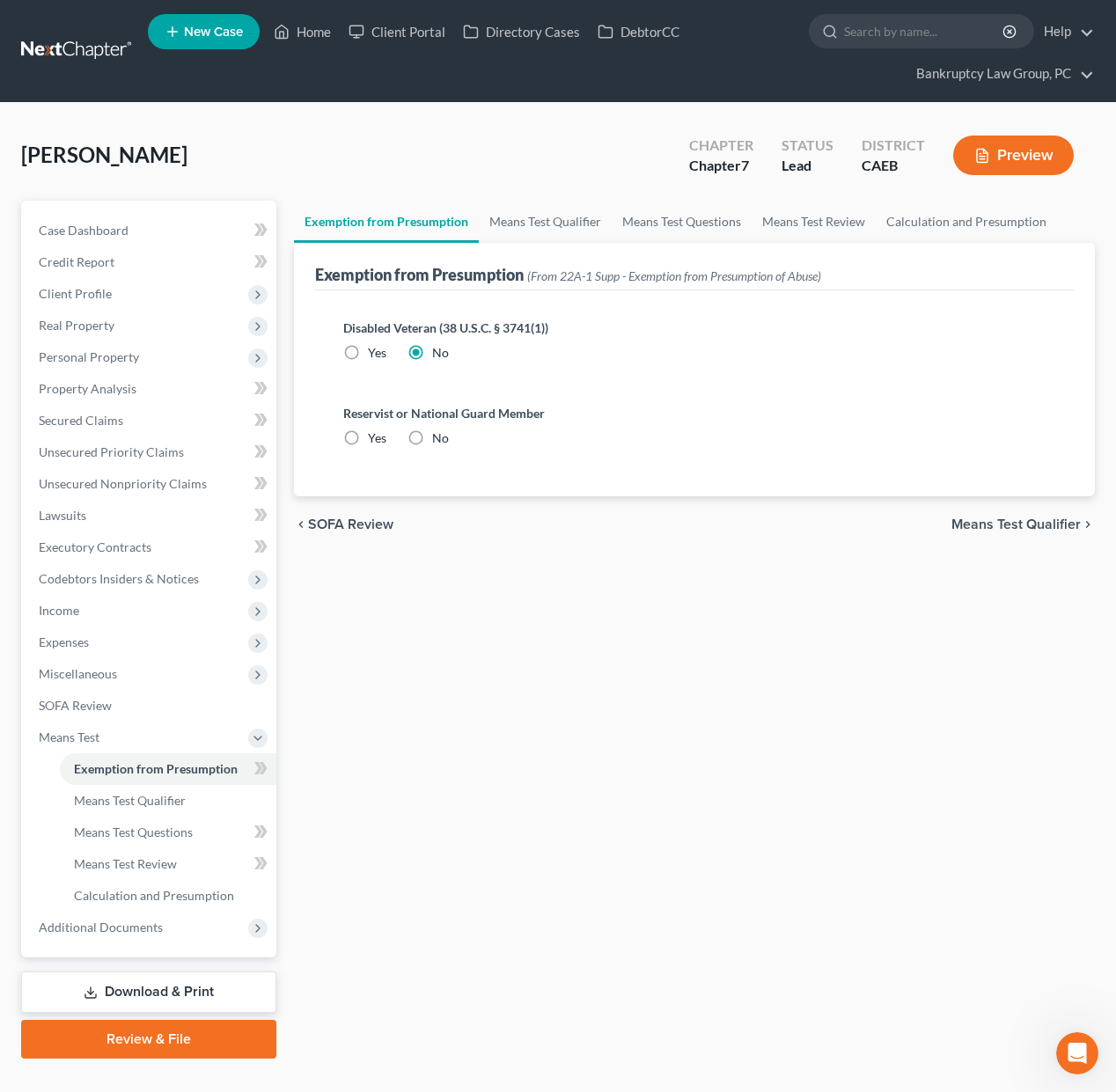
click at [433, 441] on label "No" at bounding box center [441, 439] width 17 height 18
click at [439, 441] on input "No" at bounding box center [444, 435] width 12 height 12
radio input "true"
click at [119, 799] on span "Means Test Qualifier" at bounding box center [130, 800] width 112 height 15
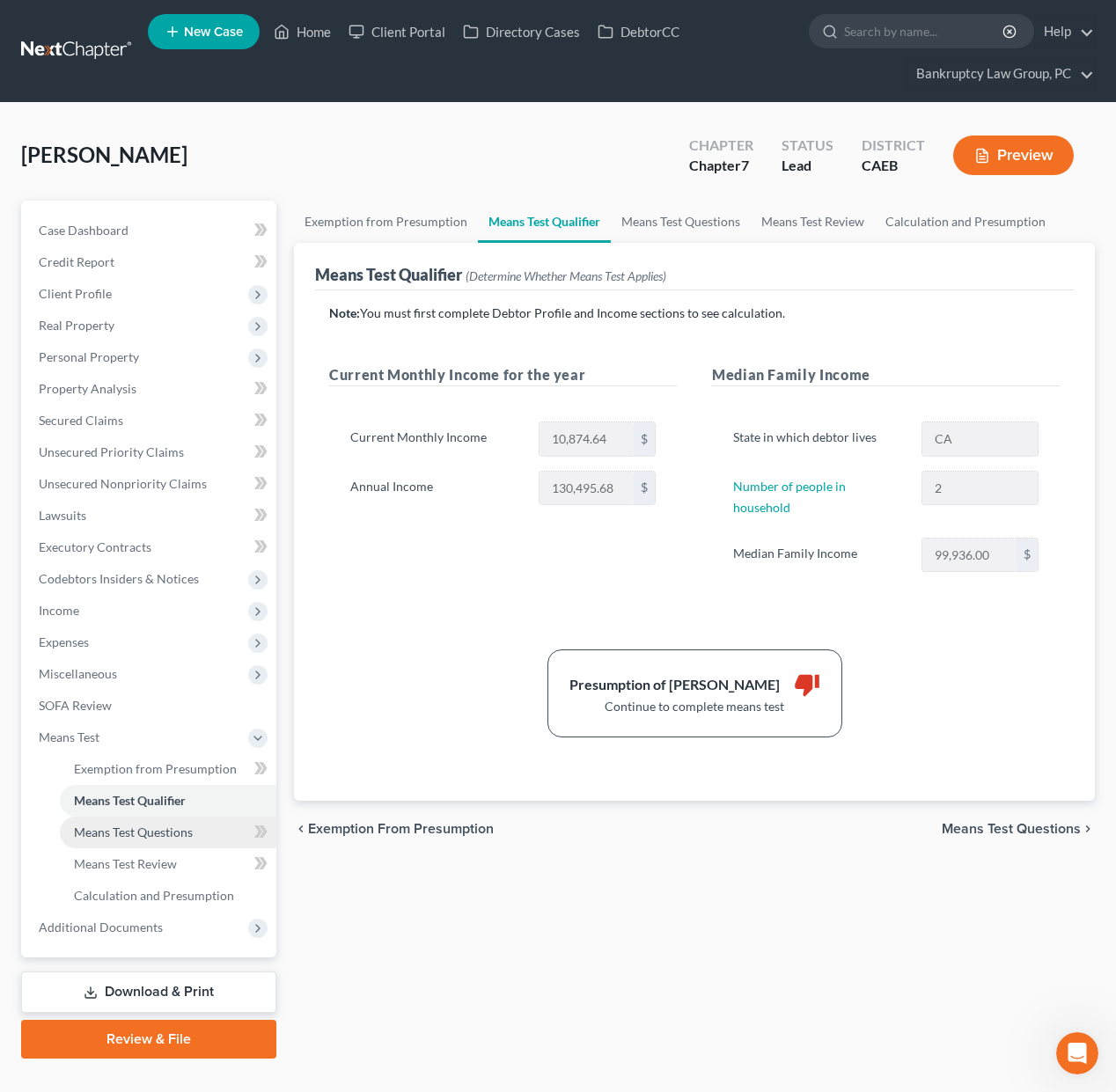
click at [146, 839] on link "Means Test Questions" at bounding box center [167, 833] width 216 height 32
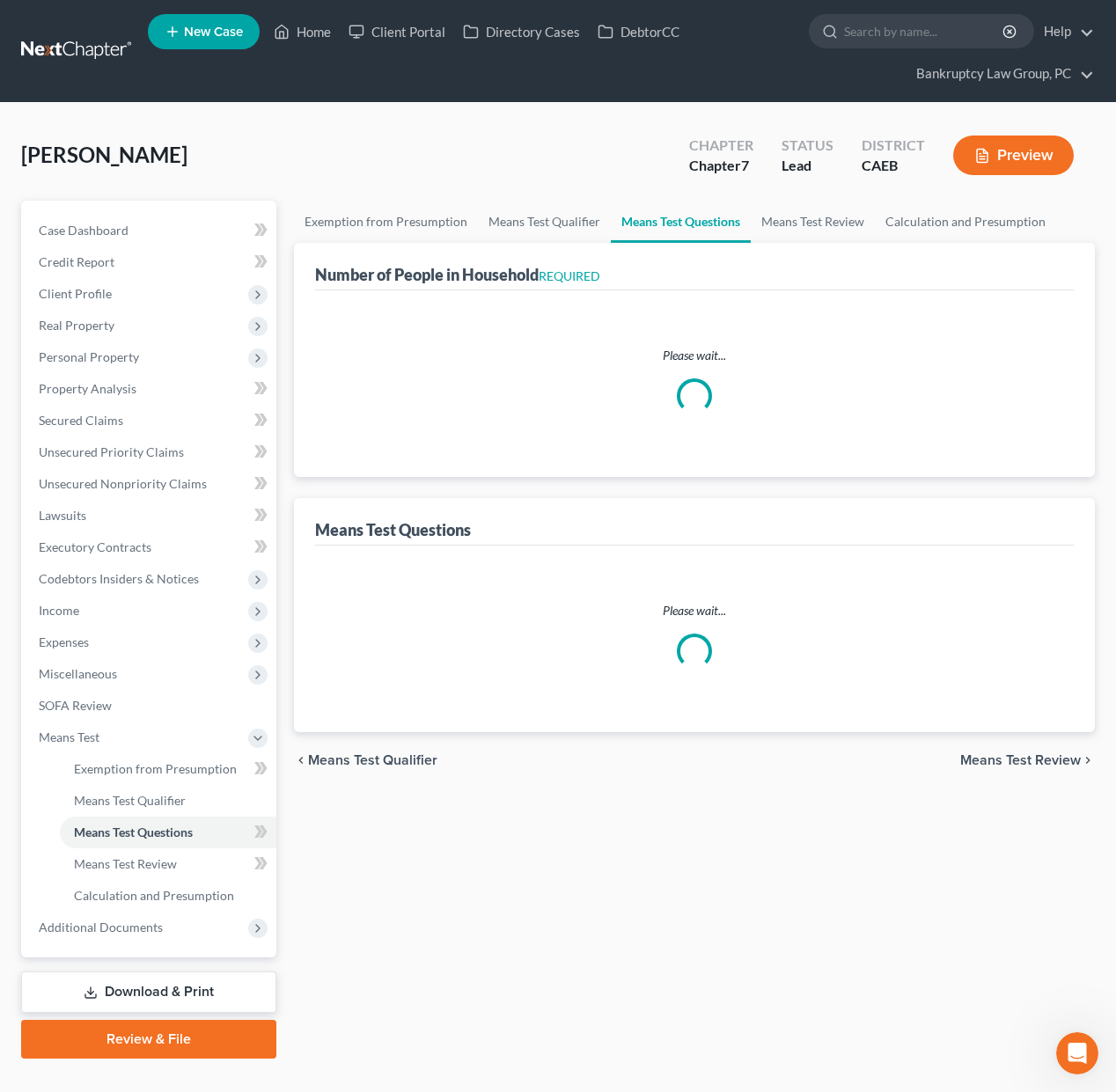
select select "0"
select select "60"
select select "1"
select select "60"
select select "1"
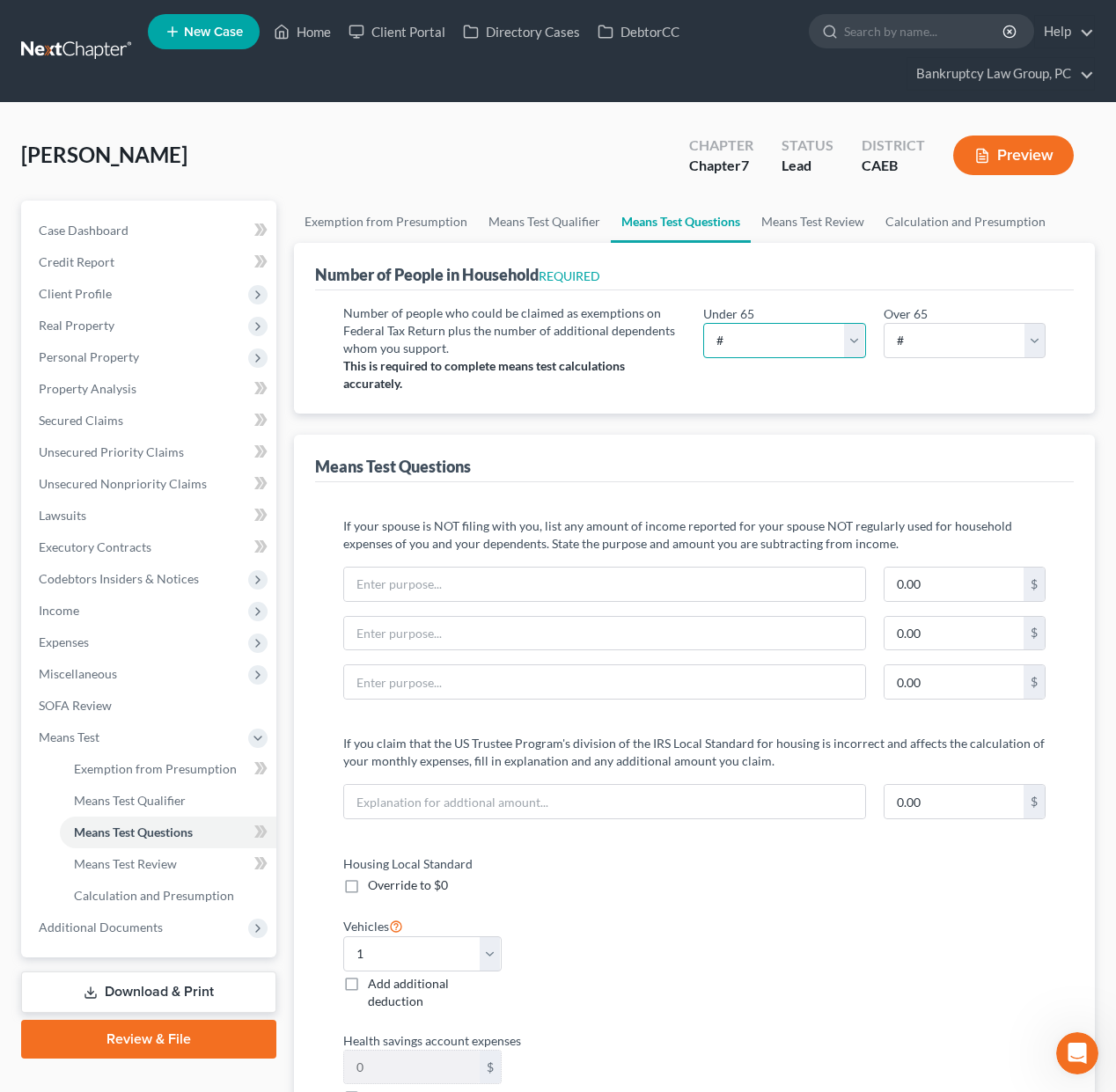
click at [786, 331] on select "# 0 1 2 3 4 5 6 7 8 9 10" at bounding box center [784, 341] width 163 height 36
select select "2"
click at [703, 323] on select "# 0 1 2 3 4 5 6 7 8 9 10" at bounding box center [784, 341] width 163 height 36
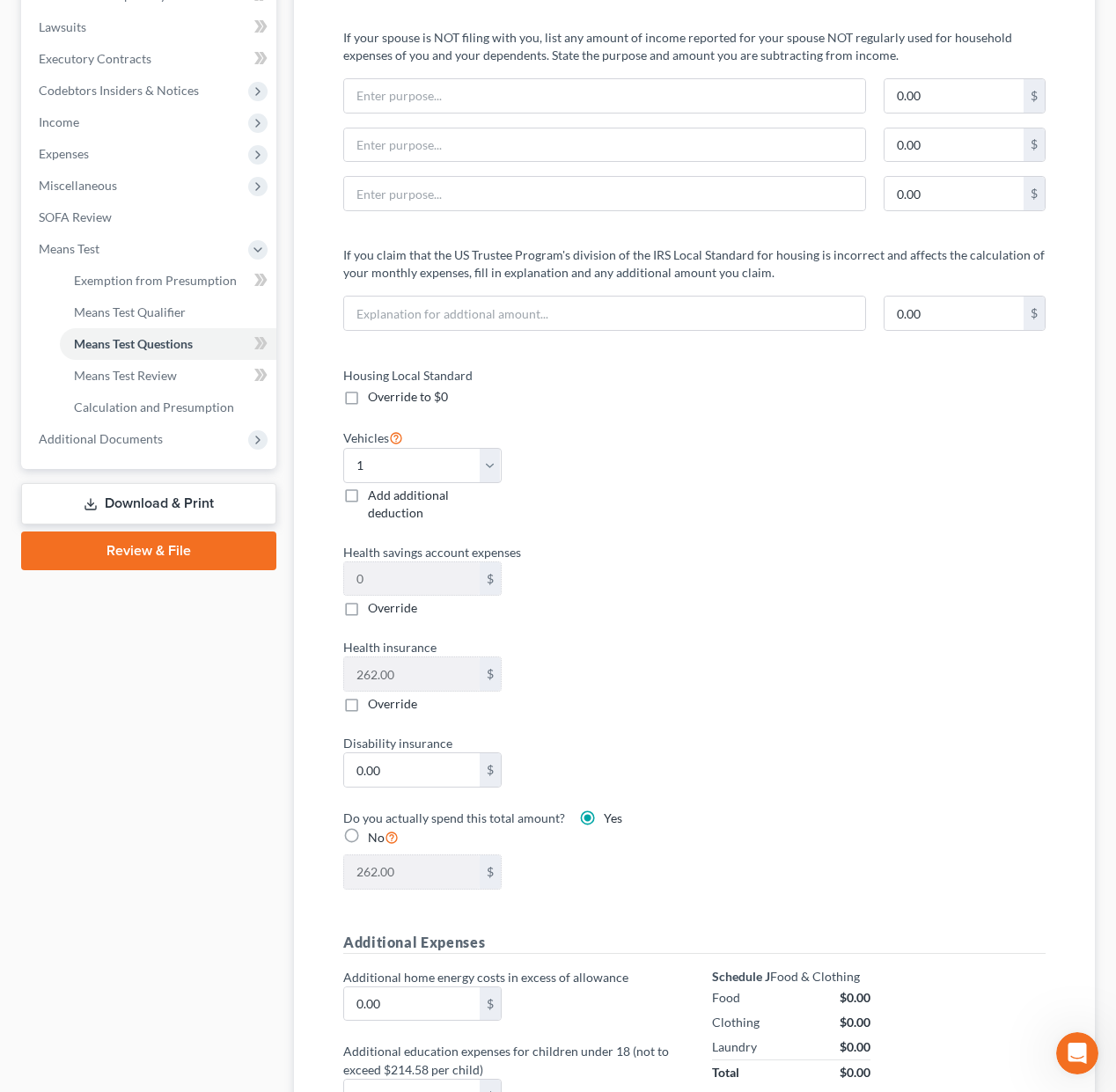
scroll to position [552, 0]
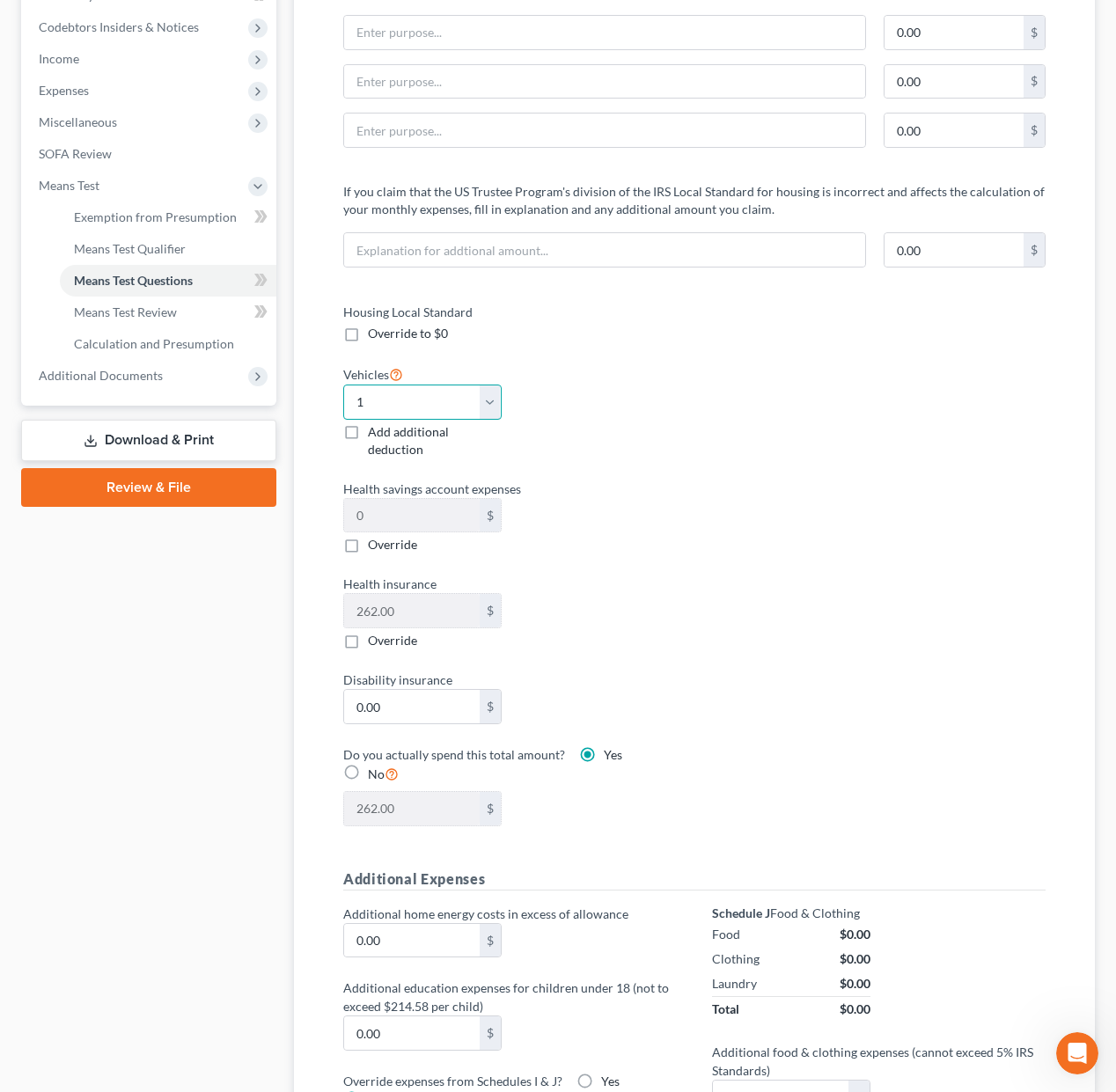
click at [405, 394] on select "Select 0 1 2 3 4 5" at bounding box center [423, 402] width 158 height 36
select select "2"
click at [344, 384] on select "Select 0 1 2 3 4 5" at bounding box center [423, 402] width 158 height 36
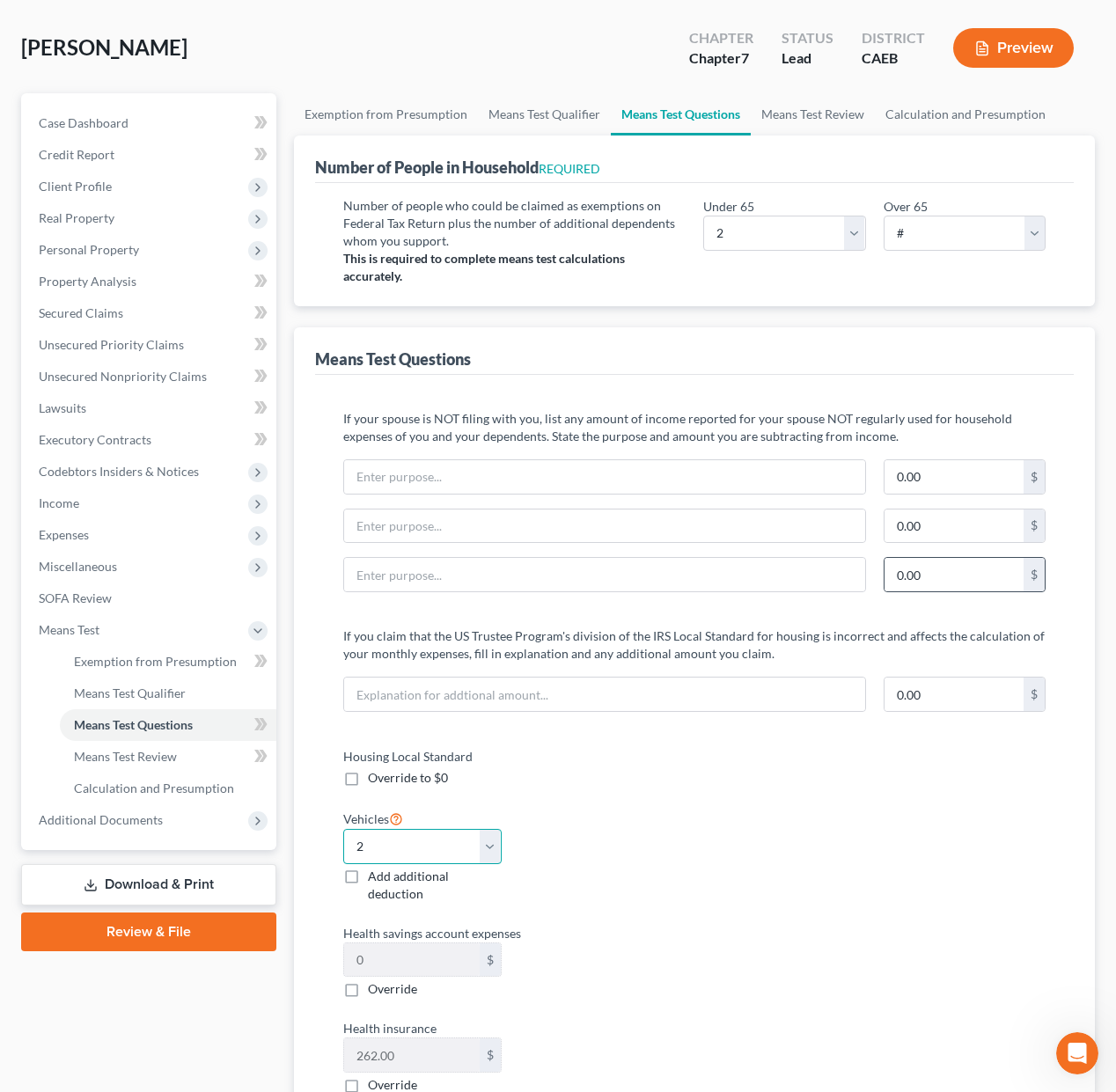
scroll to position [0, 0]
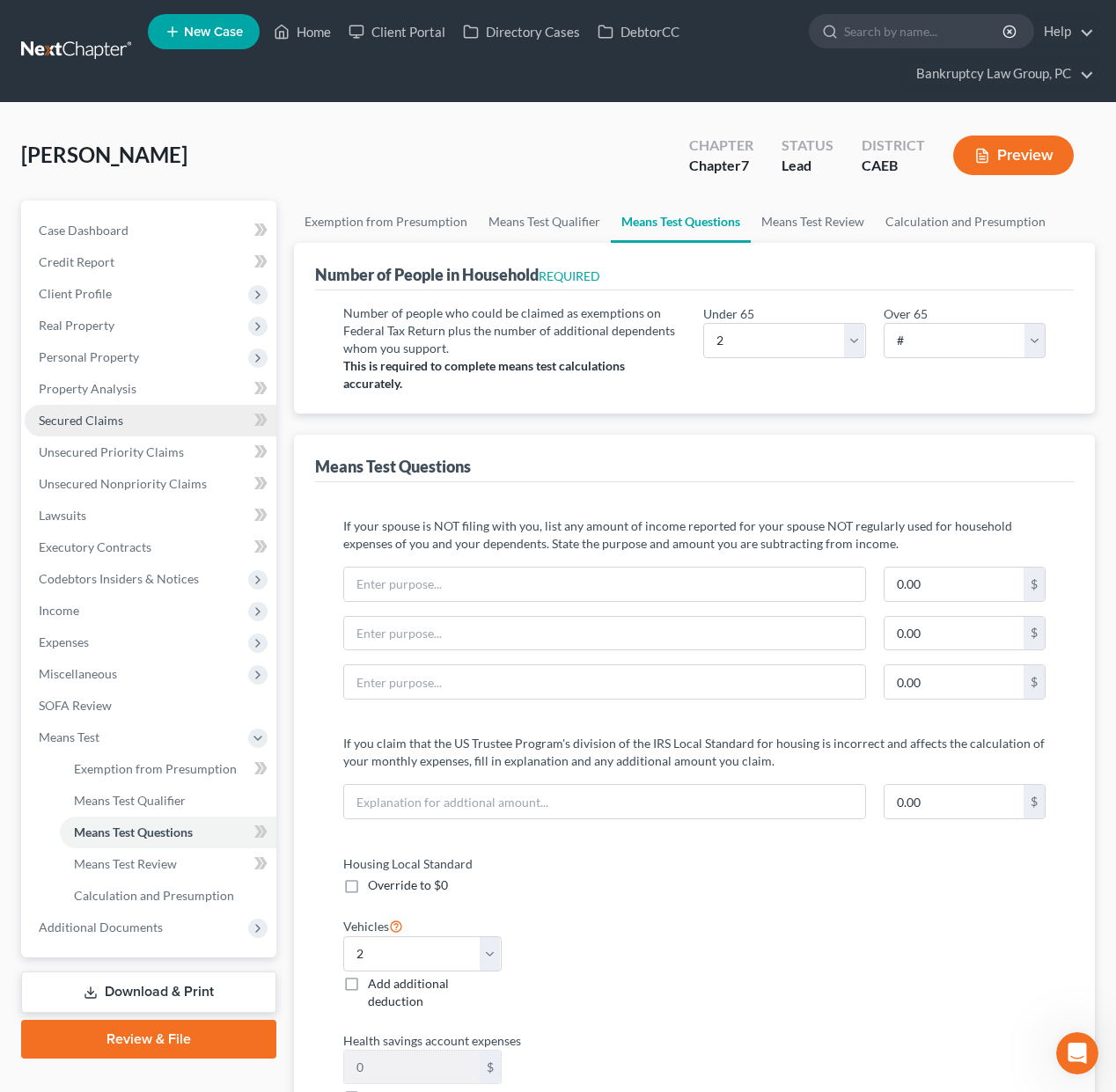
drag, startPoint x: 90, startPoint y: 426, endPoint x: 221, endPoint y: 431, distance: 131.1
click at [90, 426] on span "Secured Claims" at bounding box center [81, 420] width 85 height 15
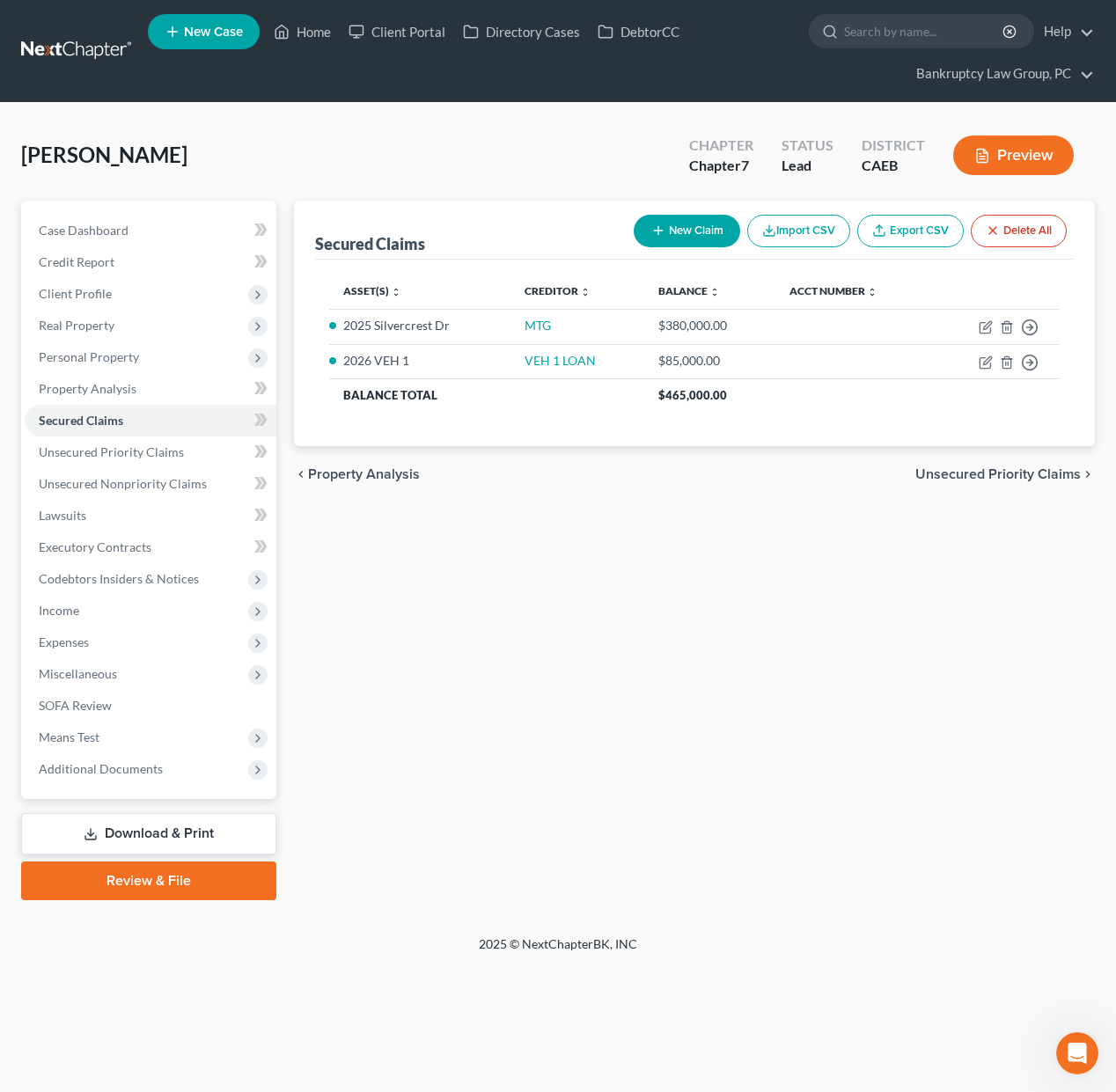
click at [694, 233] on button "New Claim" at bounding box center [687, 231] width 107 height 33
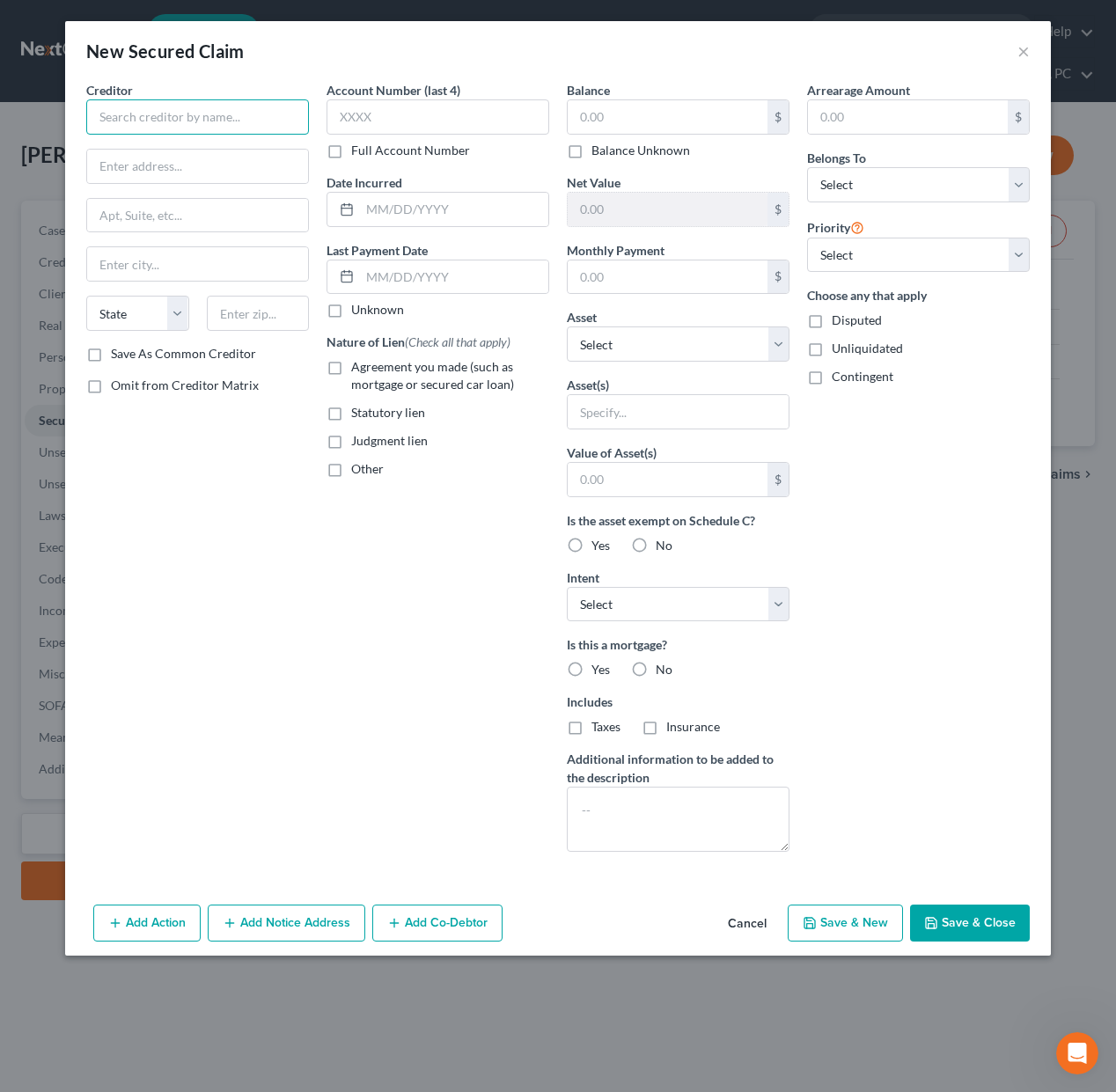
click at [255, 110] on input "text" at bounding box center [198, 117] width 222 height 36
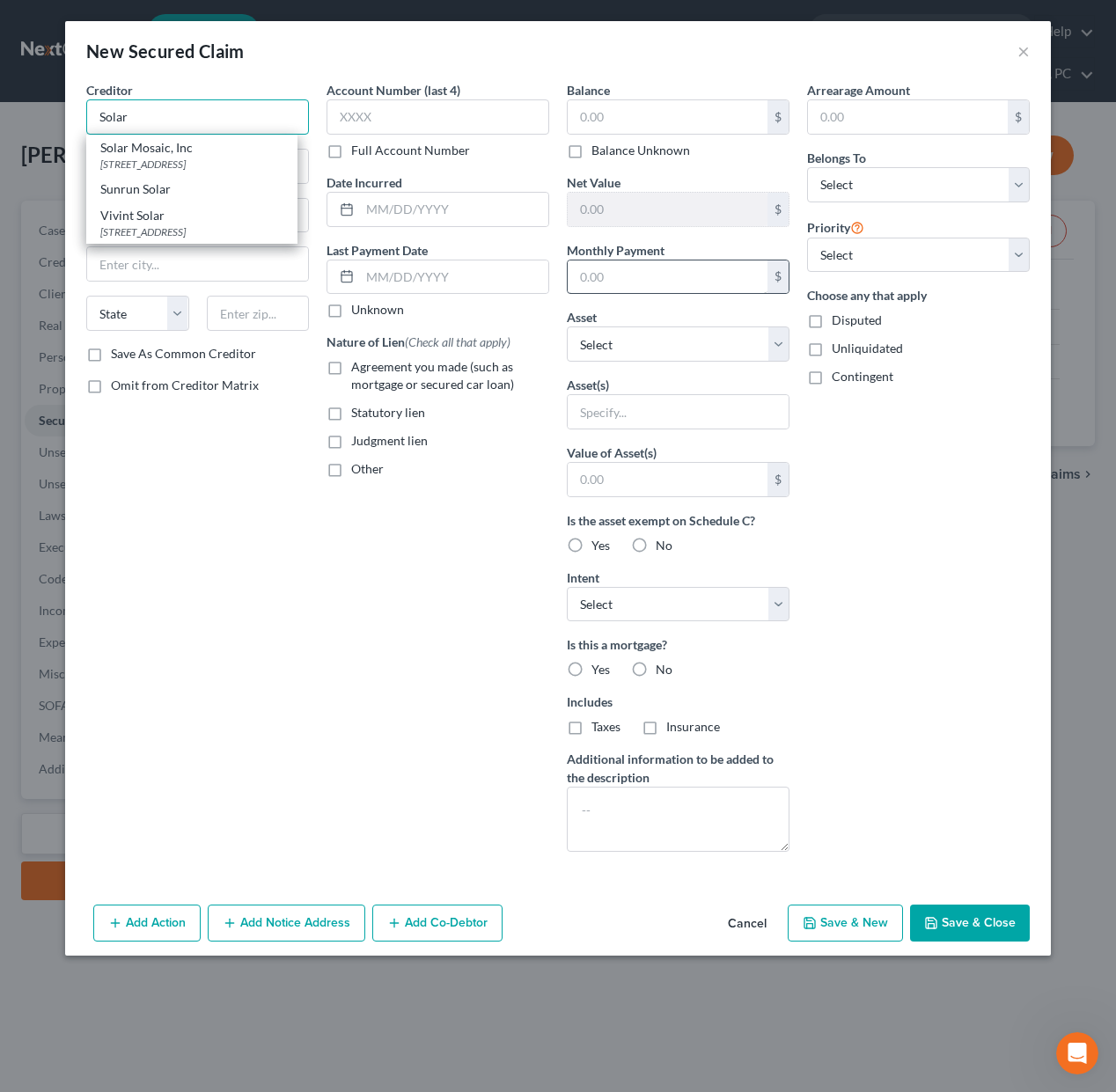
type input "Solar"
click at [641, 269] on input "text" at bounding box center [667, 278] width 199 height 34
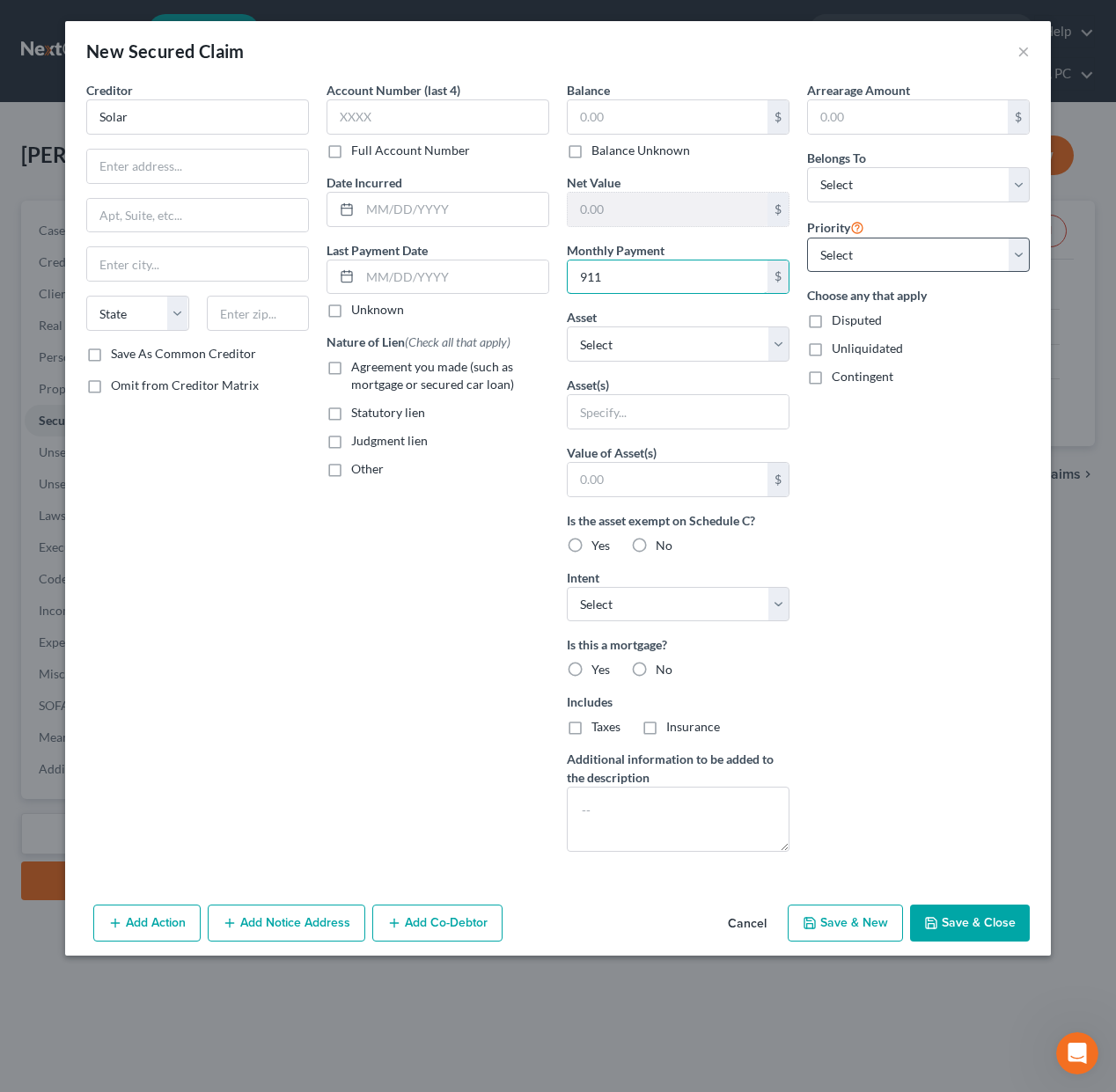
type input "911"
click at [834, 254] on select "Select 1st 2nd 3rd 4th 5th 6th 7th 8th 9th 10th 11th 12th 13th 14th 15th 16th 1…" at bounding box center [918, 255] width 222 height 36
select select "1"
click at [807, 238] on select "Select 1st 2nd 3rd 4th 5th 6th 7th 8th 9th 10th 11th 12th 13th 14th 15th 16th 1…" at bounding box center [918, 255] width 222 height 36
click at [591, 336] on select "Select Other Multiple Assets 2026 VEH 1 - $0.0 [STREET_ADDRESS] - $0.0" at bounding box center [678, 344] width 222 height 36
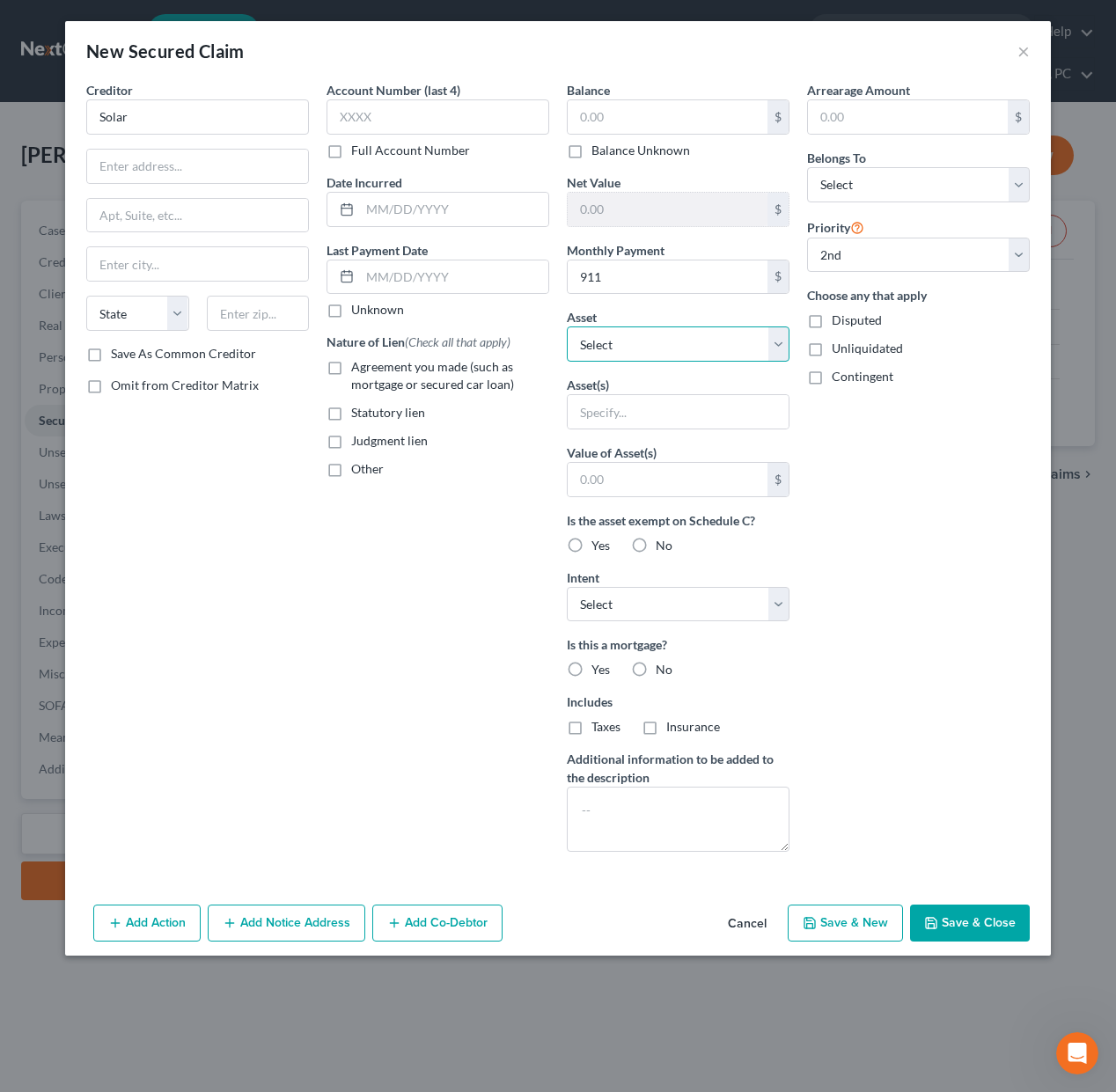
select select "3"
click at [567, 327] on select "Select Other Multiple Assets 2026 VEH 1 - $0.0 [STREET_ADDRESS] - $0.0" at bounding box center [678, 344] width 222 height 36
select select "0"
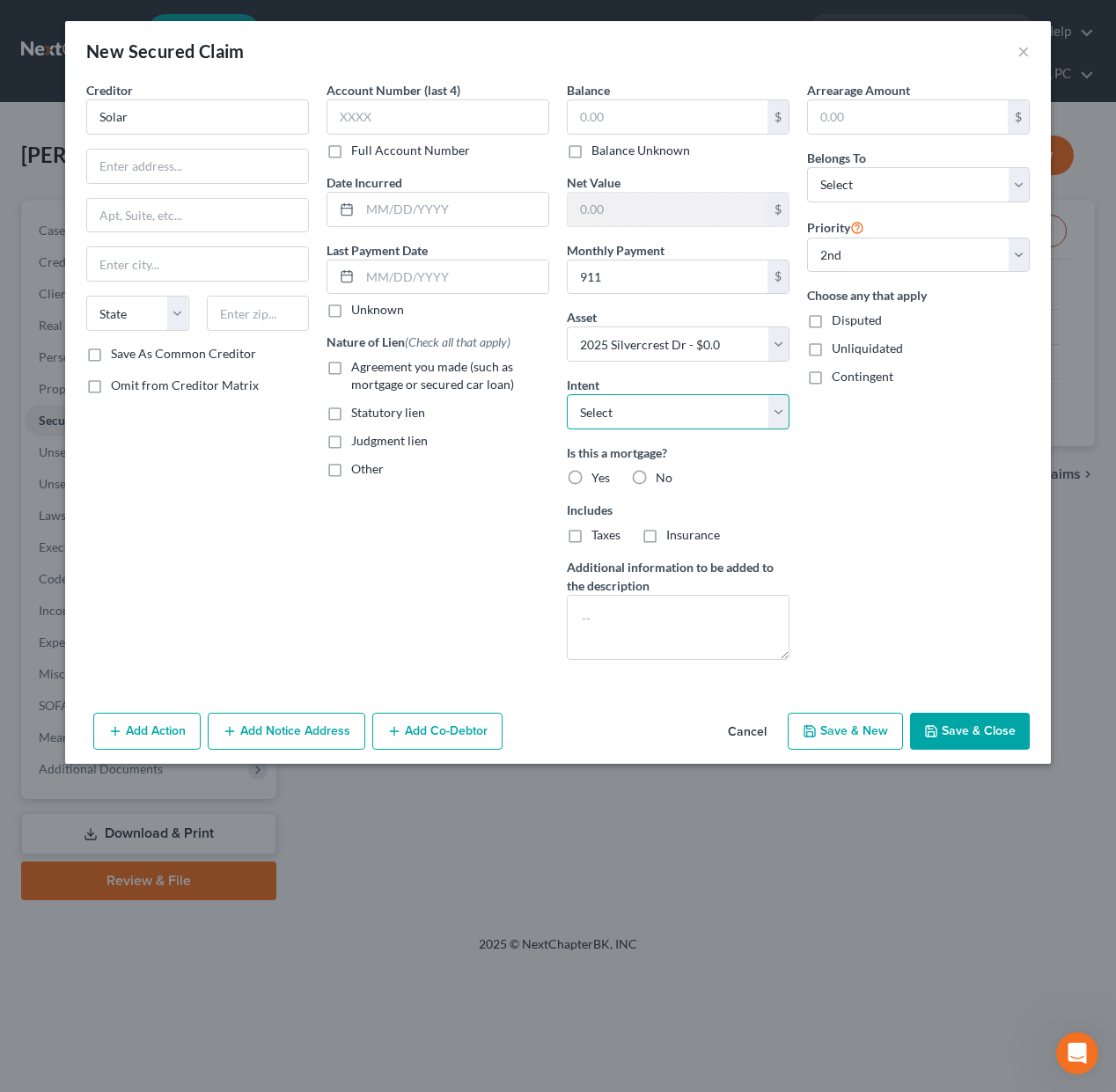
click at [735, 418] on select "Select Surrender Redeem Reaffirm Avoid Other" at bounding box center [678, 412] width 222 height 36
select select "2"
click at [567, 394] on select "Select Surrender Redeem Reaffirm Avoid Other" at bounding box center [678, 412] width 222 height 36
click at [961, 741] on button "Save & Close" at bounding box center [969, 732] width 119 height 37
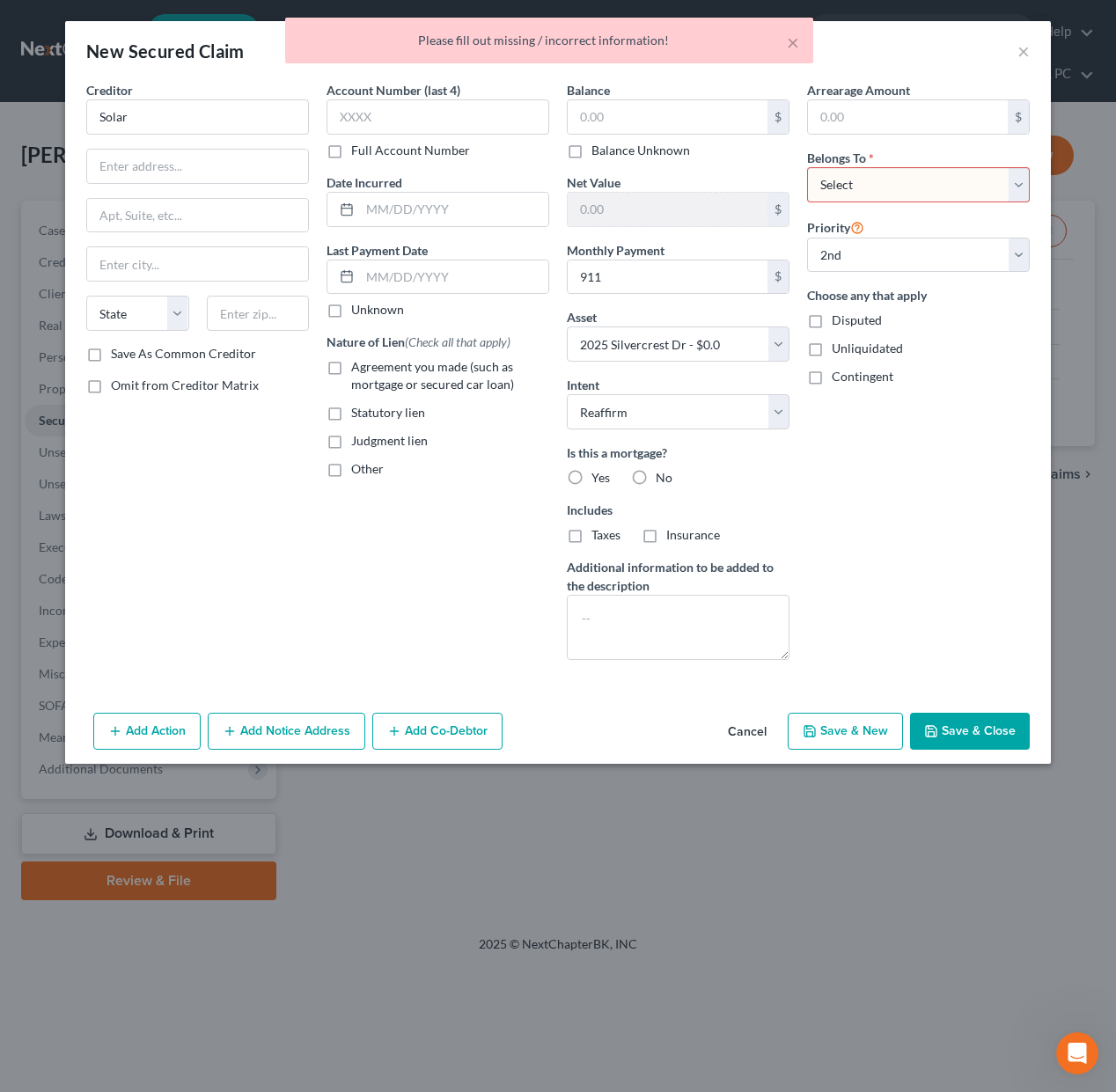
click at [869, 182] on select "Select Debtor 1 Only Debtor 2 Only Debtor 1 And Debtor 2 Only At Least One Of T…" at bounding box center [918, 185] width 222 height 36
click at [807, 167] on select "Select Debtor 1 Only Debtor 2 Only Debtor 1 And Debtor 2 Only At Least One Of T…" at bounding box center [918, 185] width 222 height 36
click at [870, 198] on select "Select Debtor 1 Only Debtor 2 Only Debtor 1 And Debtor 2 Only At Least One Of T…" at bounding box center [918, 185] width 222 height 36
select select "3"
click at [807, 167] on select "Select Debtor 1 Only Debtor 2 Only Debtor 1 And Debtor 2 Only At Least One Of T…" at bounding box center [918, 185] width 222 height 36
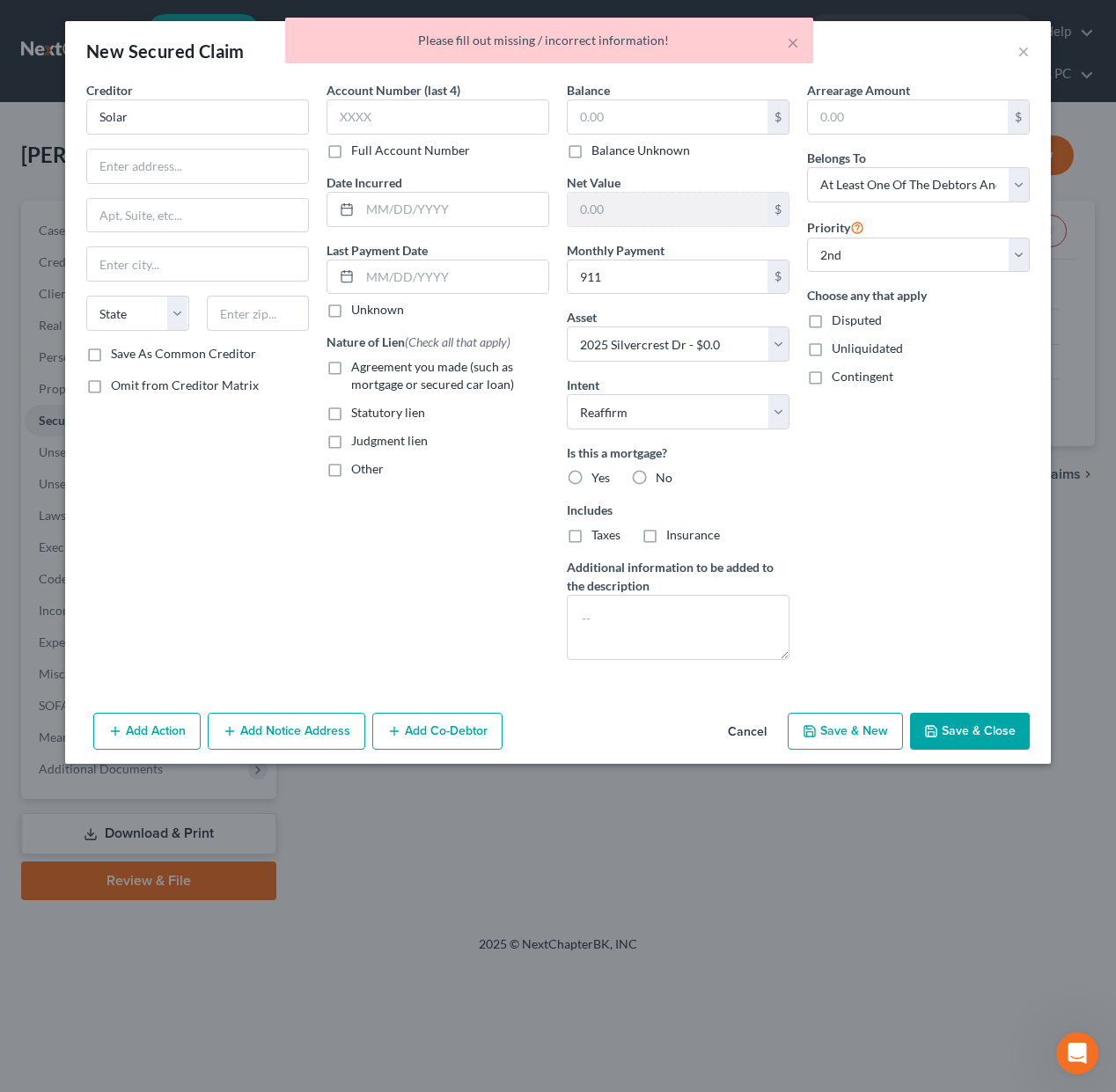
click at [933, 732] on polyline "button" at bounding box center [931, 733] width 6 height 4
select select
select select "1"
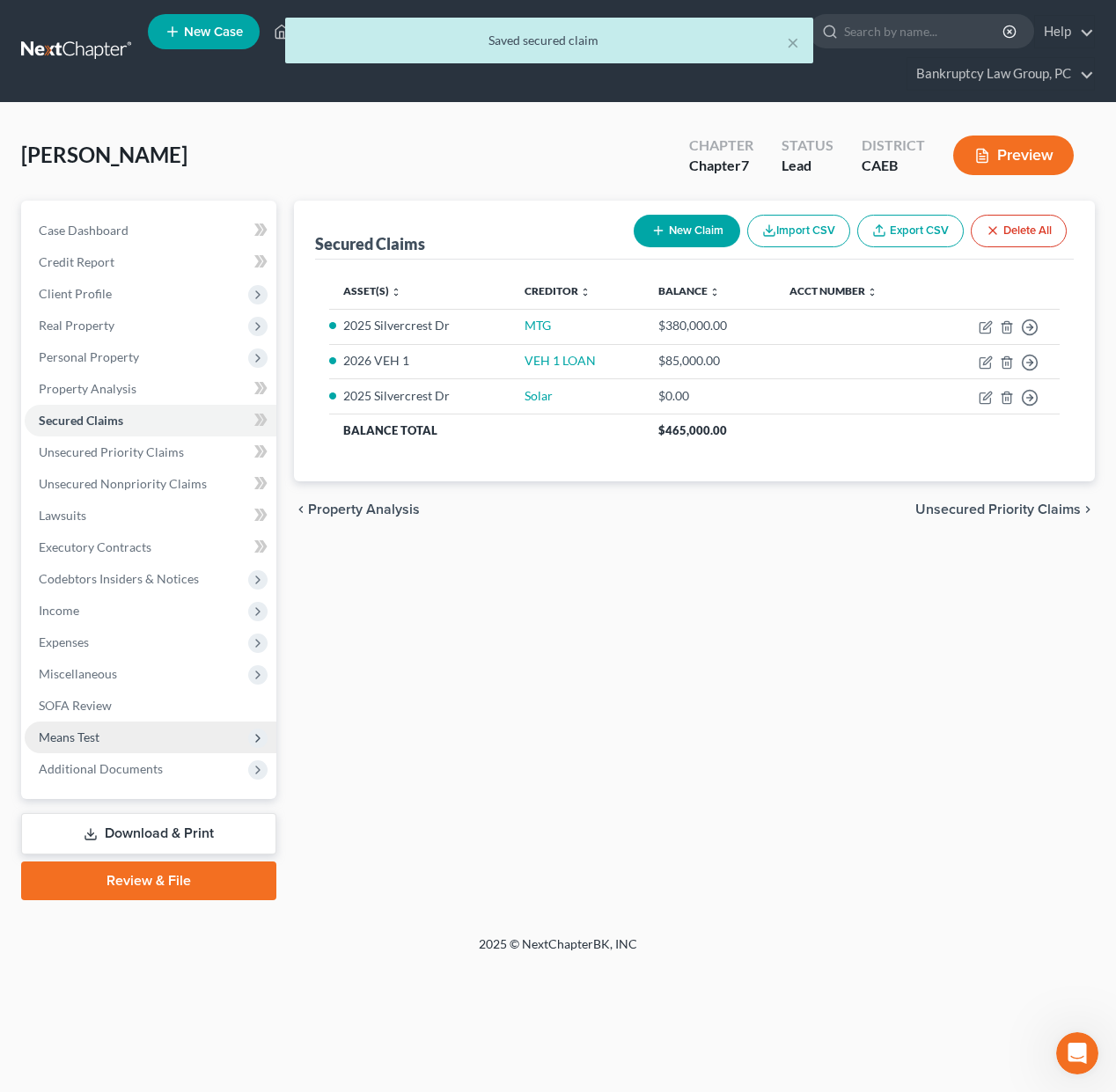
click at [109, 747] on span "Means Test" at bounding box center [150, 738] width 252 height 32
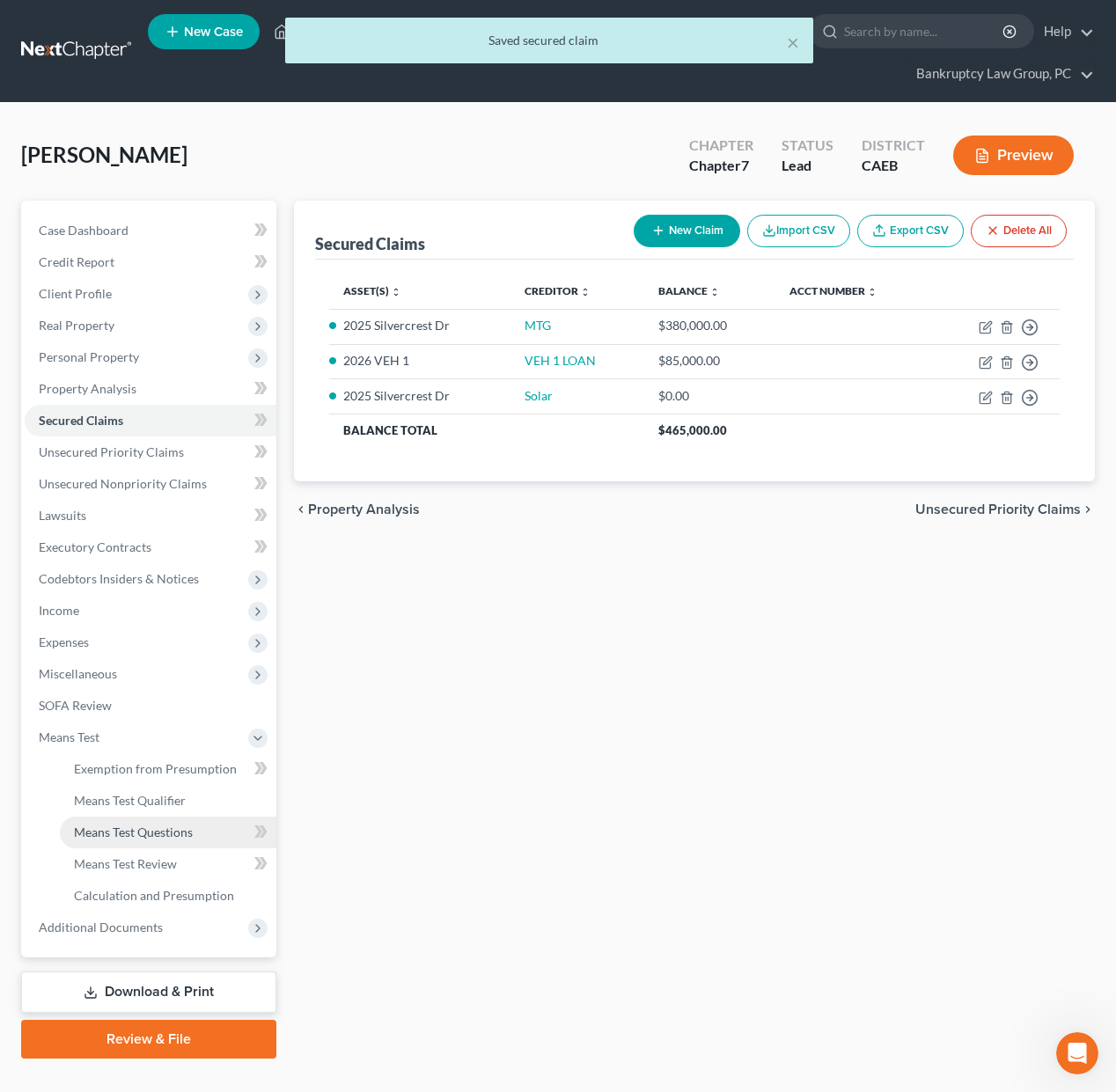
drag, startPoint x: 130, startPoint y: 830, endPoint x: 237, endPoint y: 820, distance: 107.5
click at [130, 830] on span "Means Test Questions" at bounding box center [133, 832] width 118 height 15
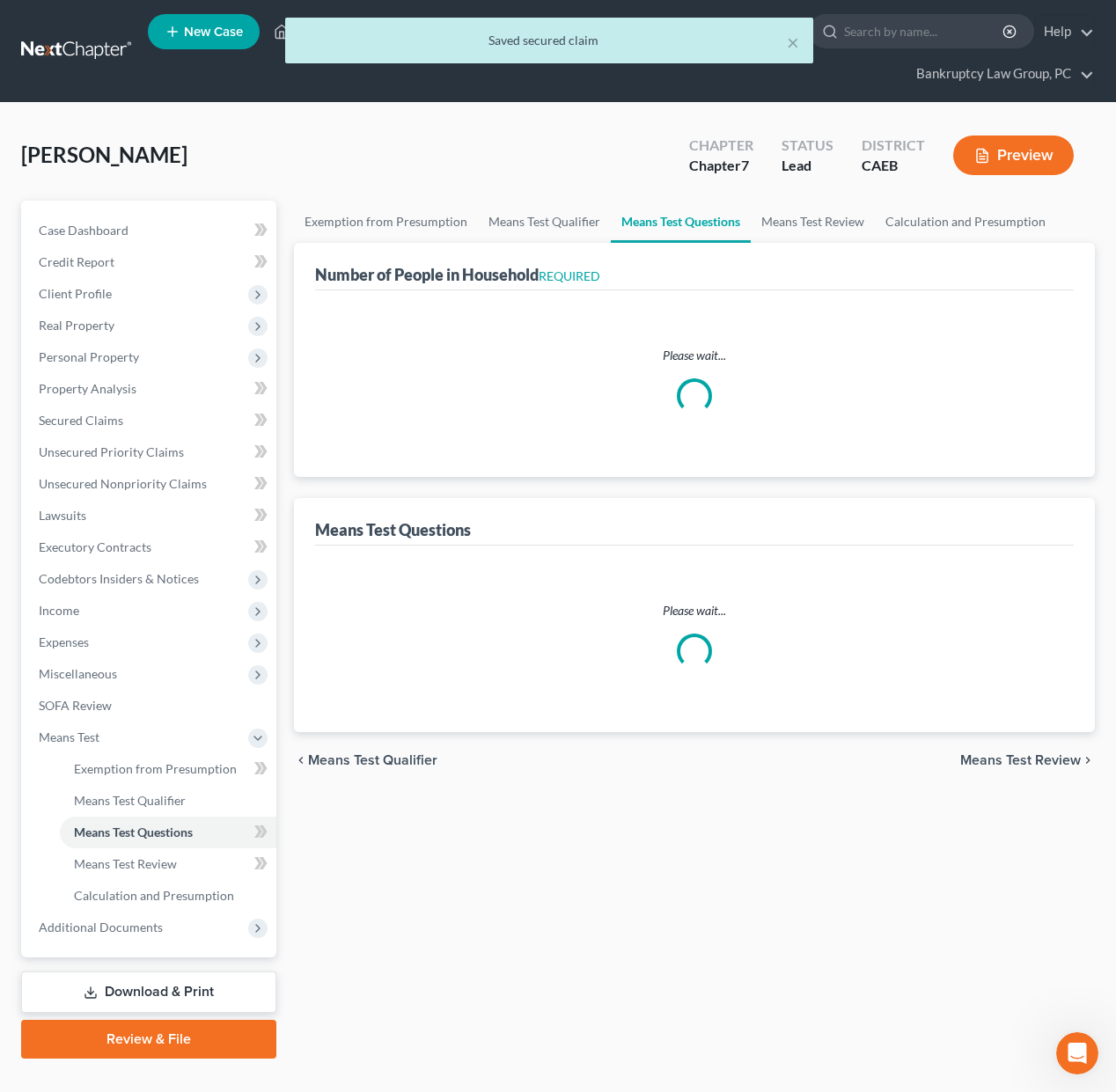
select select "0"
select select "60"
select select "1"
select select "60"
select select "0"
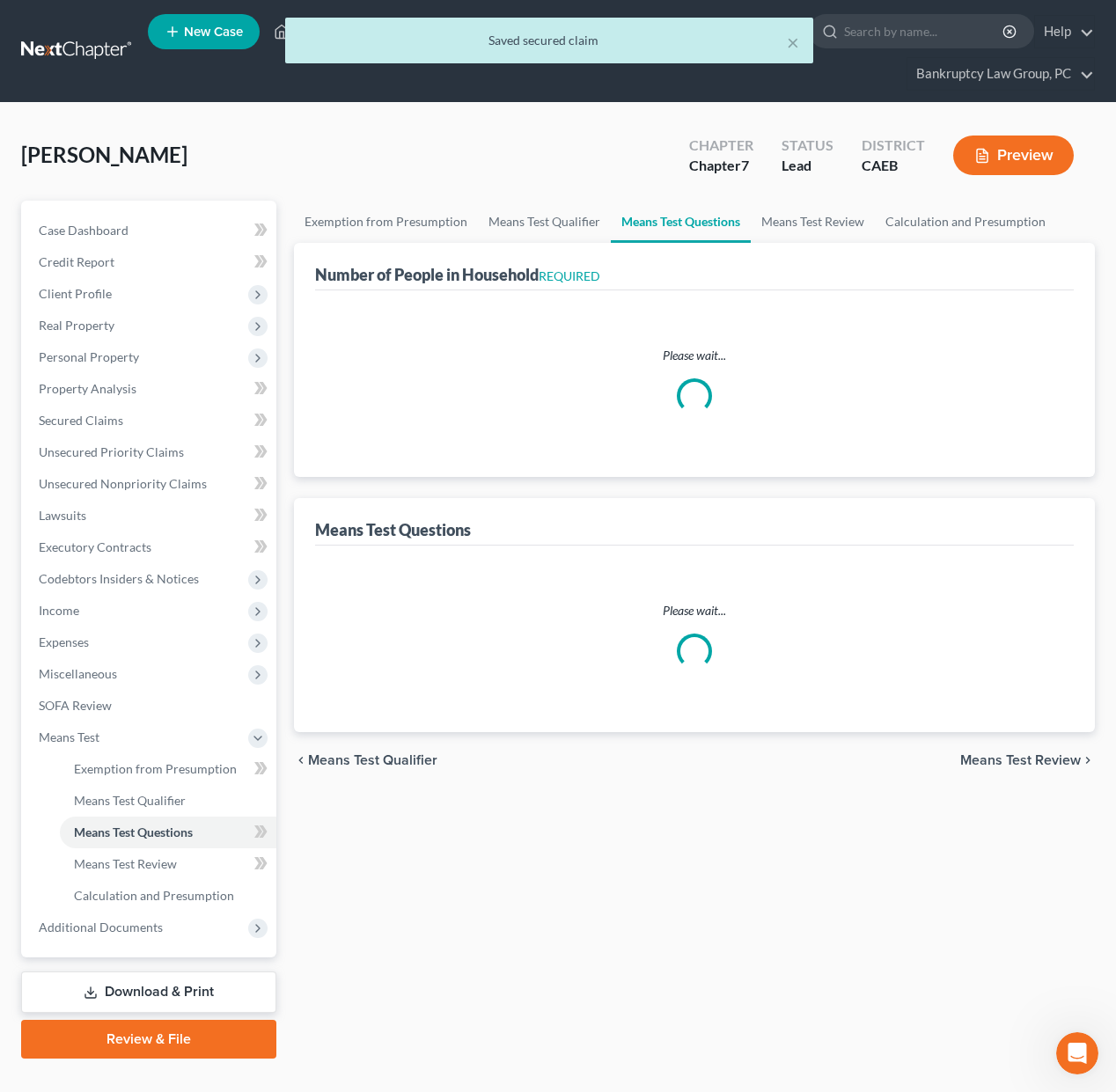
select select "60"
select select "2"
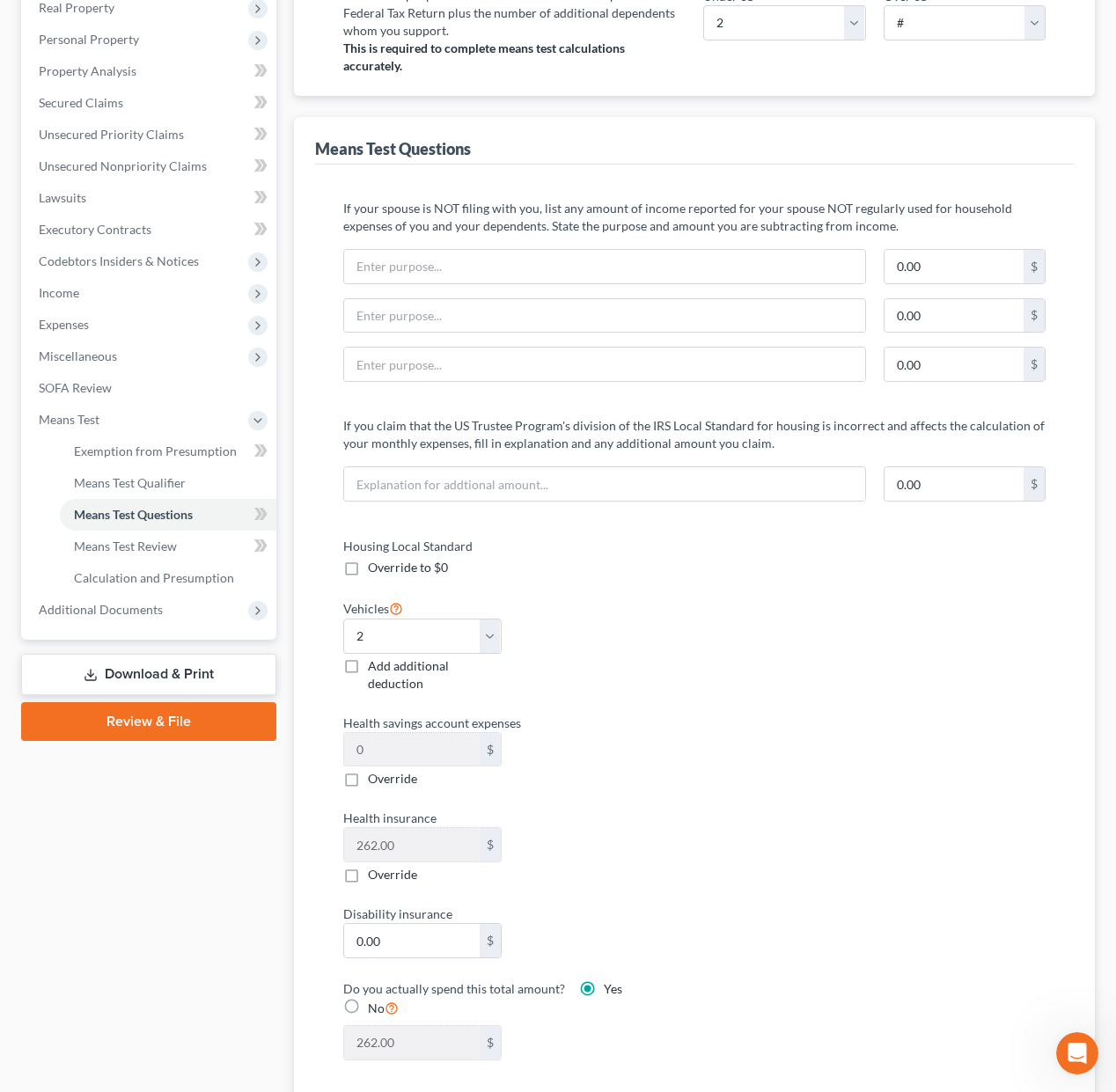
scroll to position [185, 0]
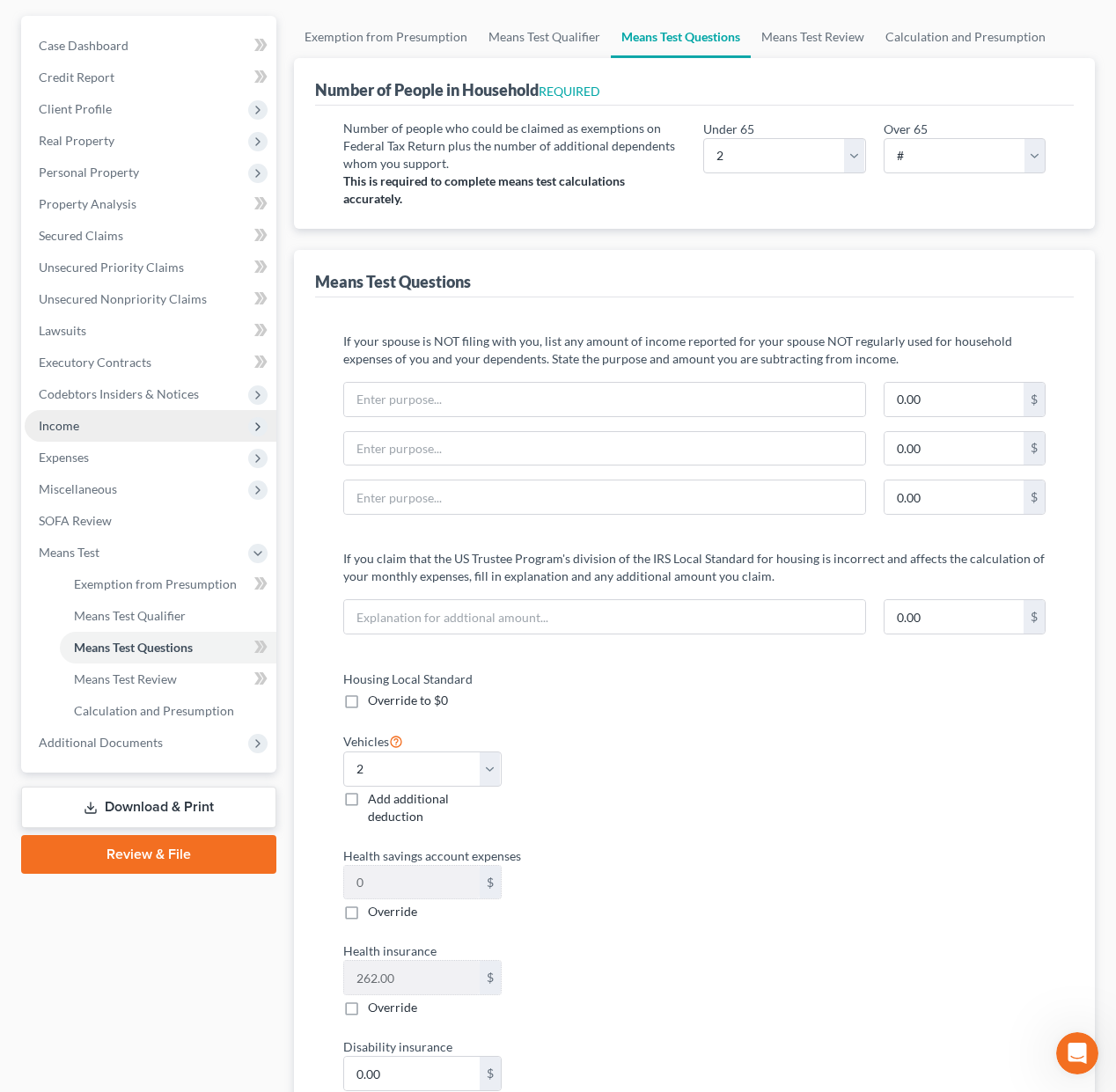
click at [65, 420] on span "Income" at bounding box center [59, 425] width 40 height 15
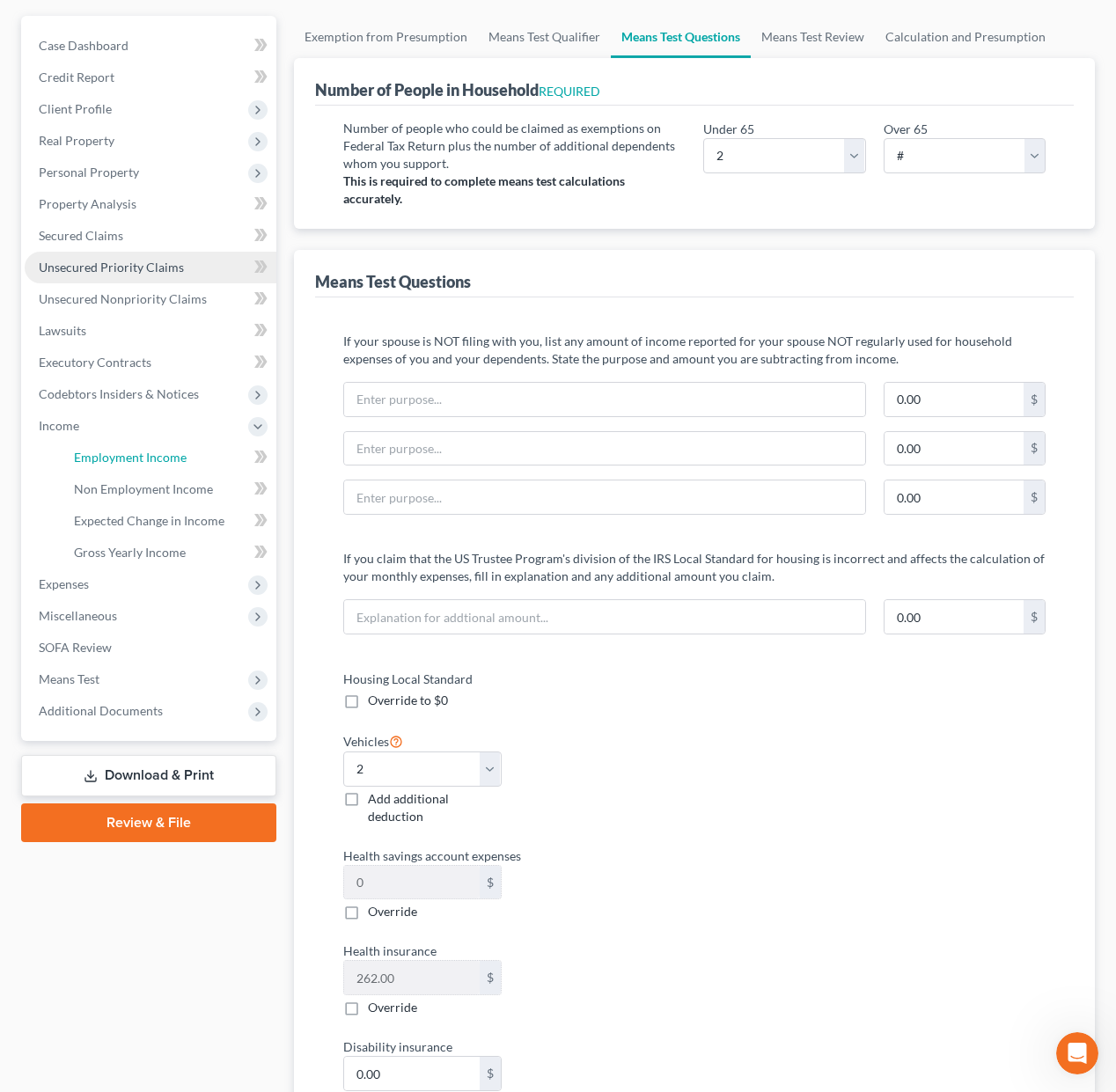
drag, startPoint x: 123, startPoint y: 456, endPoint x: 124, endPoint y: 465, distance: 9.1
click at [123, 456] on span "Employment Income" at bounding box center [130, 457] width 113 height 15
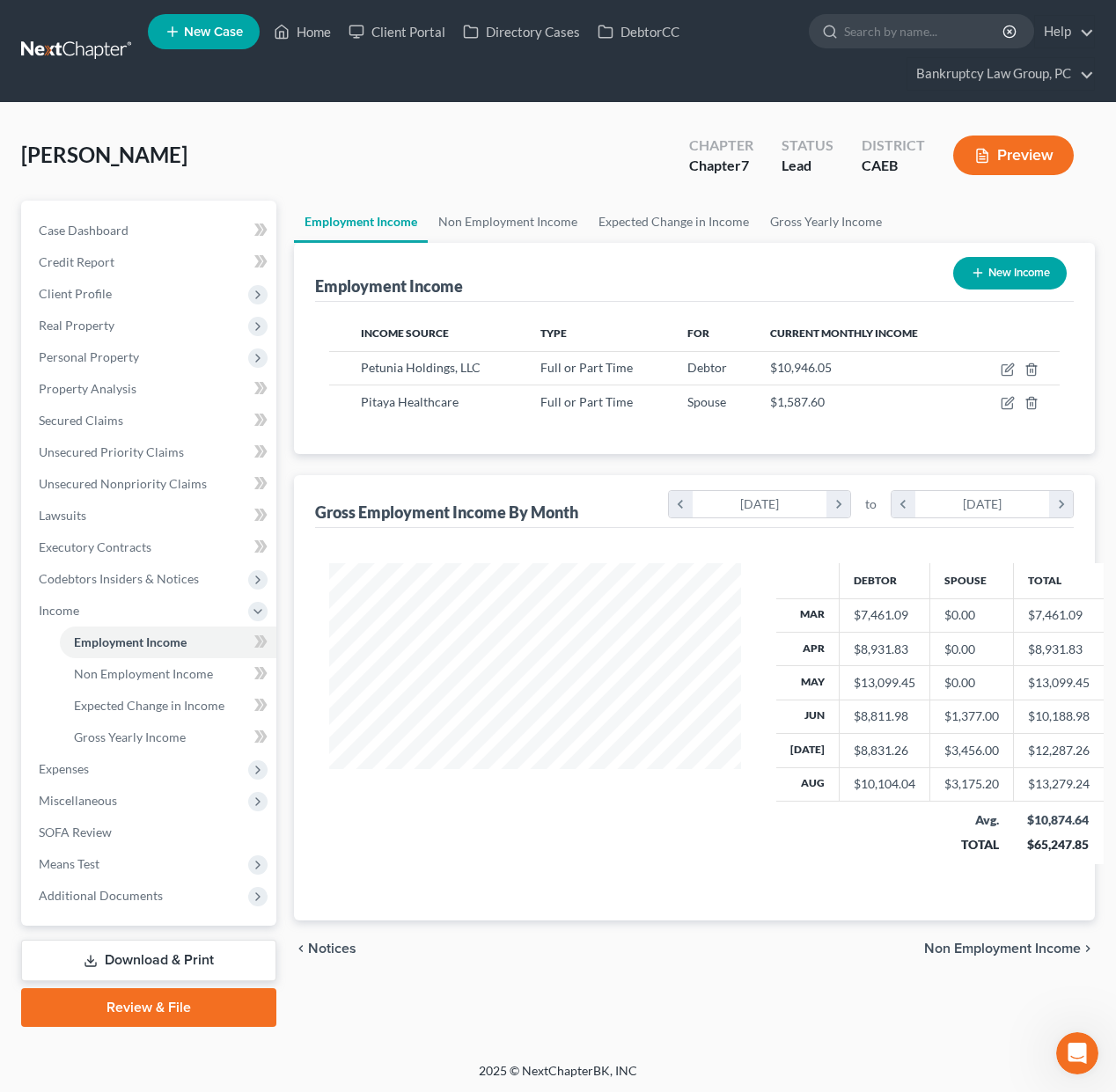
scroll to position [315, 446]
click at [1007, 401] on icon "button" at bounding box center [1008, 401] width 8 height 8
select select "0"
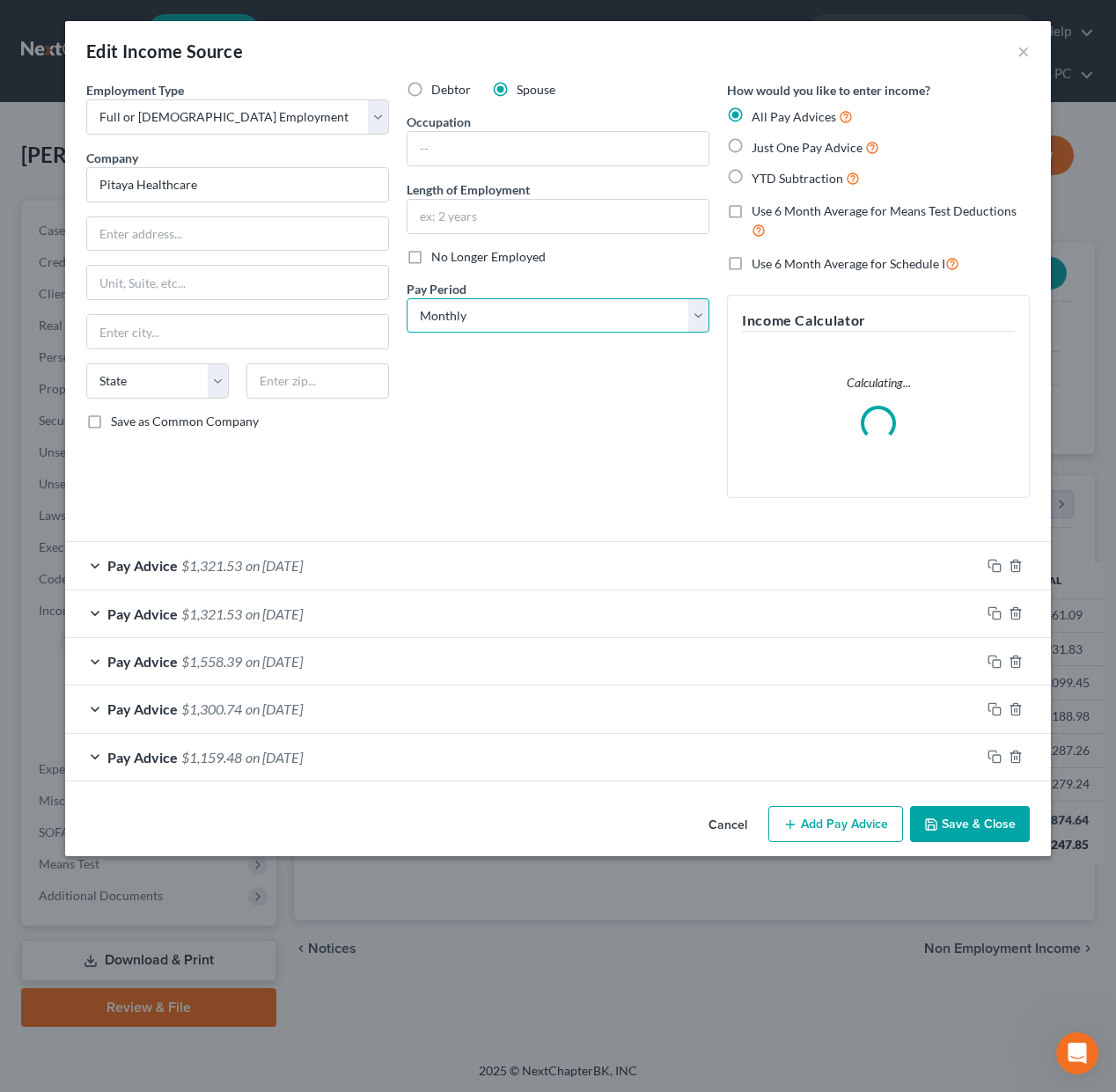
click at [571, 314] on select "Select Monthly Twice Monthly Every Other Week Weekly" at bounding box center [558, 316] width 303 height 36
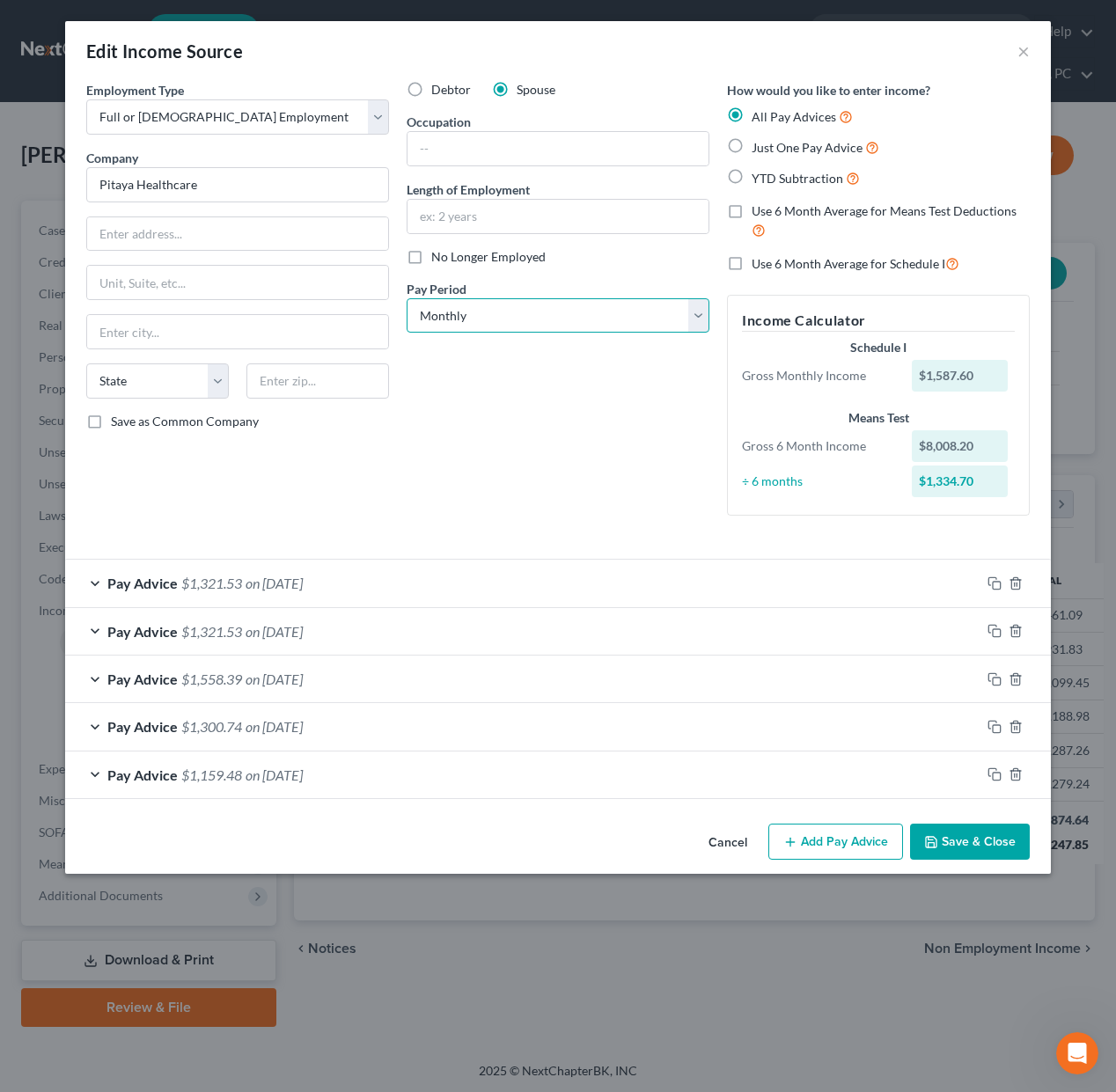
select select "1"
click at [407, 298] on select "Select Monthly Twice Monthly Every Other Week Weekly" at bounding box center [558, 316] width 303 height 36
click at [941, 834] on button "Save & Close" at bounding box center [969, 843] width 119 height 37
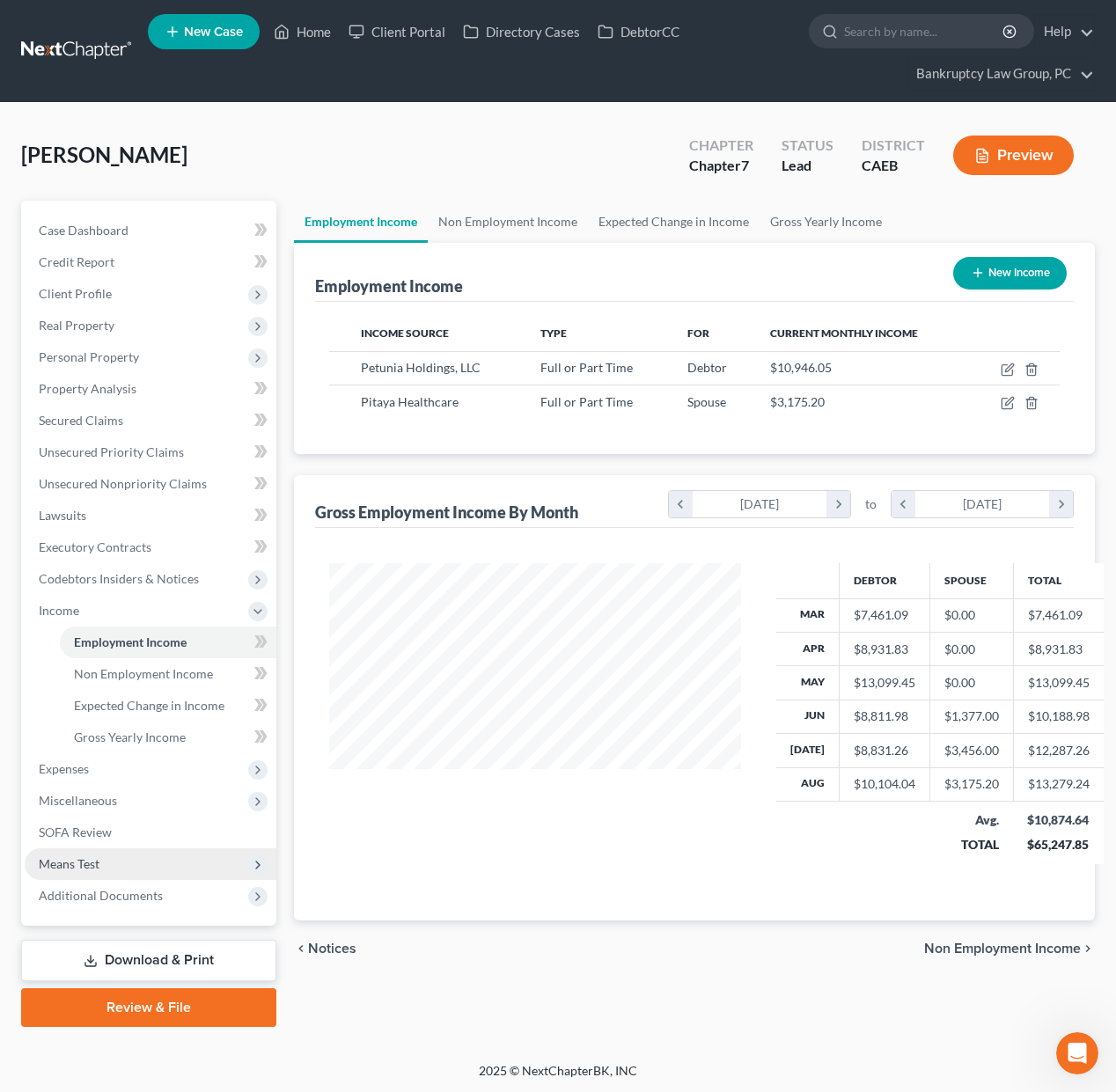
click at [113, 875] on span "Means Test" at bounding box center [150, 864] width 252 height 32
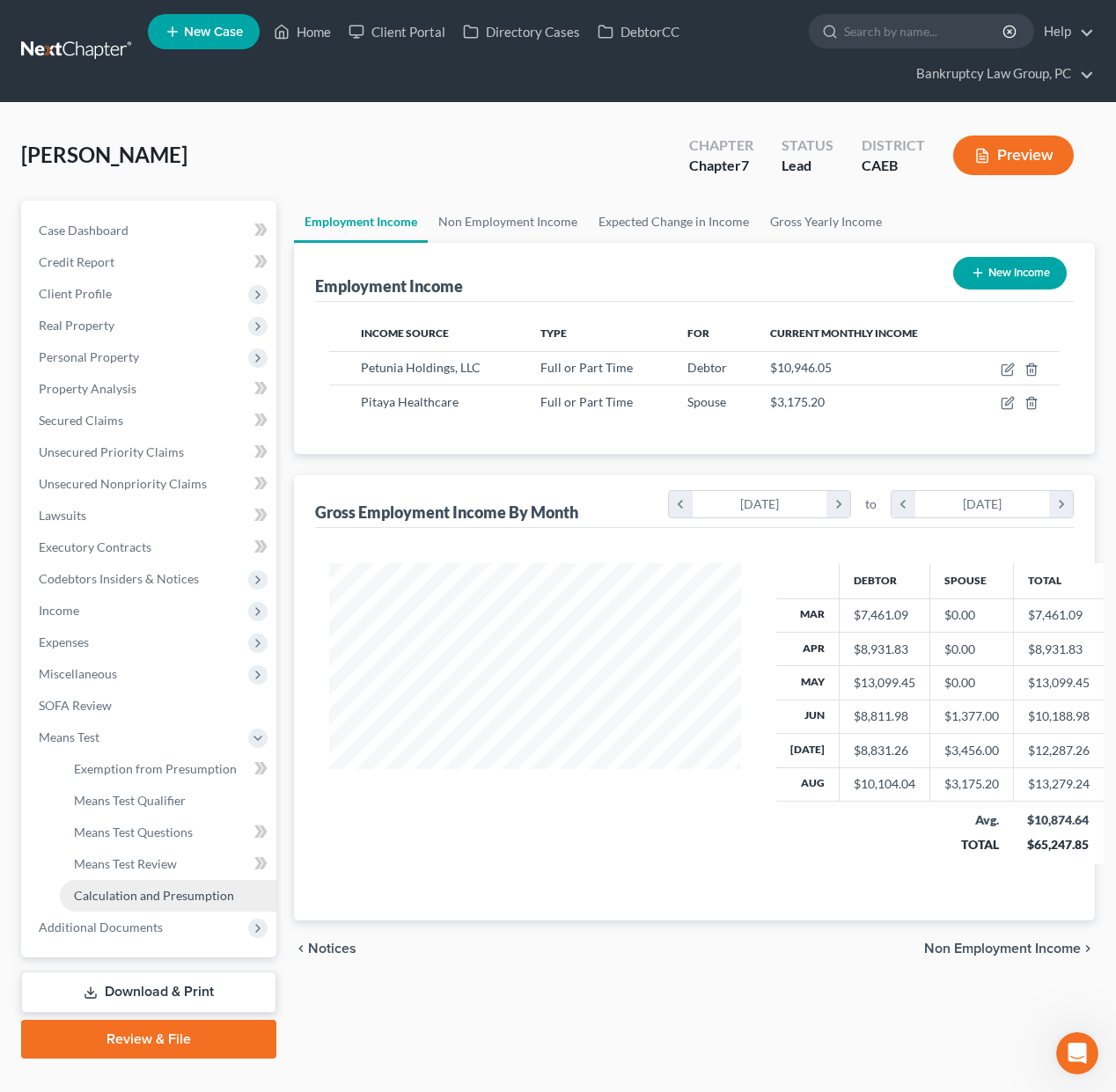
click at [118, 889] on span "Calculation and Presumption" at bounding box center [154, 895] width 160 height 15
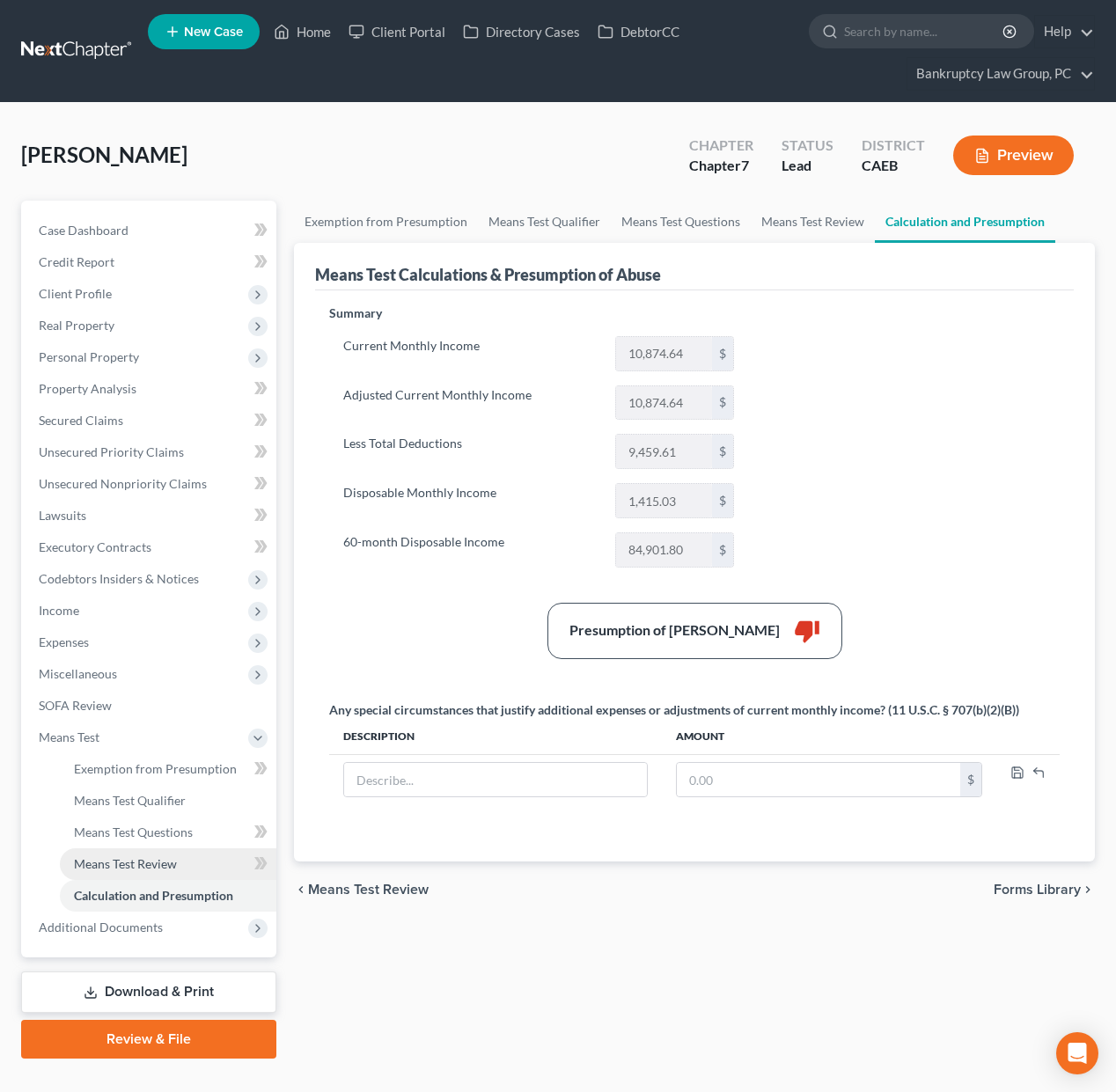
click at [139, 858] on span "Means Test Review" at bounding box center [125, 863] width 103 height 15
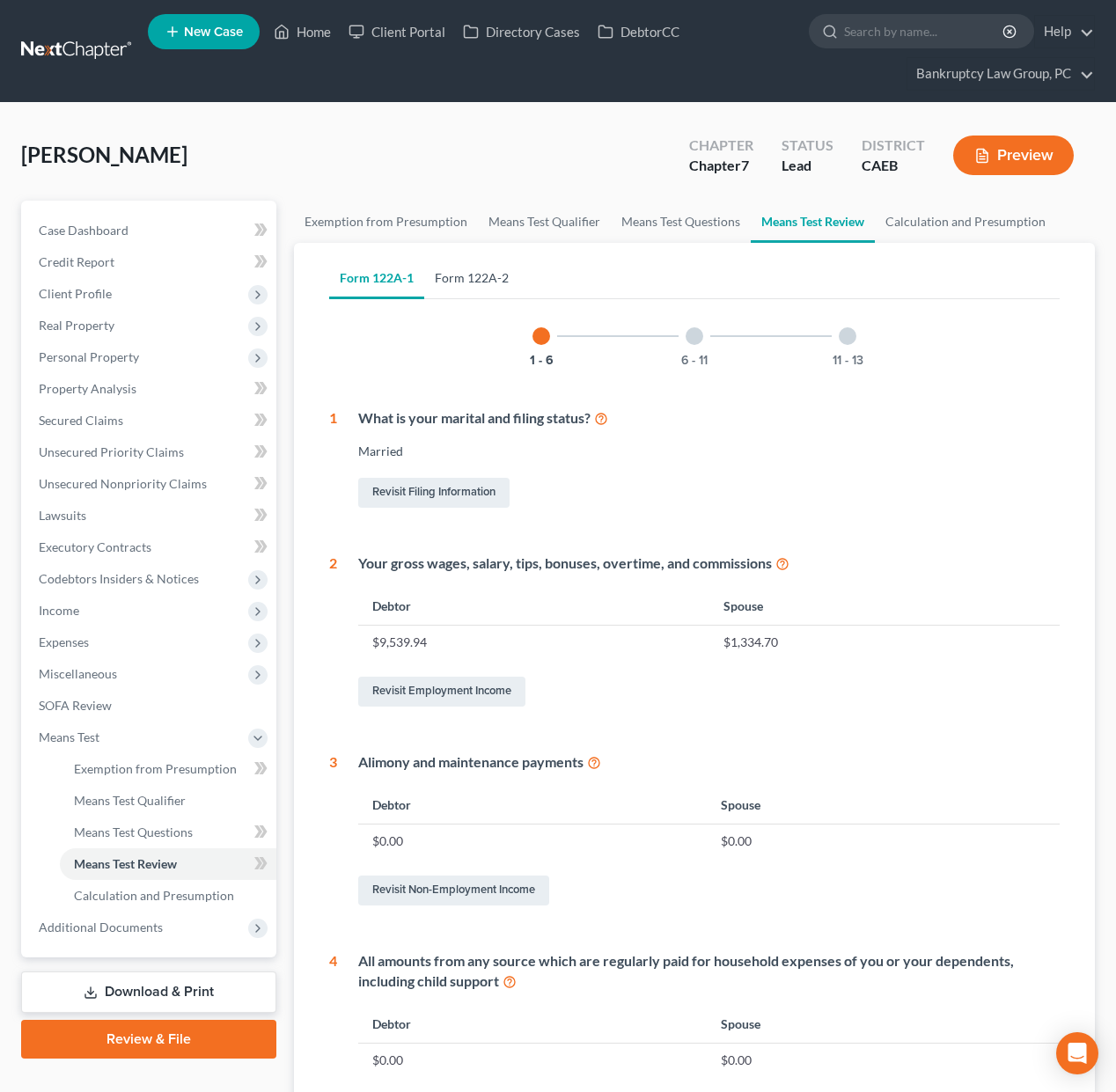
click at [474, 273] on link "Form 122A-2" at bounding box center [472, 278] width 95 height 42
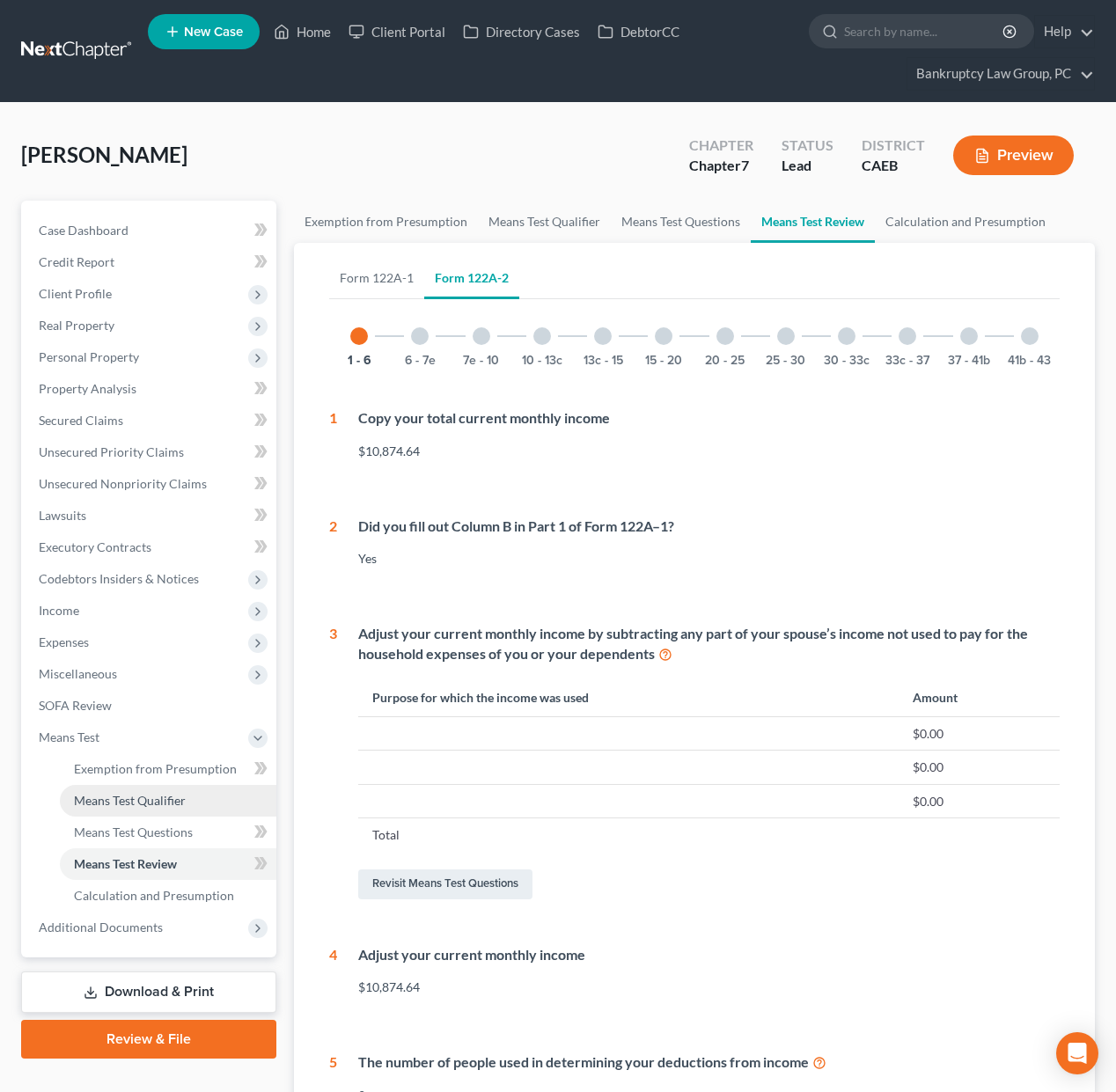
click at [106, 813] on link "Means Test Qualifier" at bounding box center [167, 801] width 216 height 32
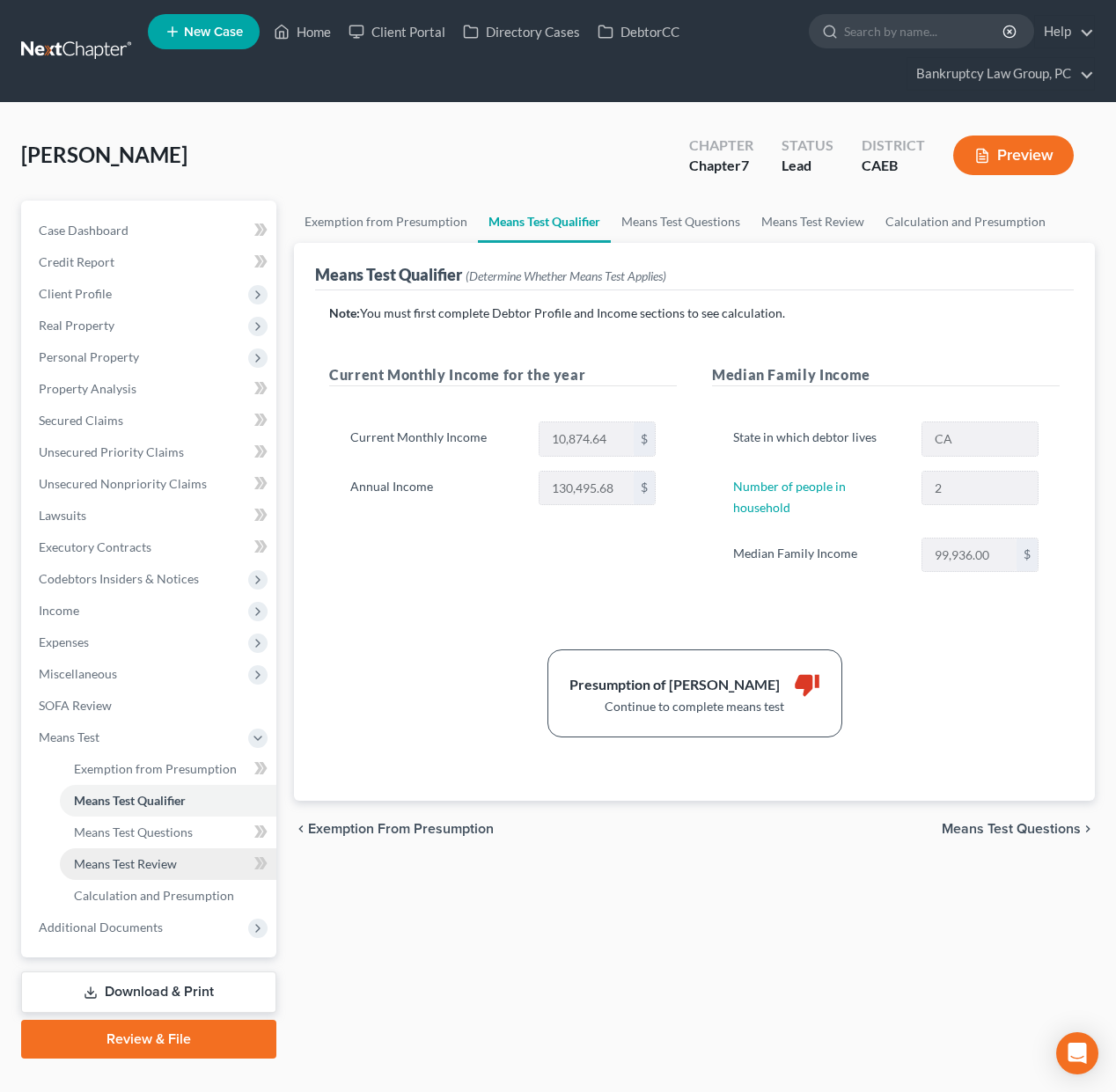
click at [142, 858] on span "Means Test Review" at bounding box center [125, 863] width 103 height 15
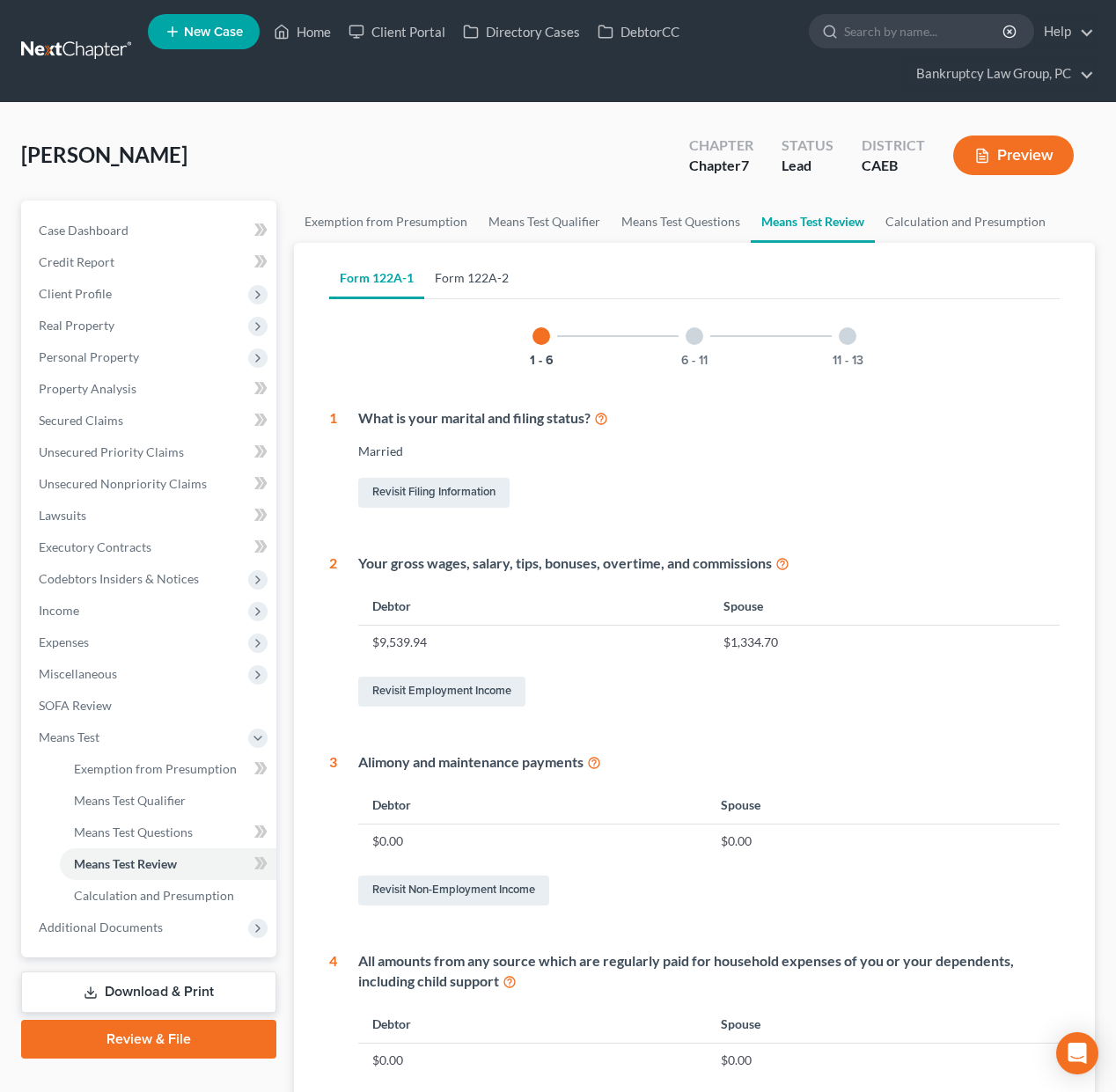
click at [478, 269] on link "Form 122A-2" at bounding box center [472, 278] width 95 height 42
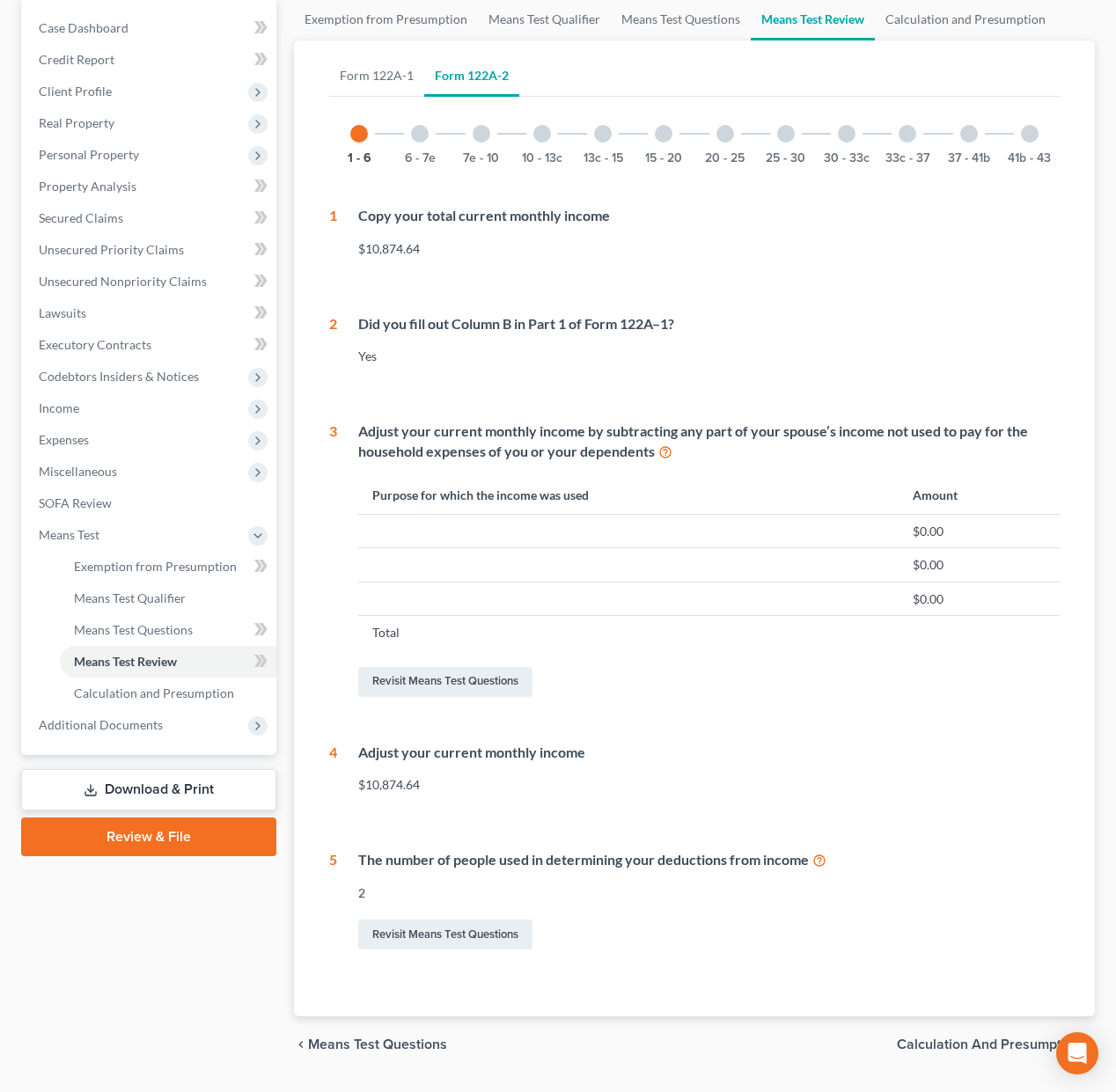
scroll to position [200, 0]
click at [423, 137] on div at bounding box center [420, 135] width 18 height 18
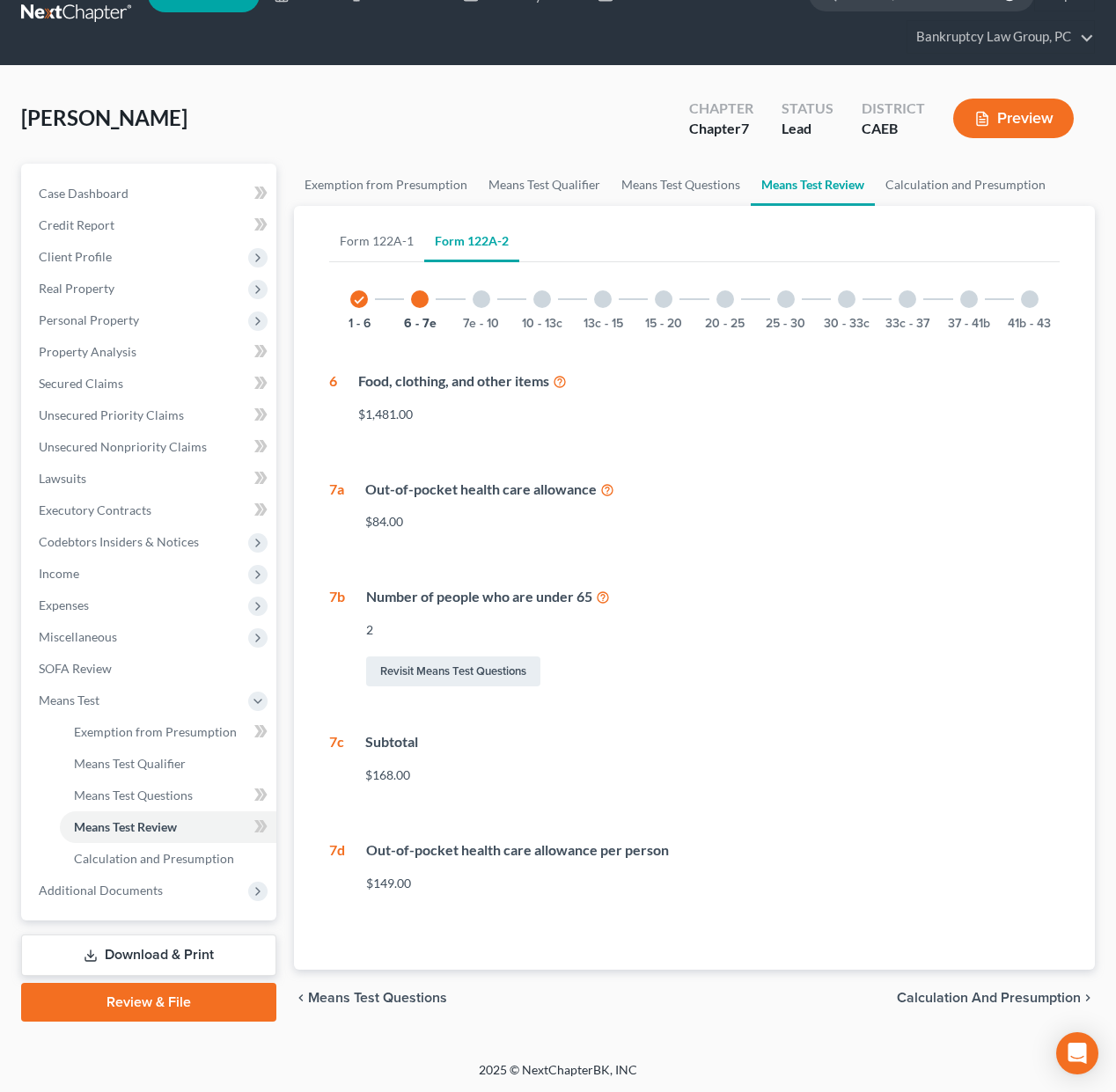
click at [478, 296] on div at bounding box center [481, 299] width 18 height 18
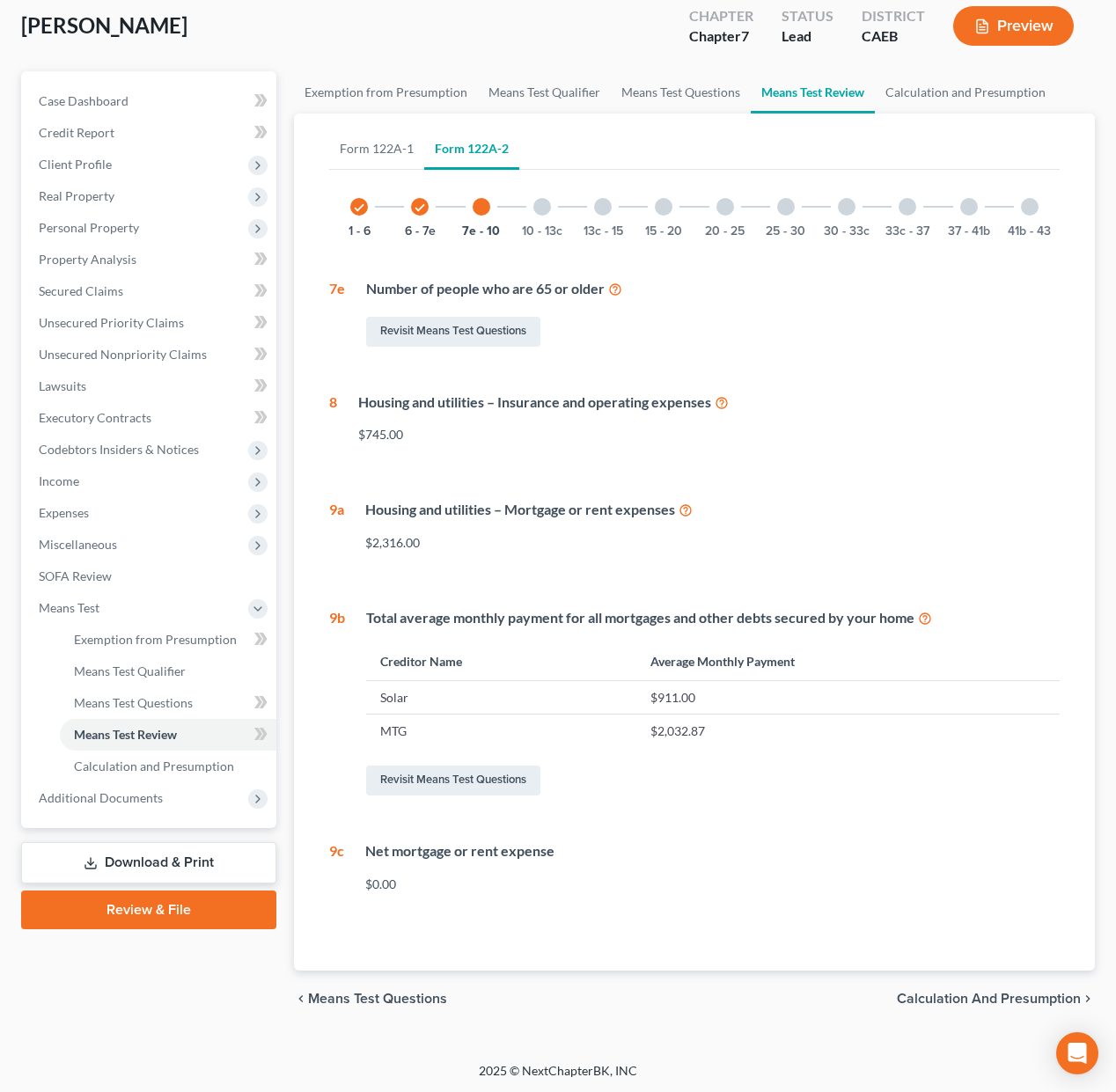
click at [978, 995] on span "Calculation and Presumption" at bounding box center [989, 999] width 184 height 14
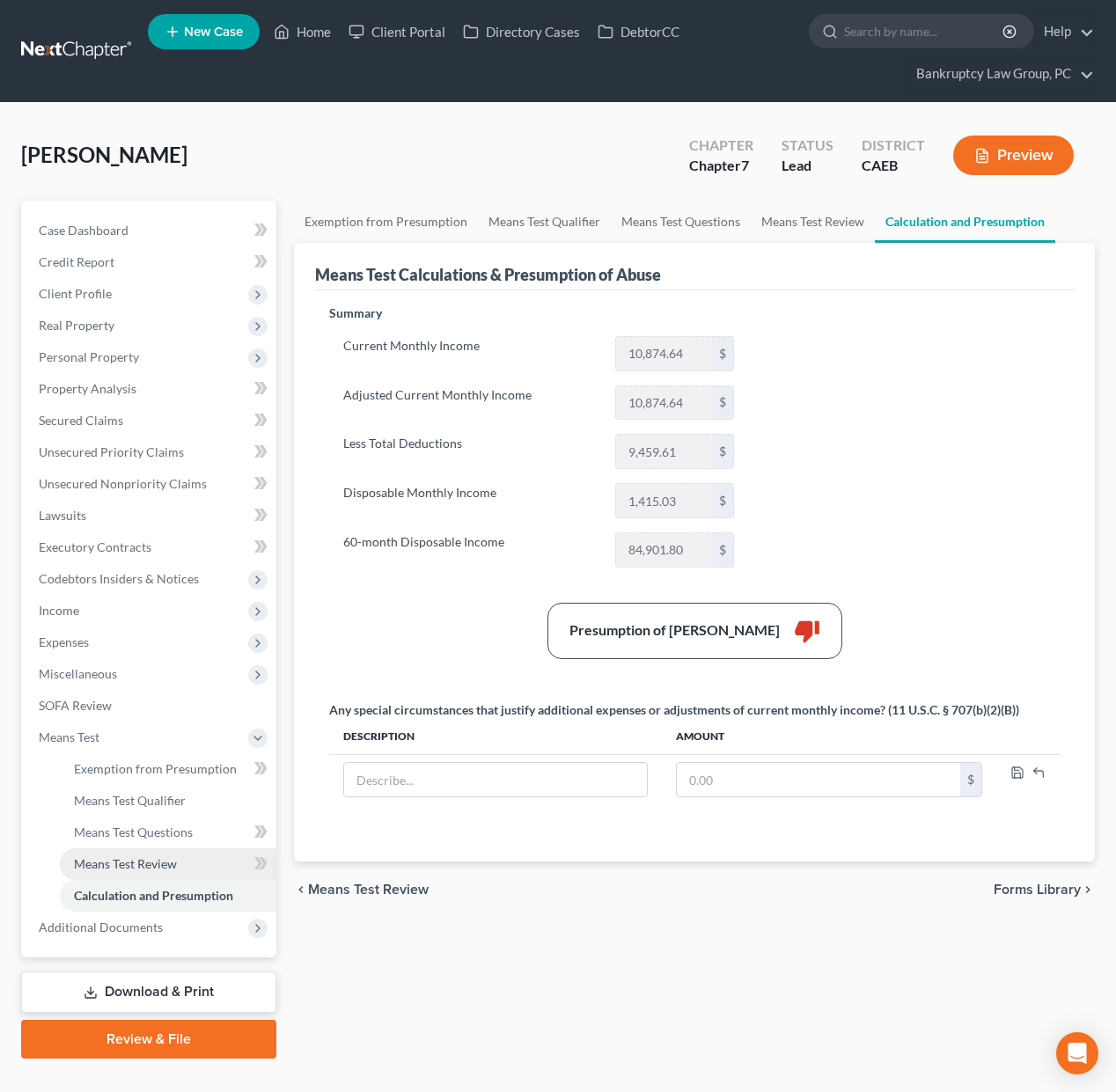
drag, startPoint x: 166, startPoint y: 860, endPoint x: 173, endPoint y: 849, distance: 13.0
click at [166, 860] on span "Means Test Review" at bounding box center [125, 863] width 103 height 15
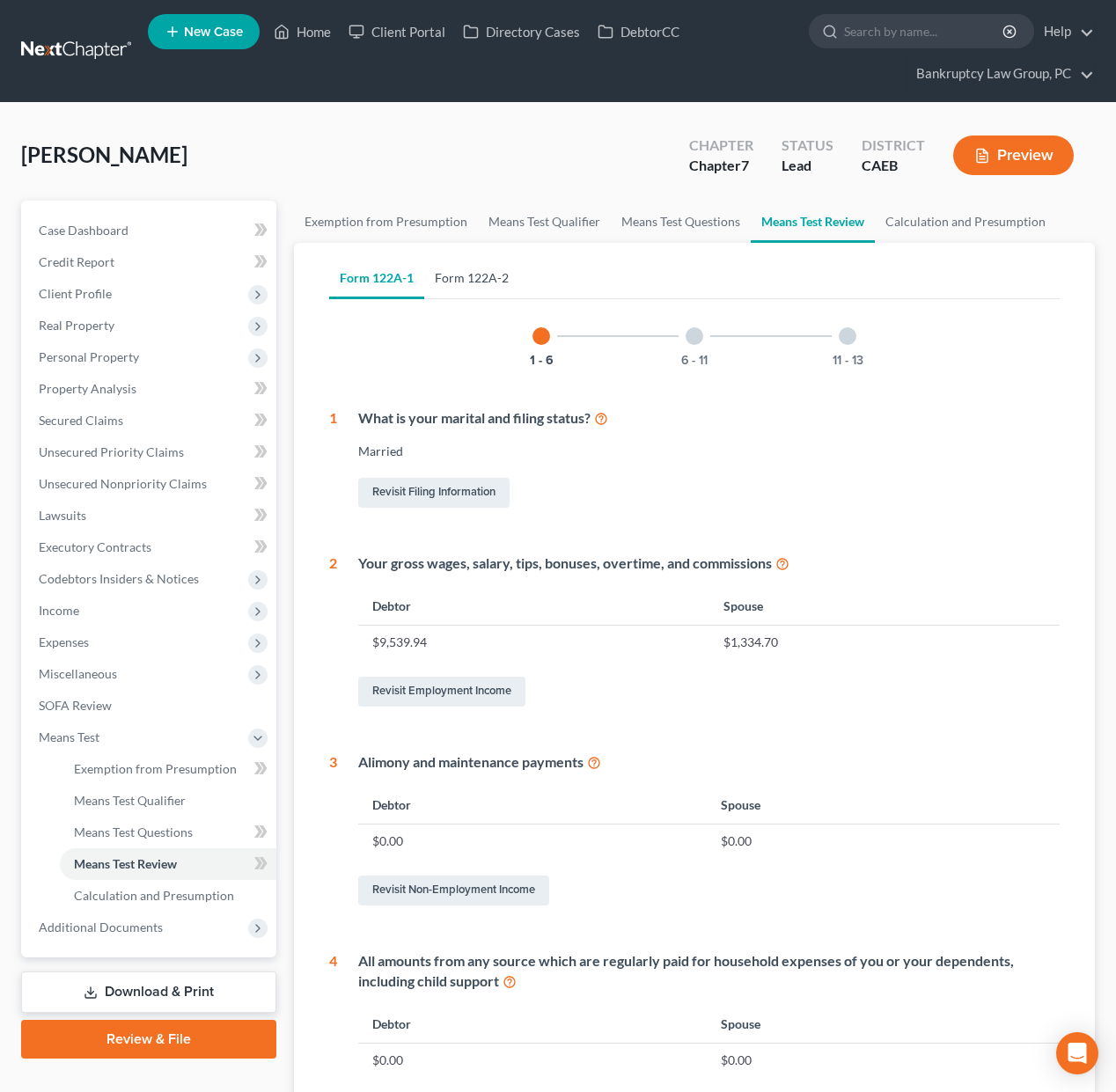
click at [465, 270] on link "Form 122A-2" at bounding box center [472, 278] width 95 height 42
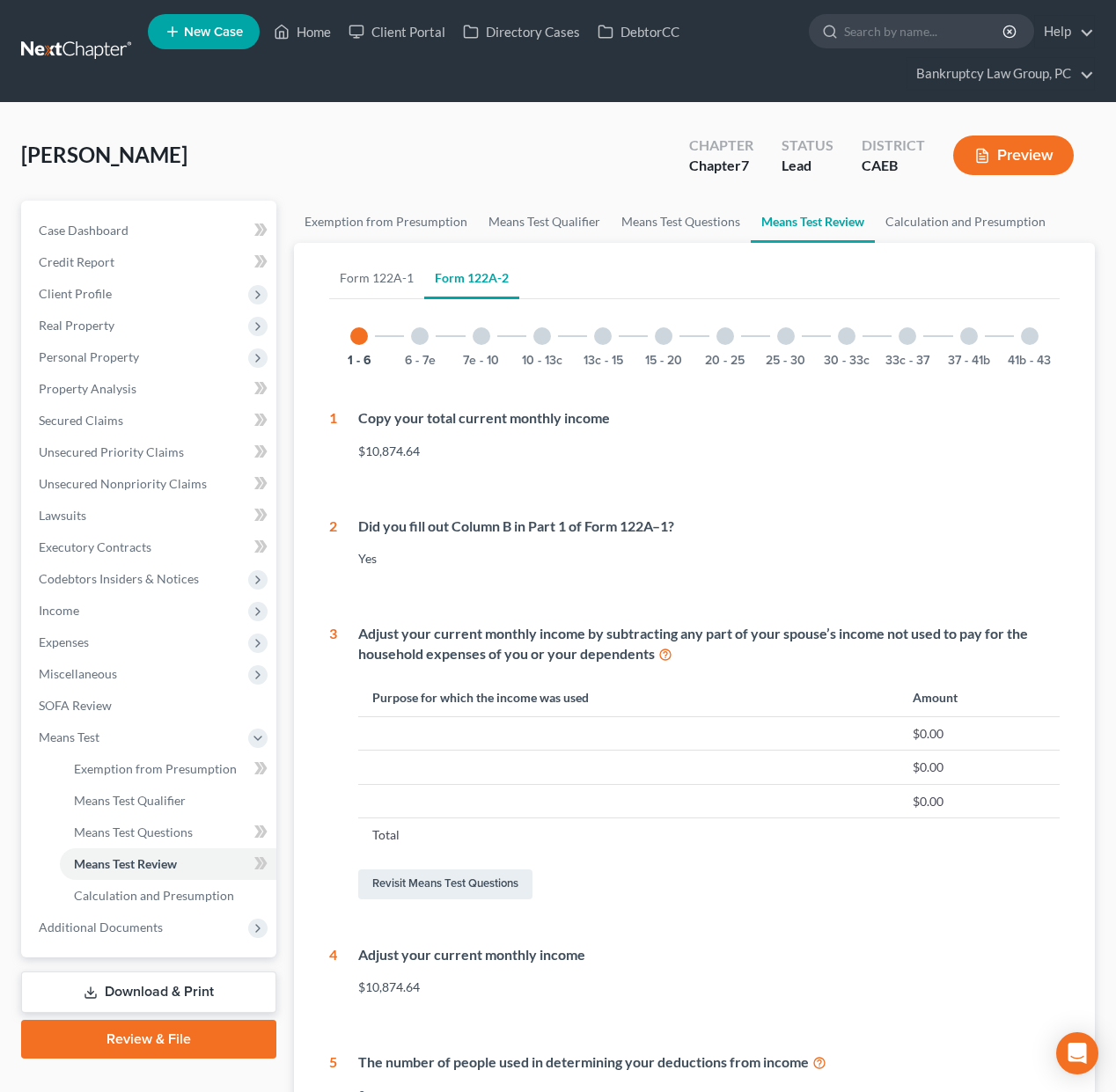
click at [467, 334] on div "7e - 10" at bounding box center [481, 336] width 60 height 60
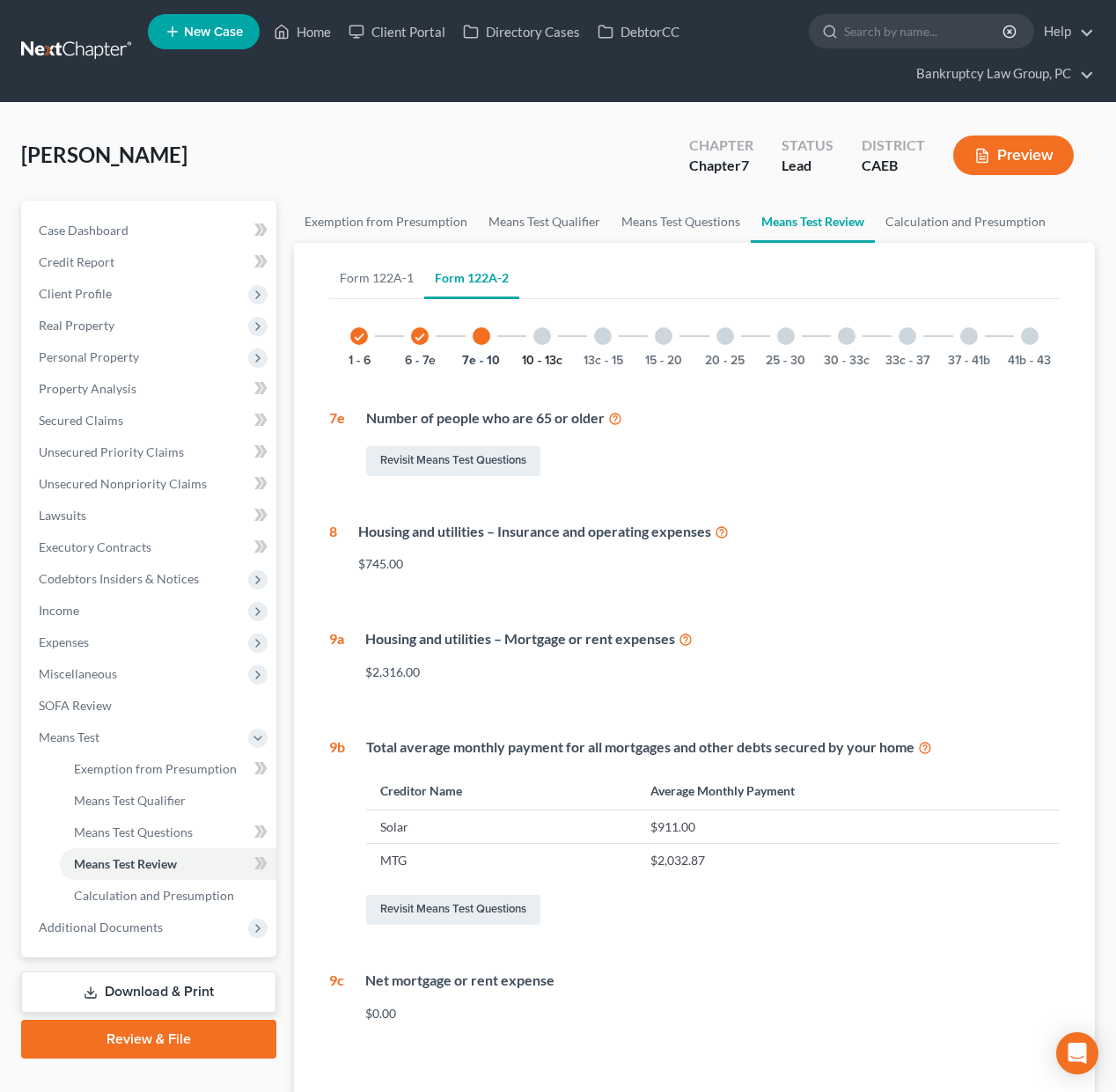
scroll to position [129, 0]
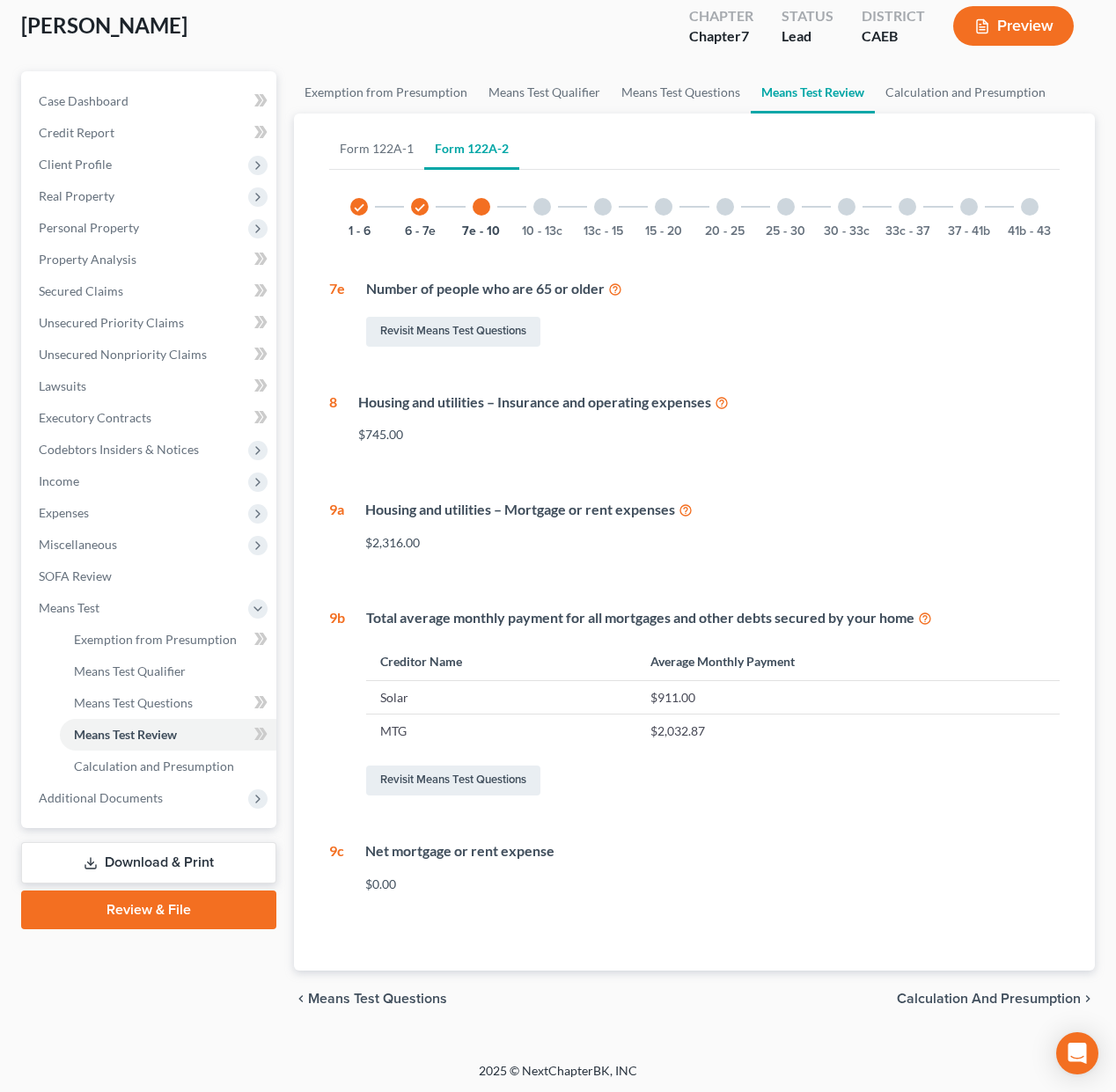
click at [546, 206] on div at bounding box center [542, 206] width 18 height 18
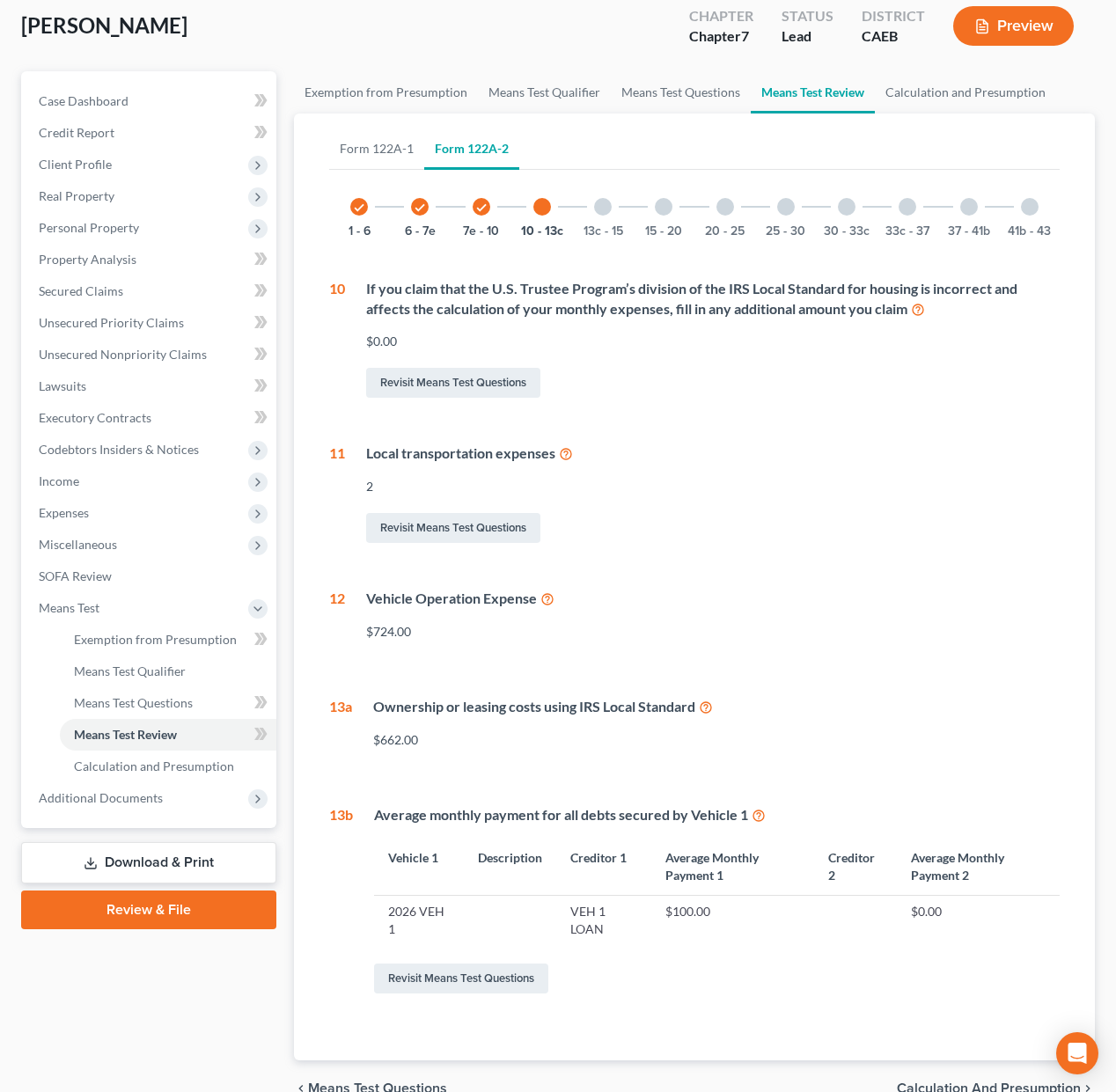
click at [603, 209] on div at bounding box center [602, 206] width 18 height 18
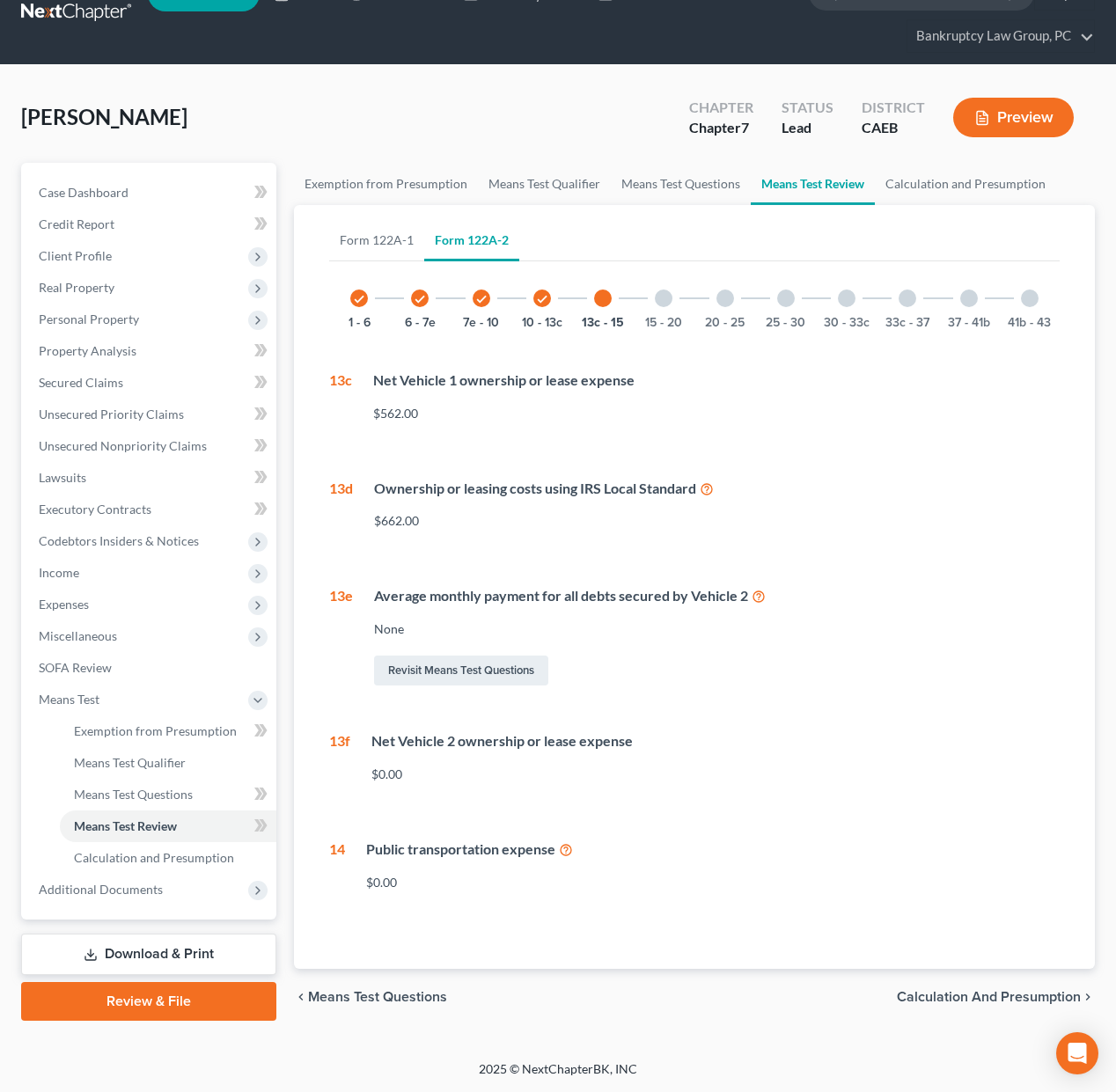
scroll to position [37, 0]
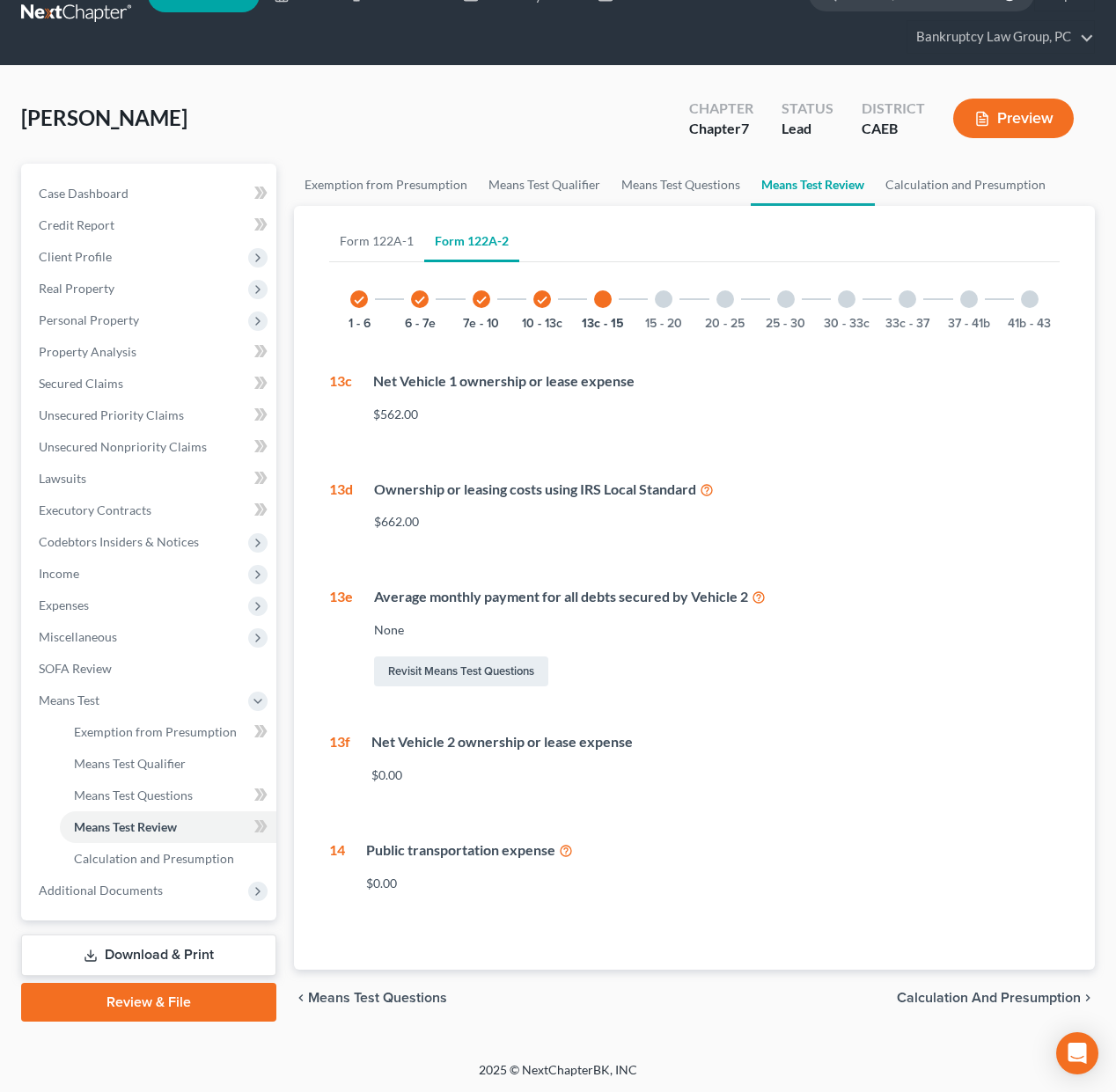
click at [670, 295] on div at bounding box center [664, 299] width 18 height 18
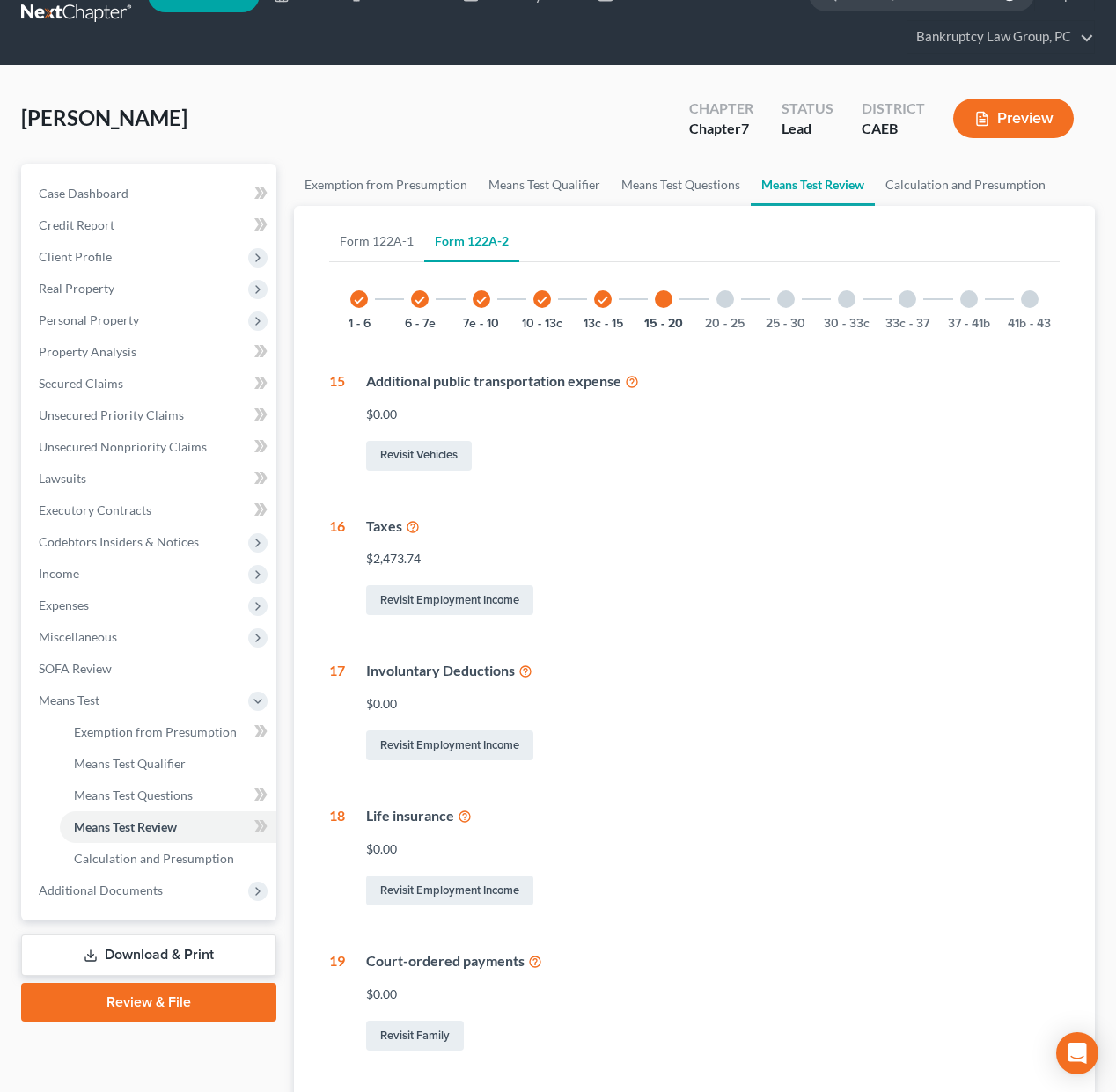
scroll to position [129, 0]
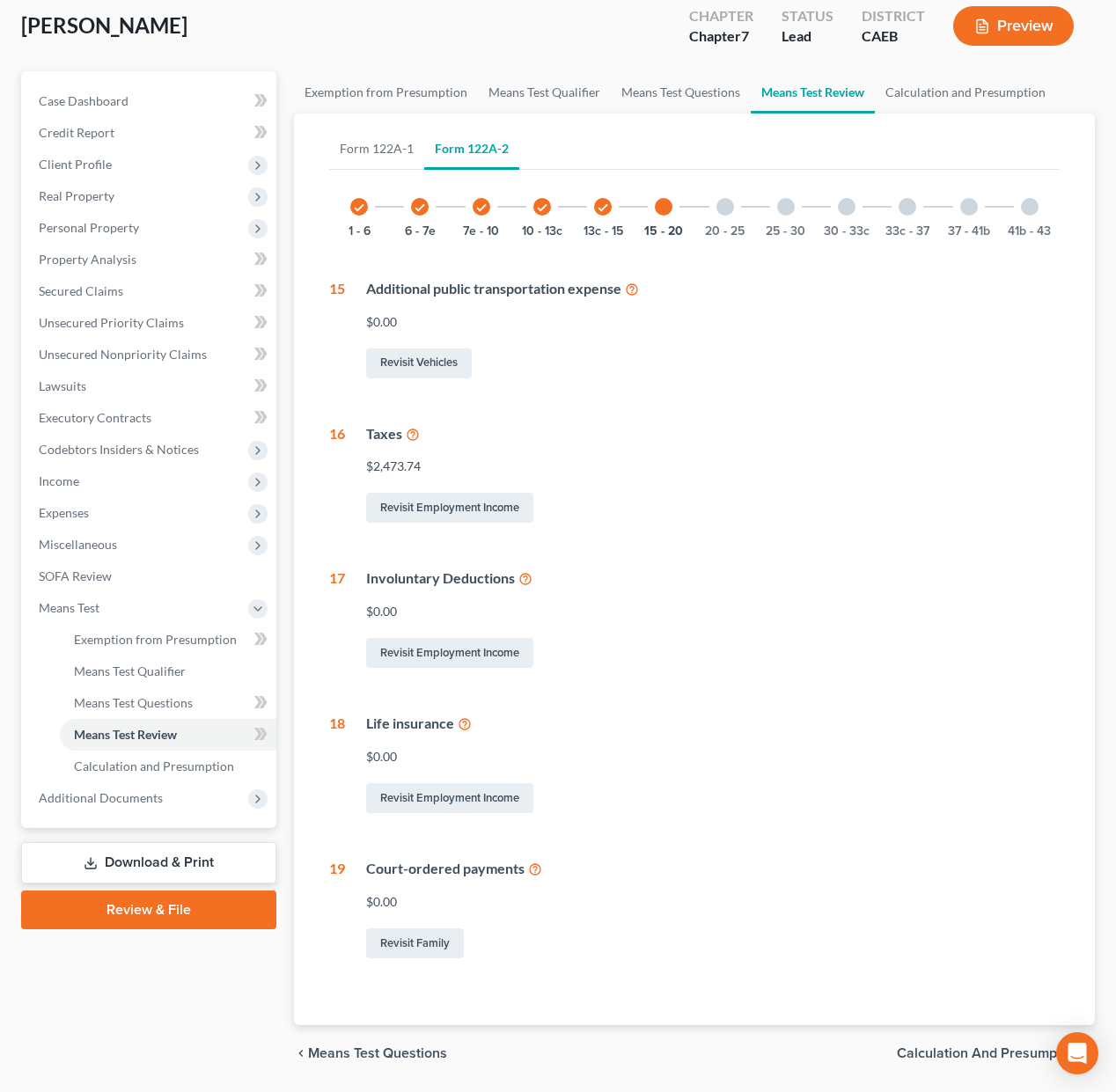
click at [734, 202] on div "20 - 25" at bounding box center [724, 206] width 60 height 60
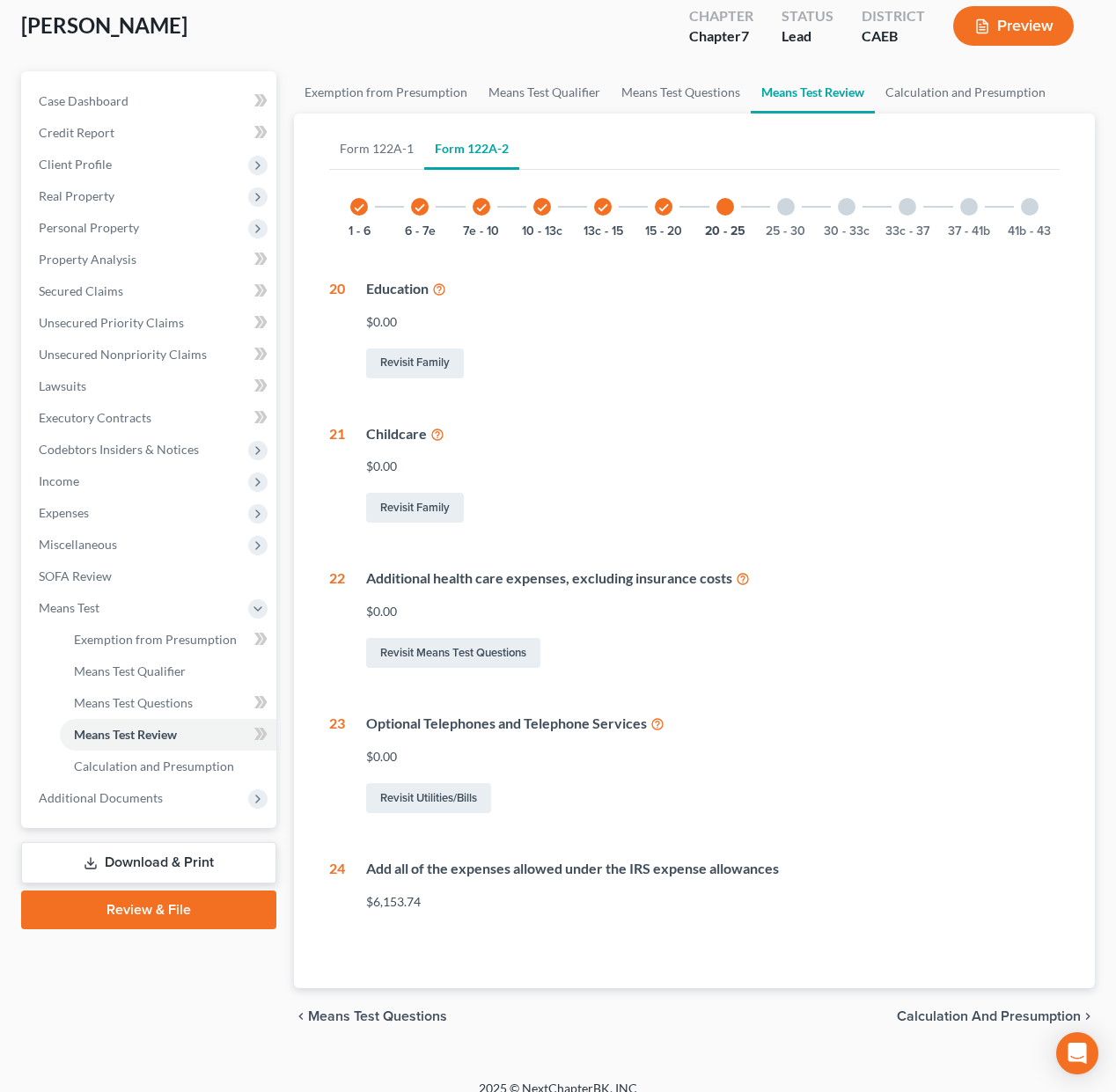
click at [779, 204] on div at bounding box center [786, 206] width 18 height 18
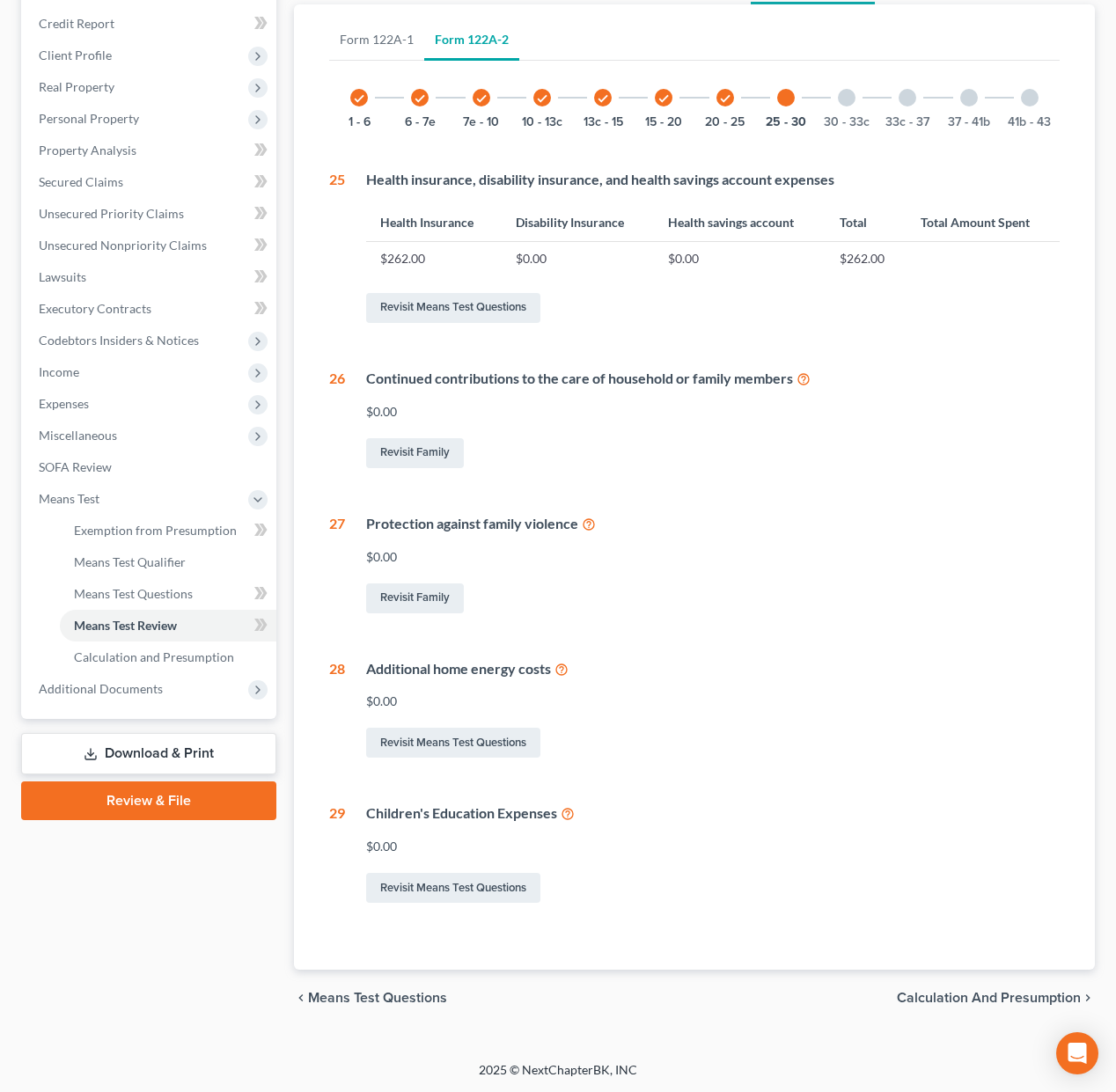
scroll to position [236, 0]
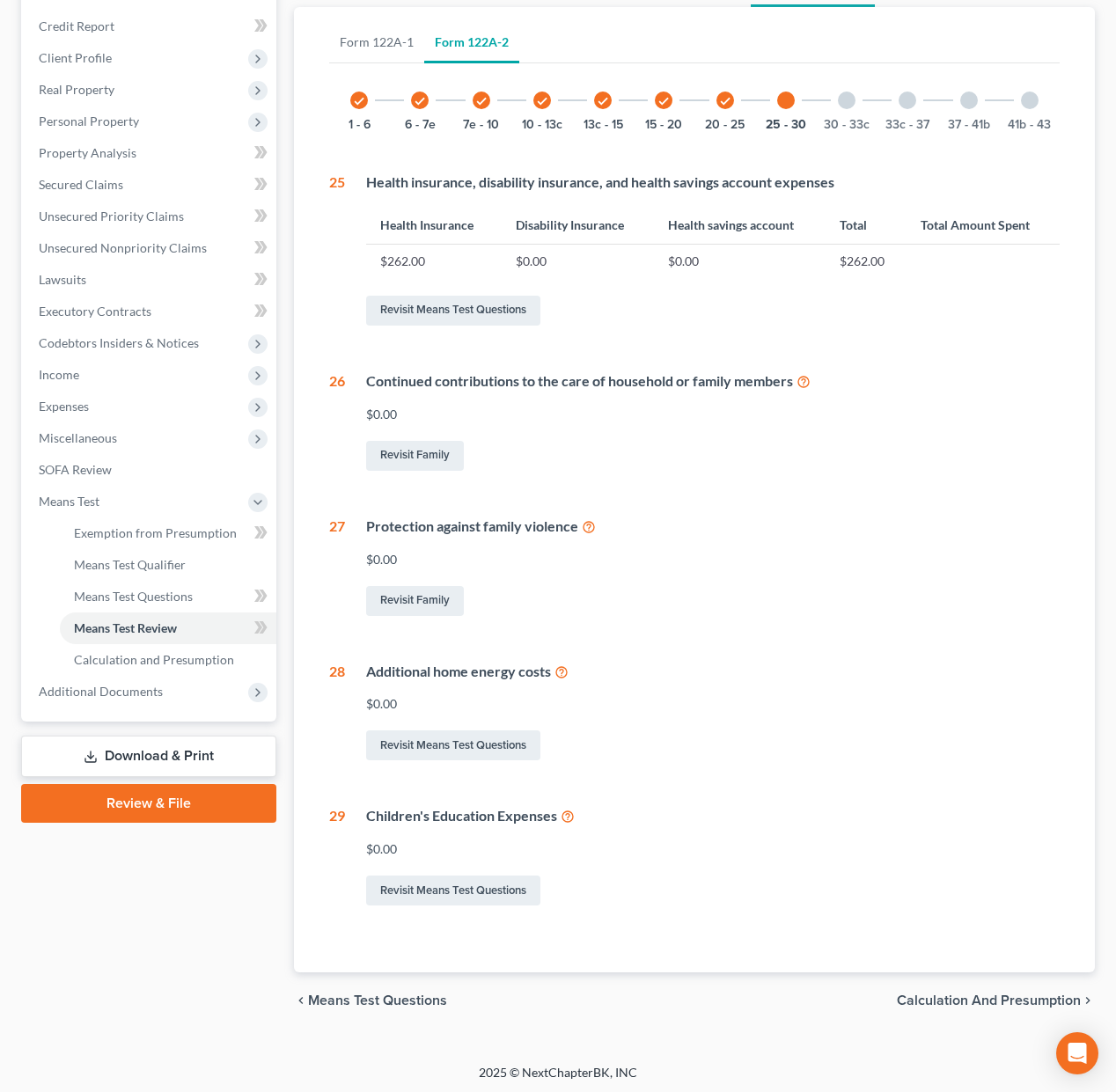
click at [851, 102] on div at bounding box center [846, 101] width 18 height 18
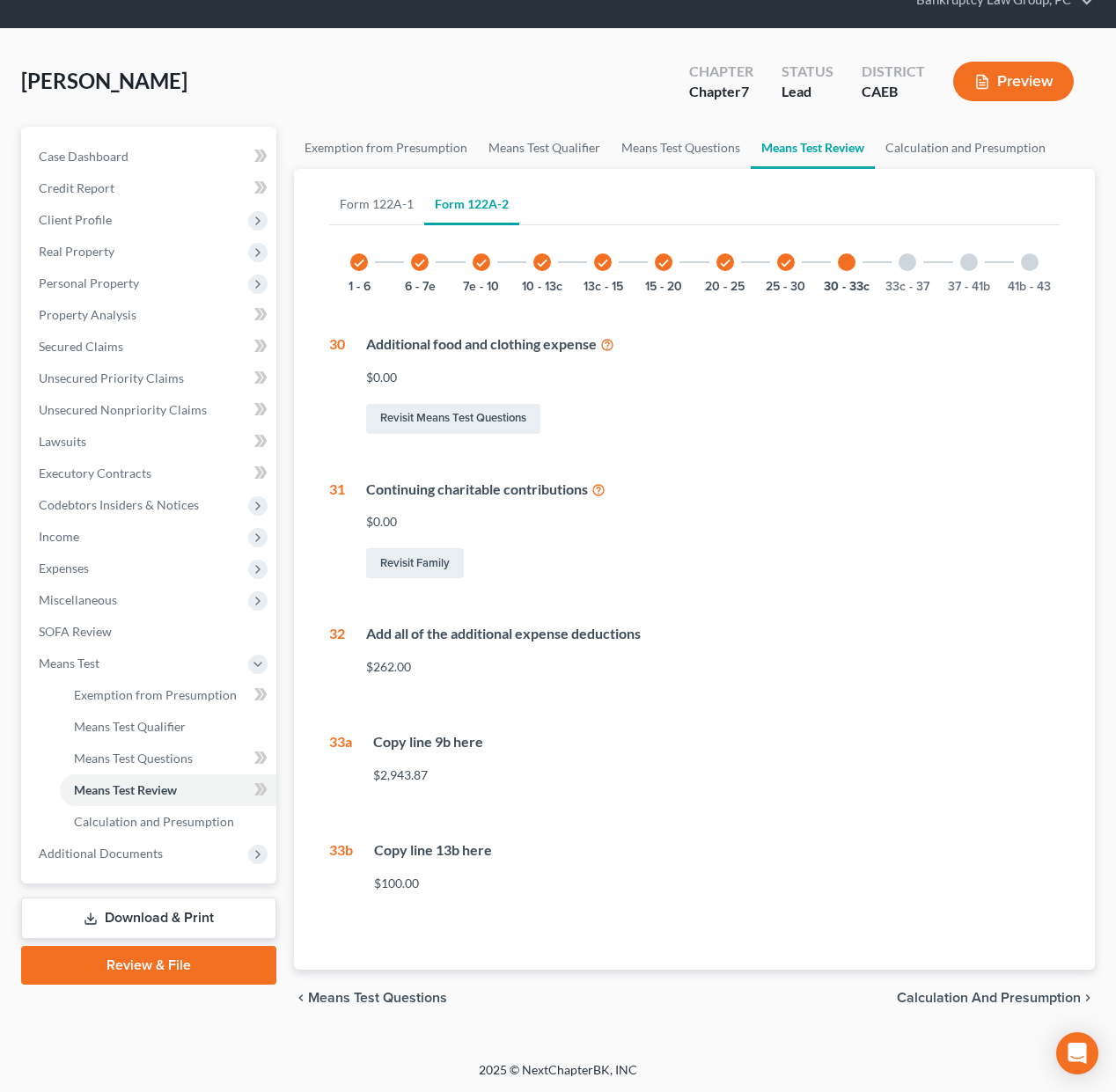
click at [906, 260] on div at bounding box center [908, 263] width 18 height 18
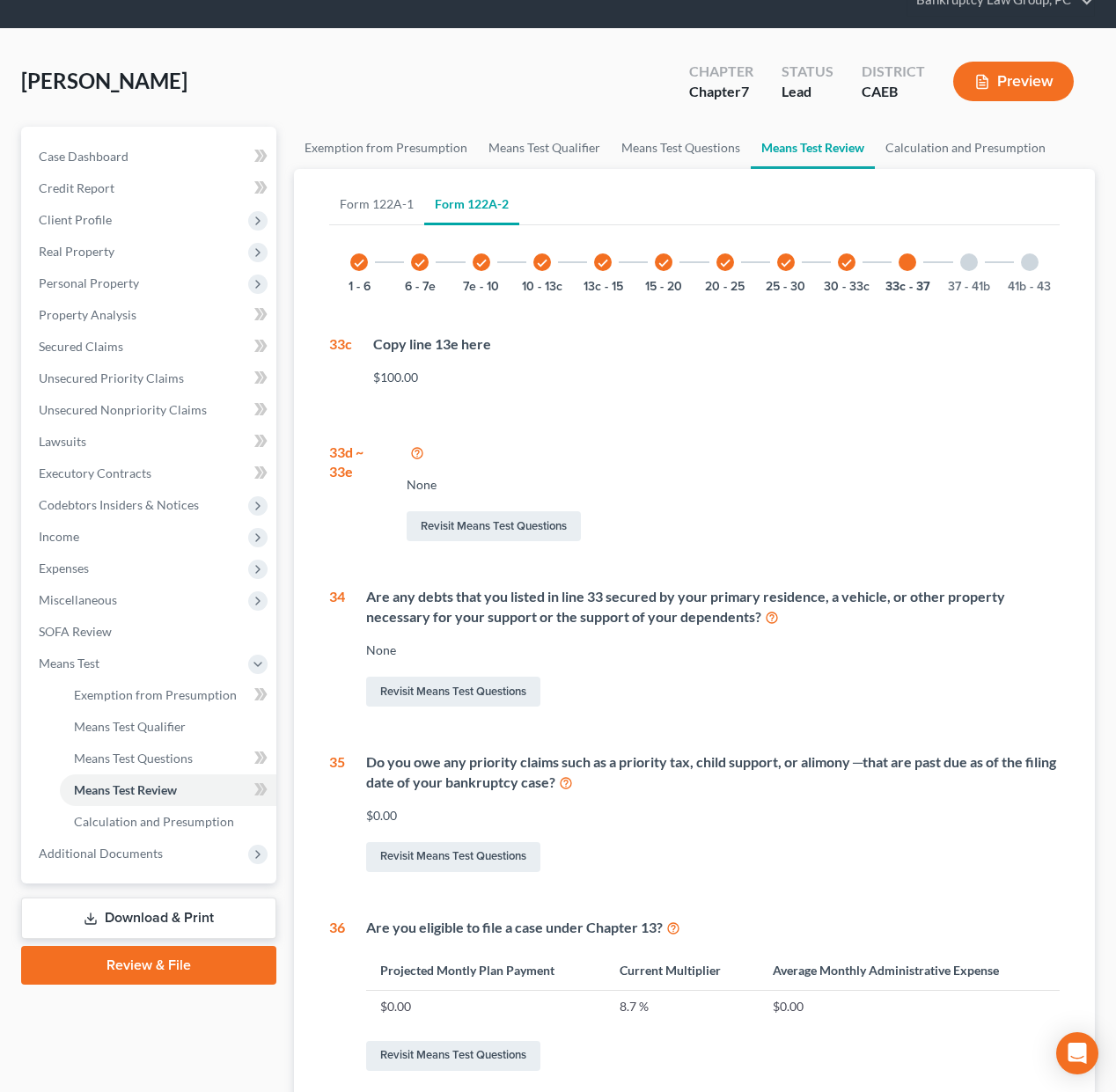
scroll to position [236, 0]
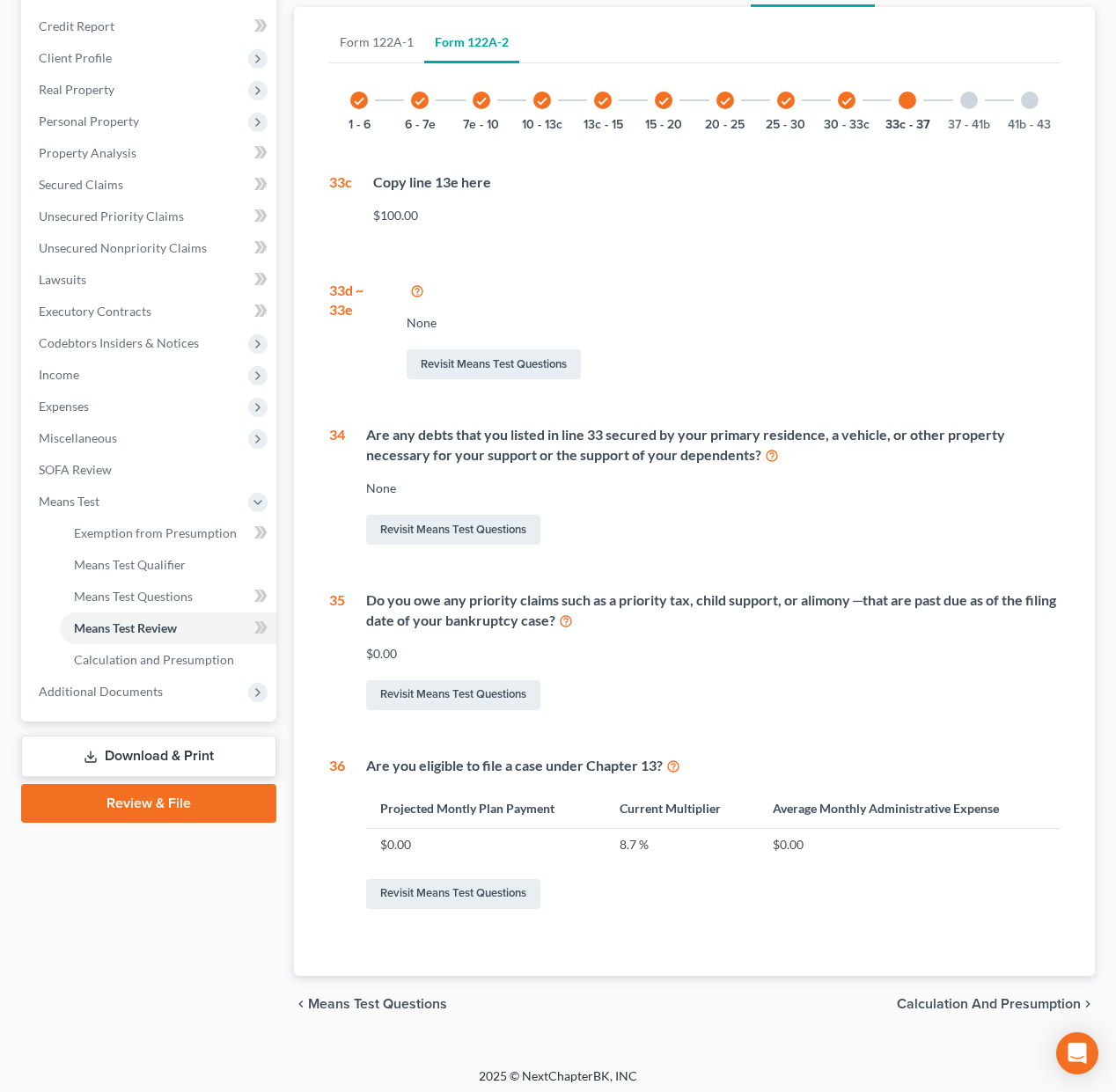
click at [966, 101] on div at bounding box center [969, 101] width 18 height 18
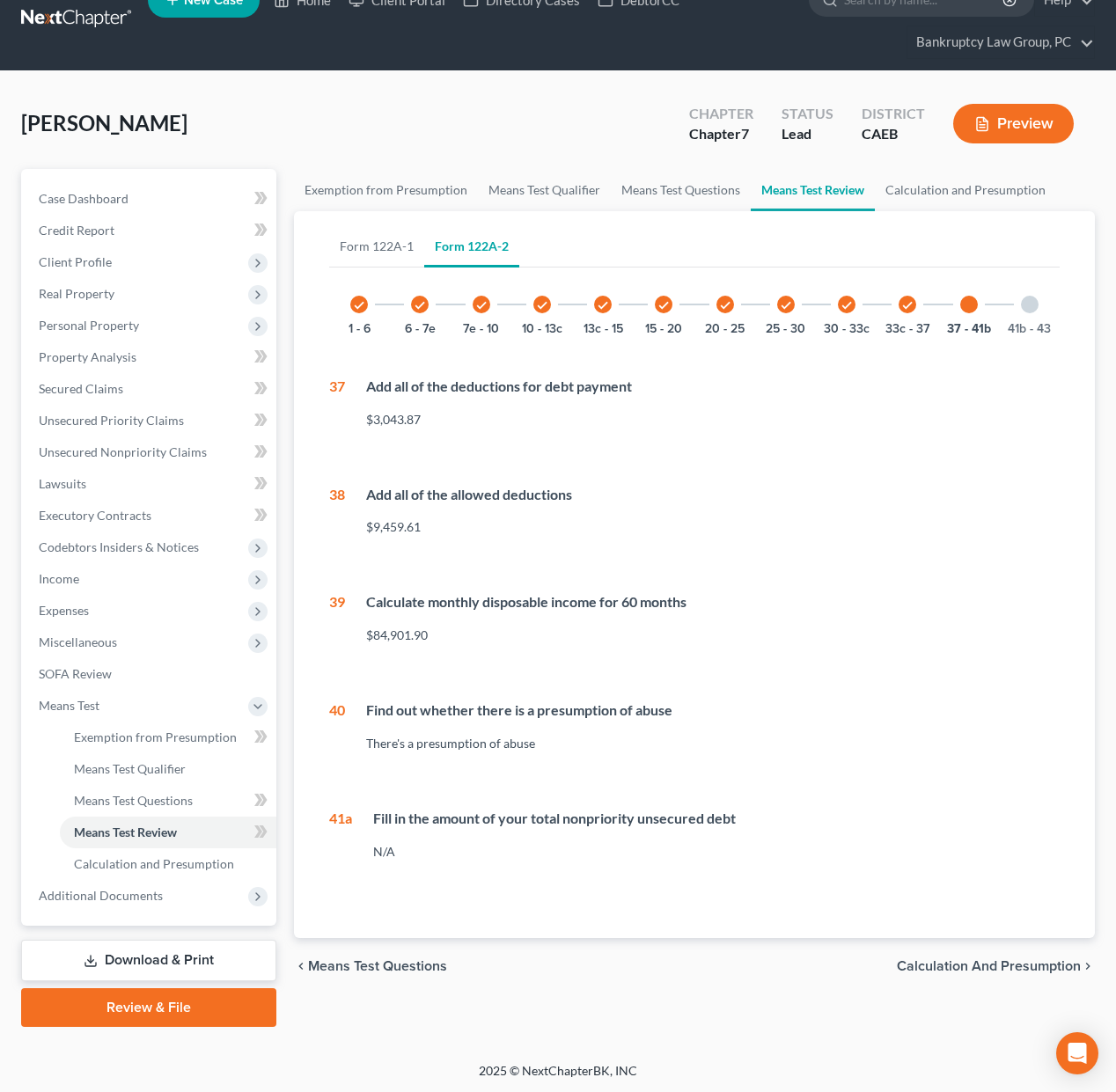
click at [1031, 302] on div at bounding box center [1030, 304] width 18 height 18
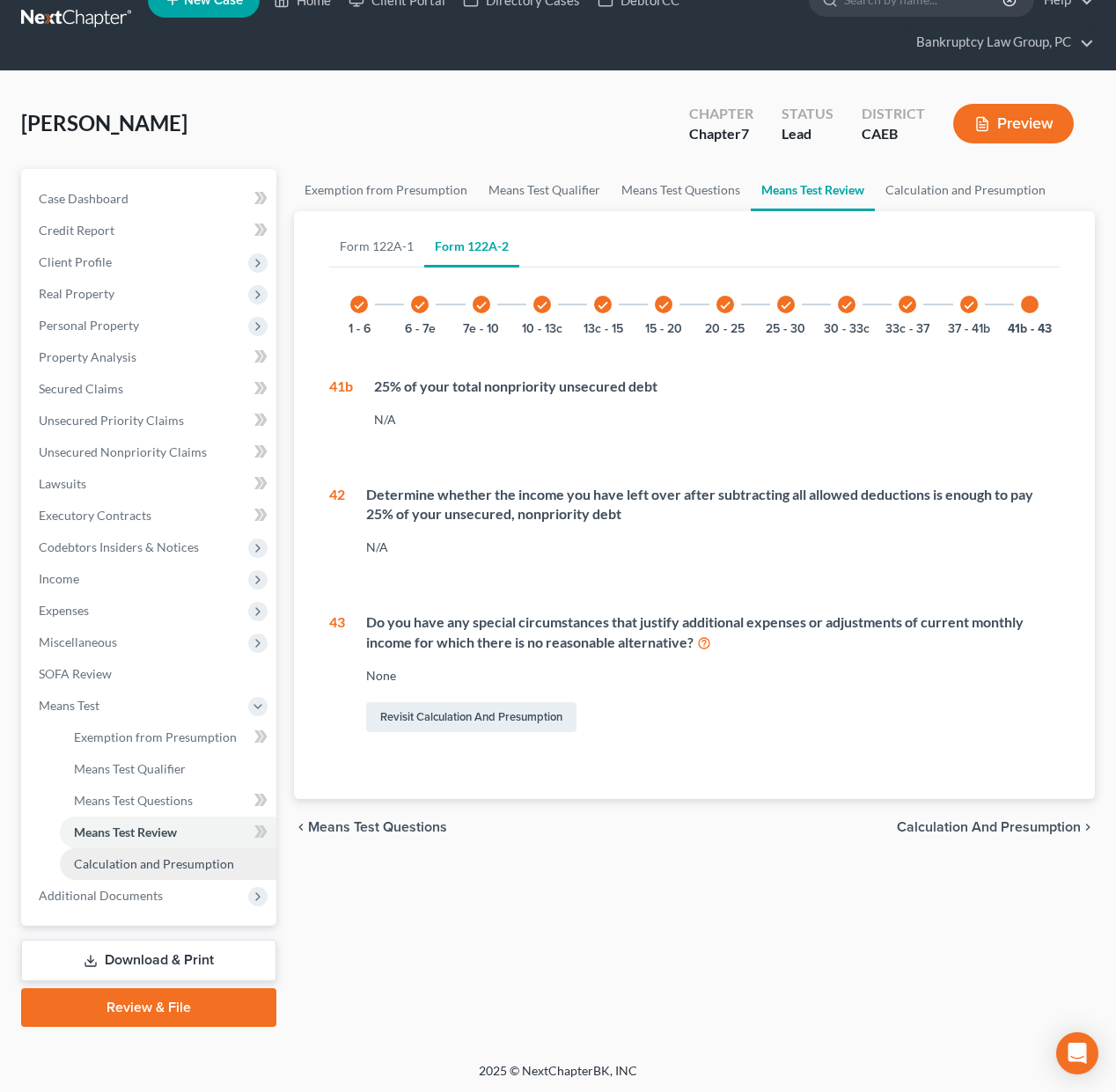
click at [144, 862] on span "Calculation and Presumption" at bounding box center [154, 863] width 160 height 15
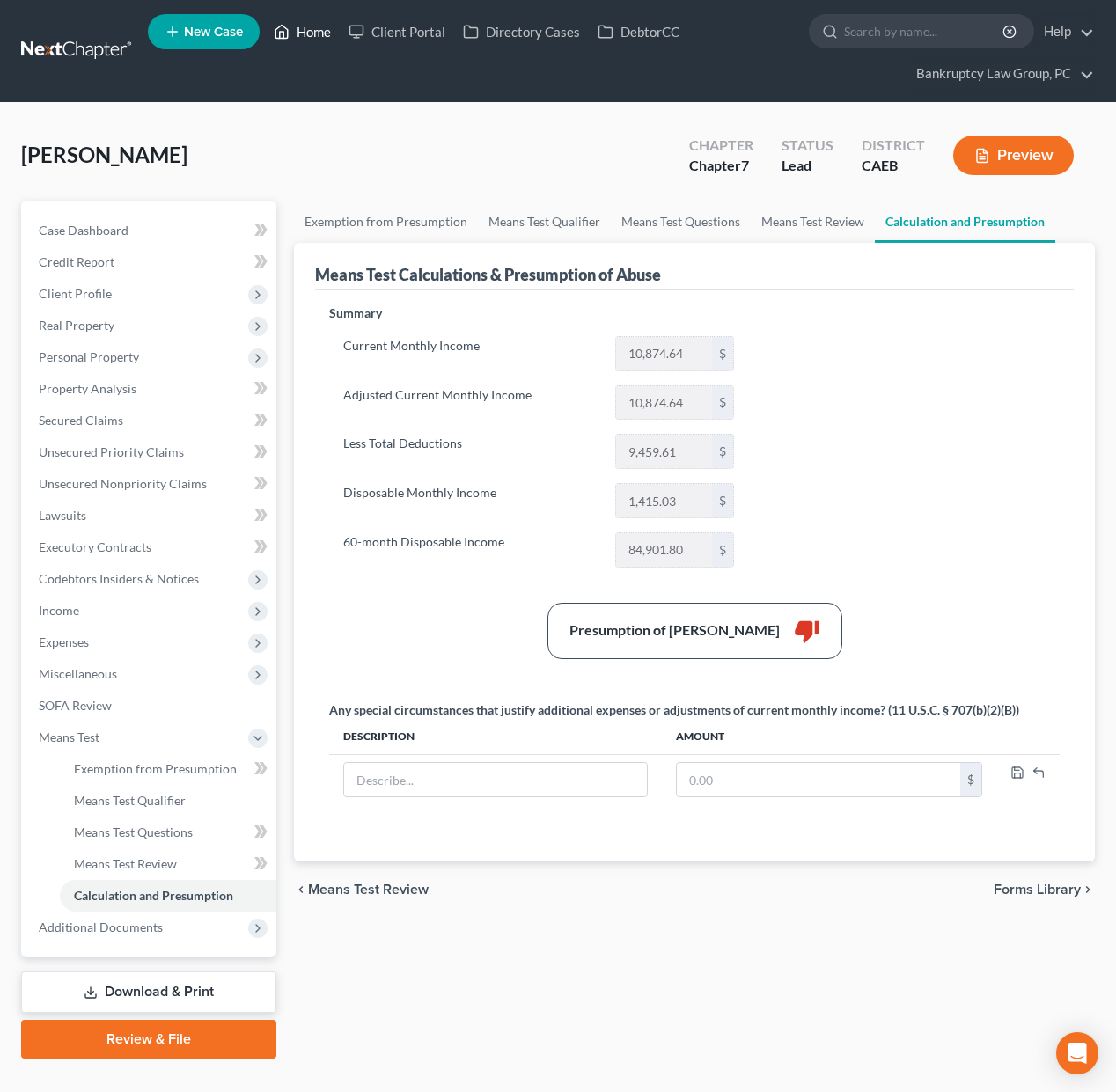
click at [311, 36] on link "Home" at bounding box center [303, 32] width 75 height 32
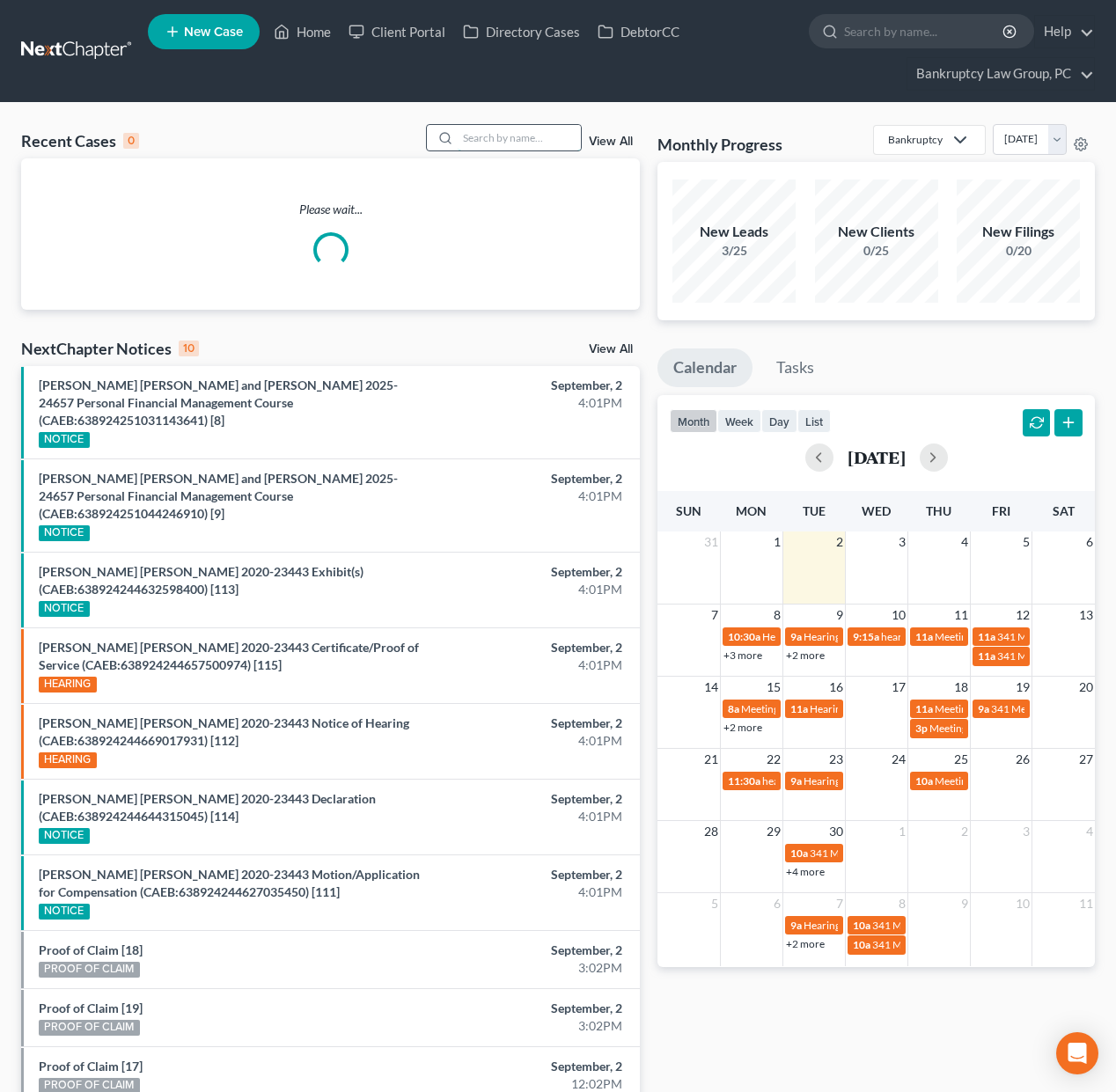
click at [471, 126] on input "search" at bounding box center [519, 137] width 123 height 26
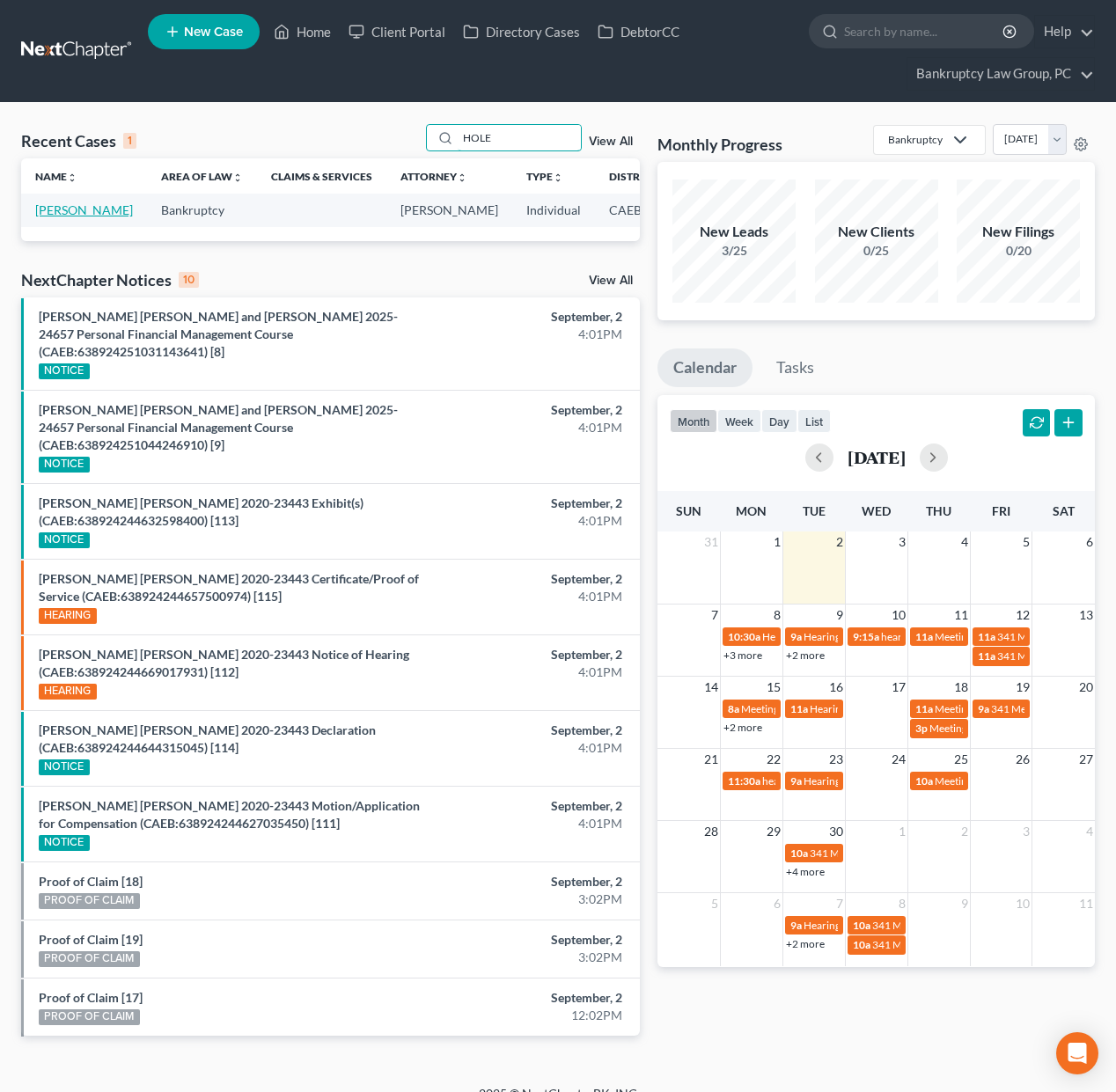
type input "HOLE"
click at [58, 217] on link "Hole, James" at bounding box center [85, 209] width 98 height 15
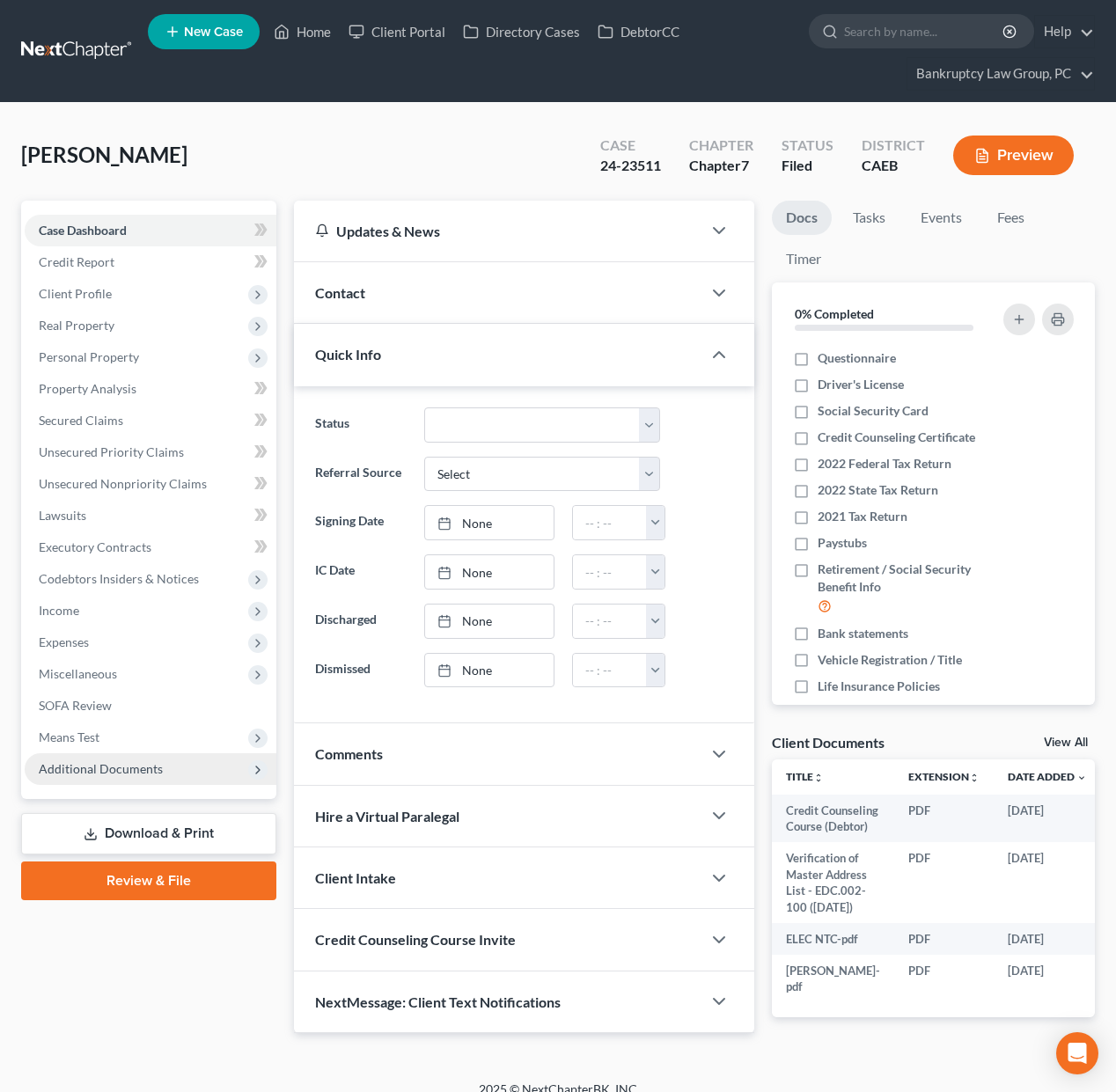
click at [93, 769] on span "Additional Documents" at bounding box center [101, 768] width 124 height 15
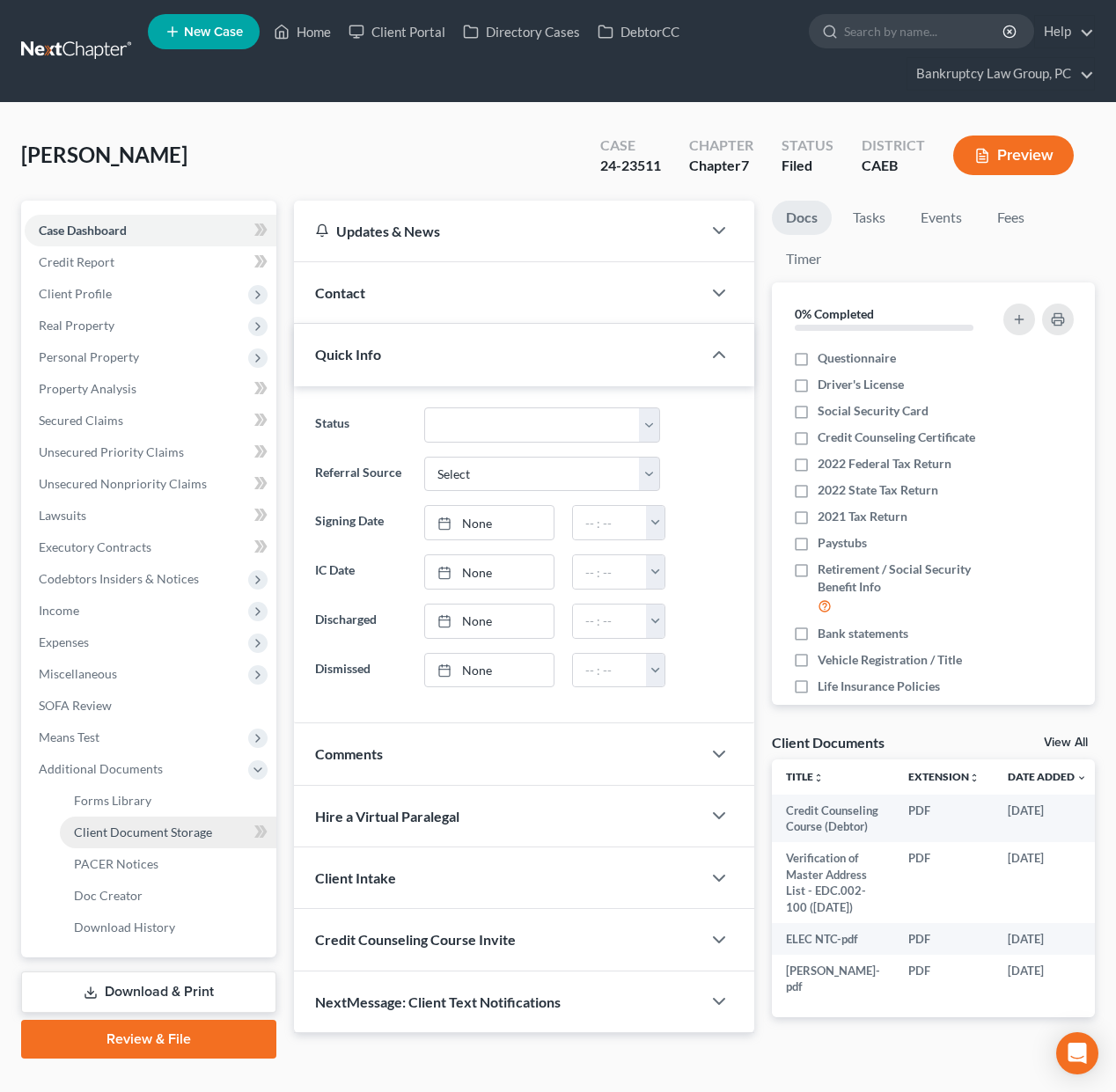
click at [100, 834] on span "Client Document Storage" at bounding box center [142, 832] width 138 height 15
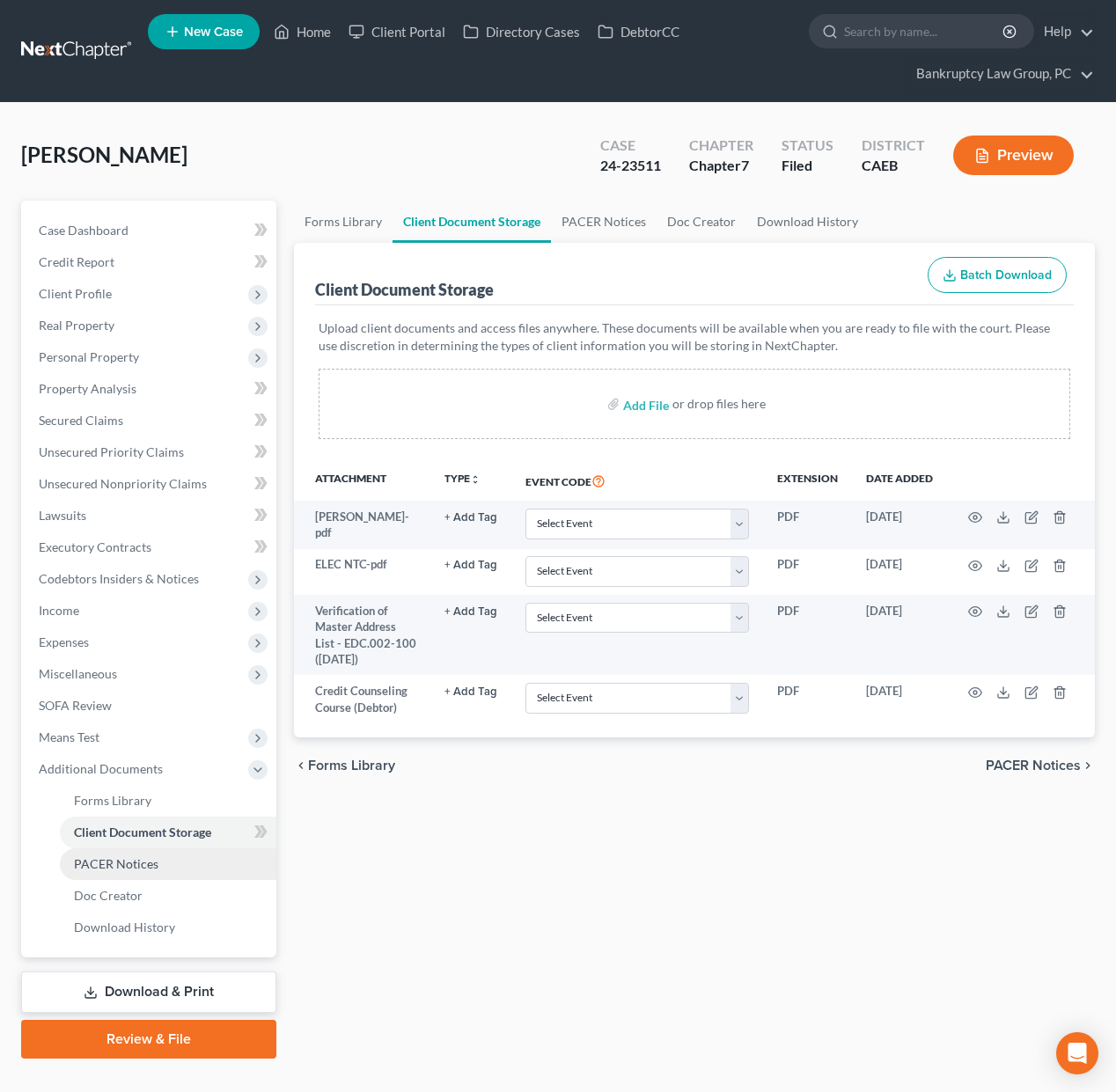
click at [120, 853] on link "PACER Notices" at bounding box center [167, 864] width 216 height 32
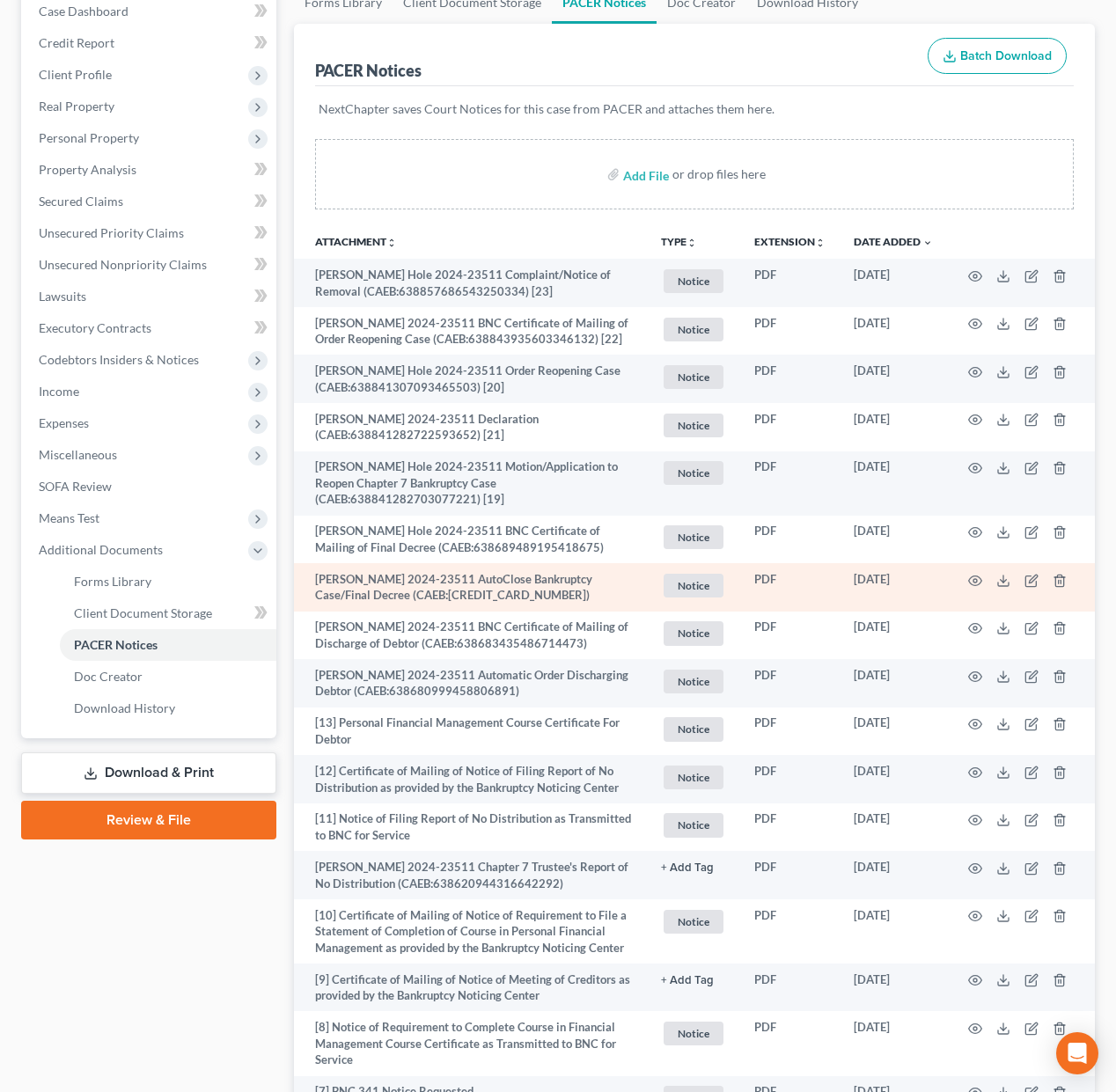
scroll to position [220, 0]
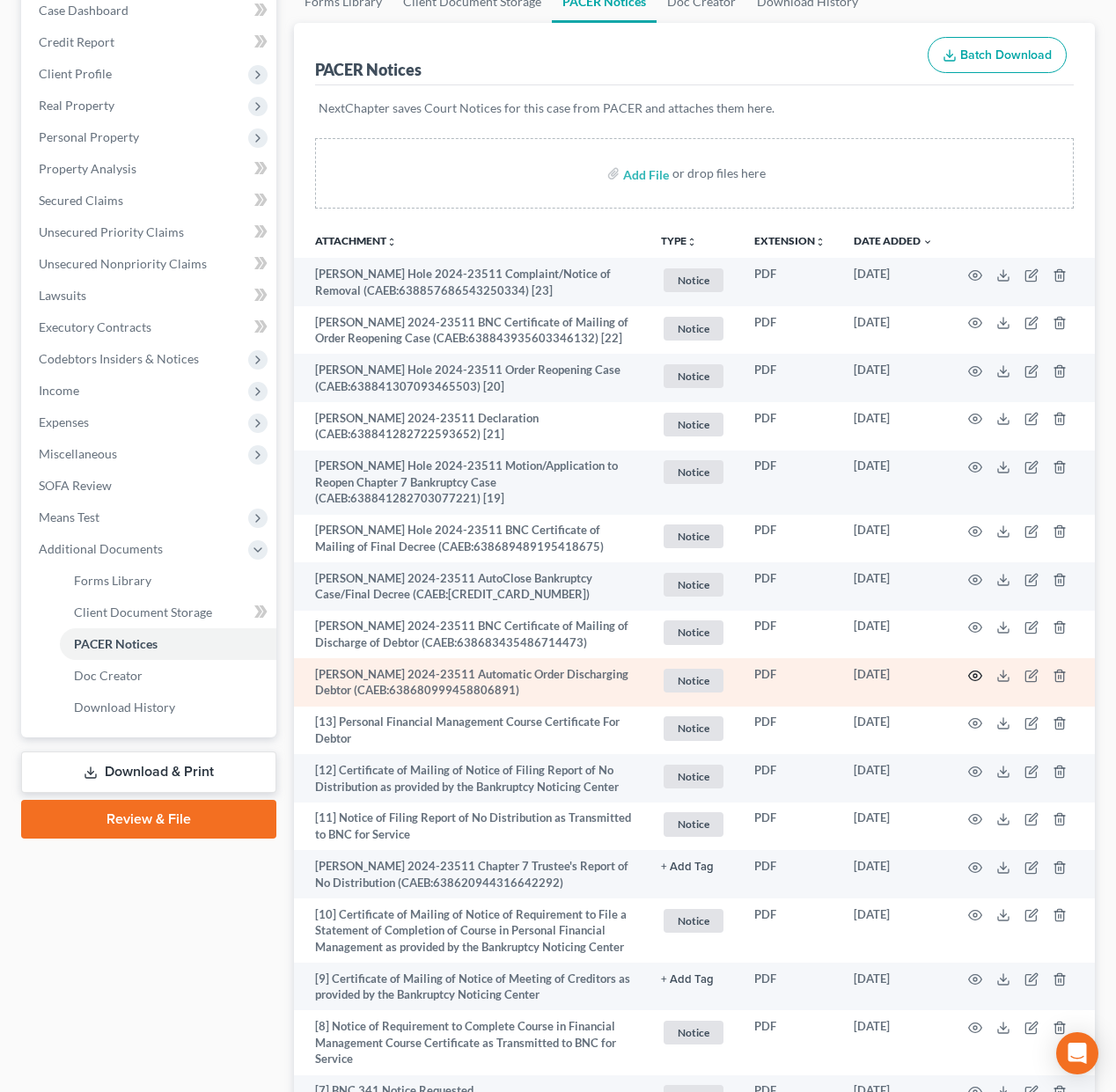
click at [981, 673] on icon "button" at bounding box center [975, 675] width 13 height 10
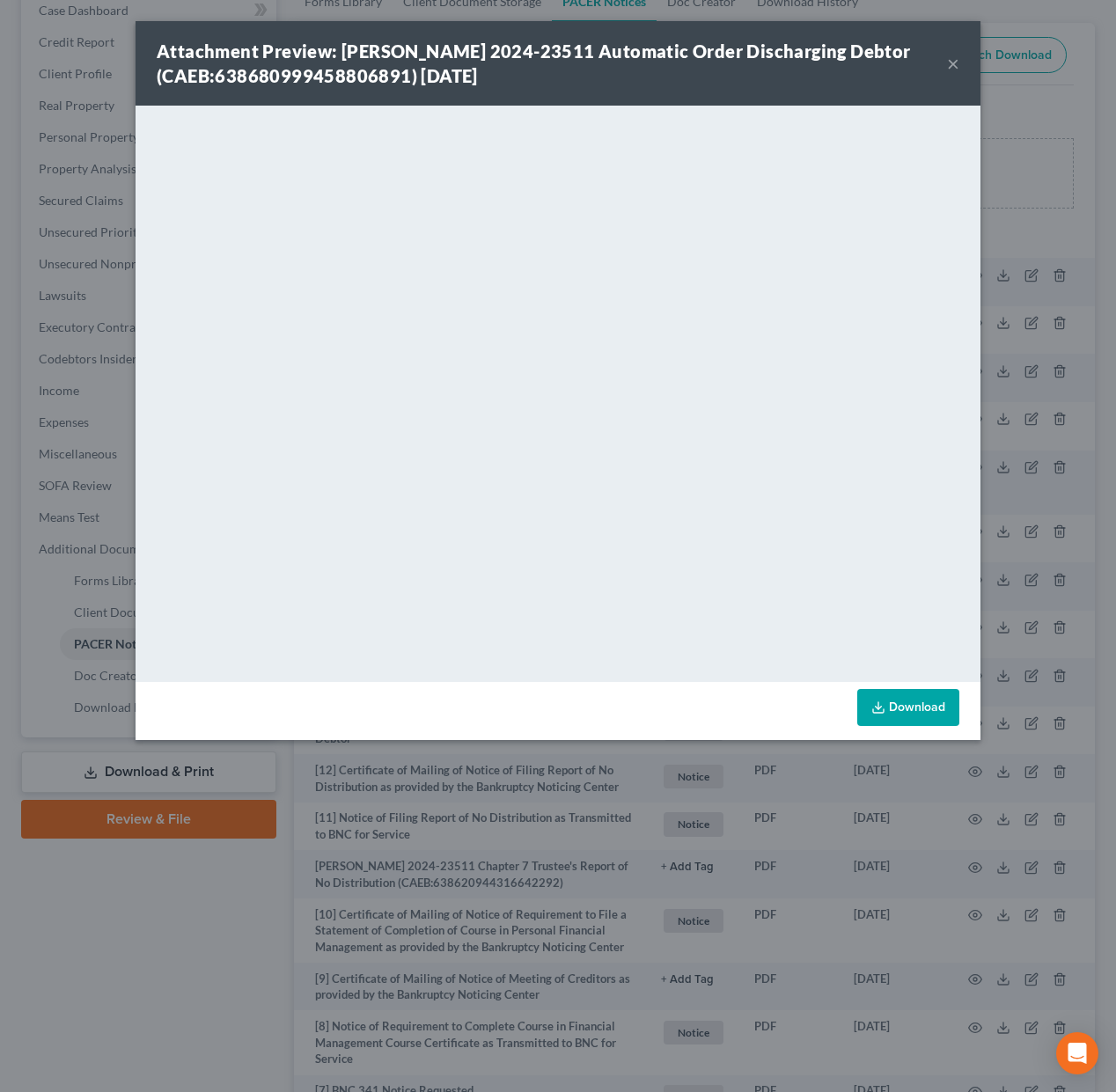
click at [950, 63] on button "×" at bounding box center [953, 63] width 12 height 21
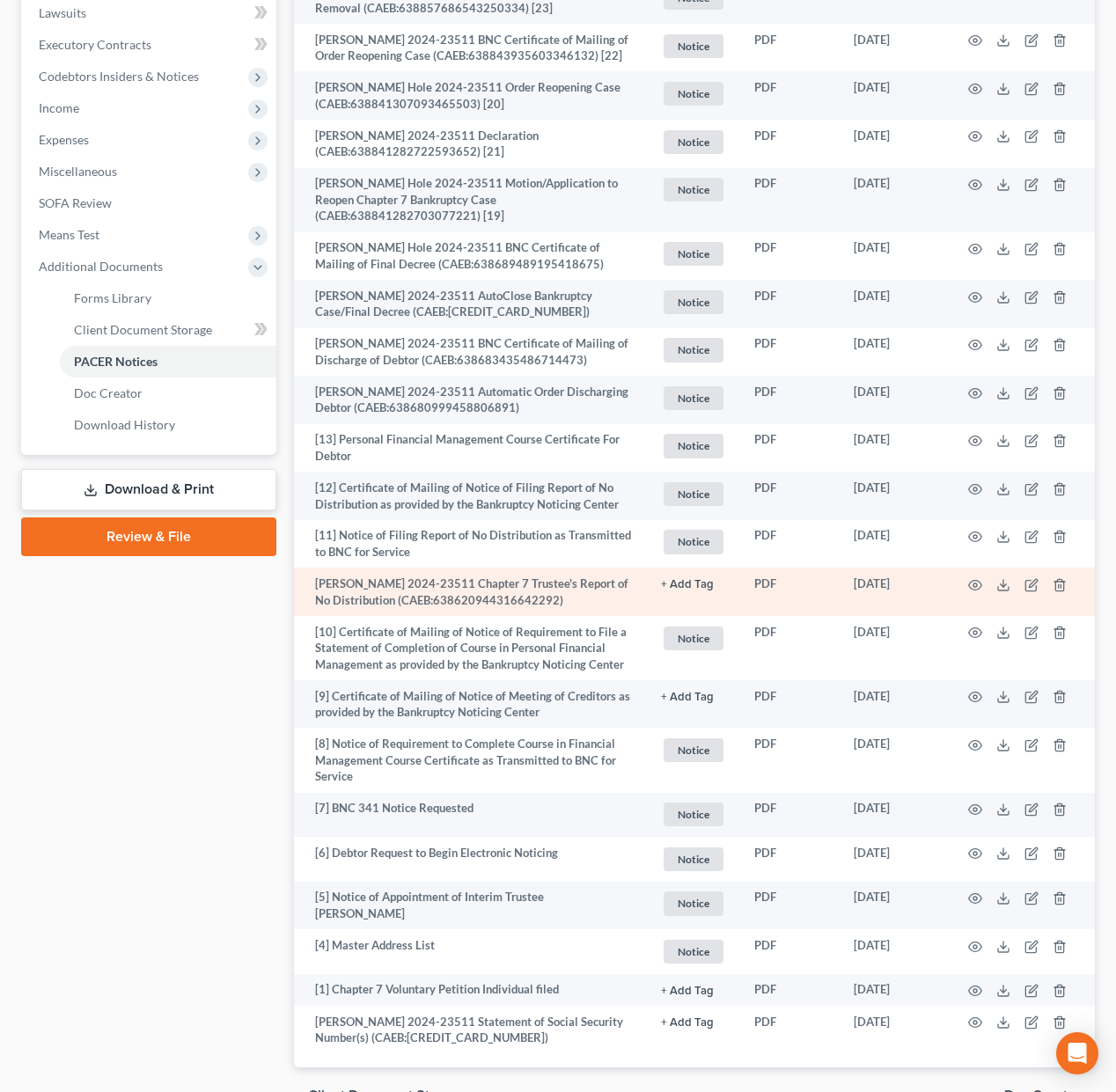
scroll to position [597, 0]
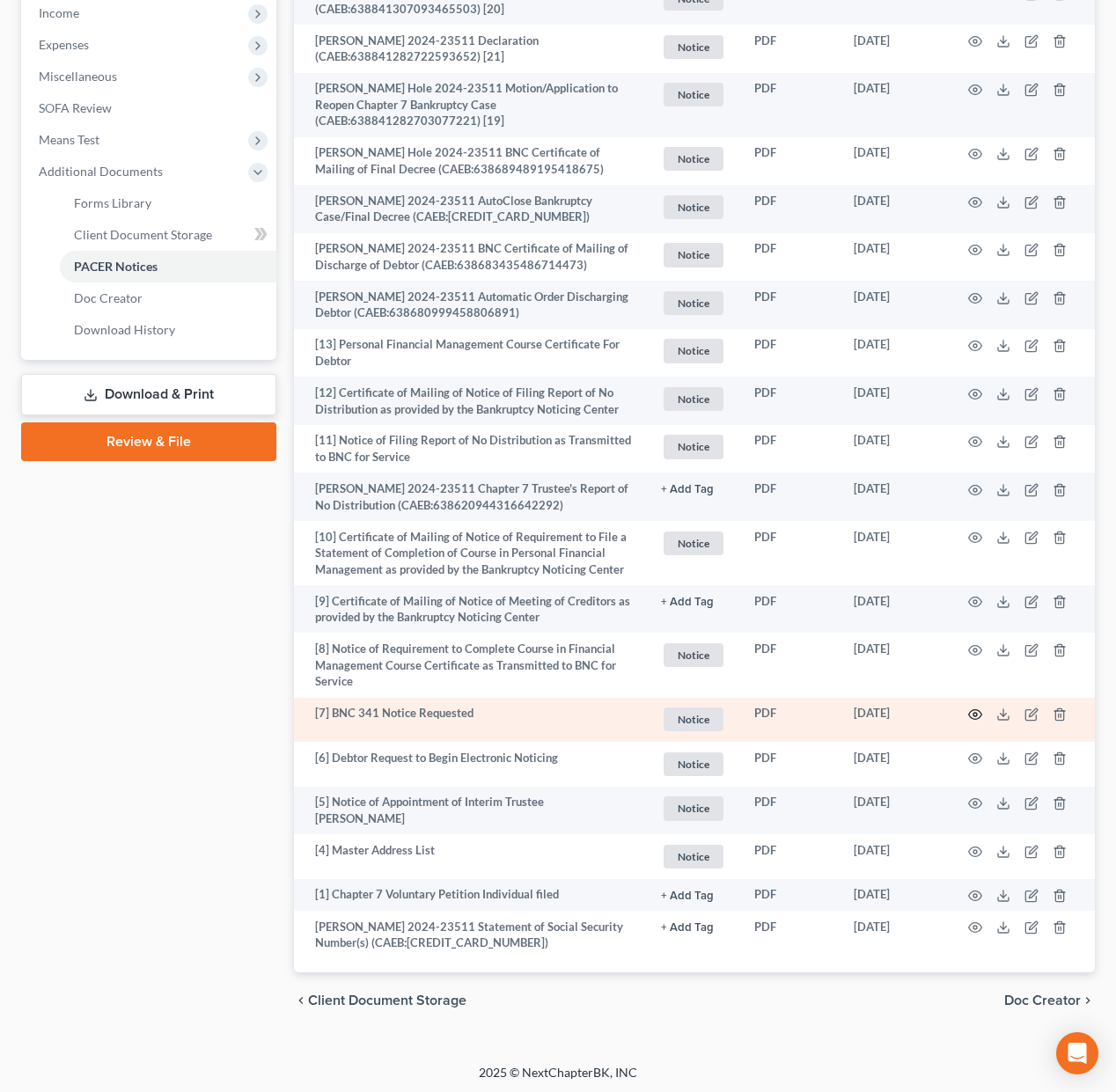
click at [974, 712] on icon "button" at bounding box center [975, 715] width 14 height 14
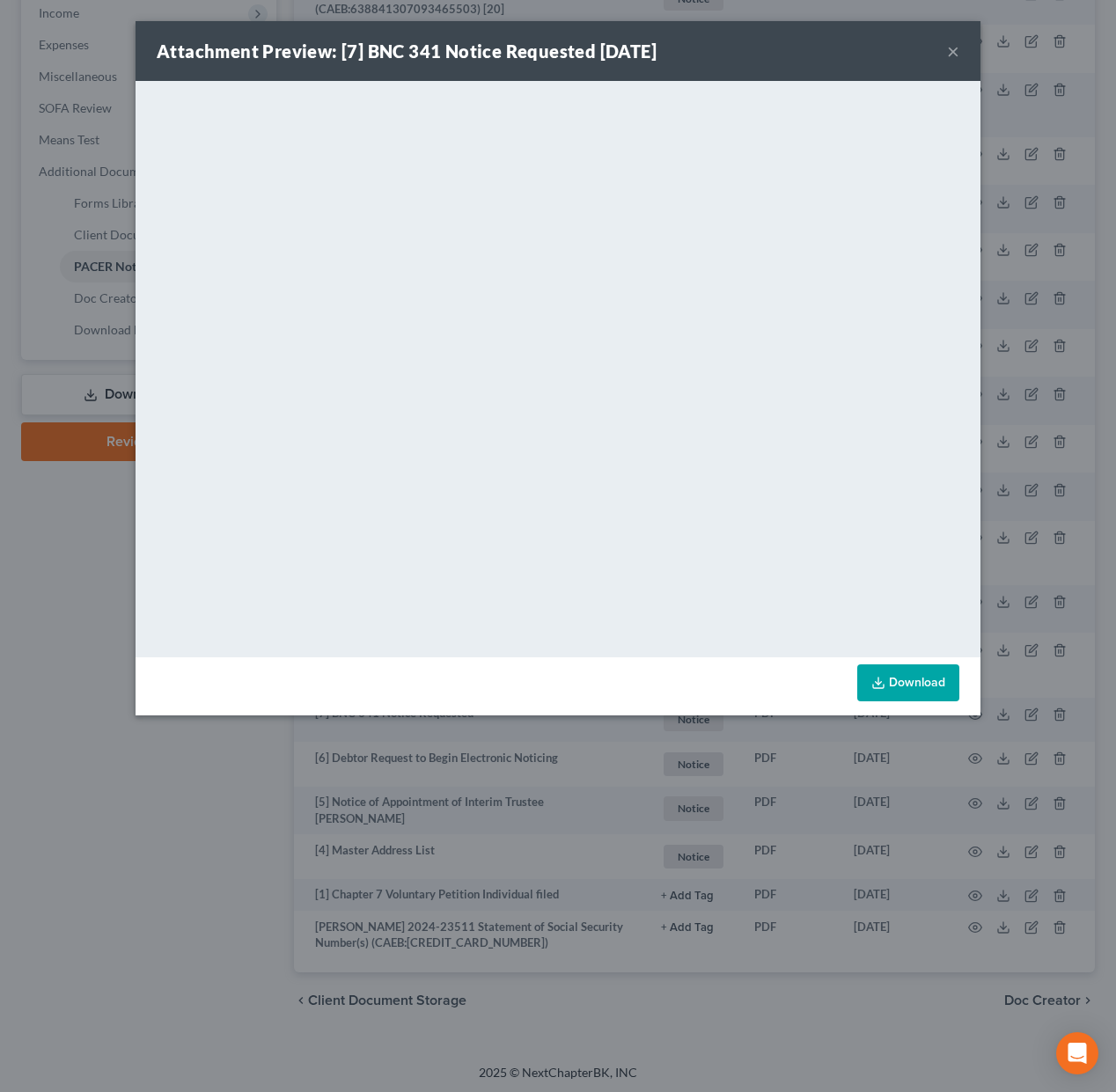
click at [958, 53] on button "×" at bounding box center [953, 51] width 12 height 21
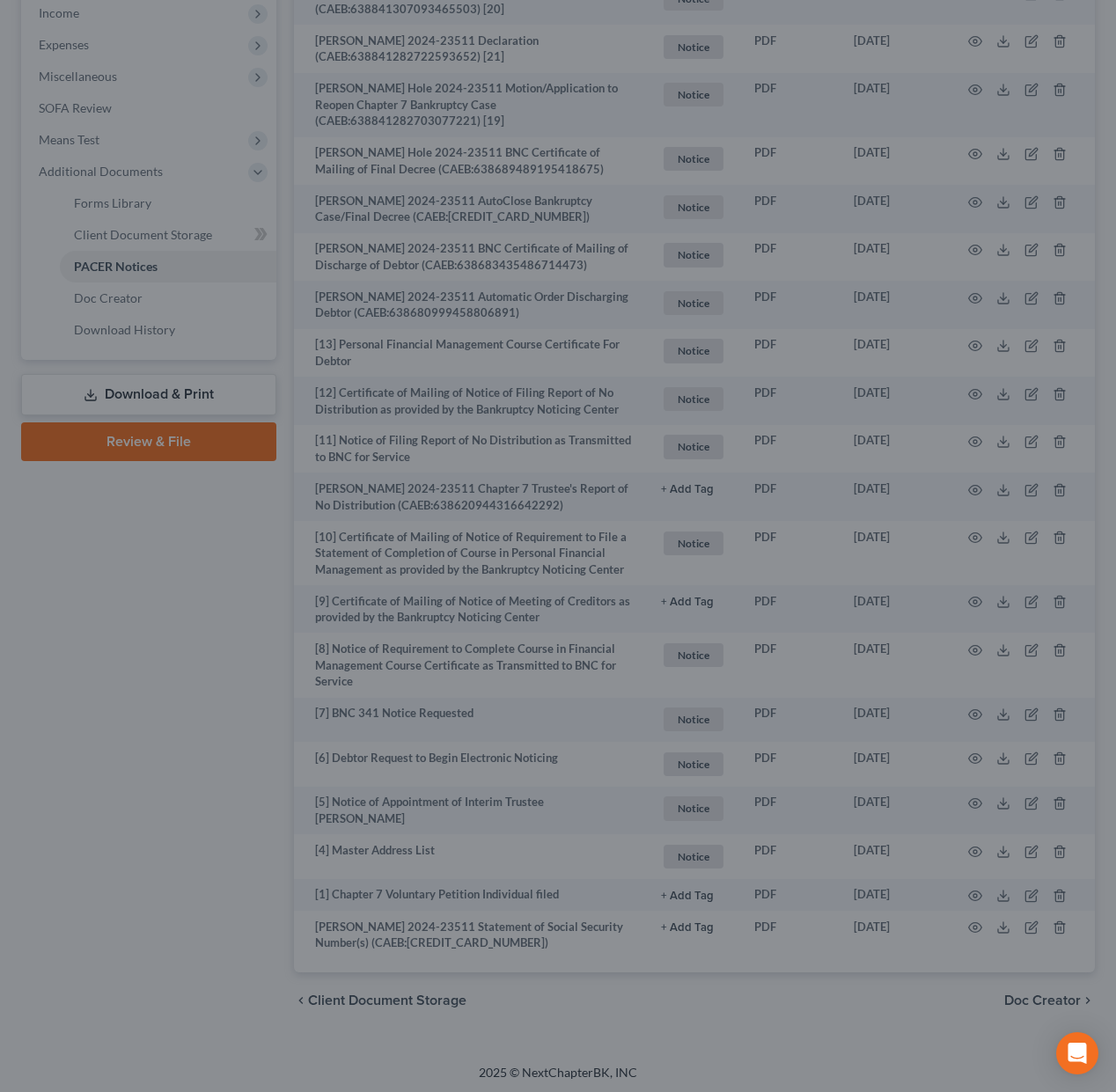
click at [950, 53] on div at bounding box center [558, 546] width 1116 height 1092
